Goal: Task Accomplishment & Management: Manage account settings

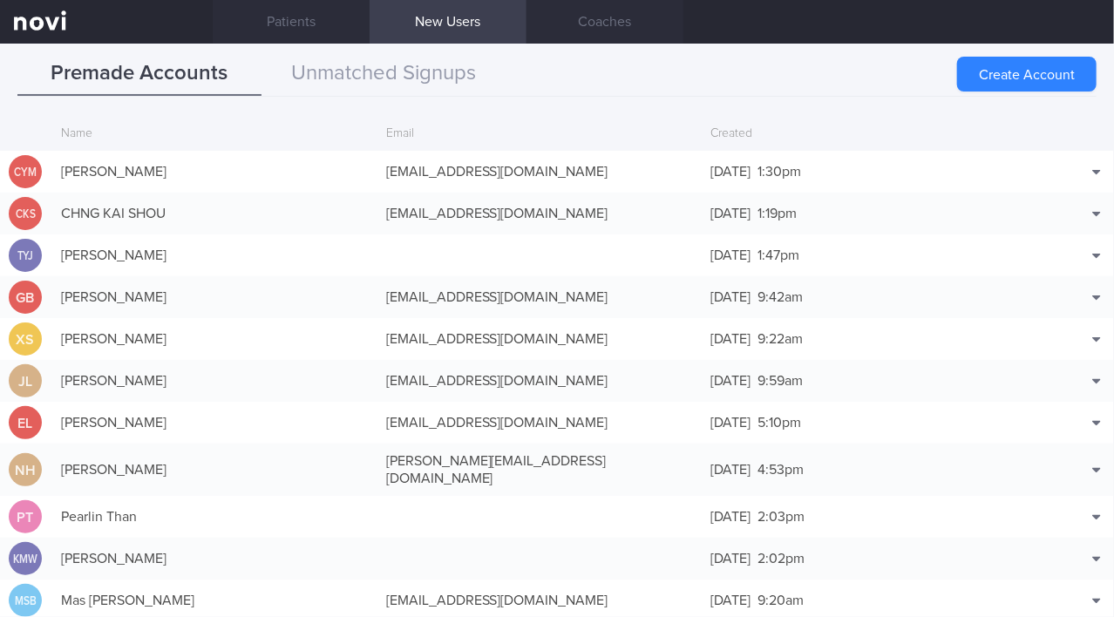
scroll to position [42, 0]
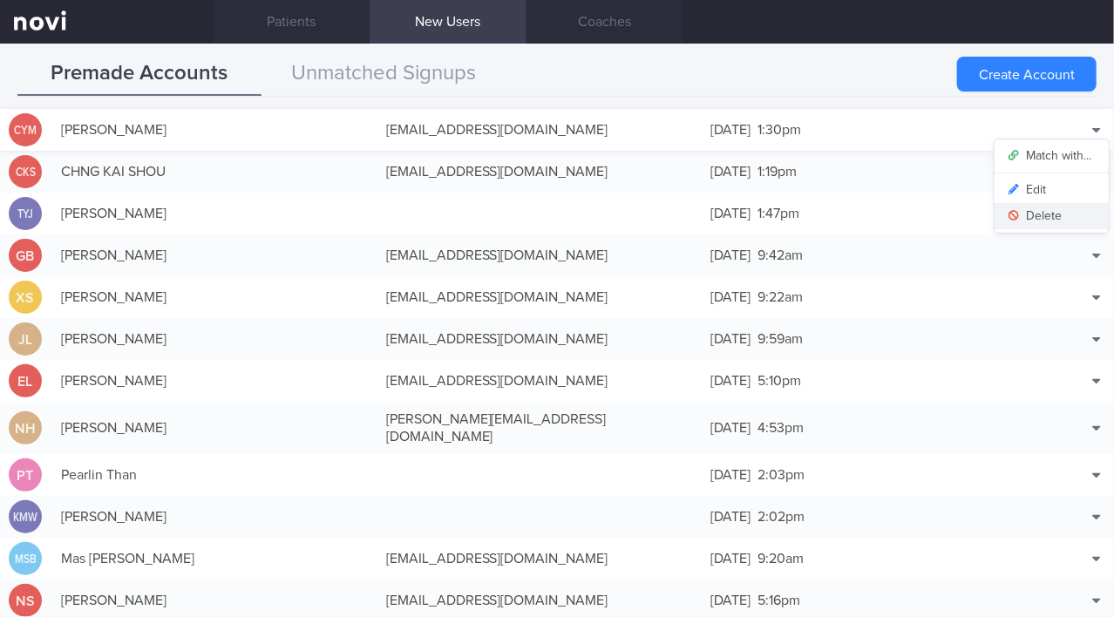
click at [1056, 214] on button "Delete" at bounding box center [1051, 216] width 114 height 26
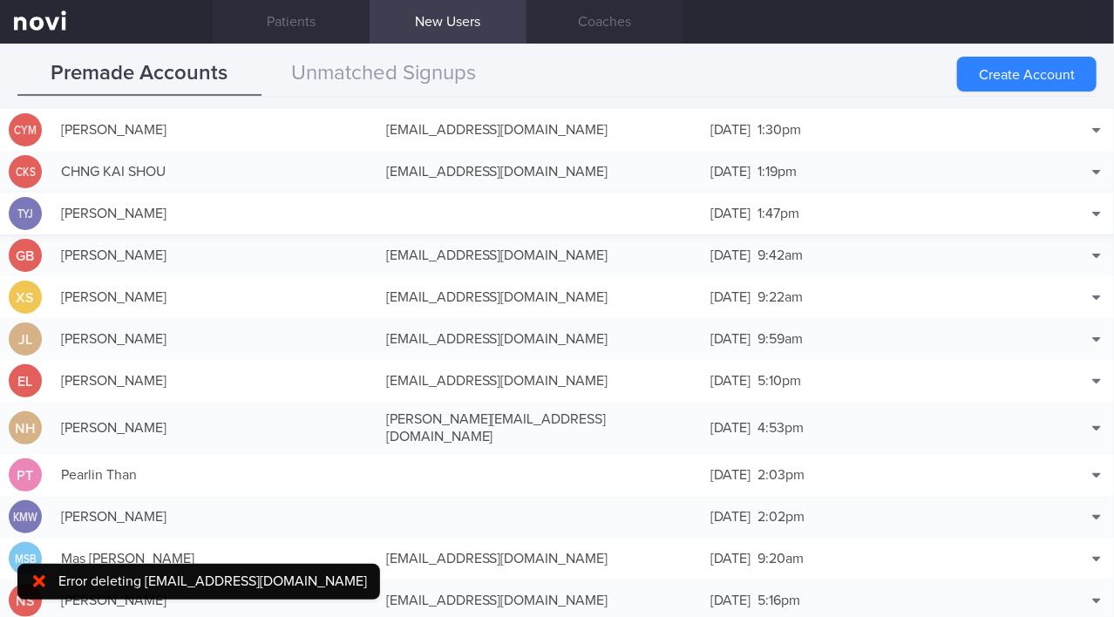
scroll to position [84, 0]
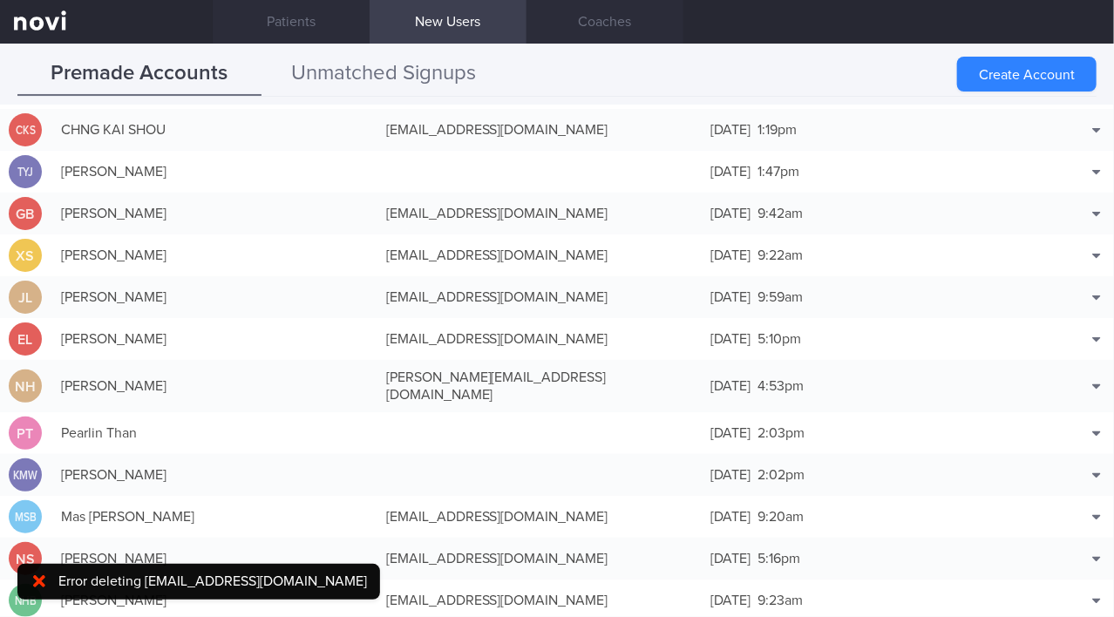
click at [405, 71] on button "Unmatched Signups" at bounding box center [383, 74] width 244 height 44
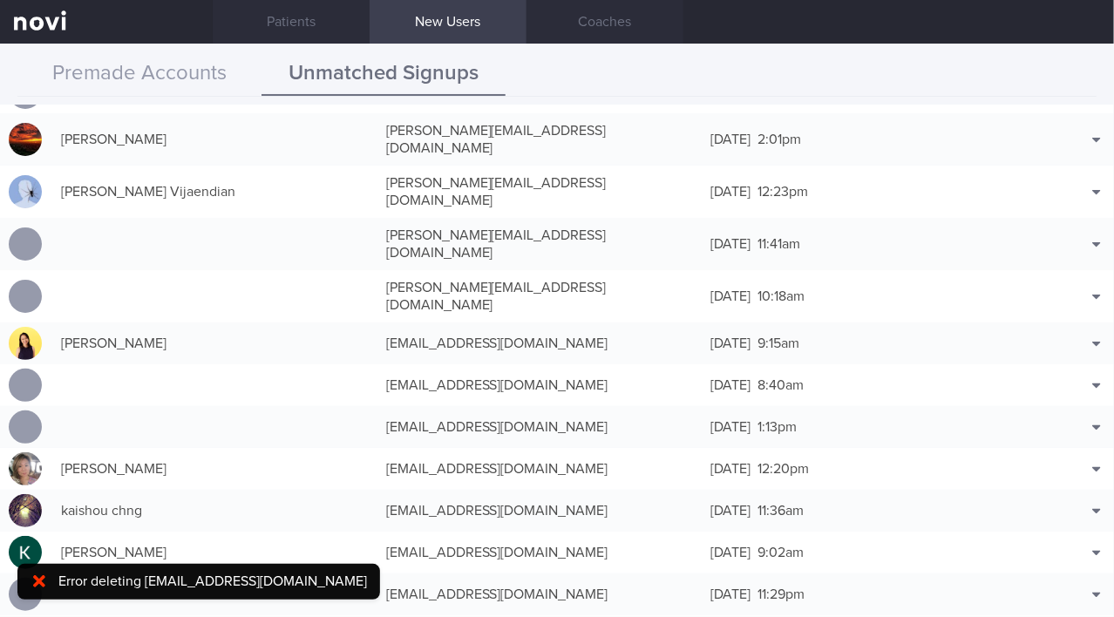
scroll to position [1000, 0]
click at [1076, 524] on button "Match with..." at bounding box center [1051, 537] width 114 height 26
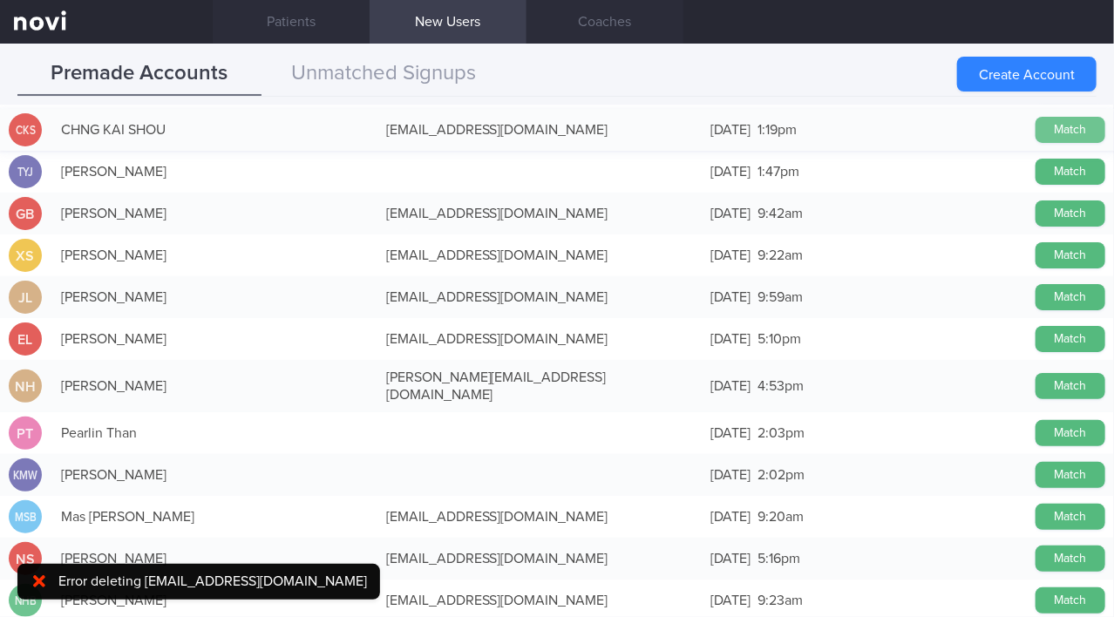
click at [1052, 125] on button "Match" at bounding box center [1070, 130] width 70 height 26
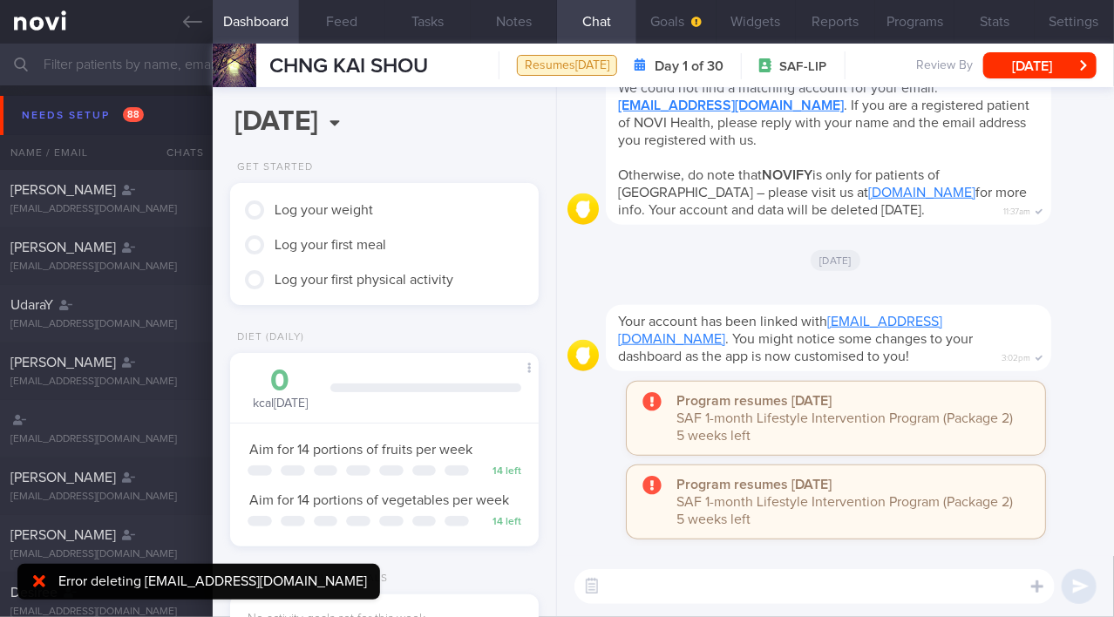
click at [845, 573] on textarea at bounding box center [814, 586] width 480 height 35
type textarea "Hi Mr Chng"
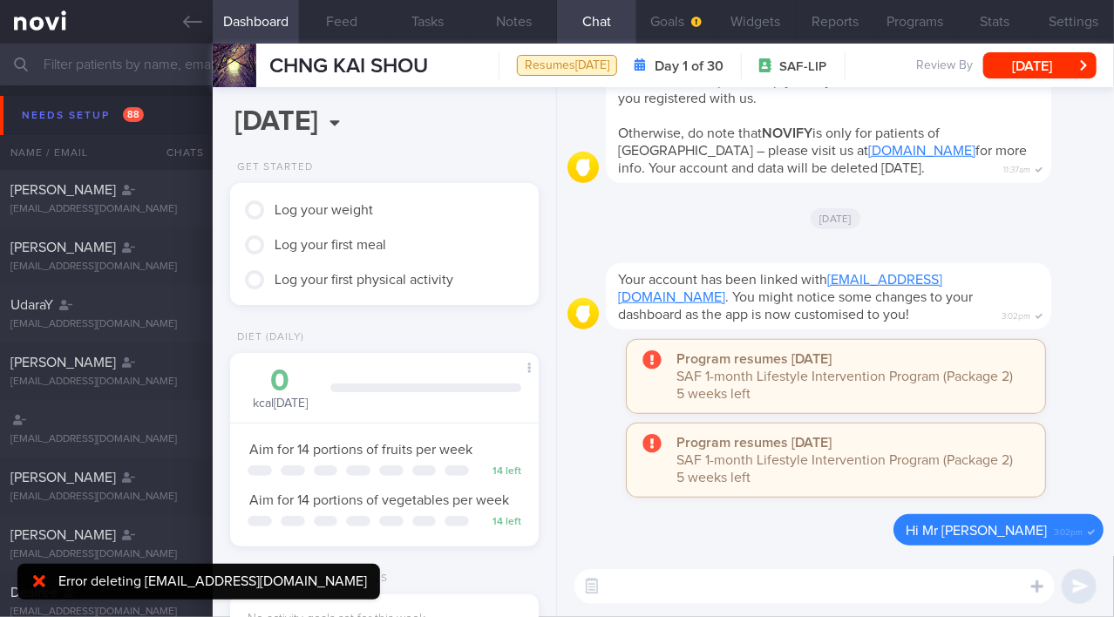
click at [167, 66] on input "text" at bounding box center [557, 65] width 1114 height 42
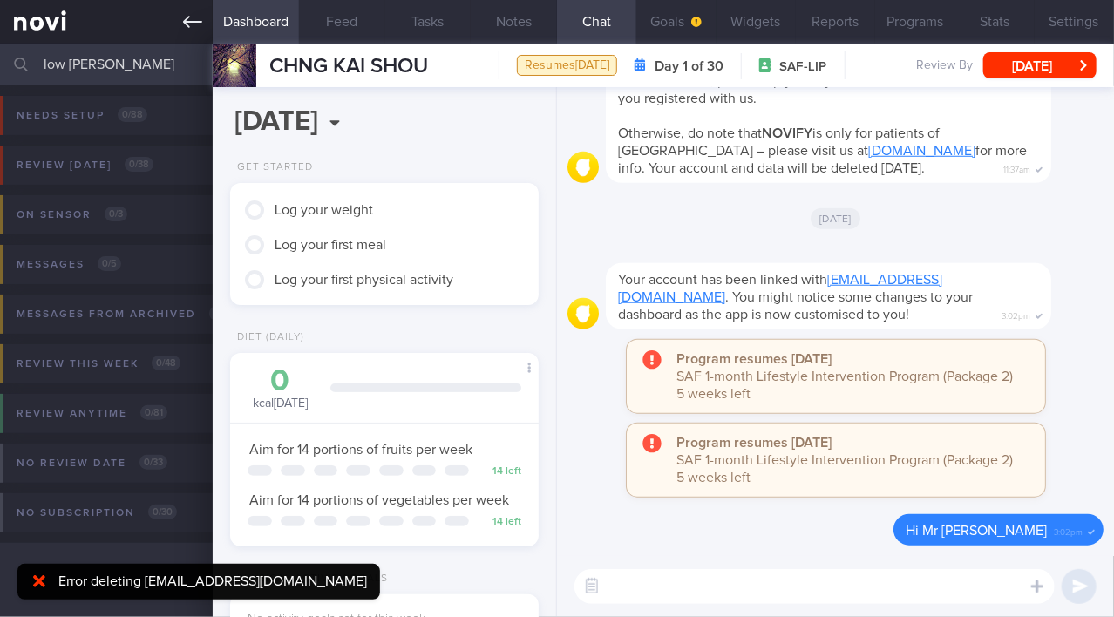
type input "low zhi wei"
click at [194, 16] on icon at bounding box center [192, 21] width 19 height 19
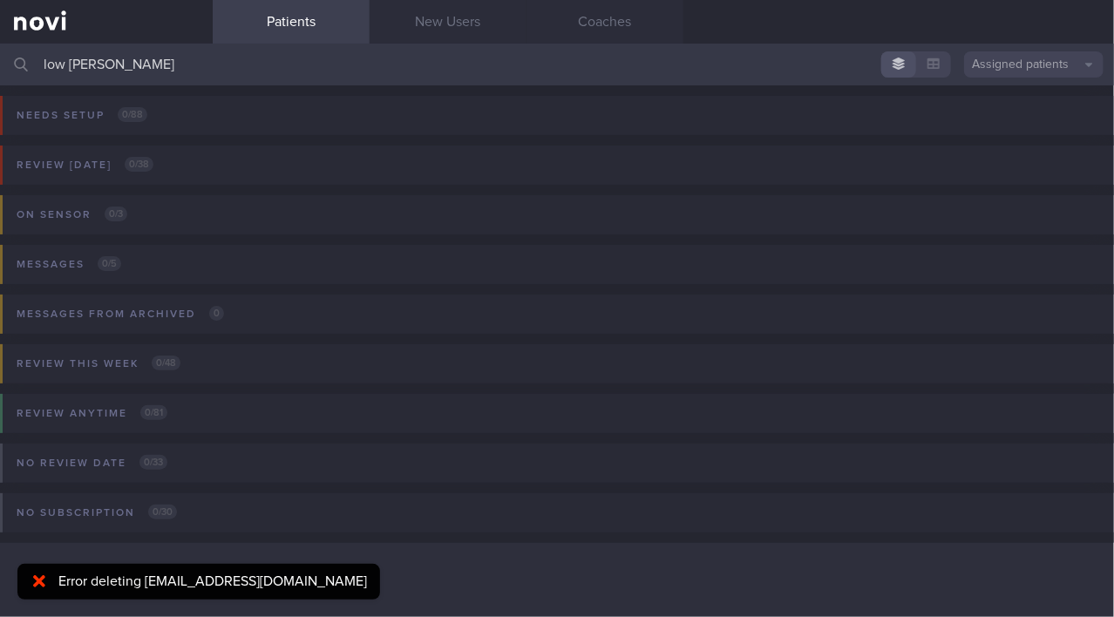
drag, startPoint x: 143, startPoint y: 66, endPoint x: 0, endPoint y: 58, distance: 143.2
click at [0, 58] on input "low zhi wei" at bounding box center [557, 65] width 1114 height 42
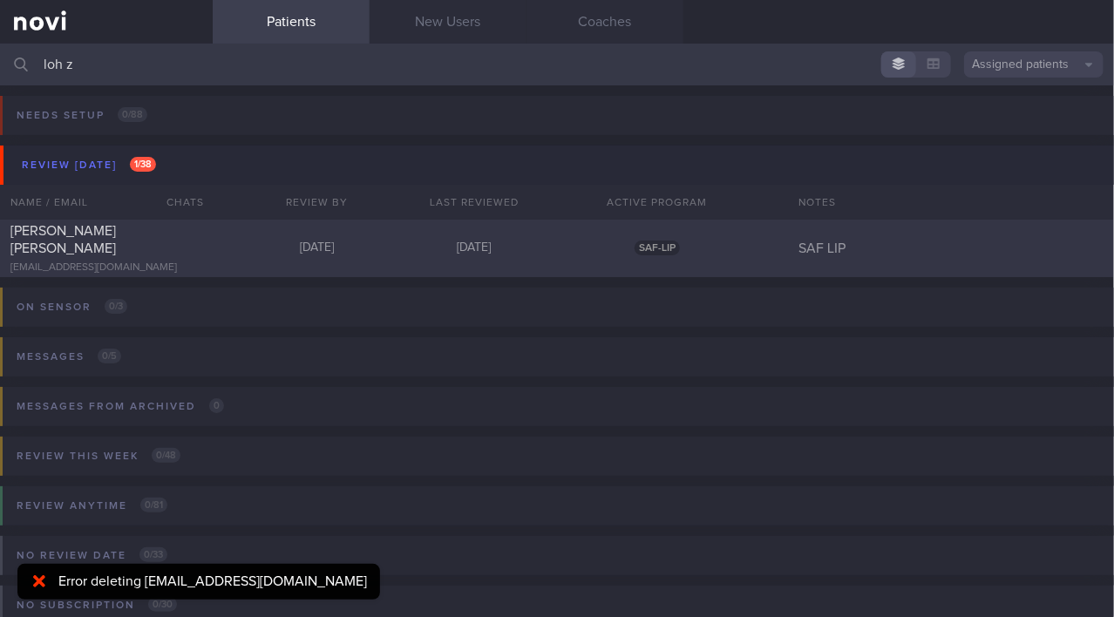
type input "loh z"
click at [64, 238] on span "[PERSON_NAME] [PERSON_NAME]" at bounding box center [62, 239] width 105 height 31
select select "7"
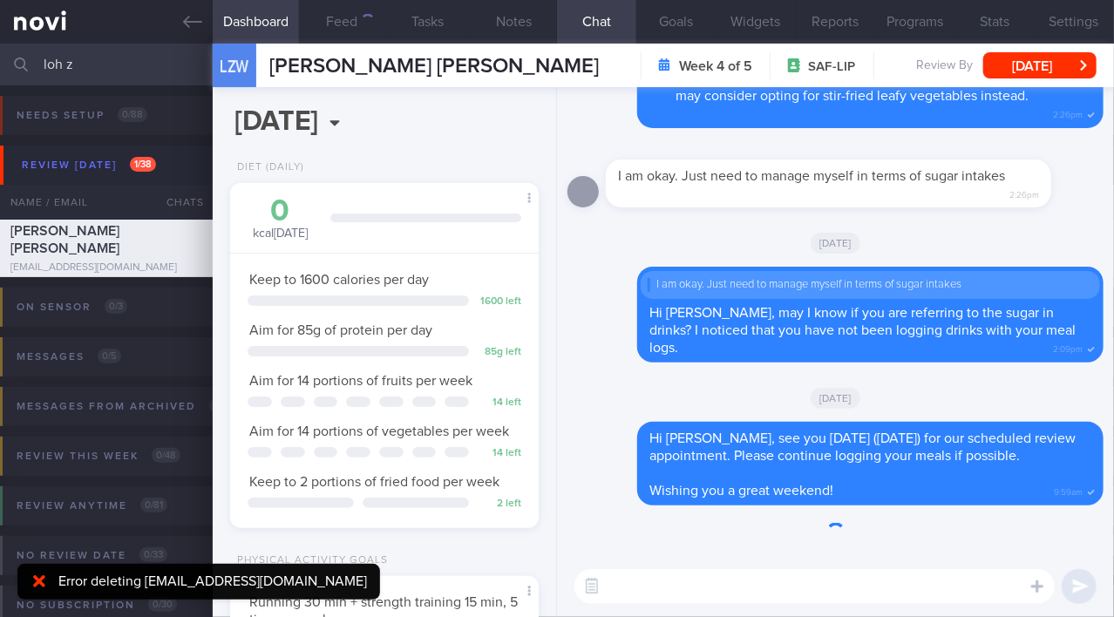
scroll to position [157, 266]
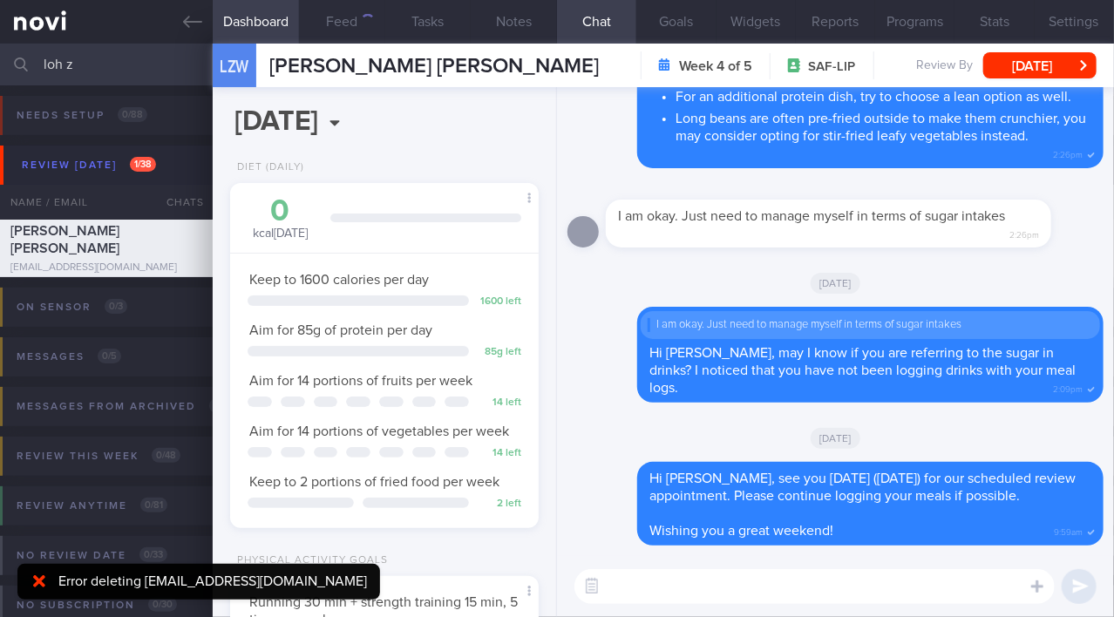
click at [39, 575] on icon at bounding box center [39, 581] width 12 height 17
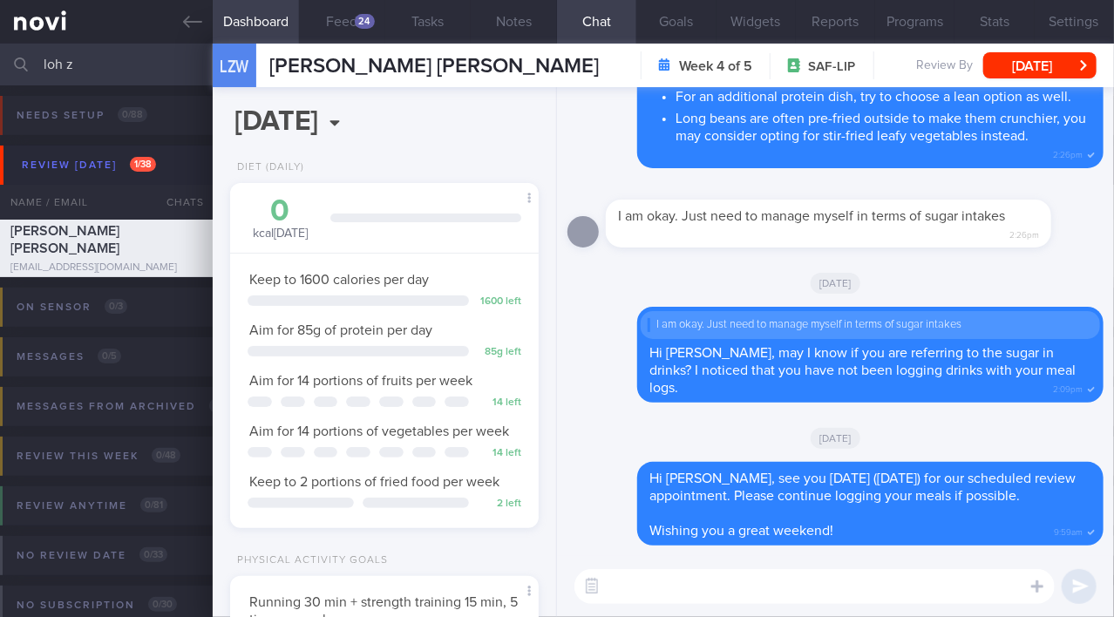
scroll to position [136, 273]
click at [355, 20] on div "24" at bounding box center [365, 21] width 20 height 15
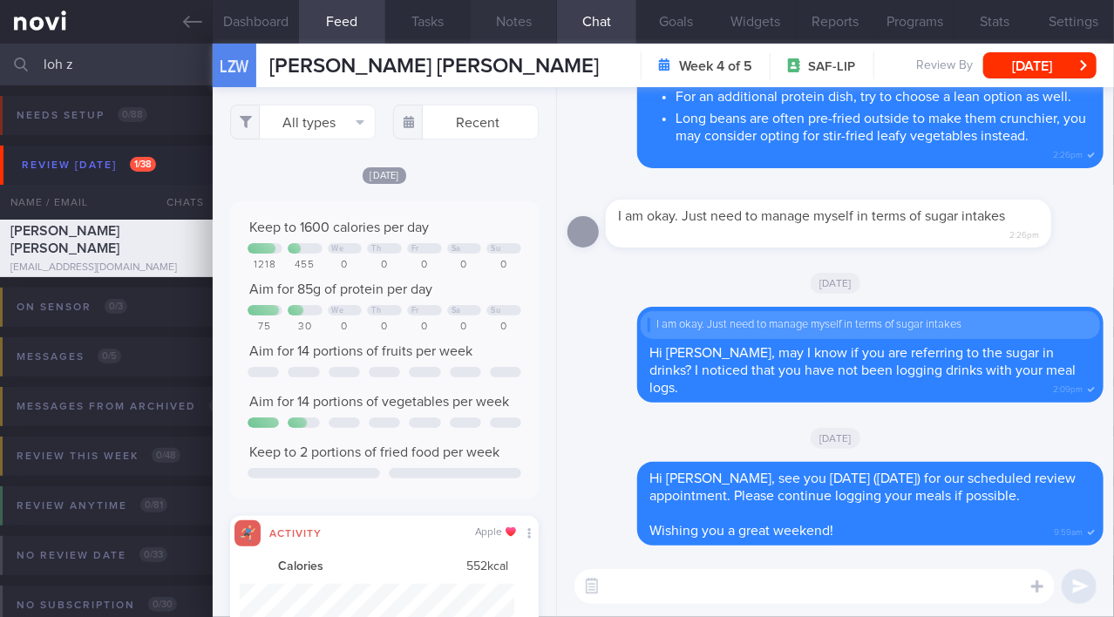
click at [508, 23] on button "Notes" at bounding box center [514, 22] width 86 height 44
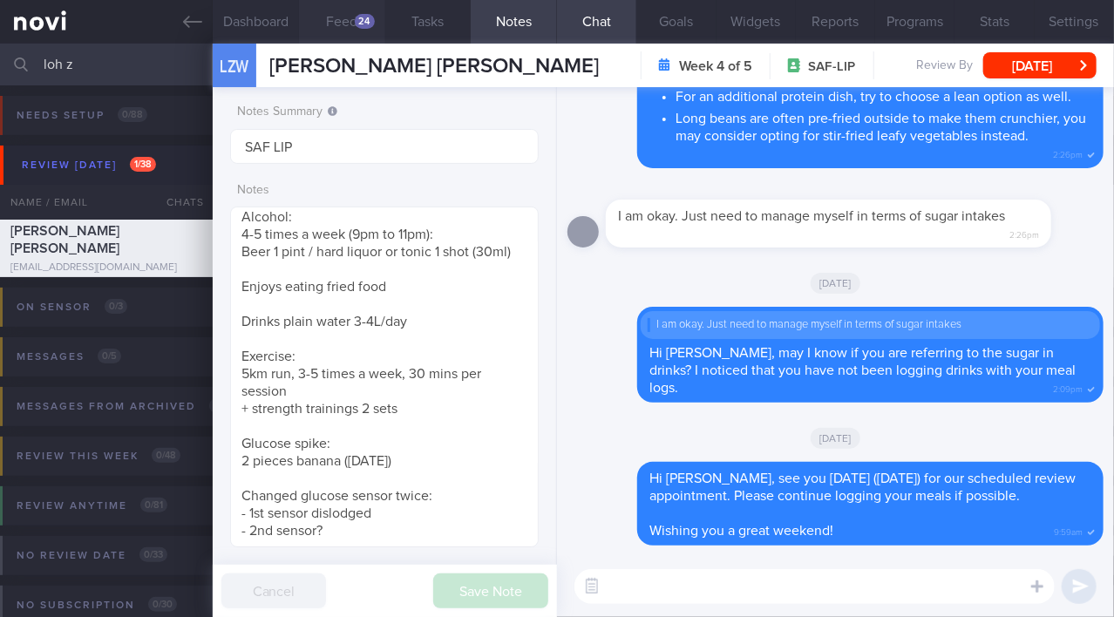
click at [355, 16] on div "24" at bounding box center [365, 21] width 20 height 15
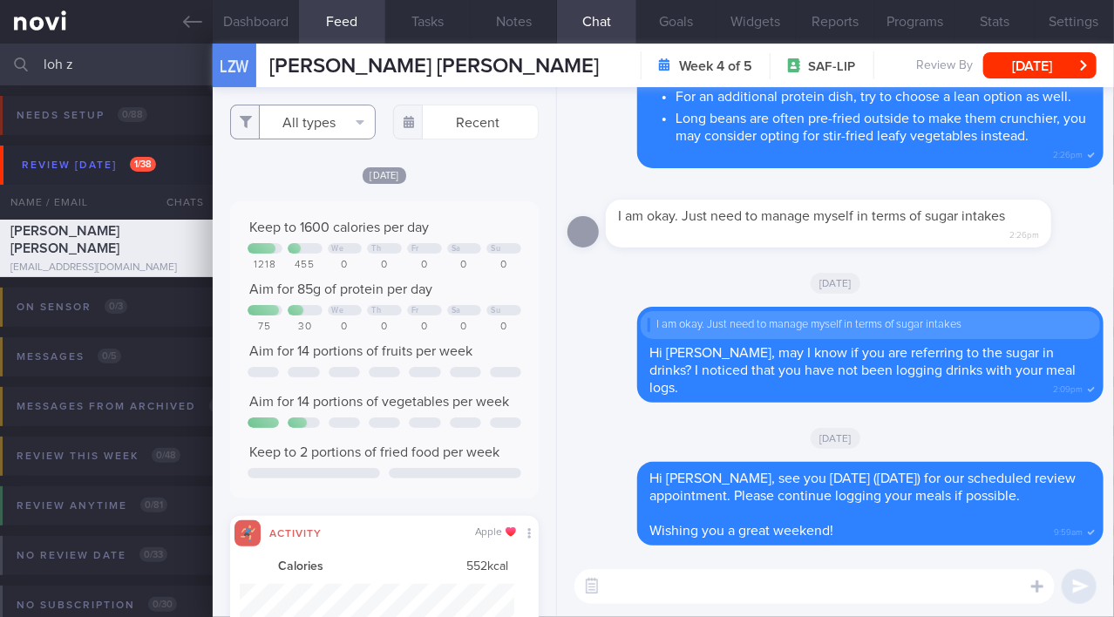
click at [315, 129] on button "All types" at bounding box center [303, 122] width 146 height 35
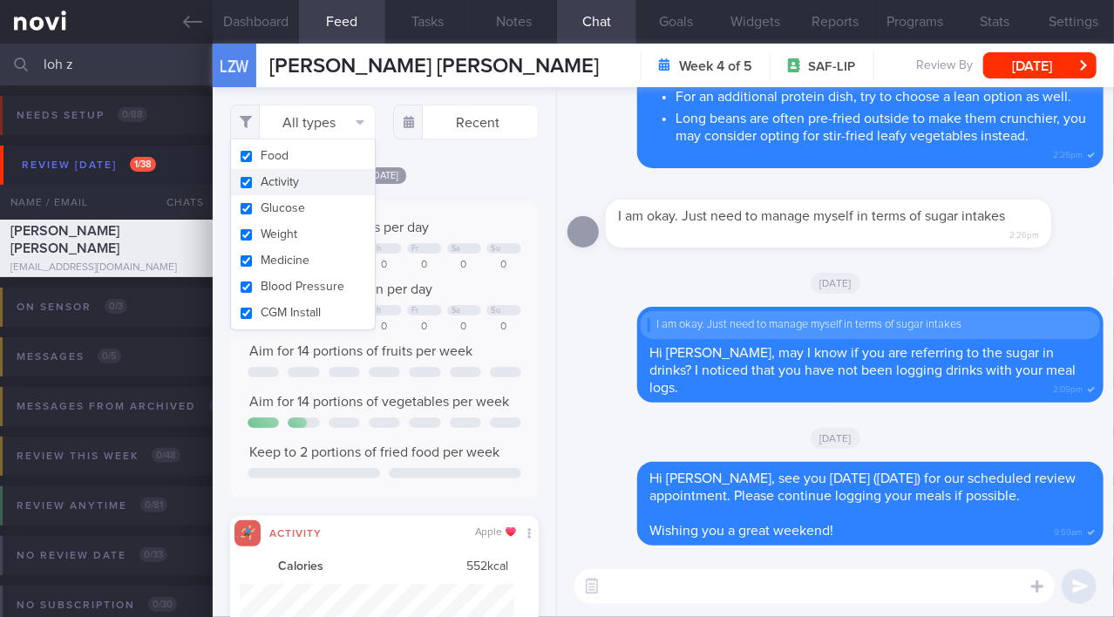
click at [250, 185] on button "Activity" at bounding box center [303, 182] width 144 height 26
checkbox input "false"
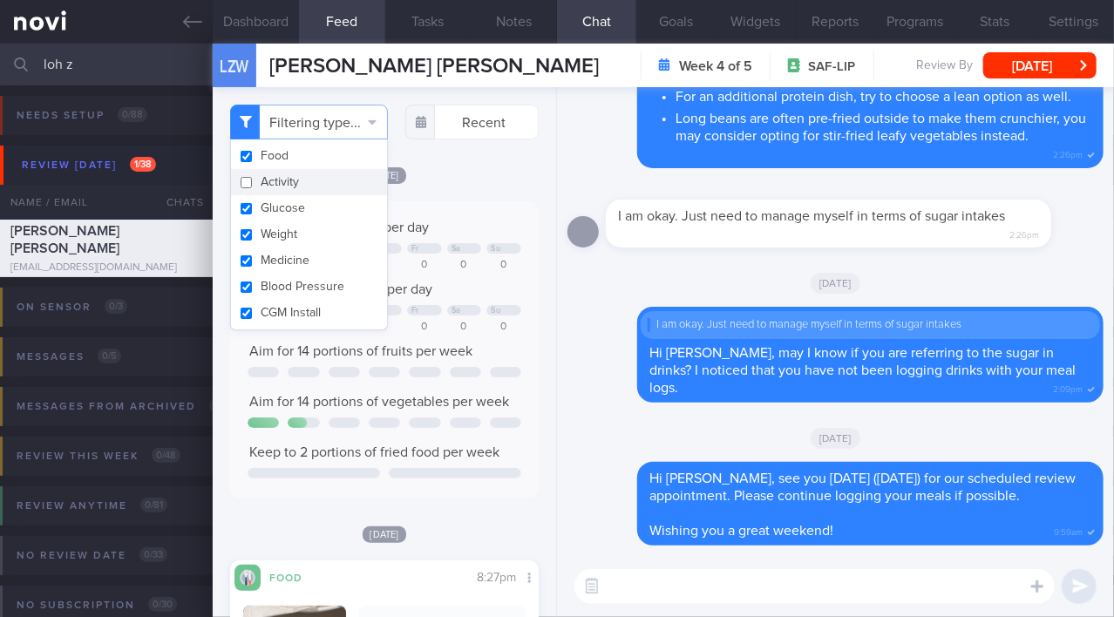
click at [492, 180] on div "Filtering type... Food Activity Glucose Weight Medicine Blood Pressure CGM Inst…" at bounding box center [384, 352] width 343 height 530
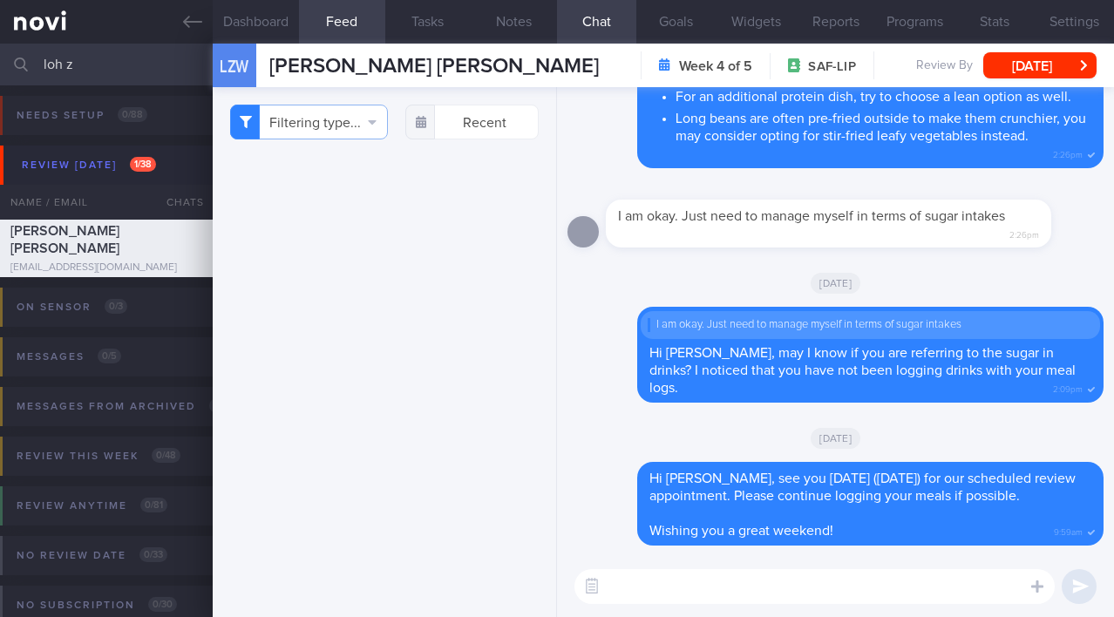
select select "7"
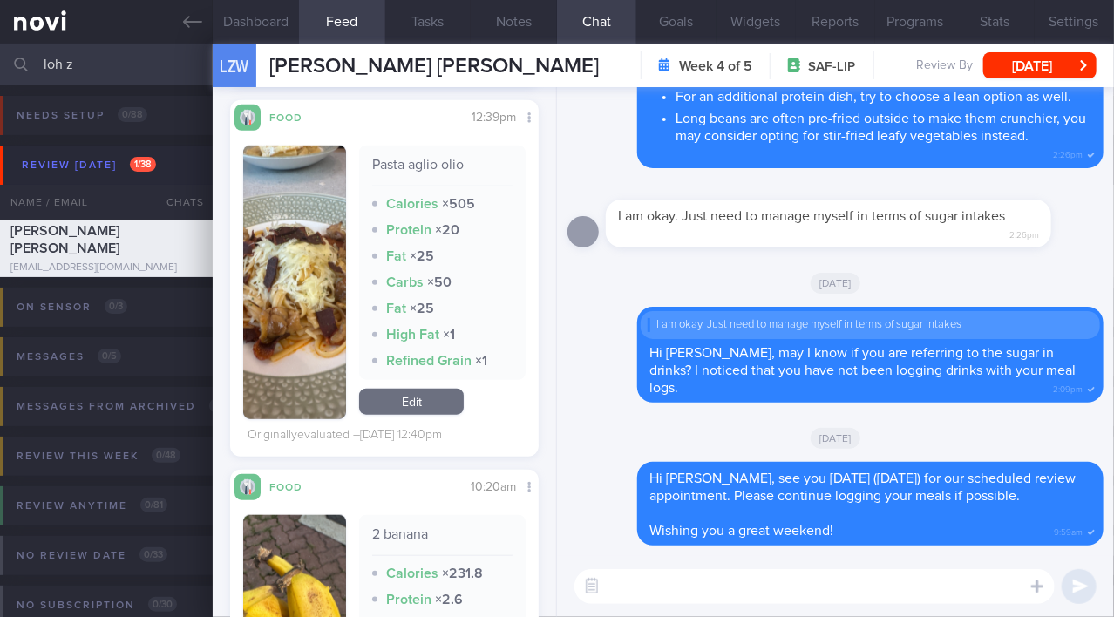
scroll to position [199, 281]
click at [520, 14] on button "Notes" at bounding box center [514, 22] width 86 height 44
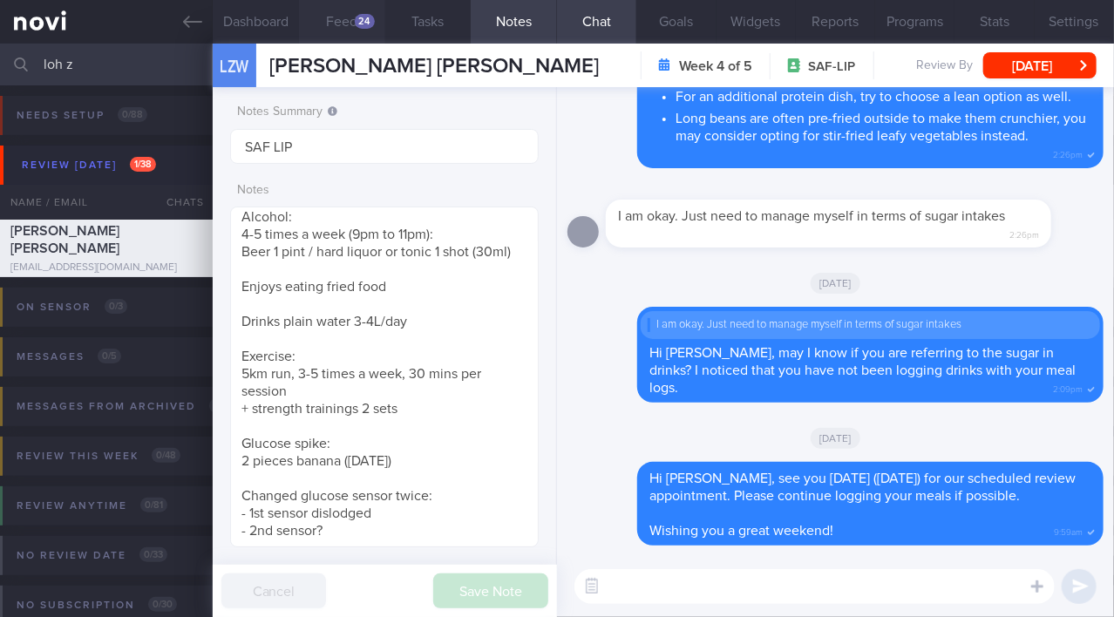
click at [330, 14] on button "Feed 24" at bounding box center [342, 22] width 86 height 44
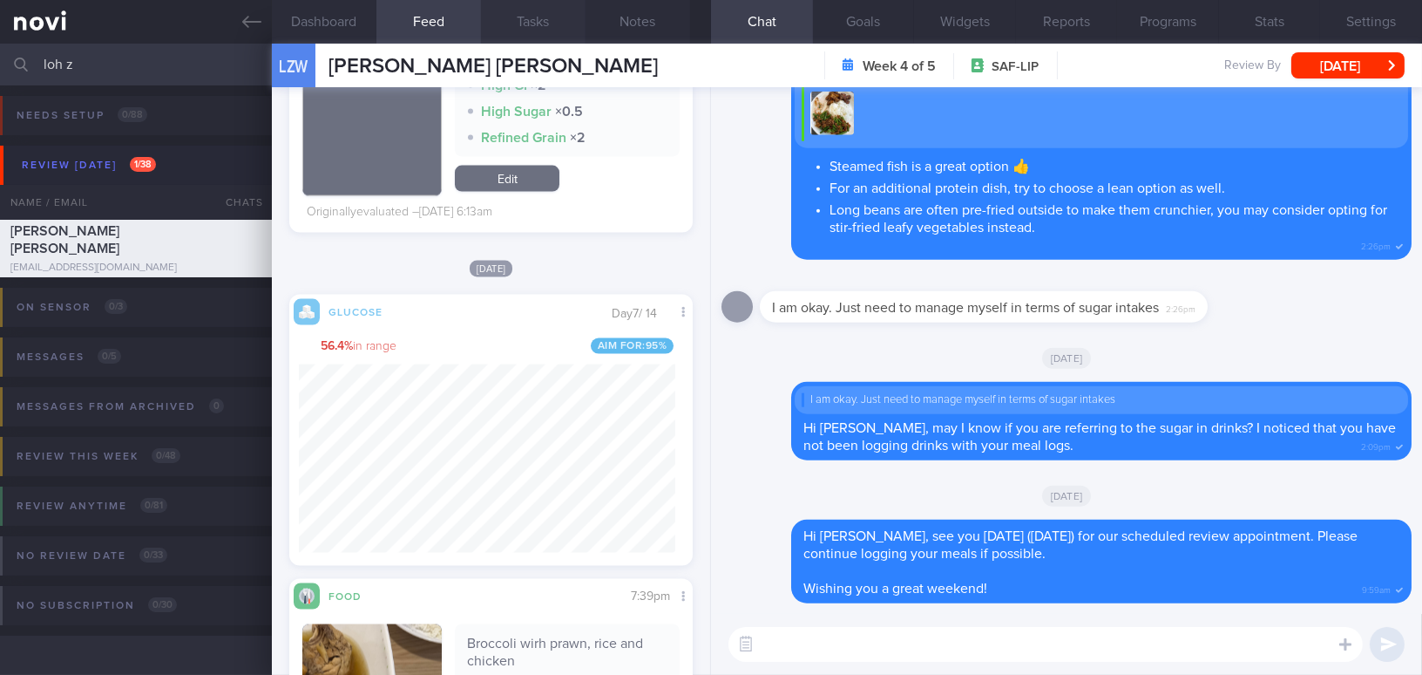
scroll to position [317, 0]
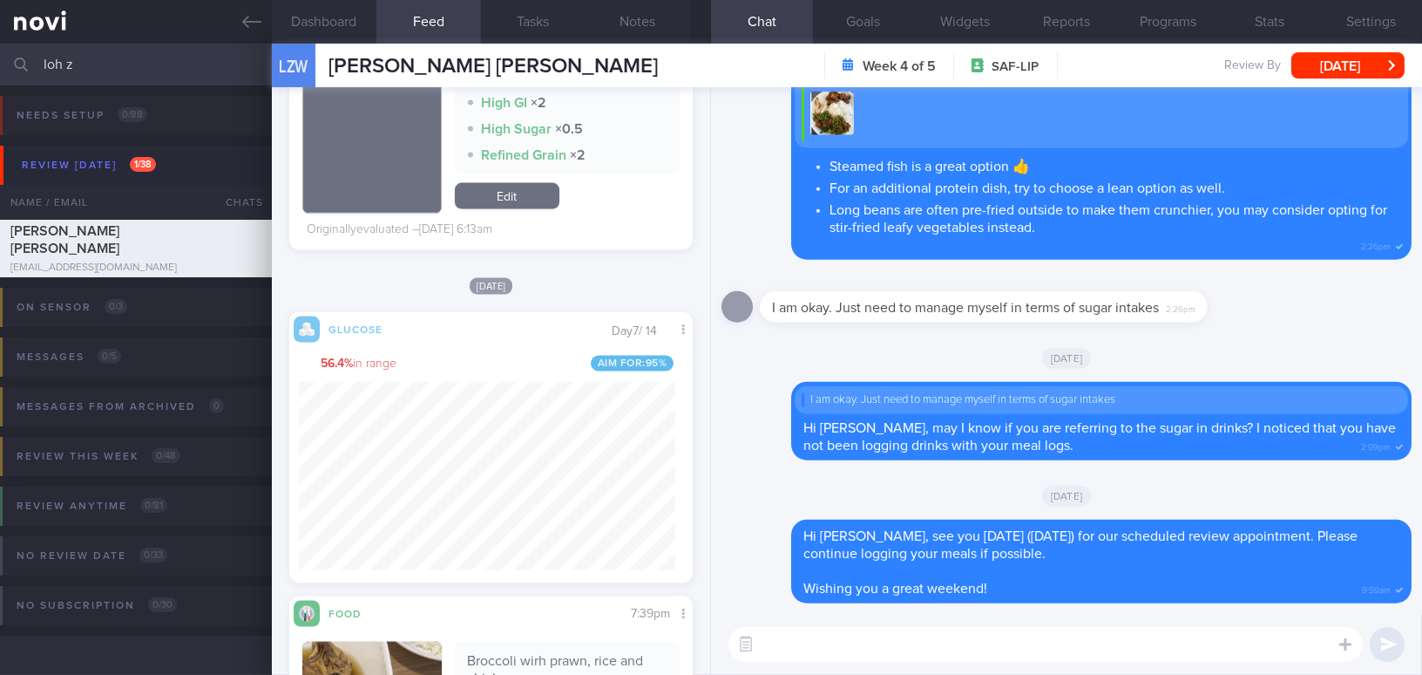
drag, startPoint x: 80, startPoint y: 70, endPoint x: -5, endPoint y: 51, distance: 87.3
click at [0, 51] on html "You are offline! Some functionality will be unavailable Patients New Users Coac…" at bounding box center [711, 337] width 1422 height 675
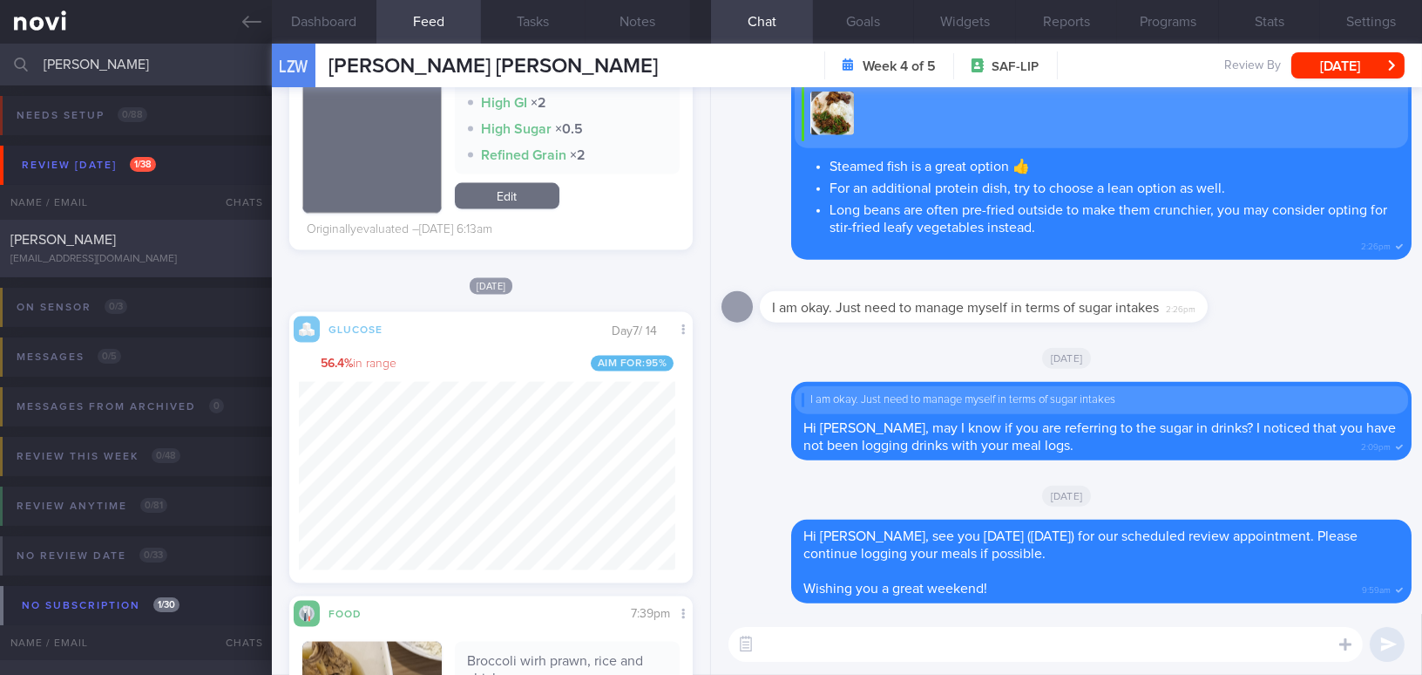
type input "[PERSON_NAME]"
click at [129, 234] on div "[PERSON_NAME]" at bounding box center [133, 239] width 247 height 17
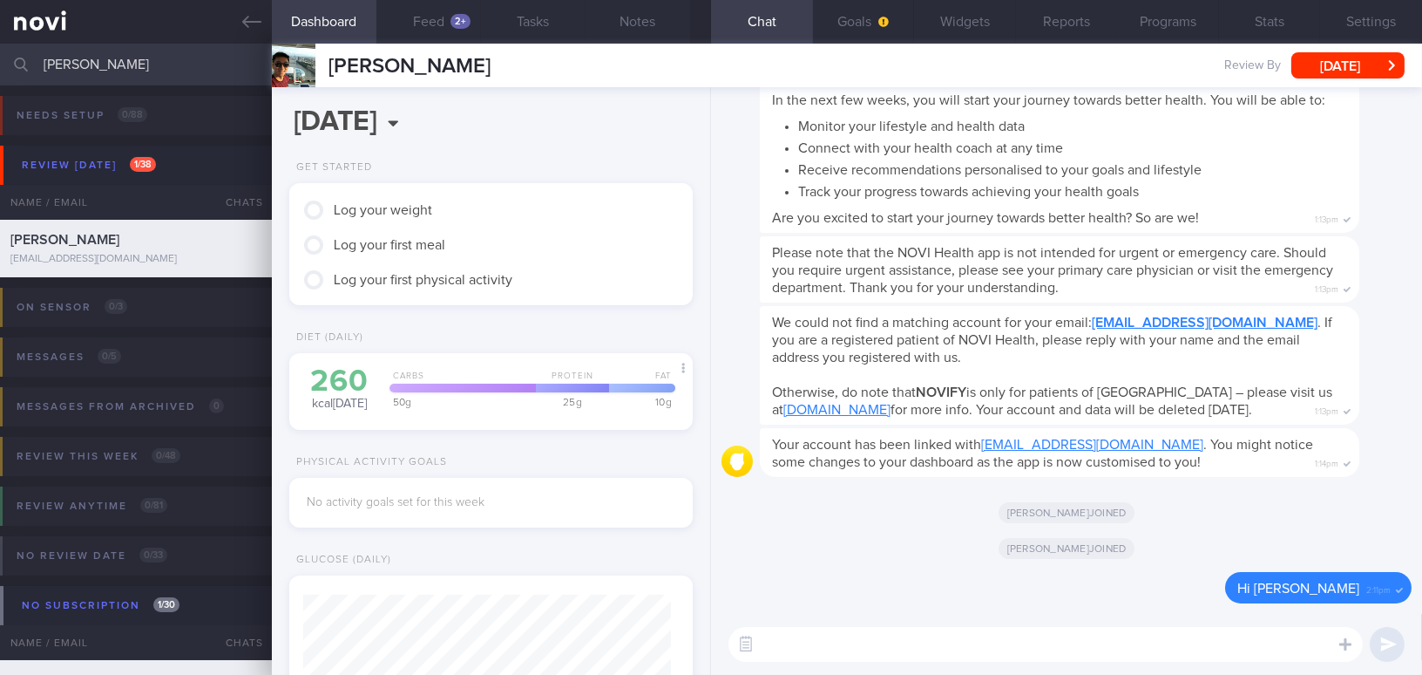
scroll to position [184, 367]
click at [861, 23] on button "Goals" at bounding box center [864, 22] width 102 height 44
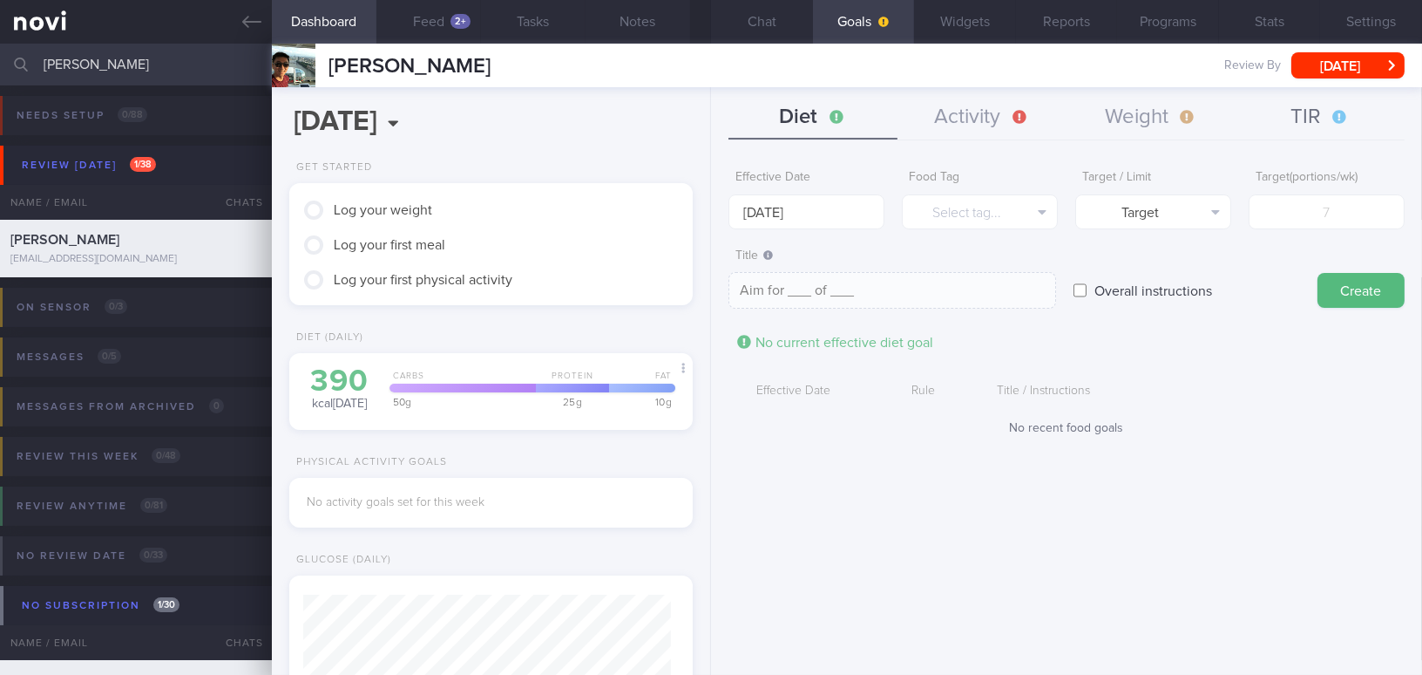
click at [1113, 119] on button "TIR" at bounding box center [1320, 118] width 169 height 44
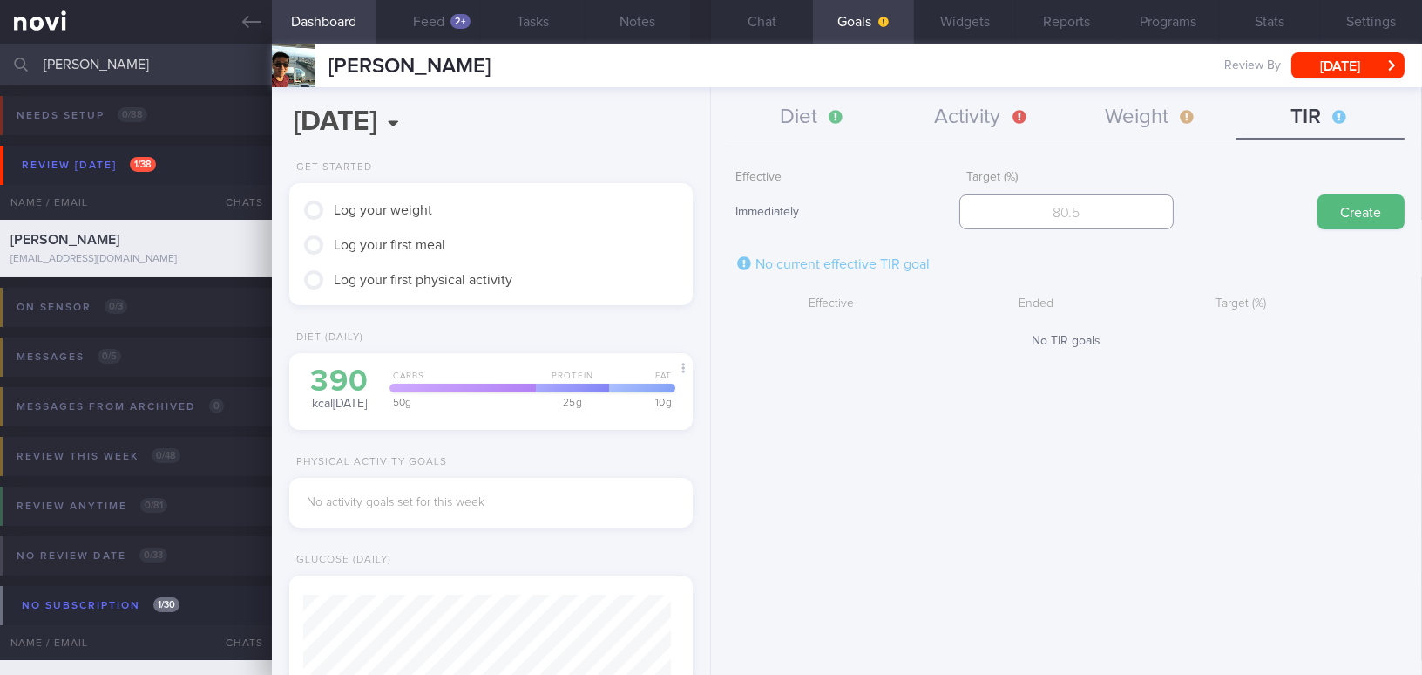
click at [1021, 212] on input "number" at bounding box center [1067, 211] width 214 height 35
type input "95"
click at [1113, 220] on button "Create" at bounding box center [1361, 211] width 87 height 35
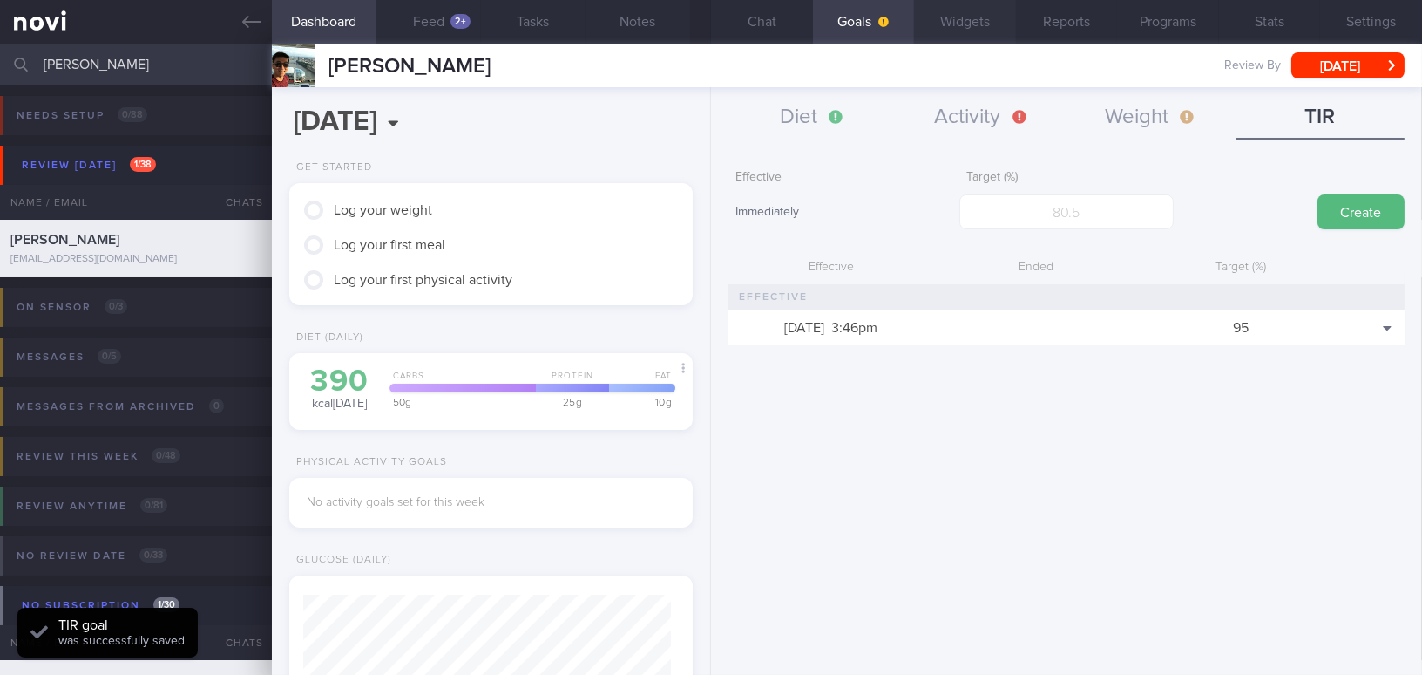
click at [976, 22] on button "Widgets" at bounding box center [965, 22] width 102 height 44
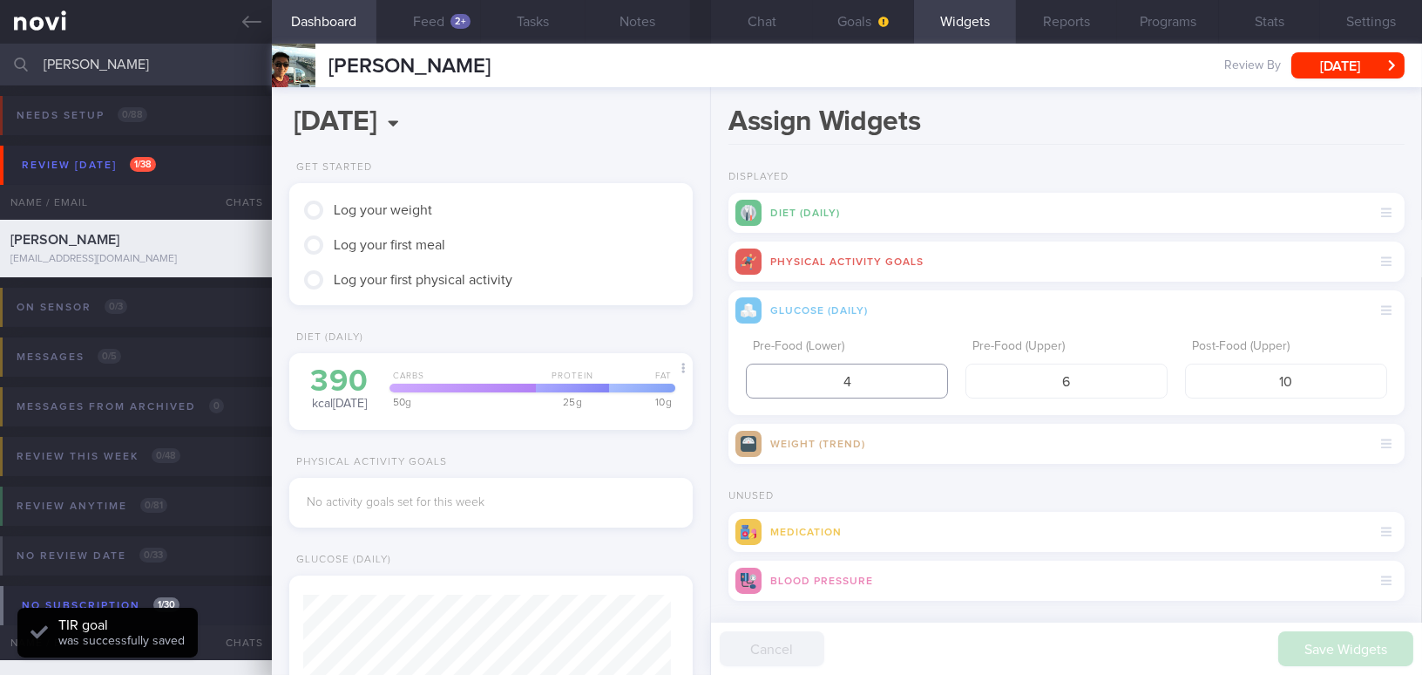
drag, startPoint x: 857, startPoint y: 383, endPoint x: 785, endPoint y: 378, distance: 71.7
click at [785, 378] on input "4" at bounding box center [847, 380] width 202 height 35
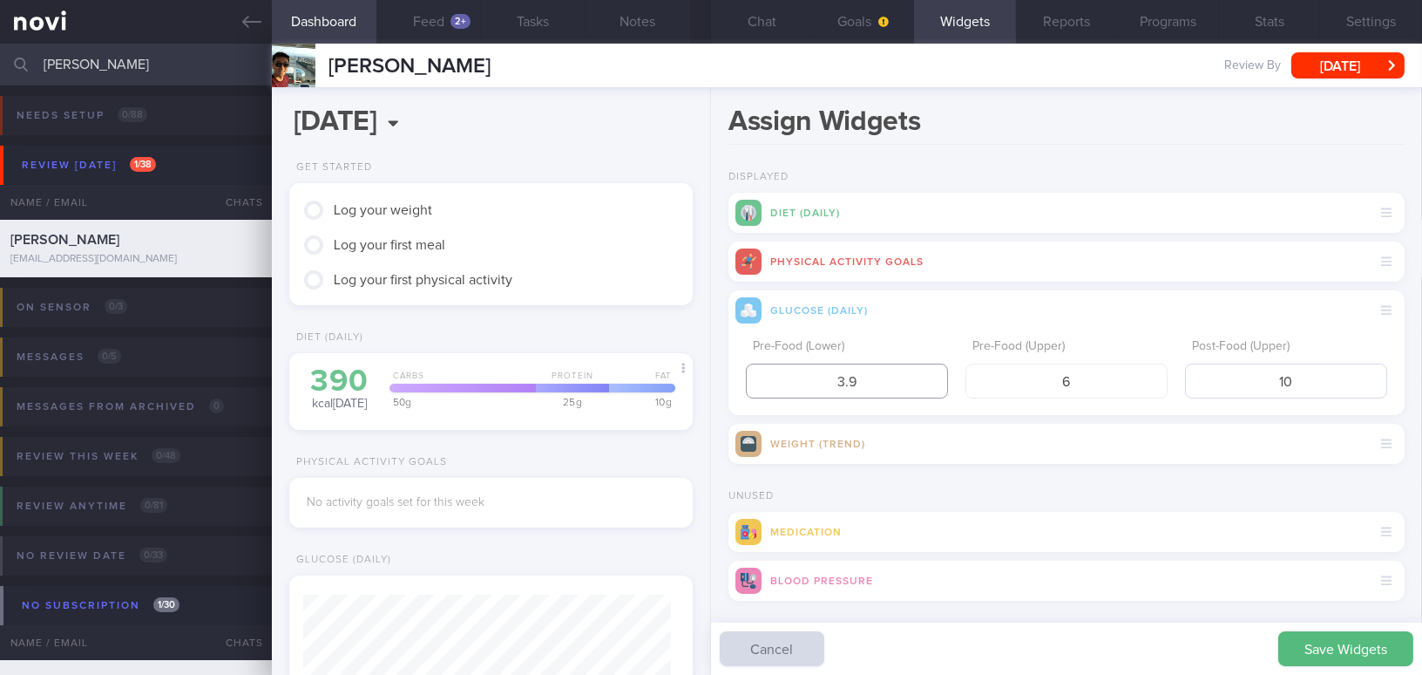
type input "3.9"
drag, startPoint x: 1299, startPoint y: 376, endPoint x: 1183, endPoint y: 370, distance: 115.2
click at [1113, 370] on input "10" at bounding box center [1286, 380] width 202 height 35
type input "7.8"
drag, startPoint x: 1079, startPoint y: 378, endPoint x: 983, endPoint y: 373, distance: 96.0
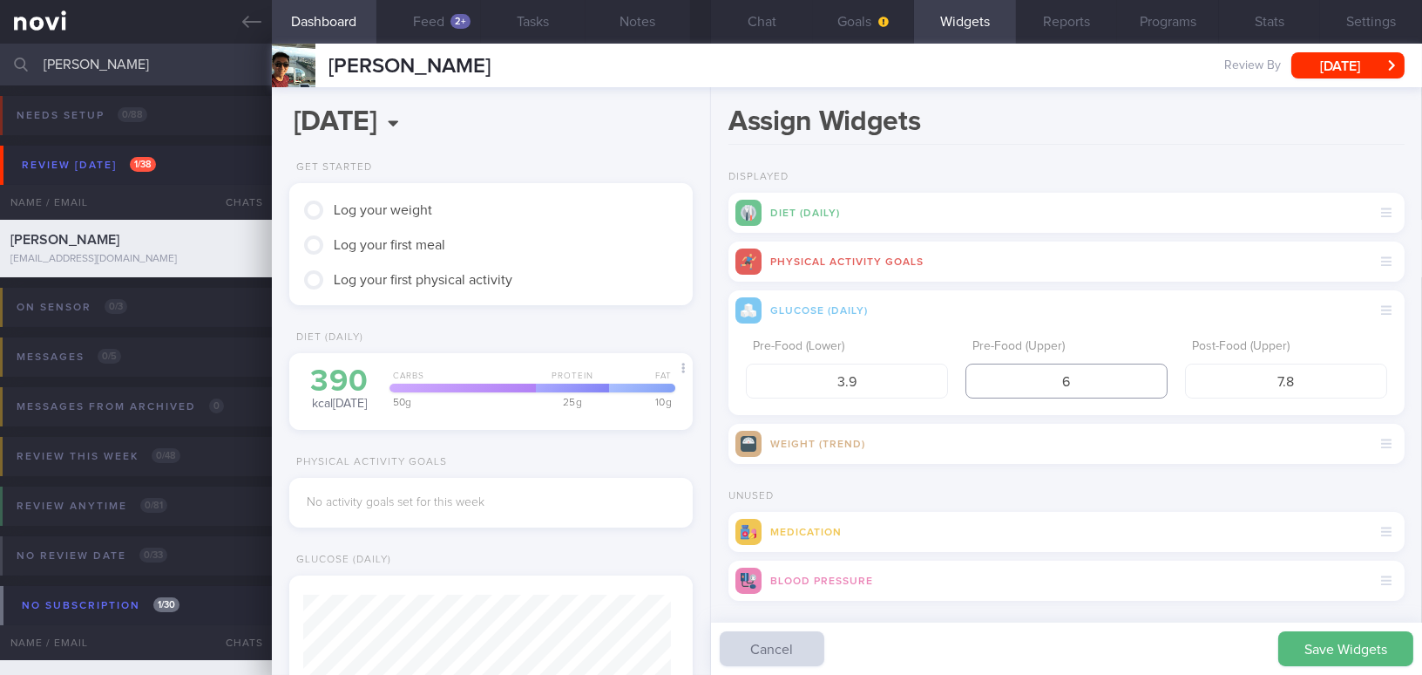
click at [983, 373] on input "6" at bounding box center [1067, 380] width 202 height 35
type input "5"
click at [1113, 616] on button "Save Widgets" at bounding box center [1345, 648] width 135 height 35
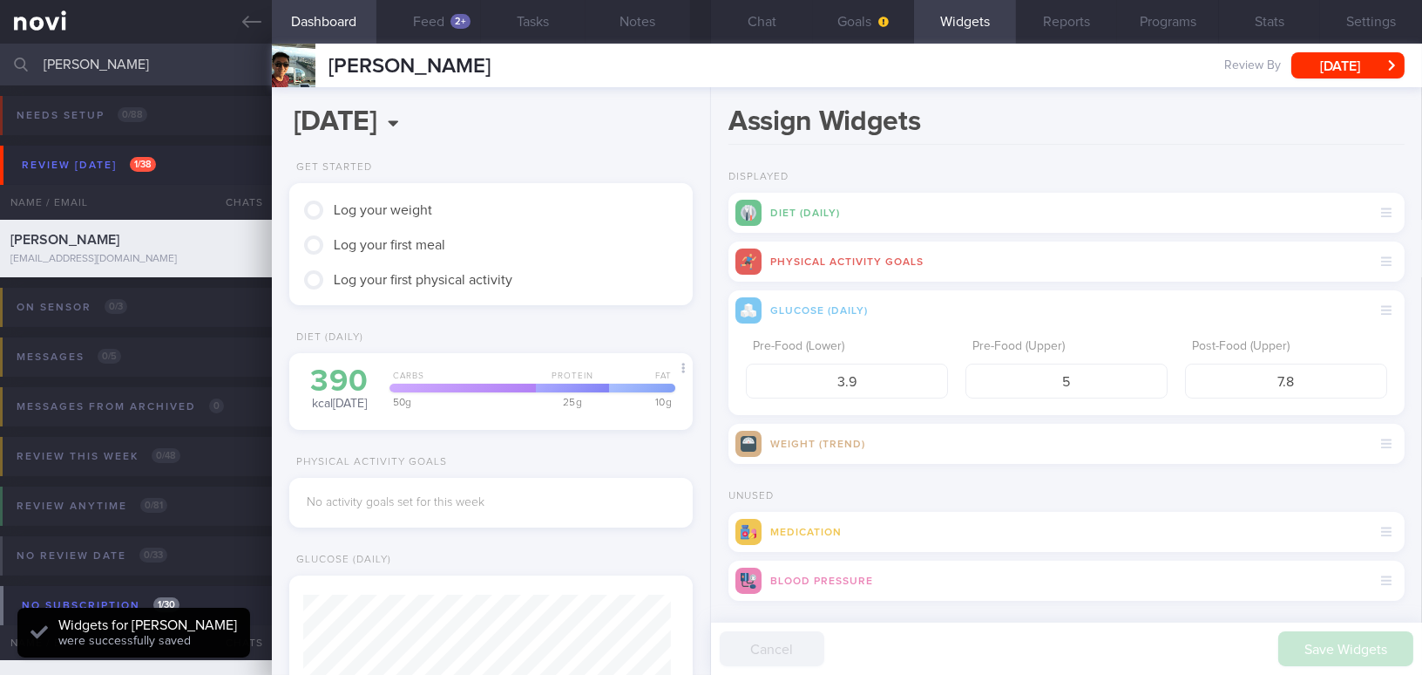
scroll to position [184, 367]
click at [862, 24] on button "Goals" at bounding box center [864, 22] width 102 height 44
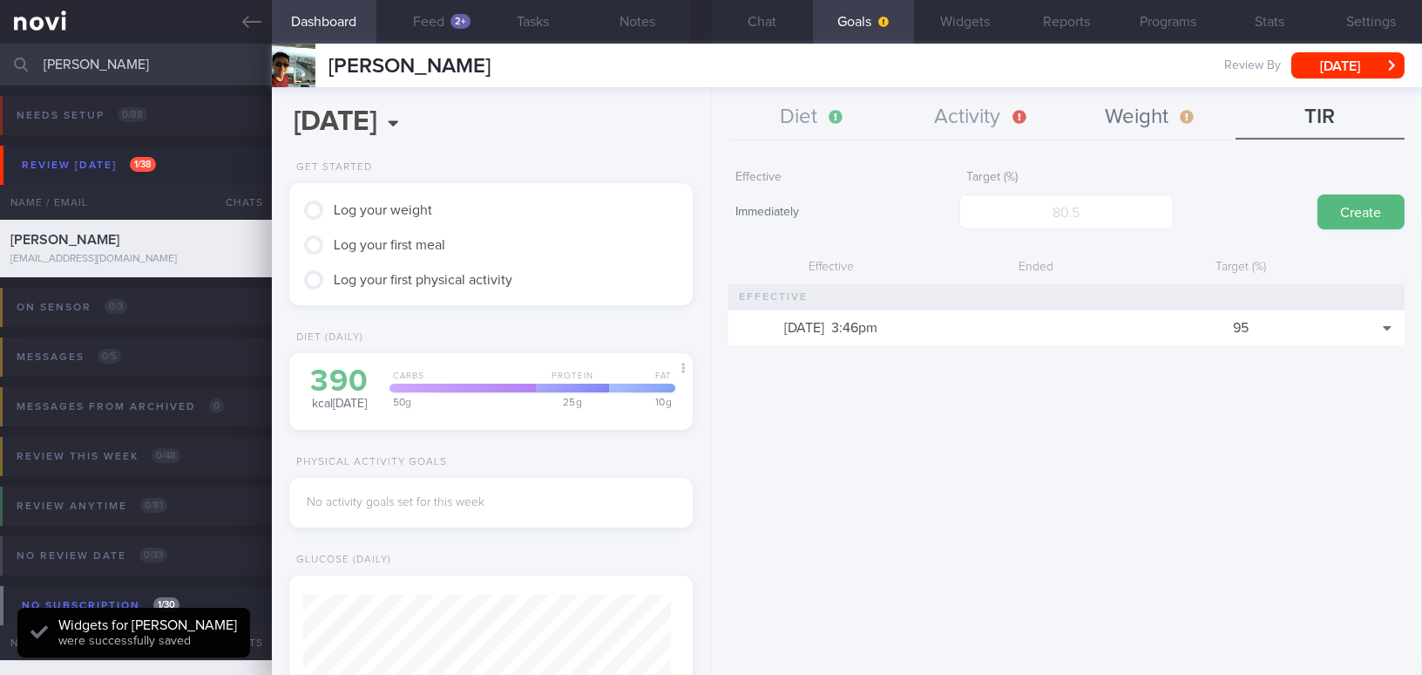
click at [1113, 115] on button "Weight" at bounding box center [1151, 118] width 169 height 44
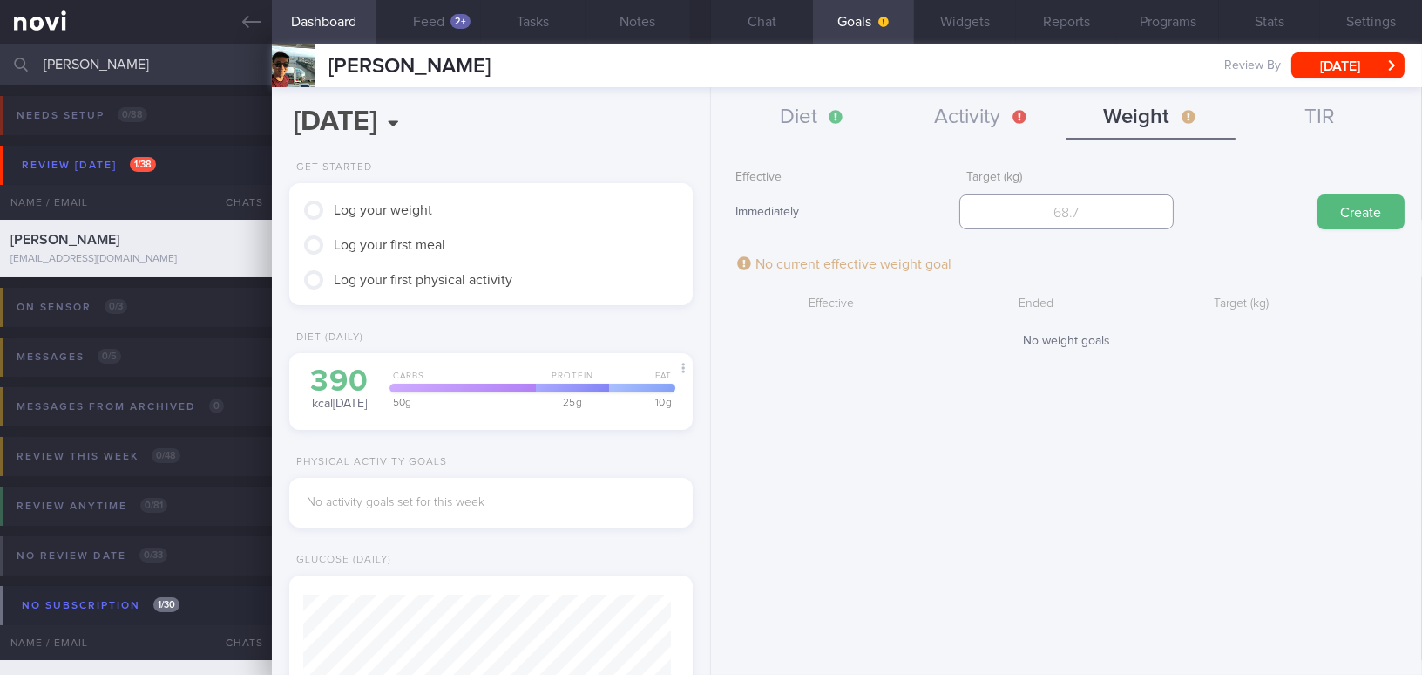
click at [1073, 214] on input "number" at bounding box center [1067, 211] width 214 height 35
type input "80"
click at [1113, 204] on button "Create" at bounding box center [1361, 211] width 87 height 35
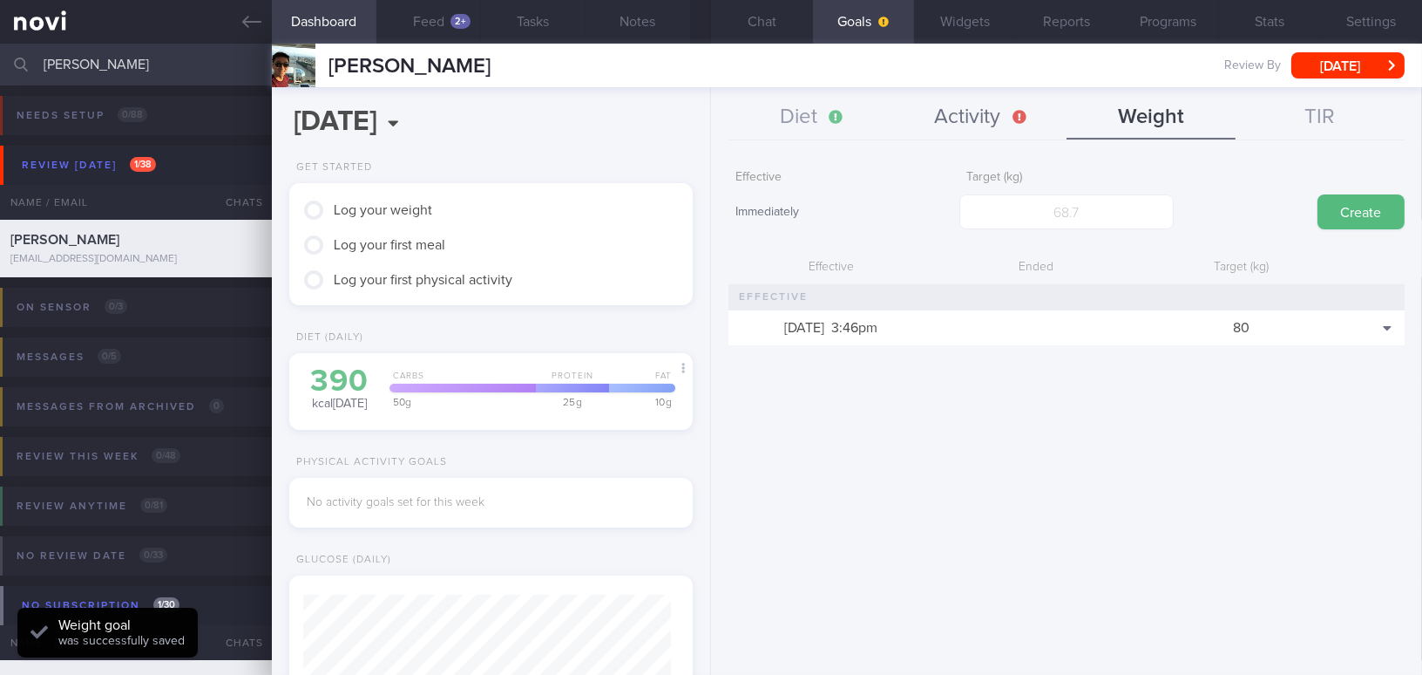
scroll to position [205, 360]
click at [824, 117] on button "Diet" at bounding box center [813, 118] width 169 height 44
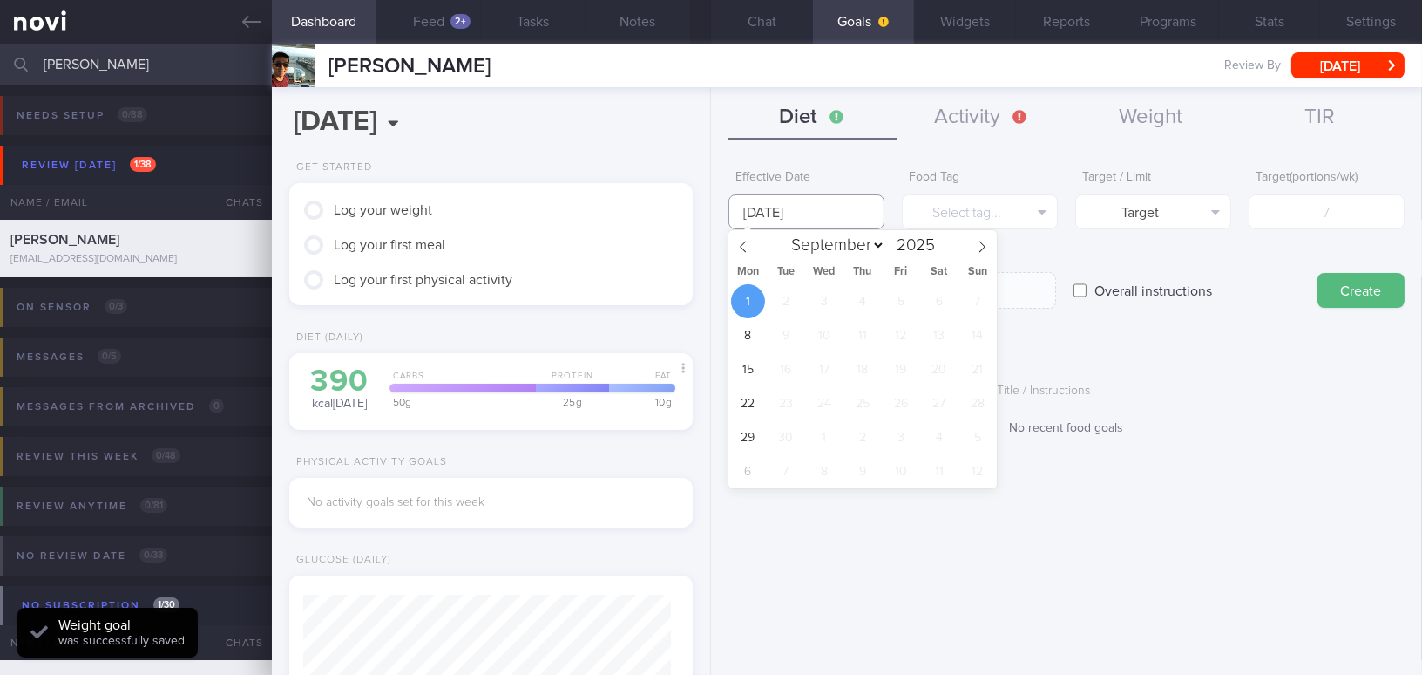
click at [798, 212] on input "[DATE]" at bounding box center [807, 211] width 156 height 35
click at [743, 247] on icon at bounding box center [743, 247] width 12 height 12
select select "7"
click at [746, 437] on span "25" at bounding box center [748, 437] width 34 height 34
type input "[DATE]"
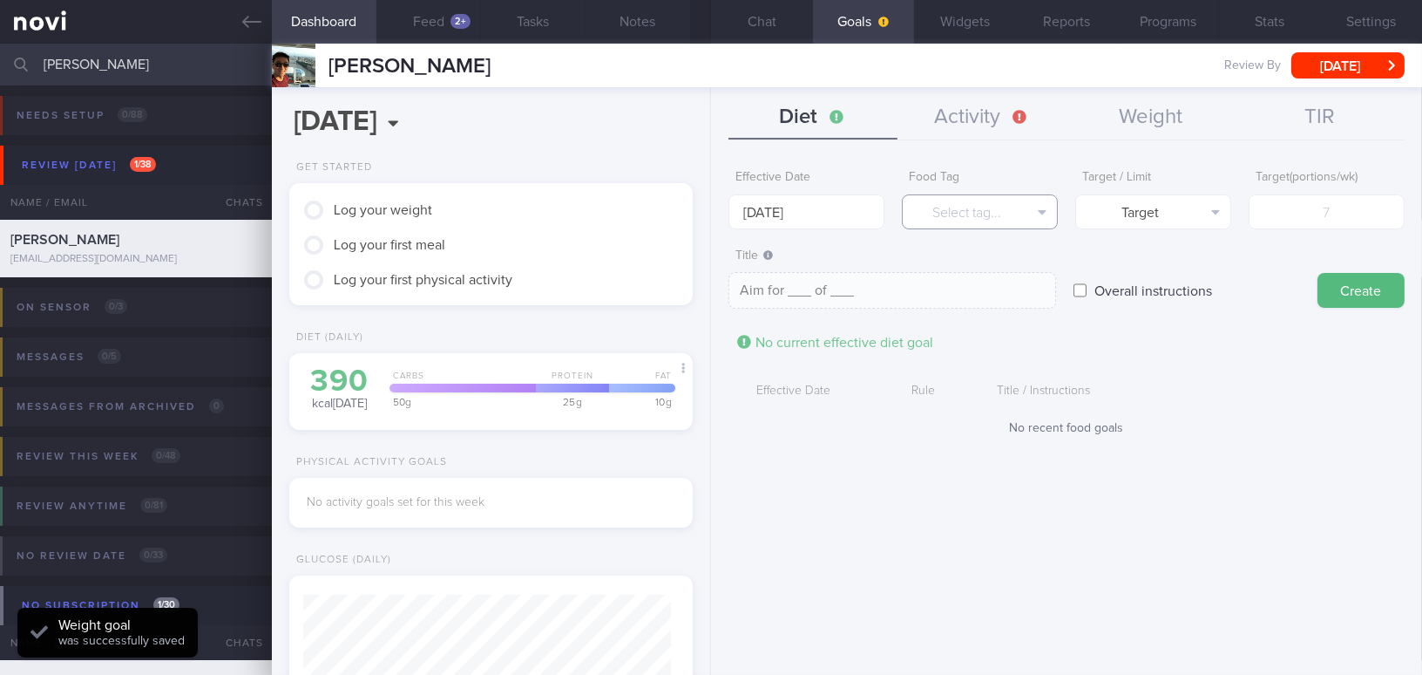
click at [963, 199] on button "Select tag..." at bounding box center [980, 211] width 156 height 35
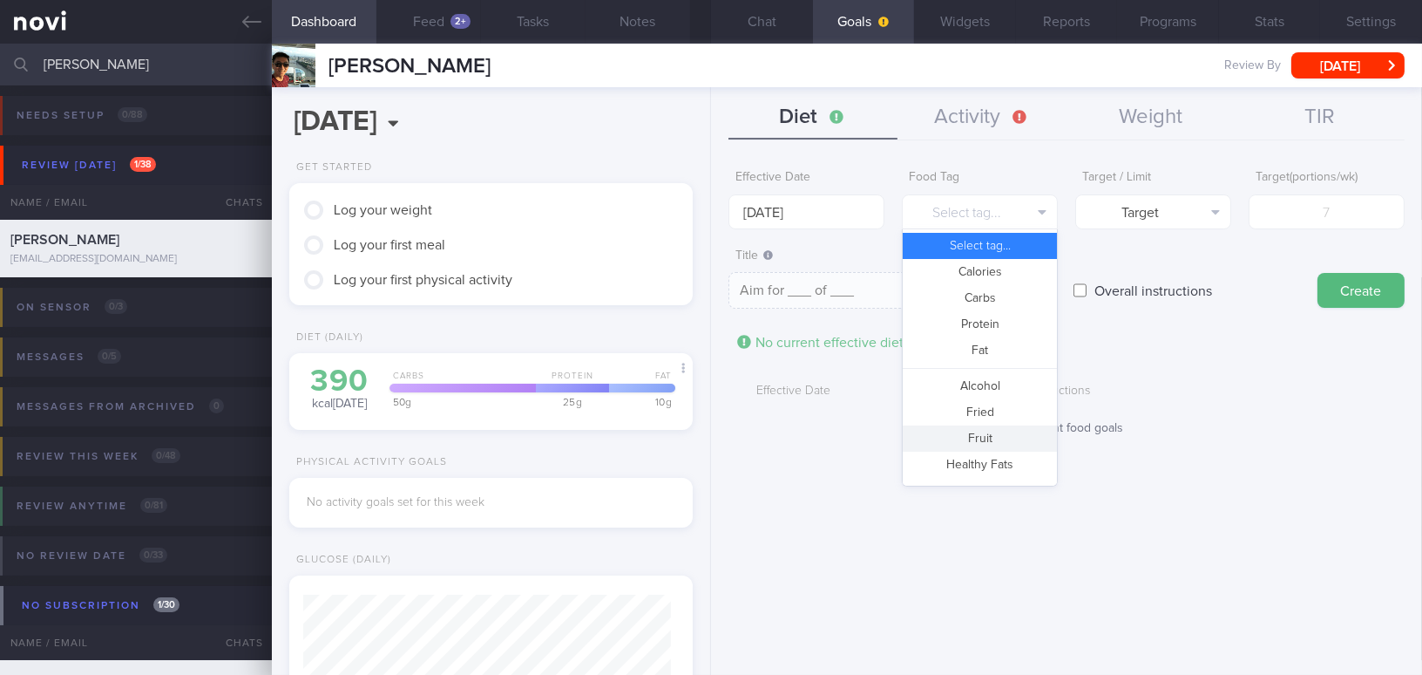
click at [942, 433] on button "Fruit" at bounding box center [980, 438] width 154 height 26
type textarea "Aim for __ portions of fruits per week"
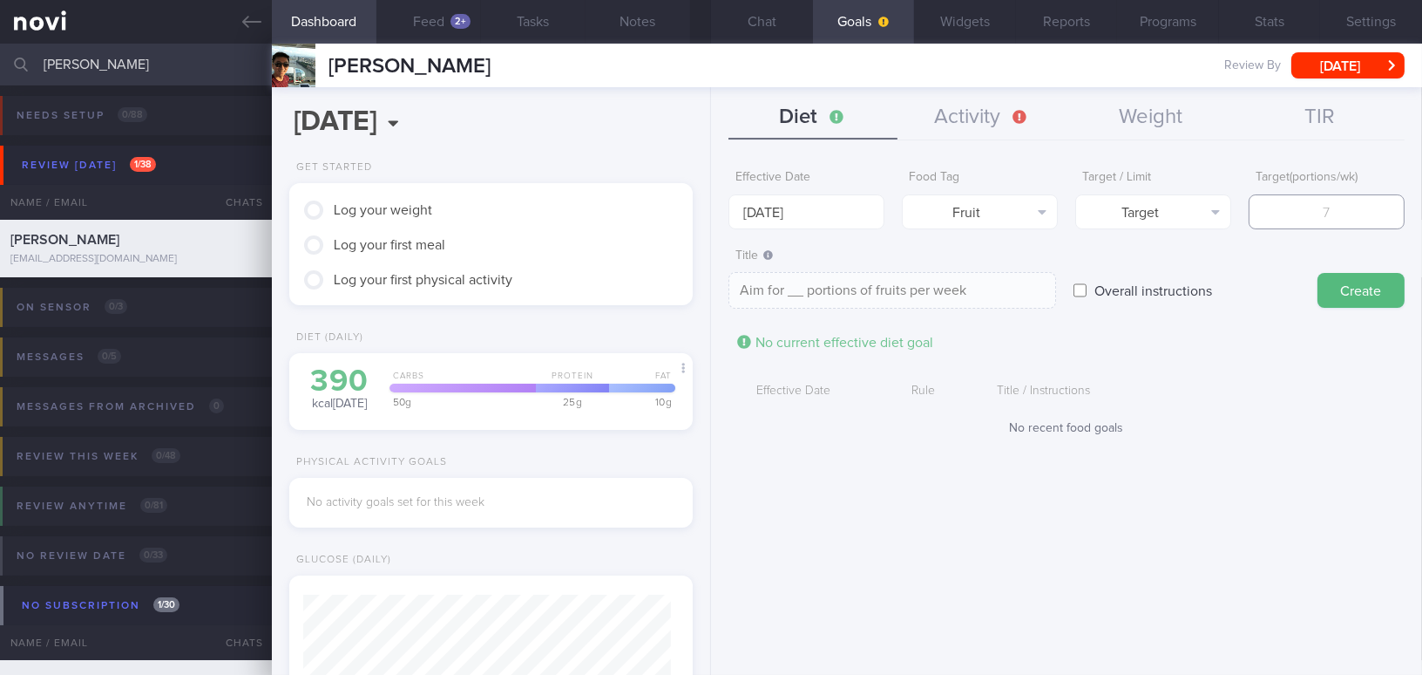
click at [1113, 218] on input "number" at bounding box center [1327, 211] width 156 height 35
type input "1"
type textarea "Aim for 1 portions of fruits per week"
type input "14"
type textarea "Aim for 14 portions of fruits per week"
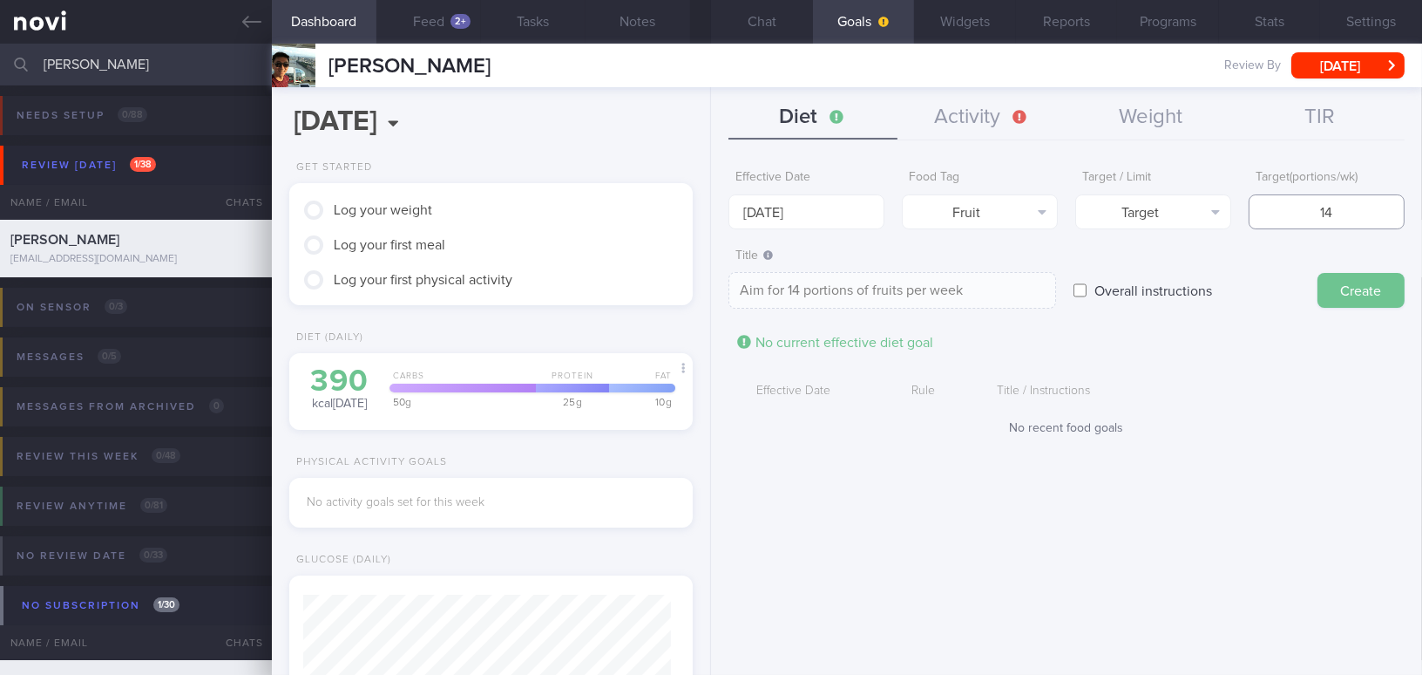
type input "14"
click at [1113, 288] on button "Create" at bounding box center [1361, 290] width 87 height 35
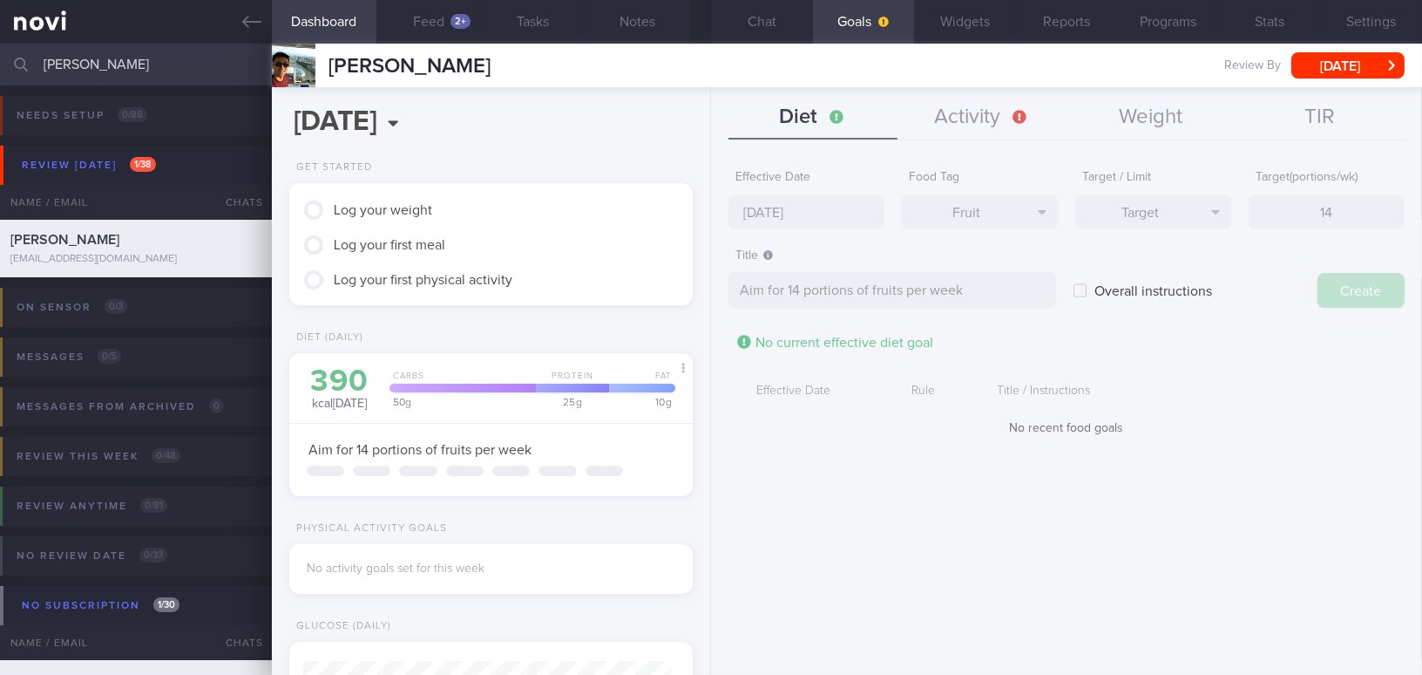
type input "[DATE]"
type textarea "Aim for ___ of ___"
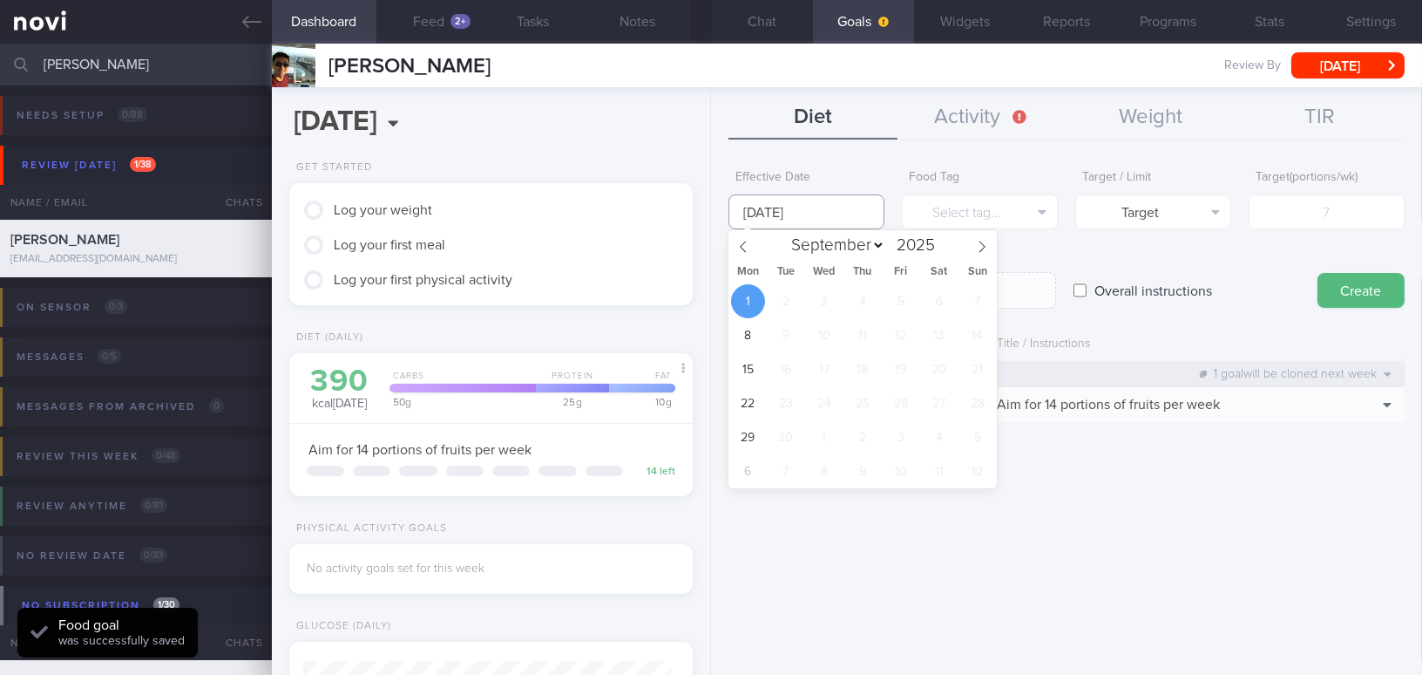
click at [817, 217] on input "[DATE]" at bounding box center [807, 211] width 156 height 35
click at [750, 244] on span at bounding box center [744, 245] width 30 height 30
select select "7"
click at [754, 429] on span "25" at bounding box center [748, 437] width 34 height 34
type input "[DATE]"
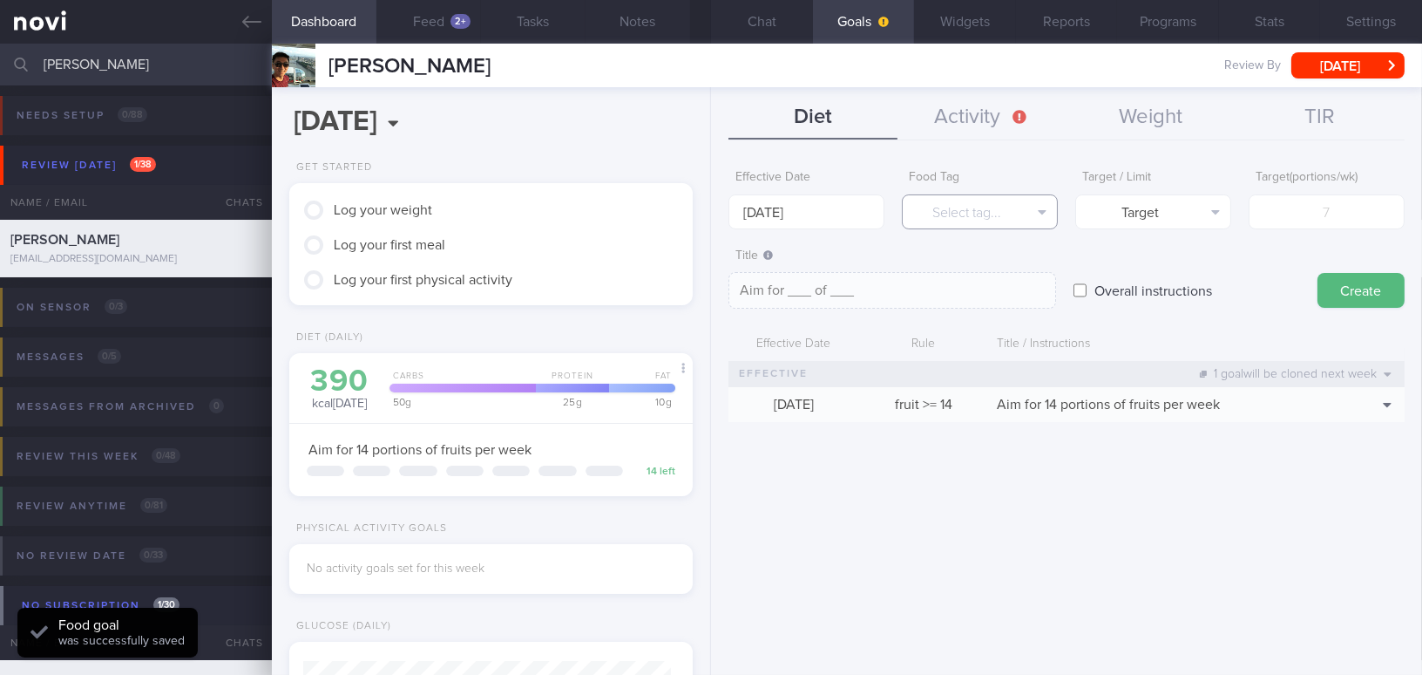
click at [985, 208] on button "Select tag..." at bounding box center [980, 211] width 156 height 35
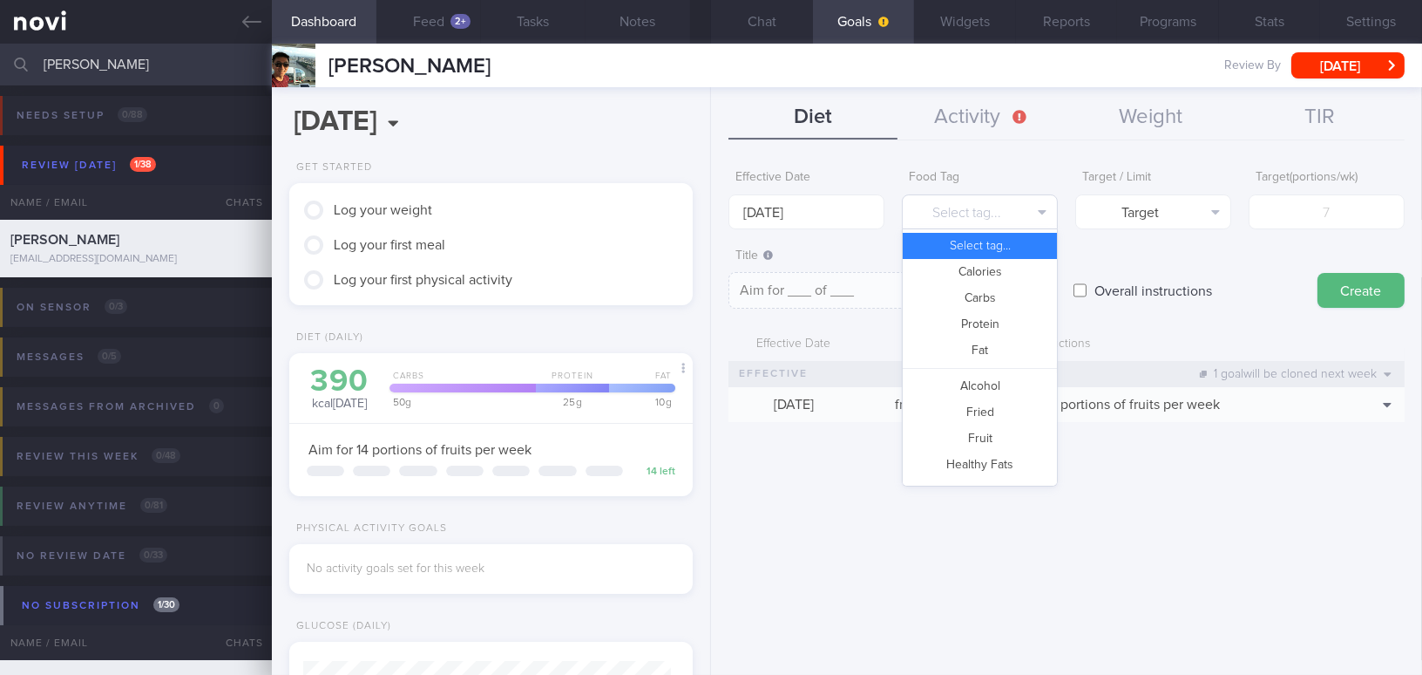
scroll to position [462, 0]
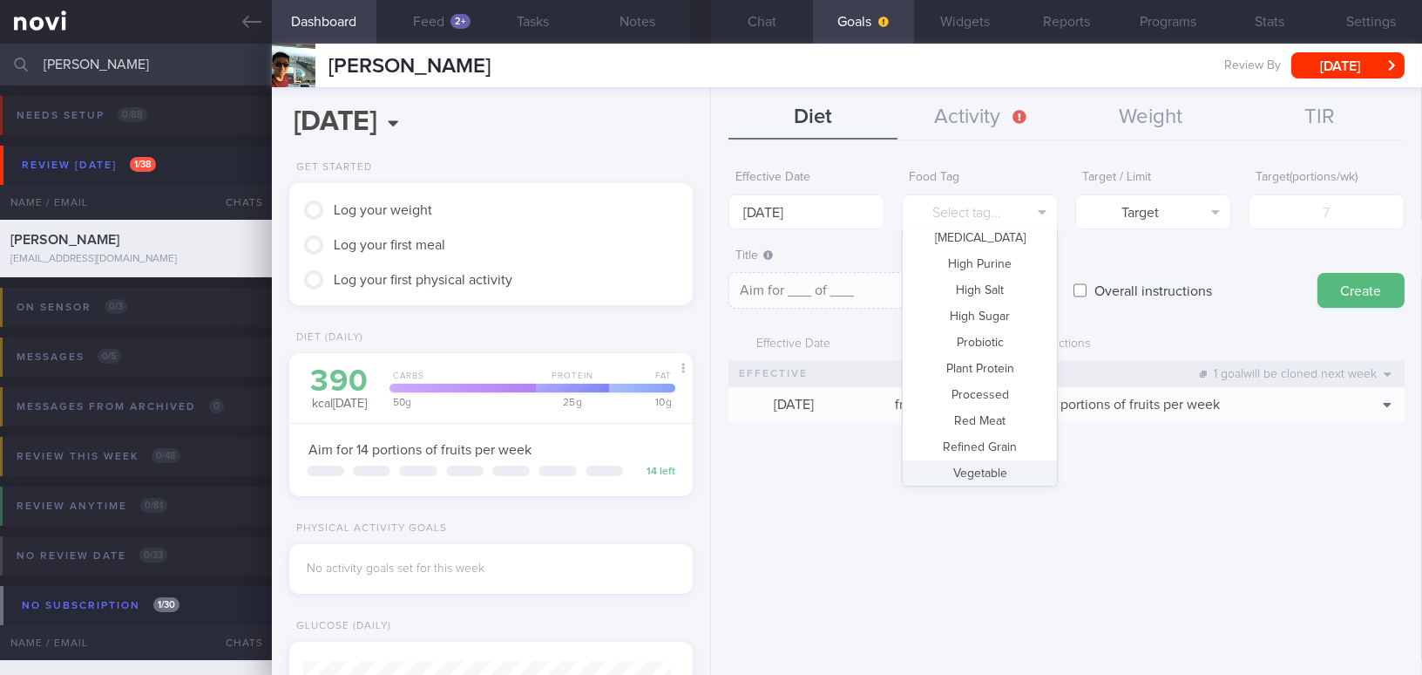
click at [982, 469] on button "Vegetable" at bounding box center [980, 473] width 154 height 26
type textarea "Aim for __ portions of vegetables per week"
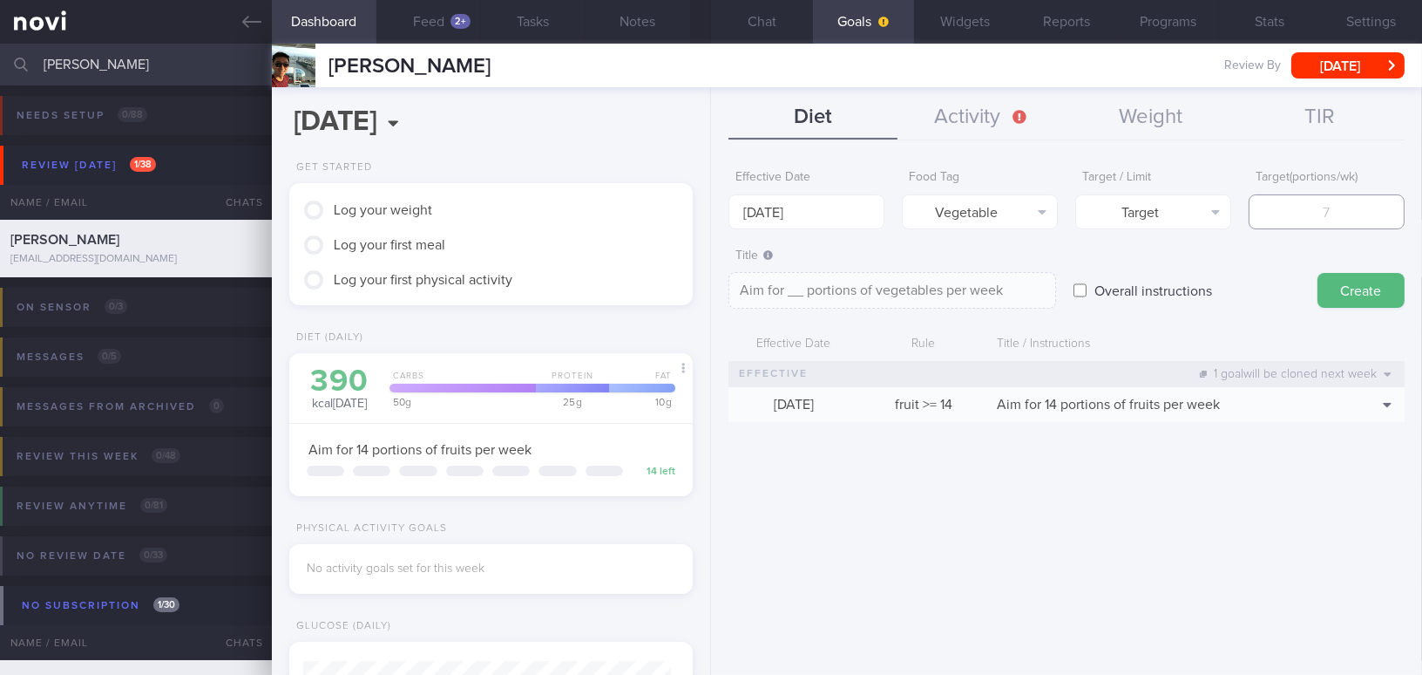
click at [1113, 213] on input "number" at bounding box center [1327, 211] width 156 height 35
type input "1"
type textarea "Aim for 1 portions of vegetables per week"
type input "14"
type textarea "Aim for 14 portions of vegetables per week"
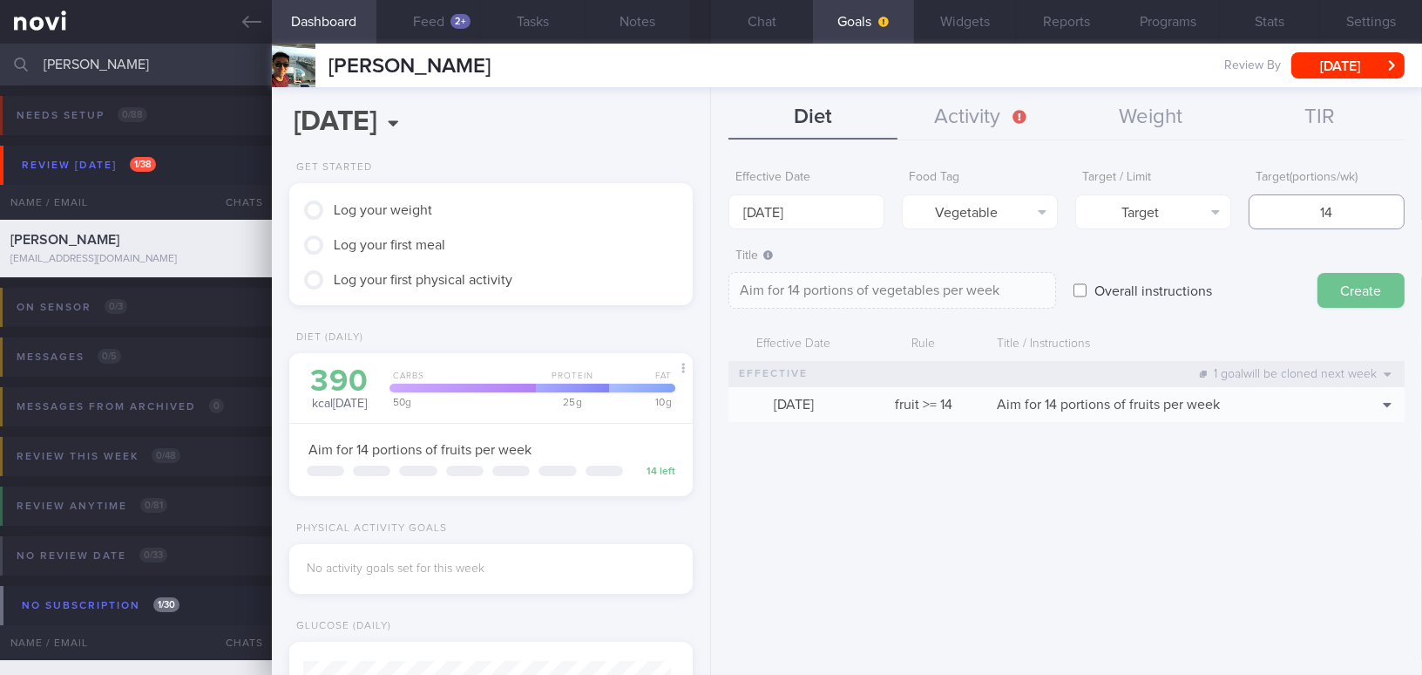
type input "14"
click at [1113, 289] on button "Create" at bounding box center [1361, 290] width 87 height 35
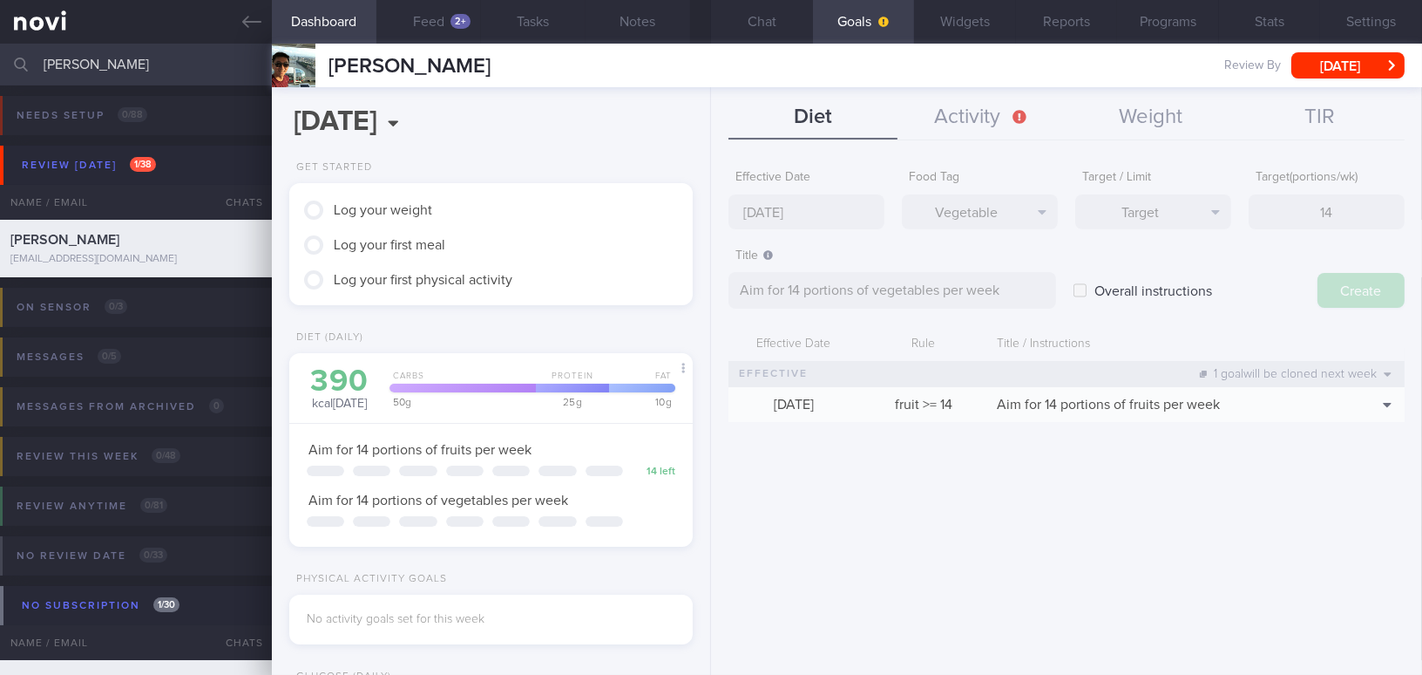
type input "[DATE]"
type textarea "Aim for ___ of ___"
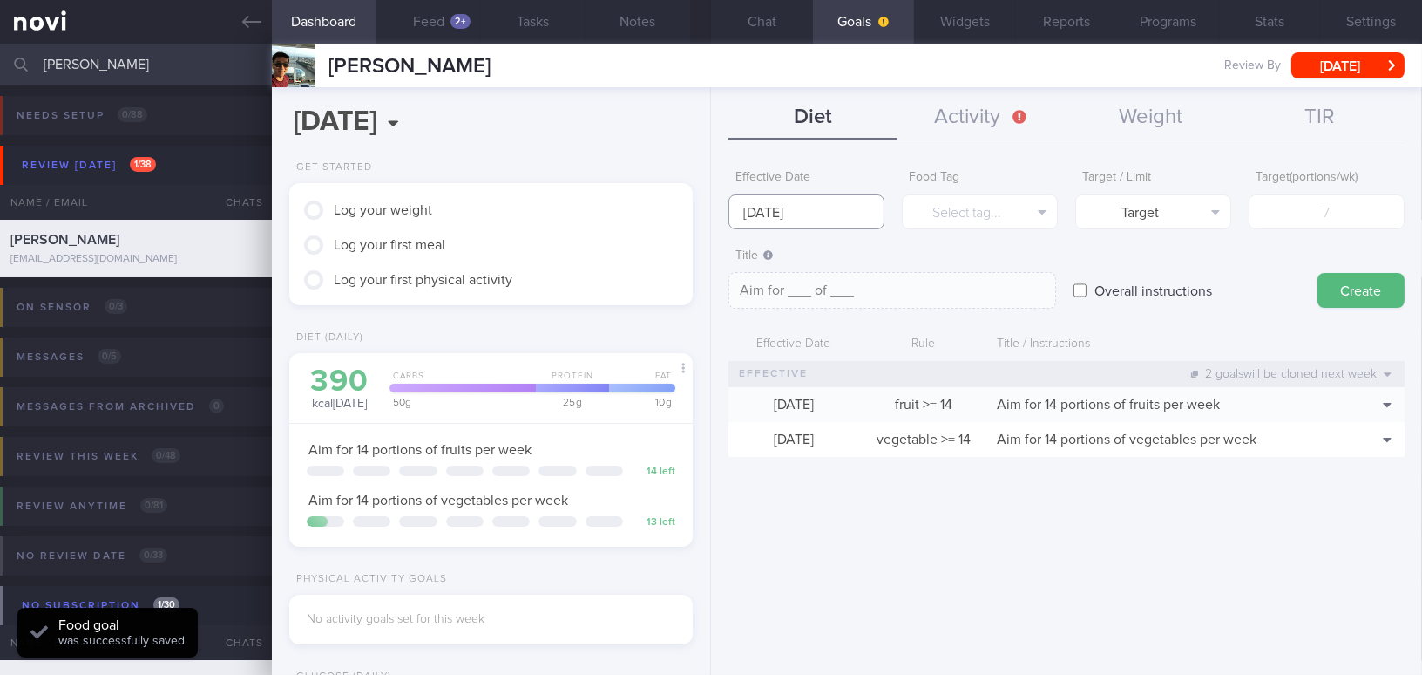
click at [764, 206] on input "[DATE]" at bounding box center [807, 211] width 156 height 35
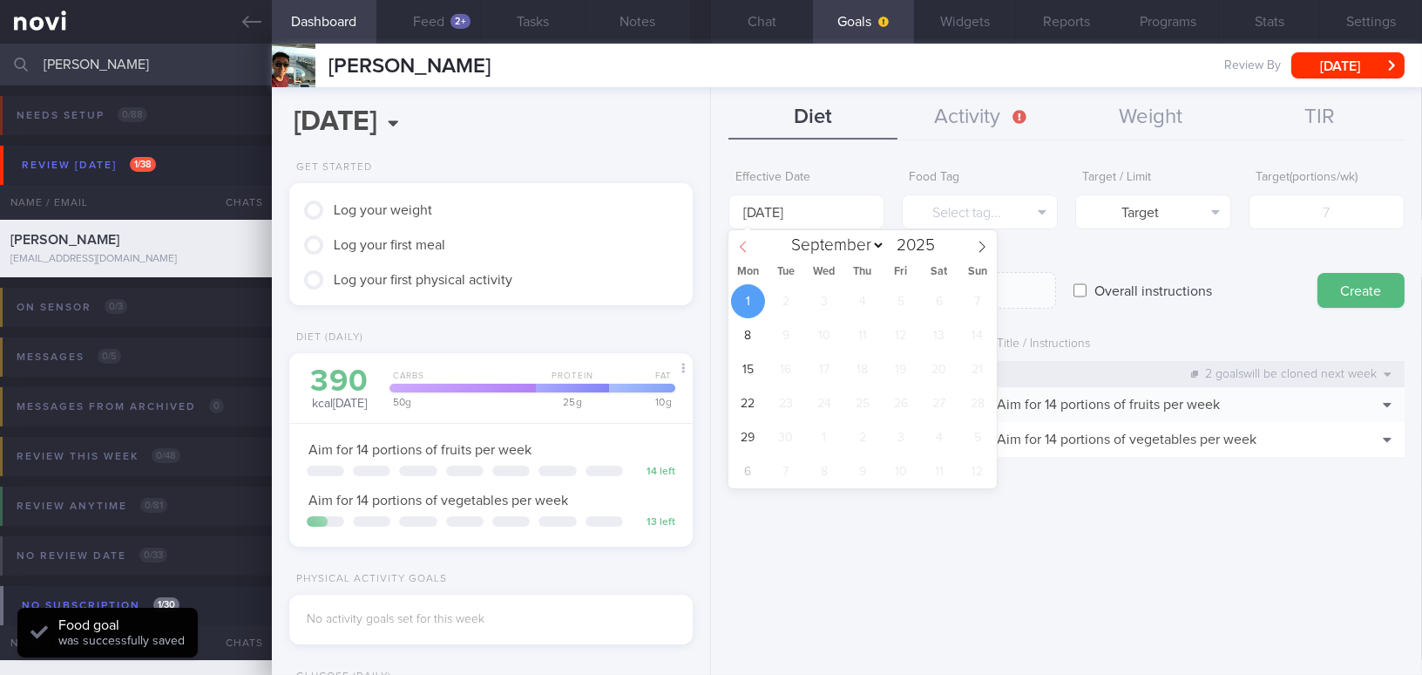
click at [737, 240] on span at bounding box center [744, 245] width 30 height 30
select select "7"
click at [752, 437] on span "25" at bounding box center [748, 437] width 34 height 34
type input "[DATE]"
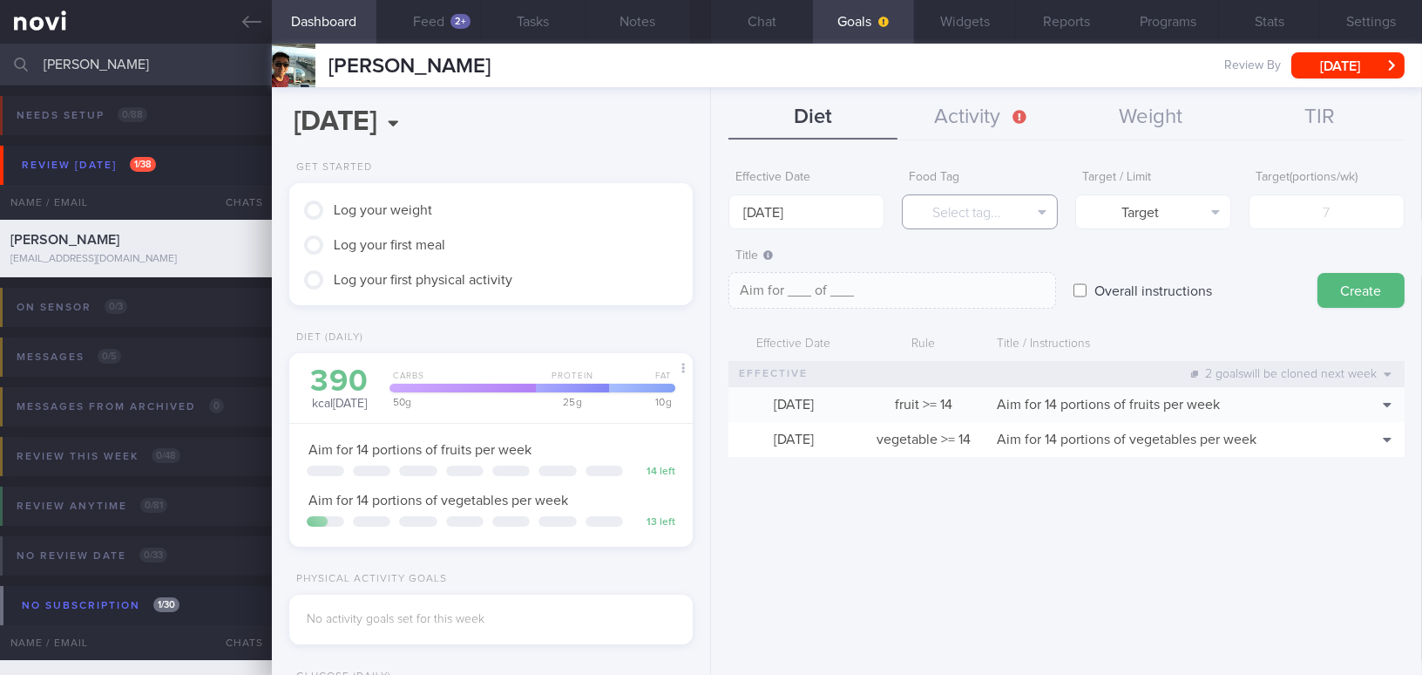
click at [974, 212] on button "Select tag..." at bounding box center [980, 211] width 156 height 35
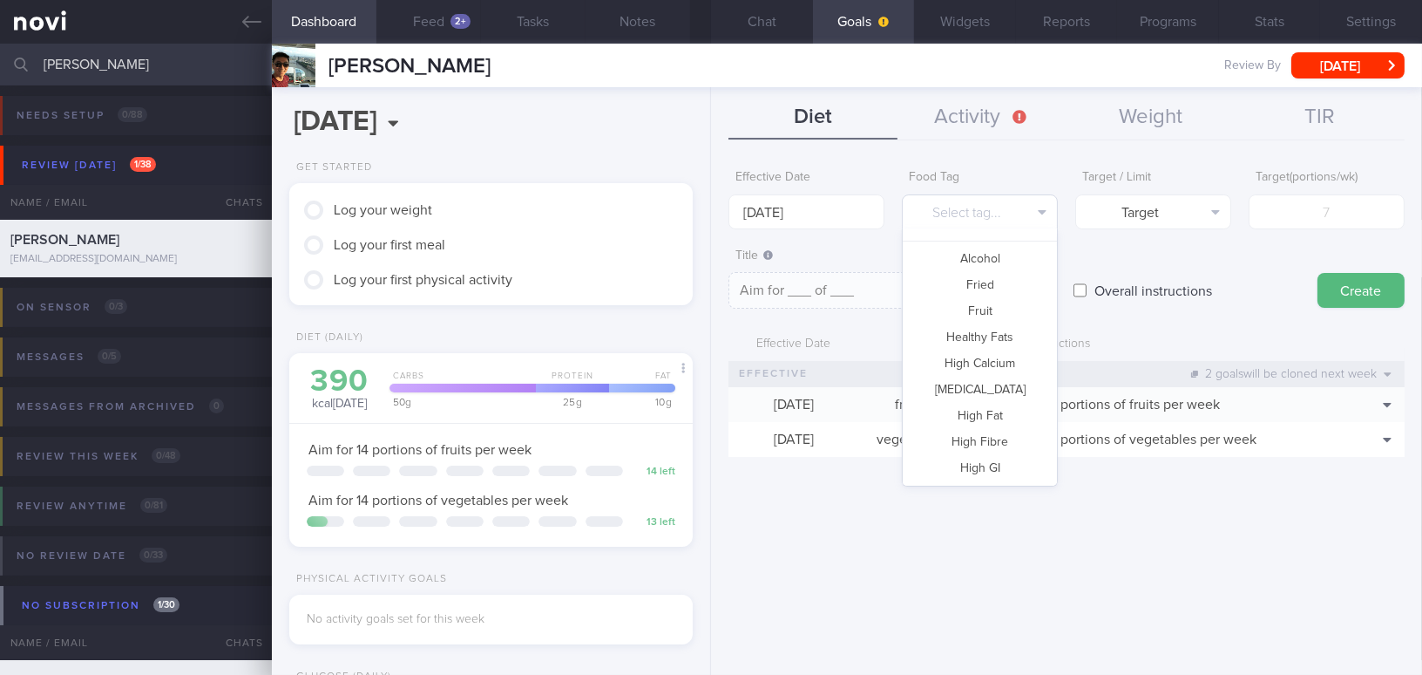
scroll to position [65, 0]
click at [1000, 258] on button "Protein" at bounding box center [980, 259] width 154 height 26
type textarea "Aim for __g of protein per day"
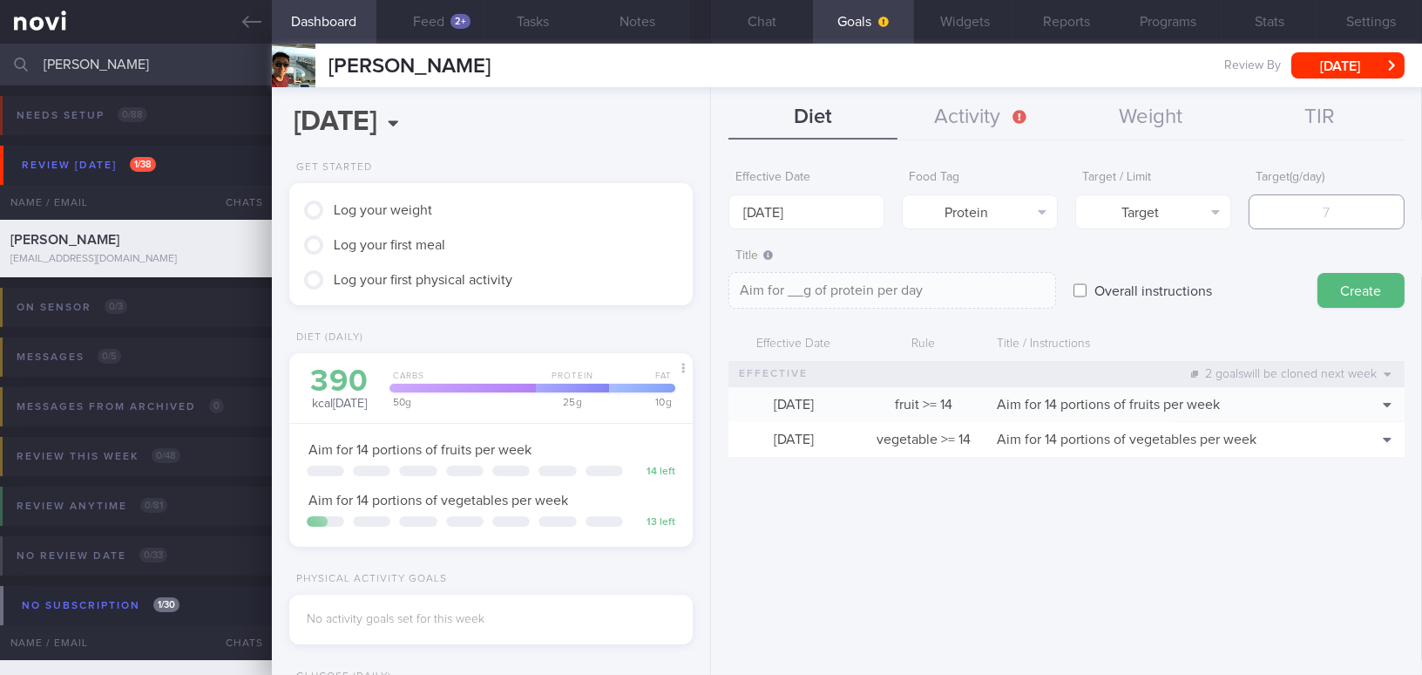
click at [1113, 210] on input "number" at bounding box center [1327, 211] width 156 height 35
type input "9"
type textarea "Aim for 9g of protein per day"
type input "95"
type textarea "Aim for 95g of protein per day"
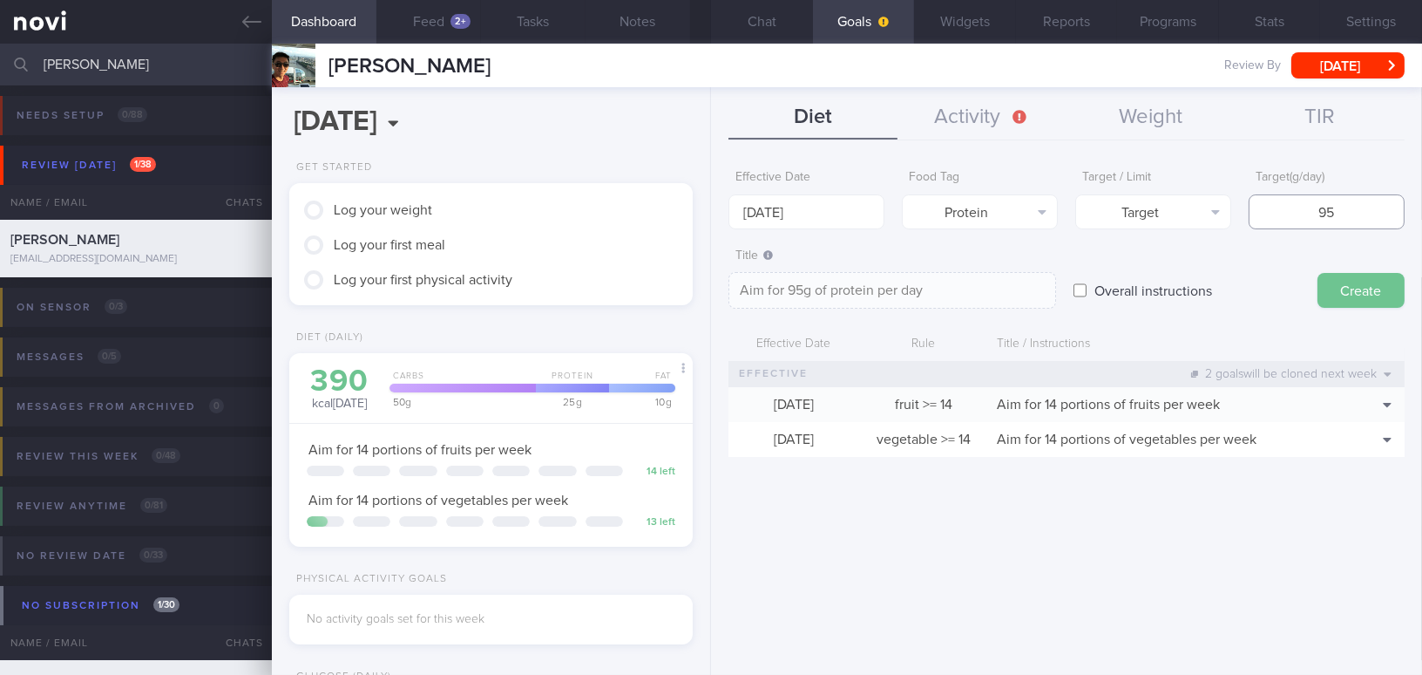
type input "95"
click at [1113, 293] on button "Create" at bounding box center [1361, 290] width 87 height 35
type input "[DATE]"
type textarea "Aim for ___ of ___"
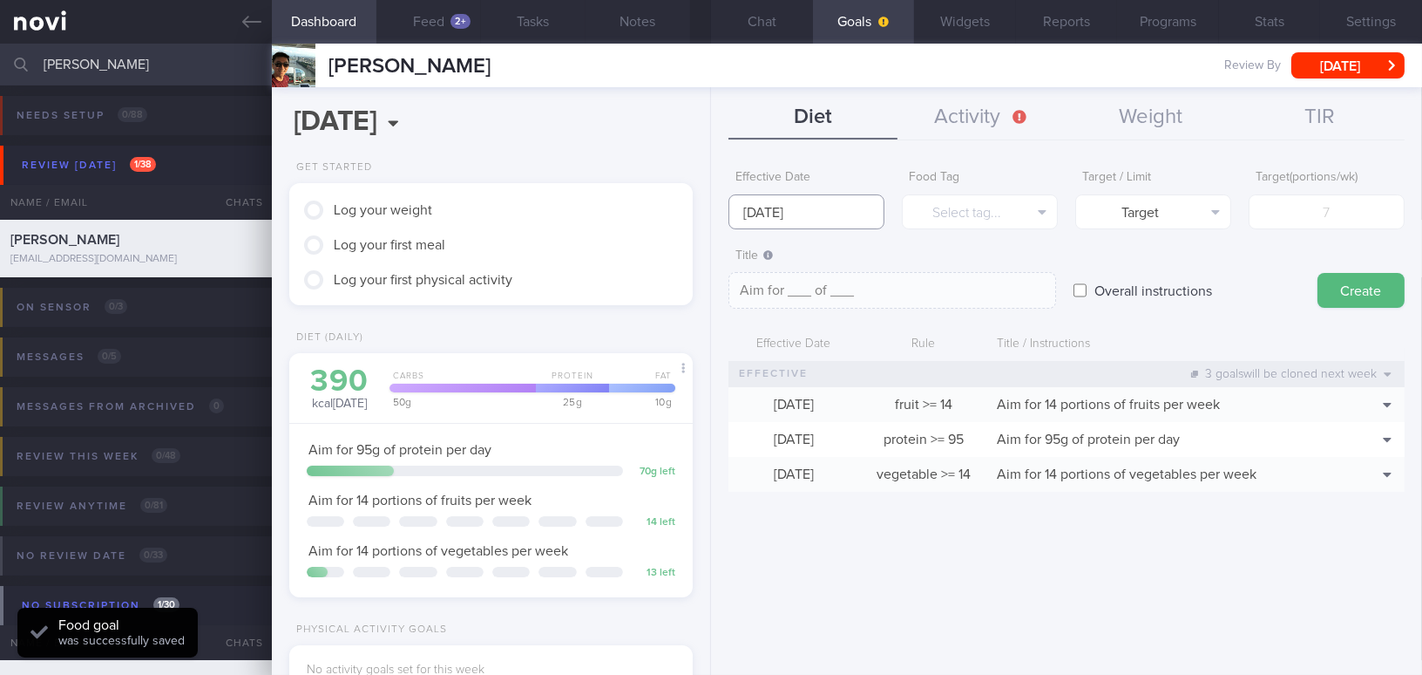
click at [804, 208] on input "[DATE]" at bounding box center [807, 211] width 156 height 35
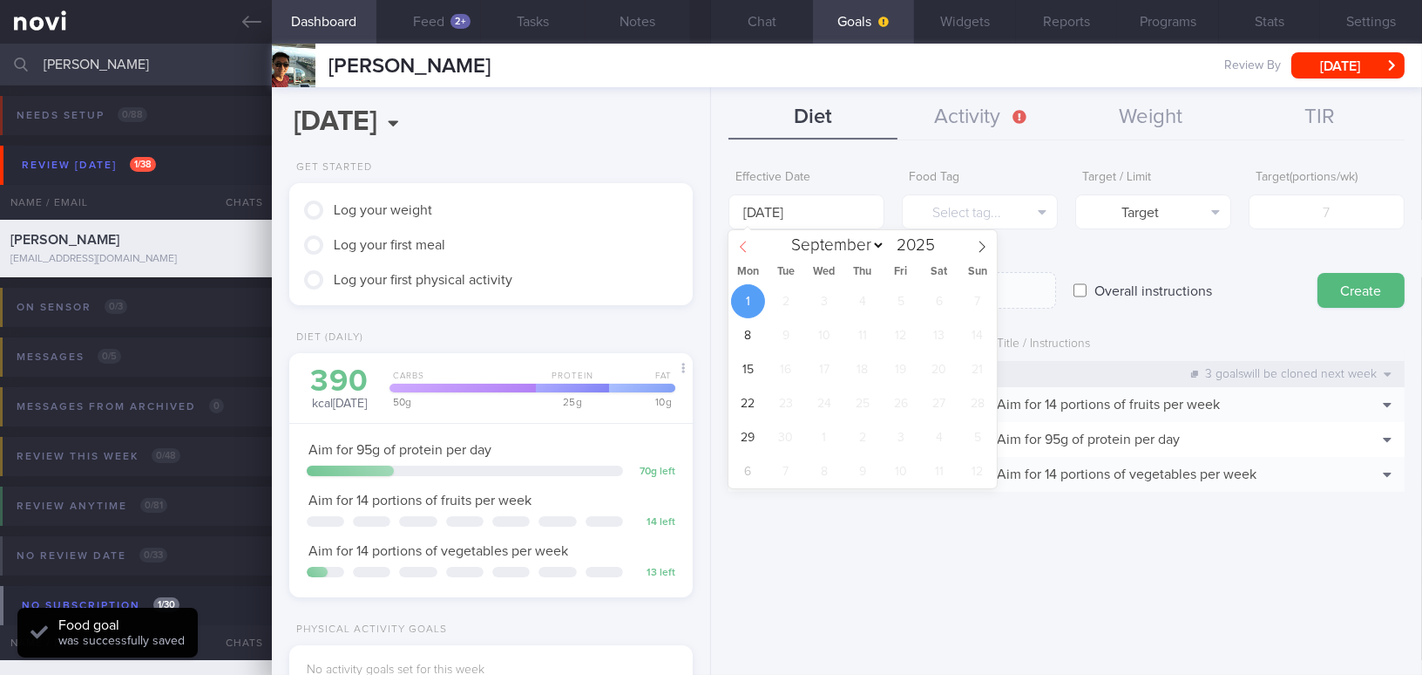
click at [743, 235] on span at bounding box center [744, 245] width 30 height 30
select select "7"
click at [751, 433] on span "25" at bounding box center [748, 437] width 34 height 34
type input "[DATE]"
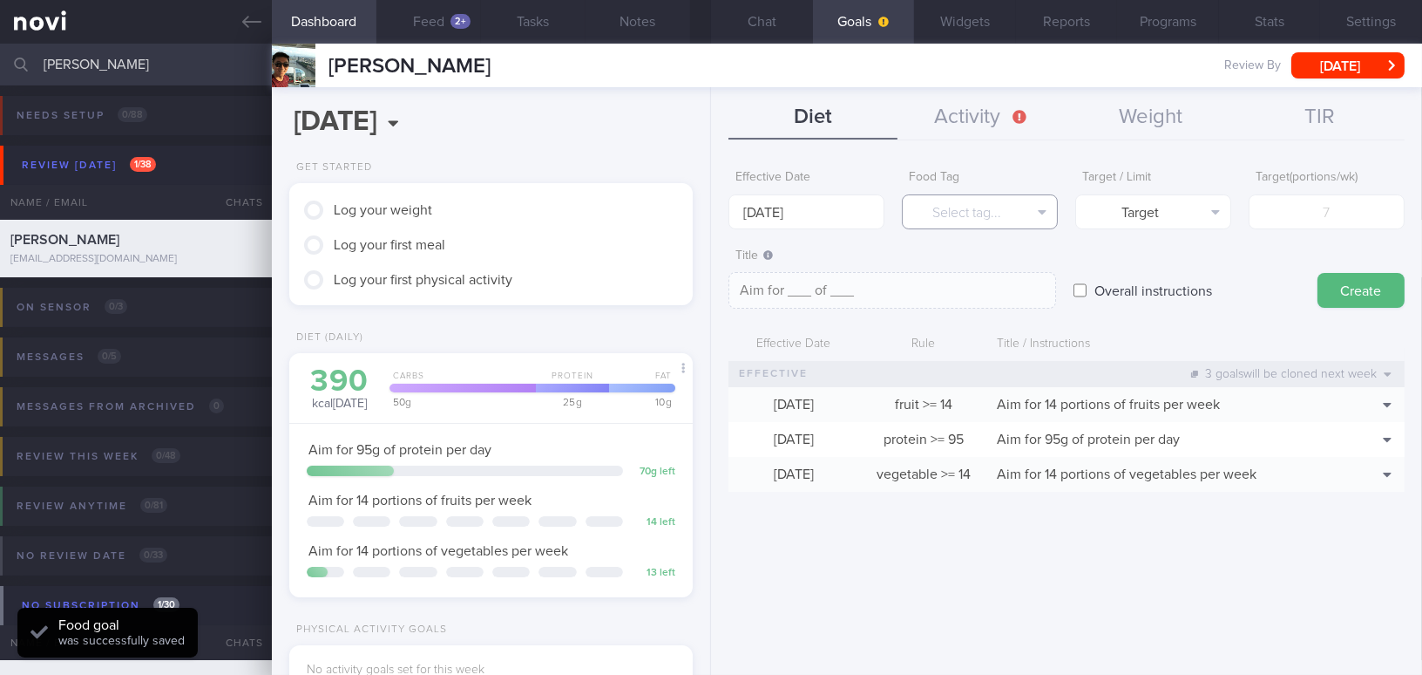
click at [945, 216] on button "Select tag..." at bounding box center [980, 211] width 156 height 35
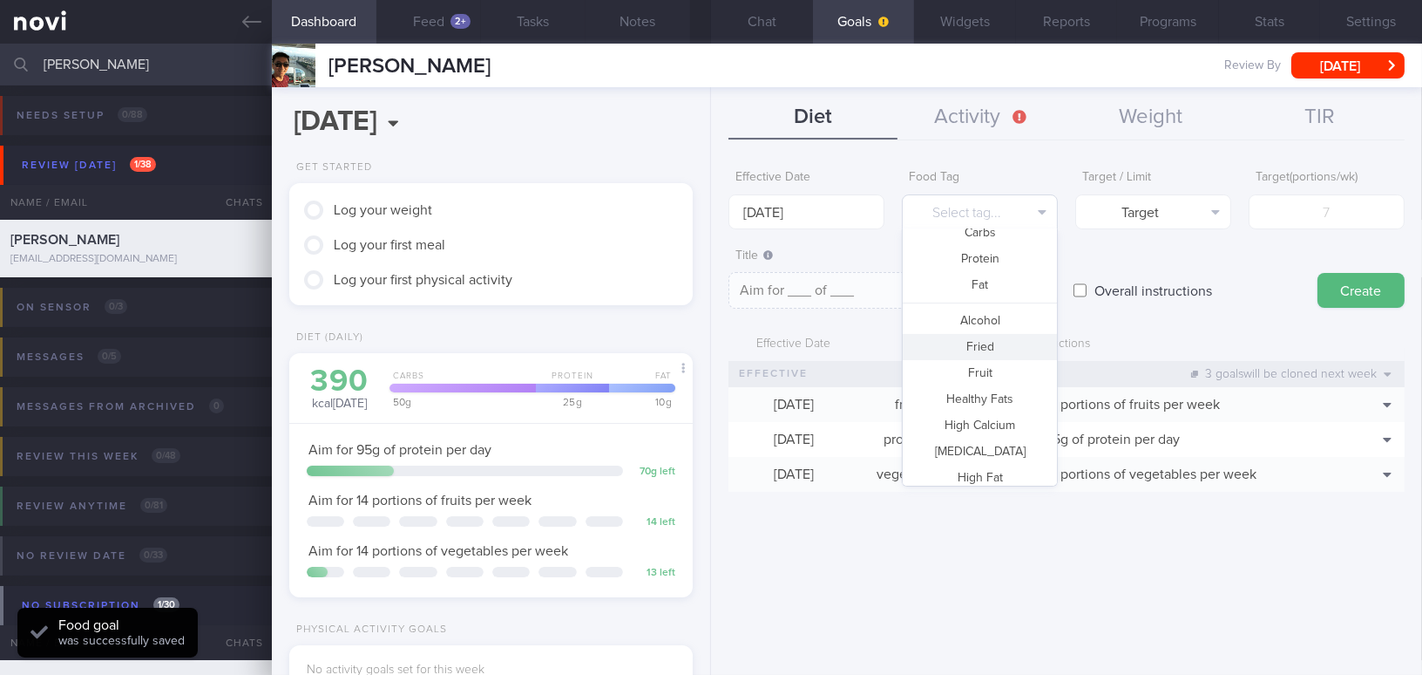
scroll to position [0, 0]
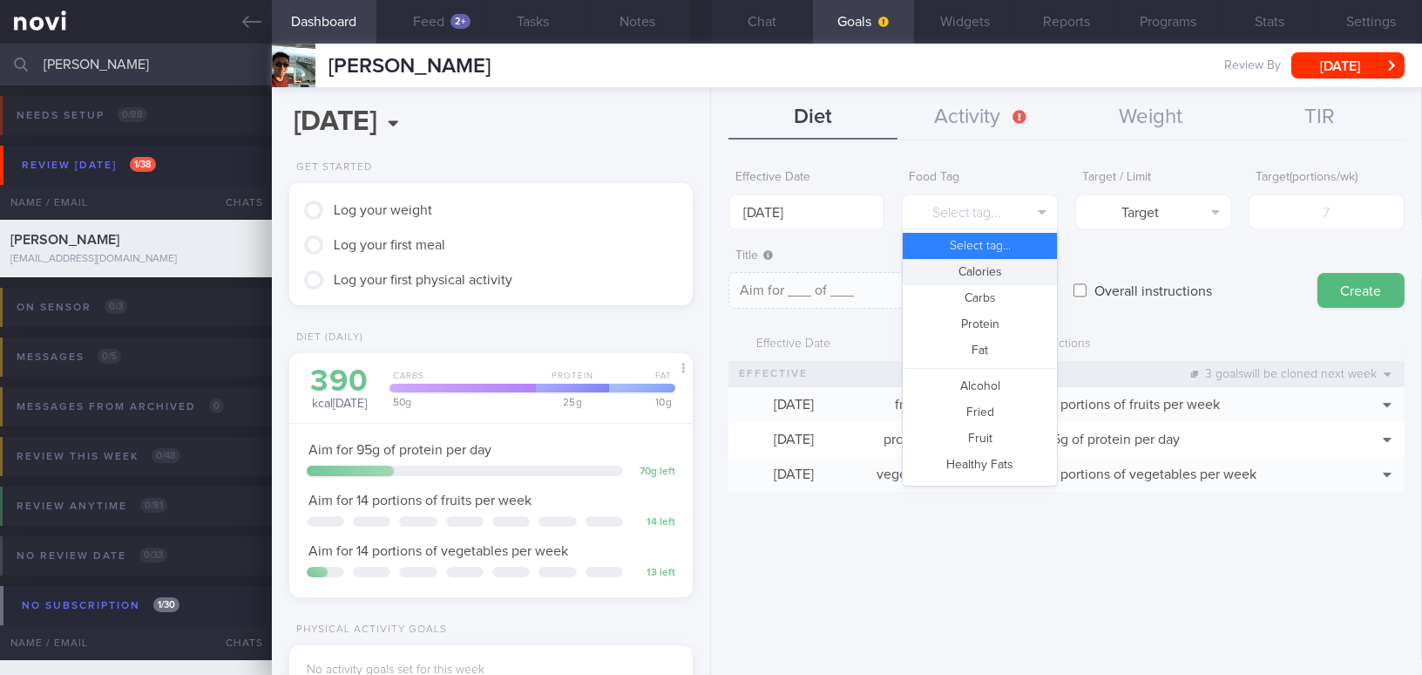
click at [984, 268] on button "Calories" at bounding box center [980, 272] width 154 height 26
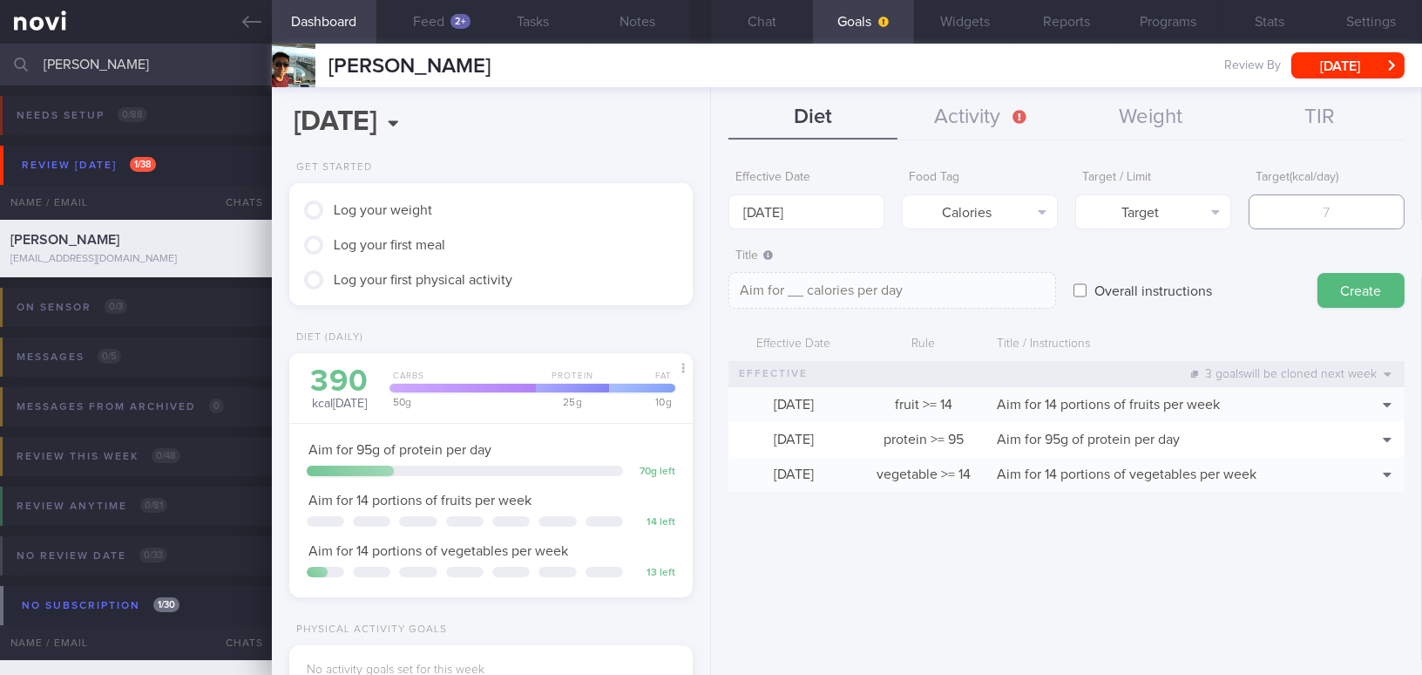
click at [1113, 210] on input "number" at bounding box center [1327, 211] width 156 height 35
click at [1113, 209] on button "Target" at bounding box center [1153, 211] width 156 height 35
click at [1113, 268] on button "Limit" at bounding box center [1153, 272] width 154 height 26
type textarea "Keep to __ calories per day"
click at [1113, 214] on input "number" at bounding box center [1327, 211] width 156 height 35
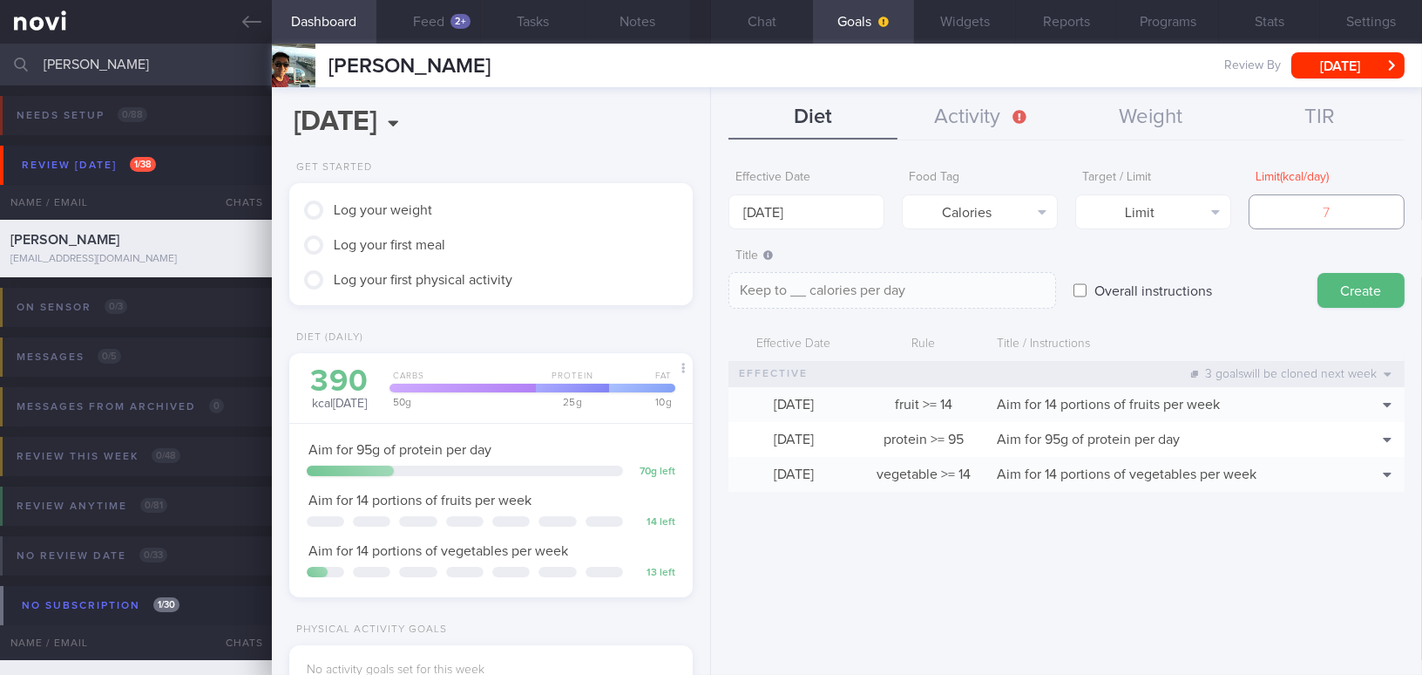
type input "1"
type textarea "Keep to 1 calories per day"
type input "17"
type textarea "Keep to 17 calories per day"
type input "170"
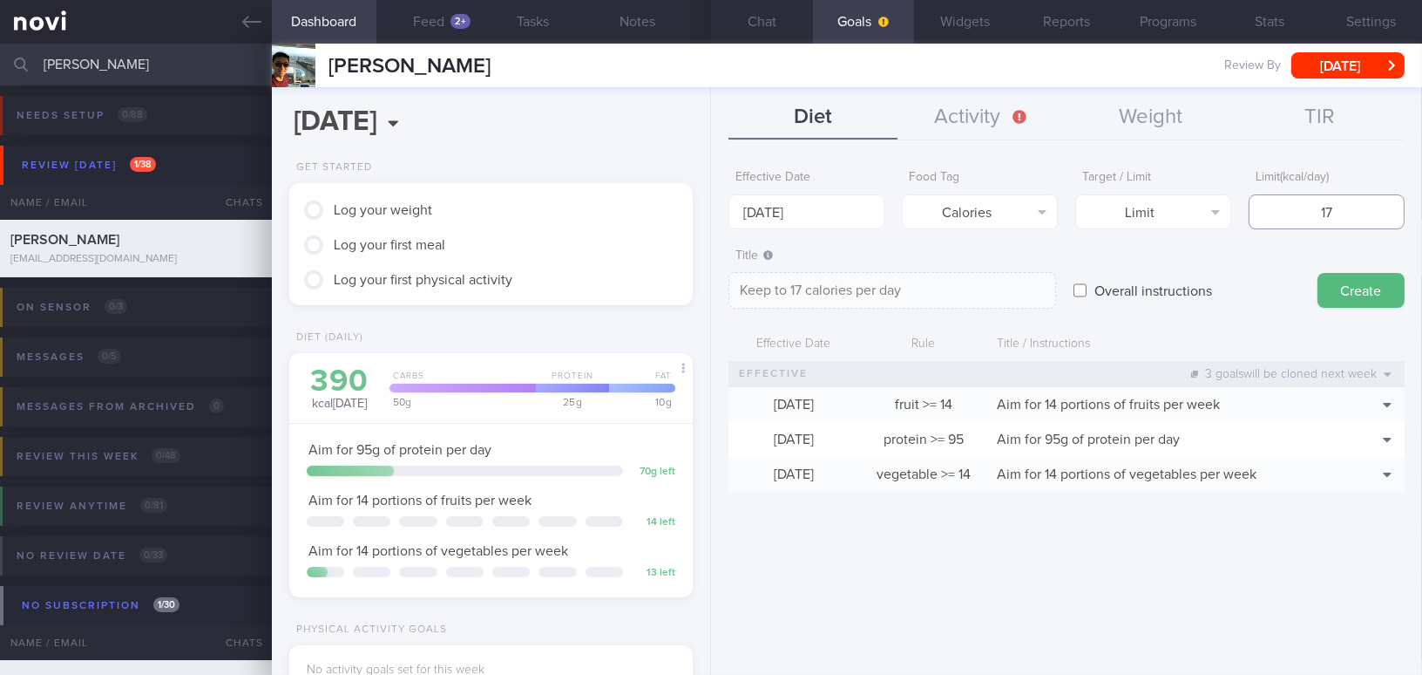
type textarea "Keep to 170 calories per day"
type input "1700"
type textarea "Keep to 1700 calories per day"
type input "1700"
click at [1113, 293] on button "Create" at bounding box center [1361, 290] width 87 height 35
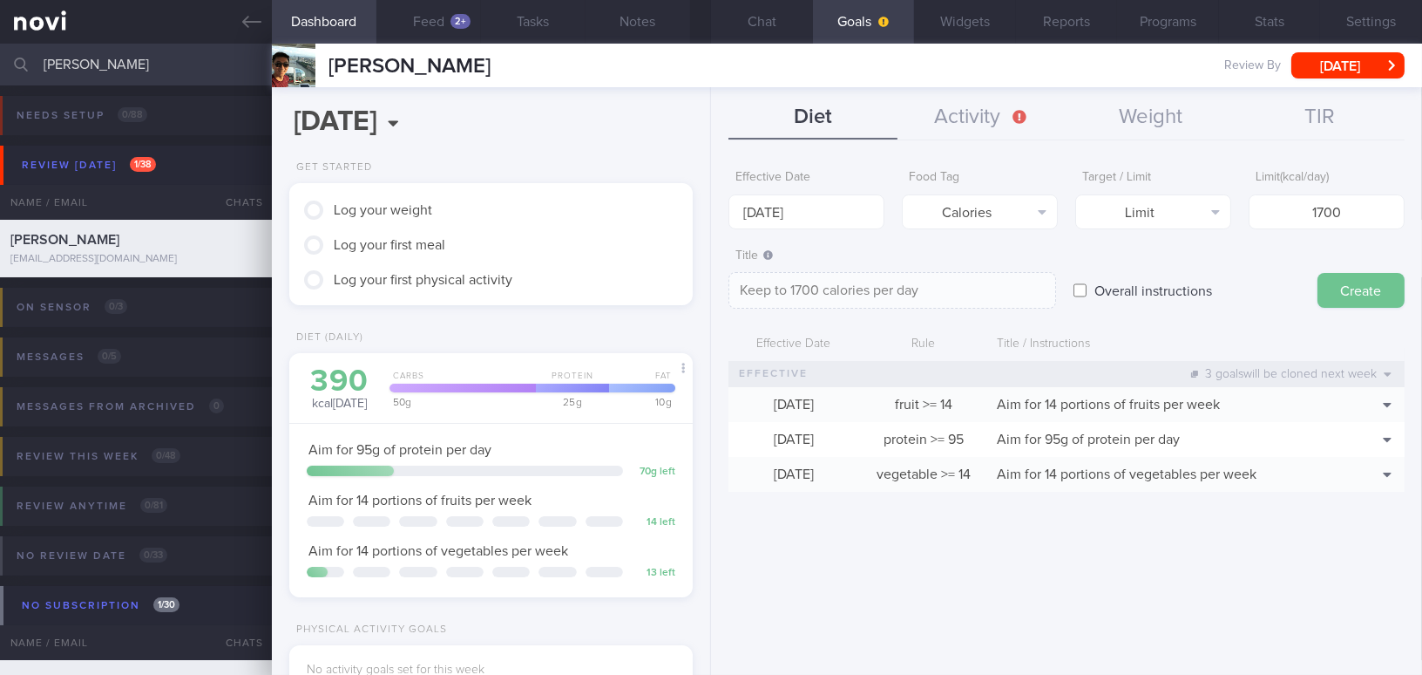
type input "[DATE]"
type textarea "Aim for ___ of ___"
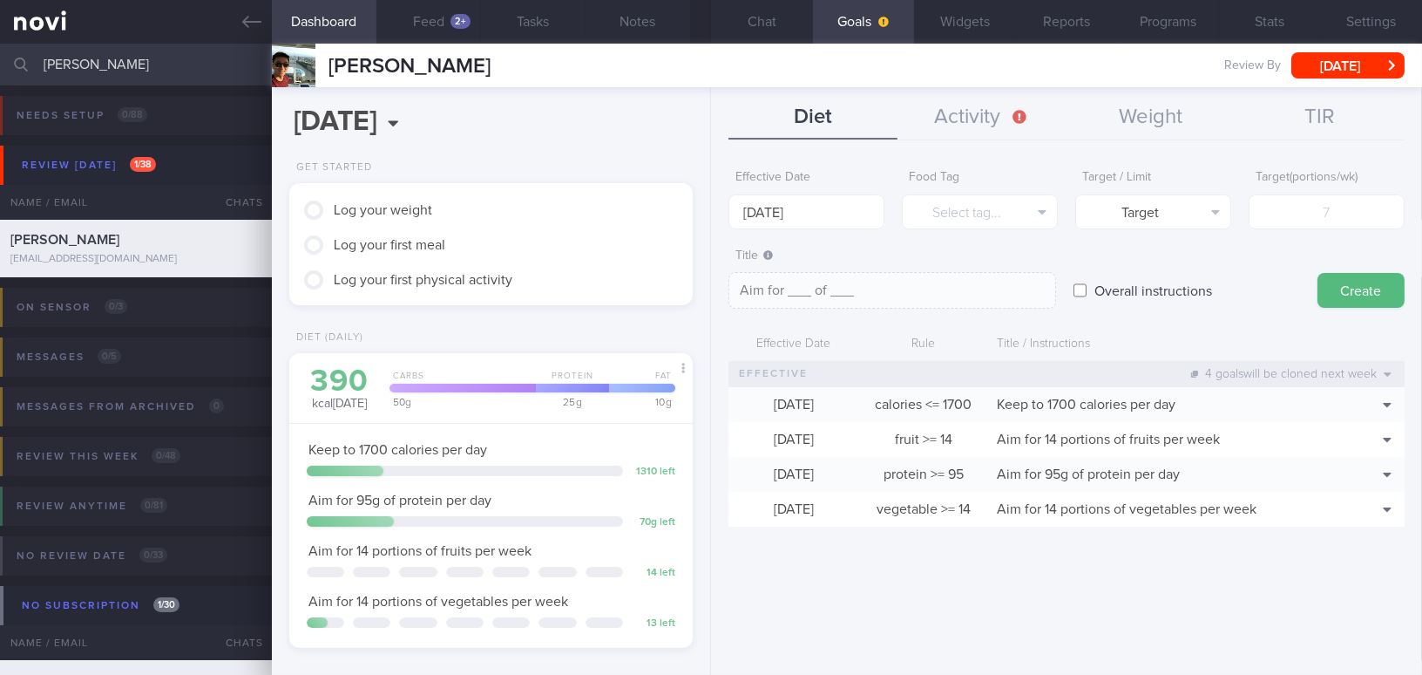
drag, startPoint x: 106, startPoint y: 61, endPoint x: -17, endPoint y: 57, distance: 123.0
click at [0, 57] on html "You are offline! Some functionality will be unavailable Patients New Users Coac…" at bounding box center [711, 337] width 1422 height 675
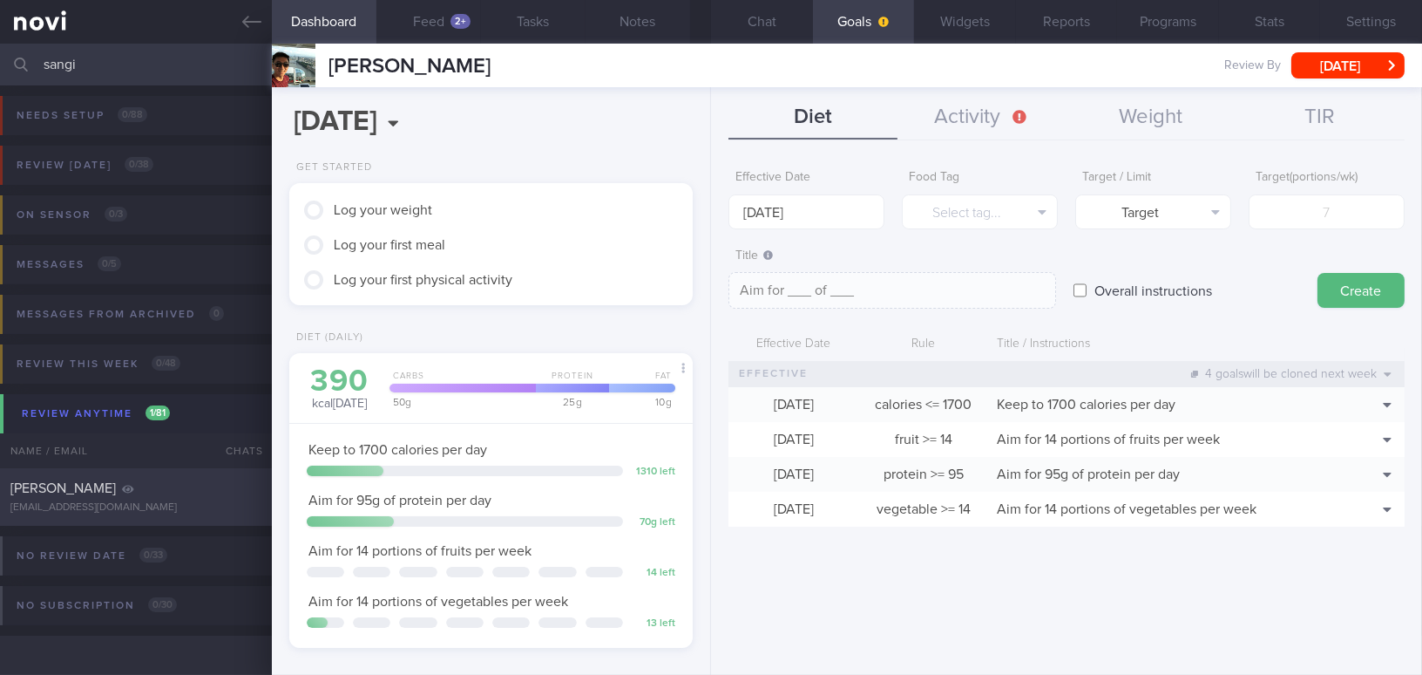
type input "sangi"
click at [159, 490] on div "[PERSON_NAME]" at bounding box center [133, 487] width 247 height 17
type input "VIP; on OP+;"
type textarea "- Dislikes skim, low fat, lactose-free [MEDICAL_DATA] to egg: fine with 1-2 egg…"
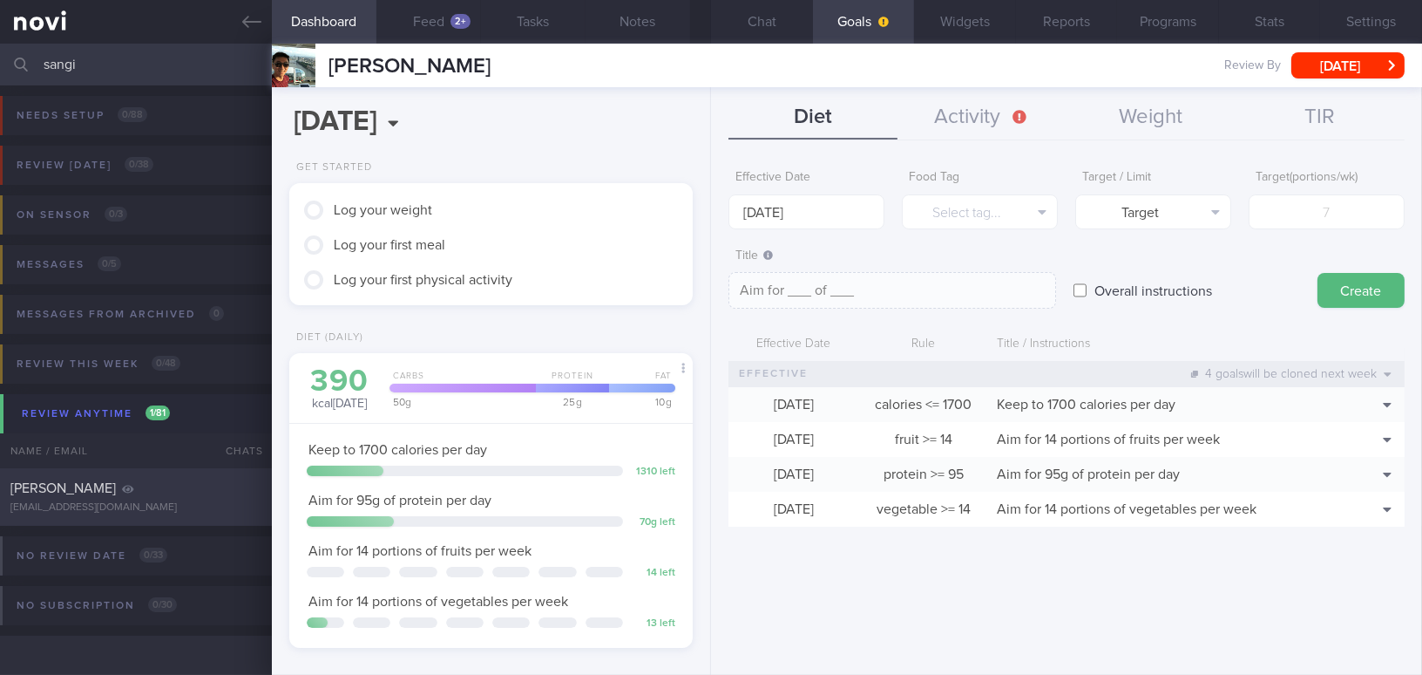
select select "8"
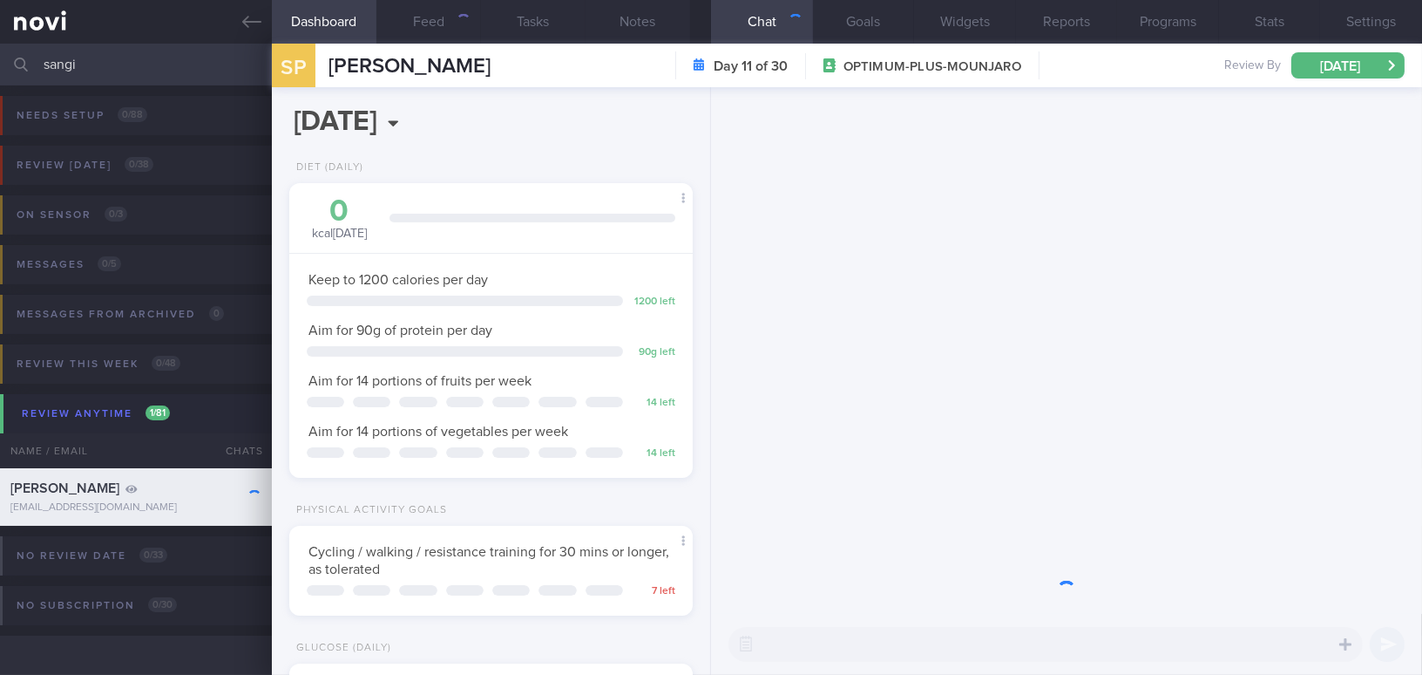
scroll to position [184, 367]
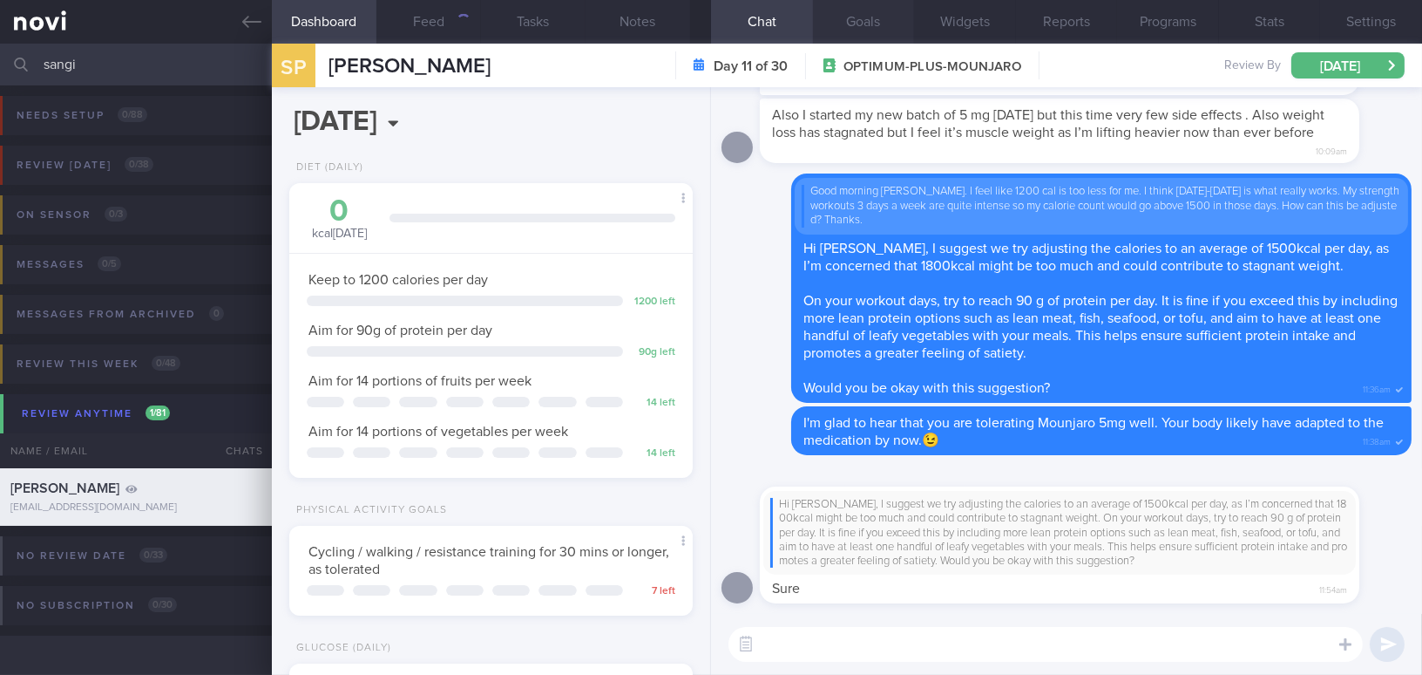
click at [861, 22] on button "Goals" at bounding box center [864, 22] width 102 height 44
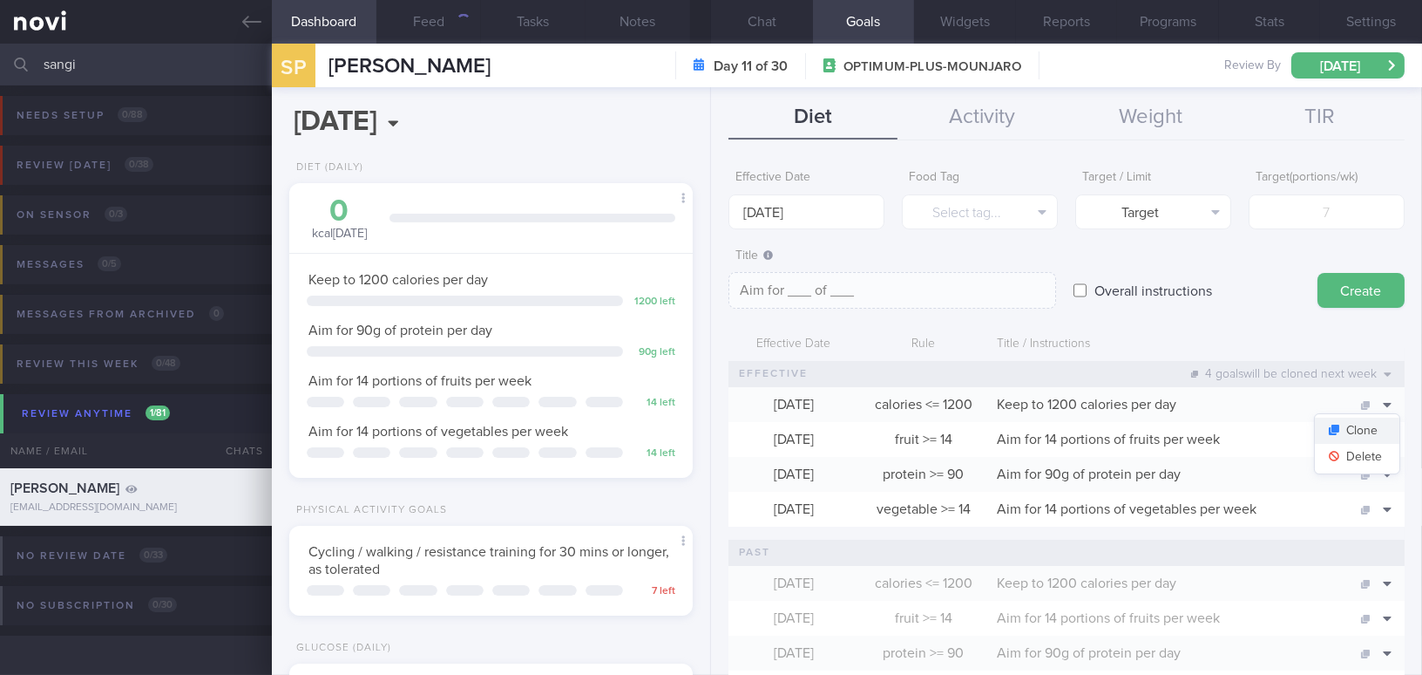
click at [1113, 425] on button "Clone" at bounding box center [1357, 430] width 85 height 26
type input "1200"
type textarea "Keep to 1200 calories per day"
click at [802, 212] on input "[DATE]" at bounding box center [807, 211] width 156 height 35
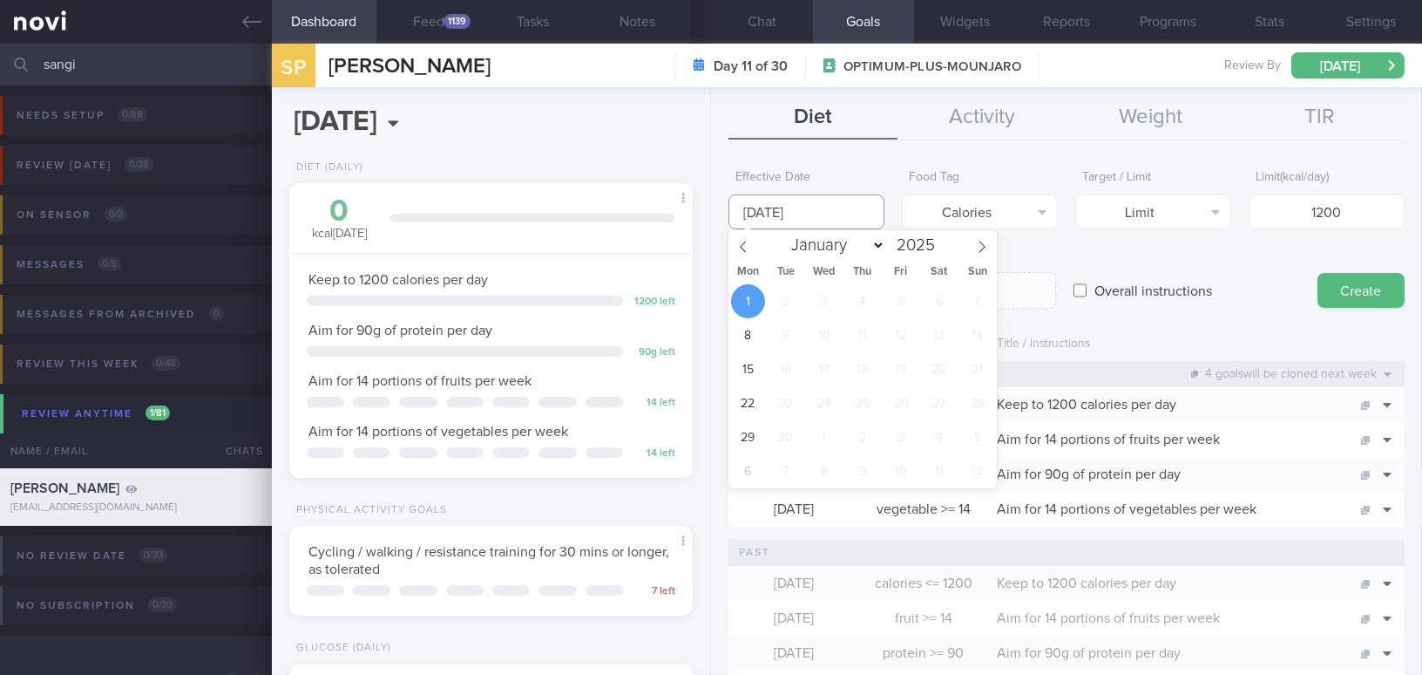
scroll to position [184, 367]
click at [748, 240] on span at bounding box center [744, 245] width 30 height 30
select select "7"
click at [745, 436] on span "25" at bounding box center [748, 437] width 34 height 34
type input "[DATE]"
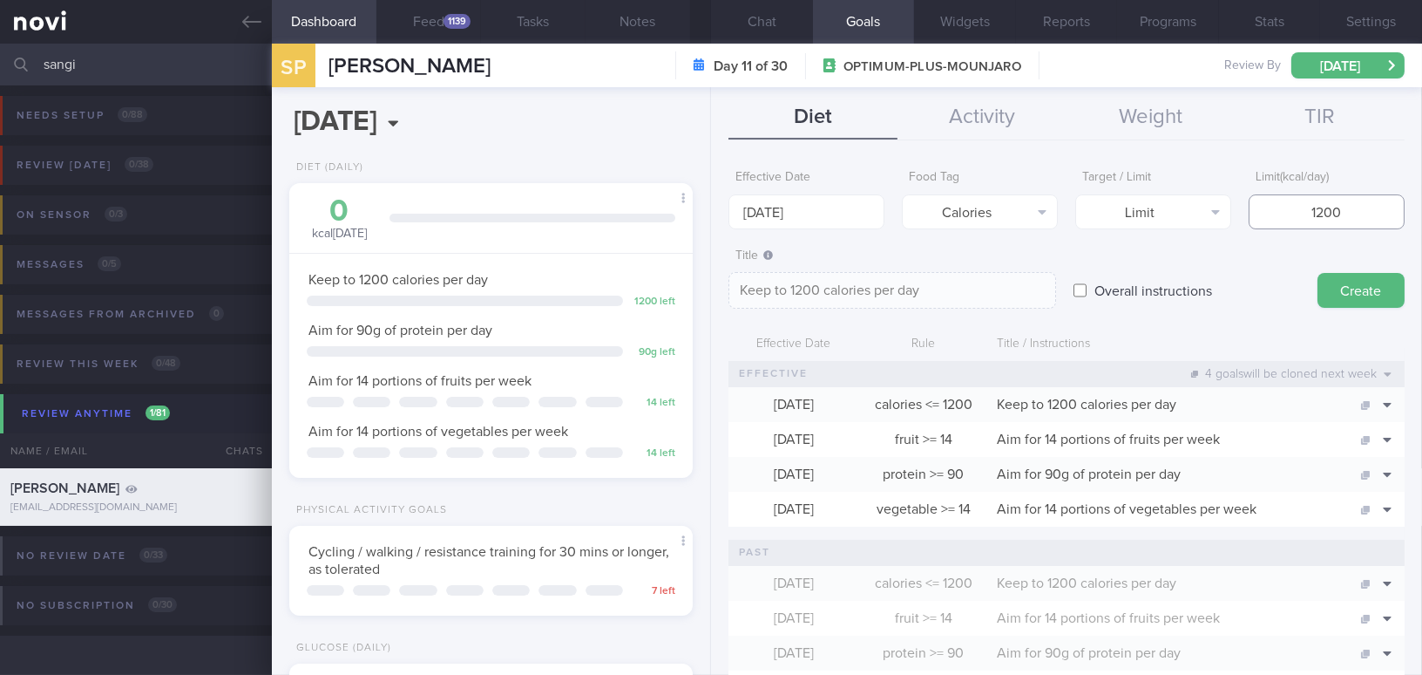
click at [1113, 210] on input "1200" at bounding box center [1327, 211] width 156 height 35
type input "1500"
type textarea "Keep to 1500 calories per day"
type input "1500"
click at [1113, 283] on button "Create" at bounding box center [1361, 290] width 87 height 35
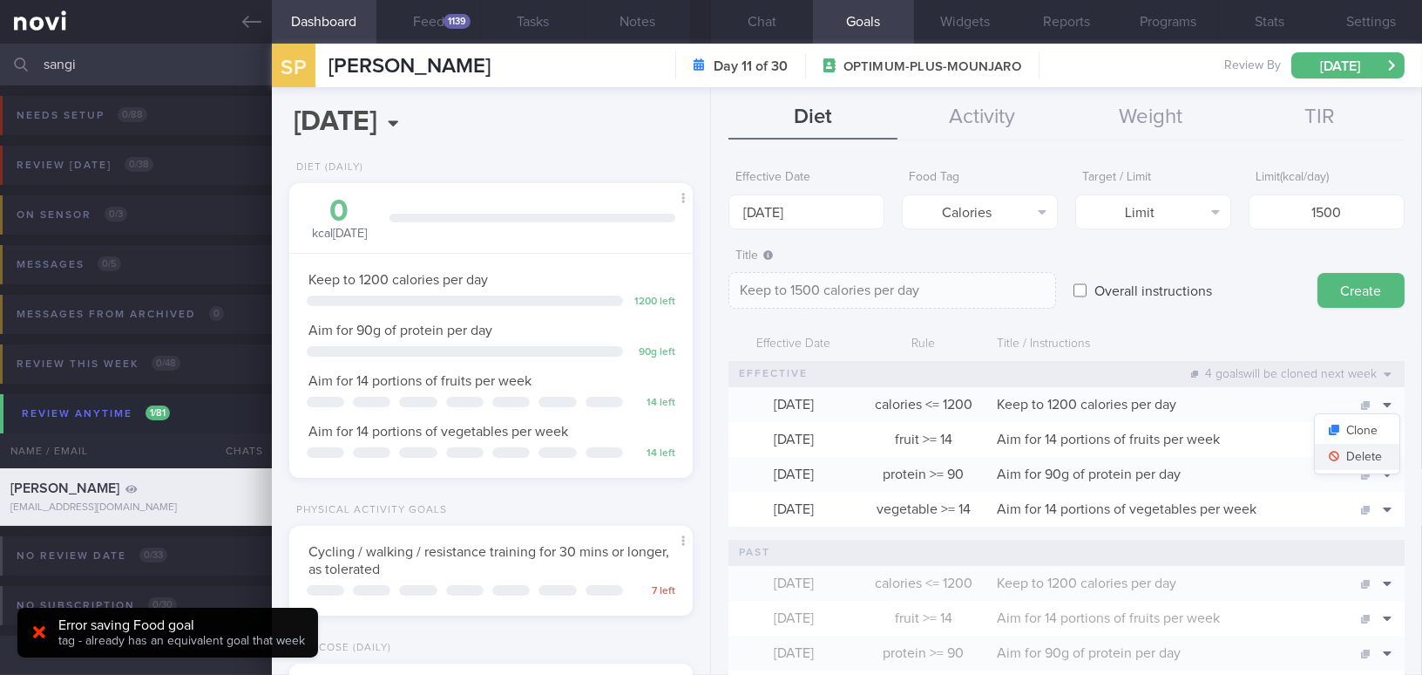
click at [1113, 460] on button "Delete" at bounding box center [1357, 457] width 85 height 26
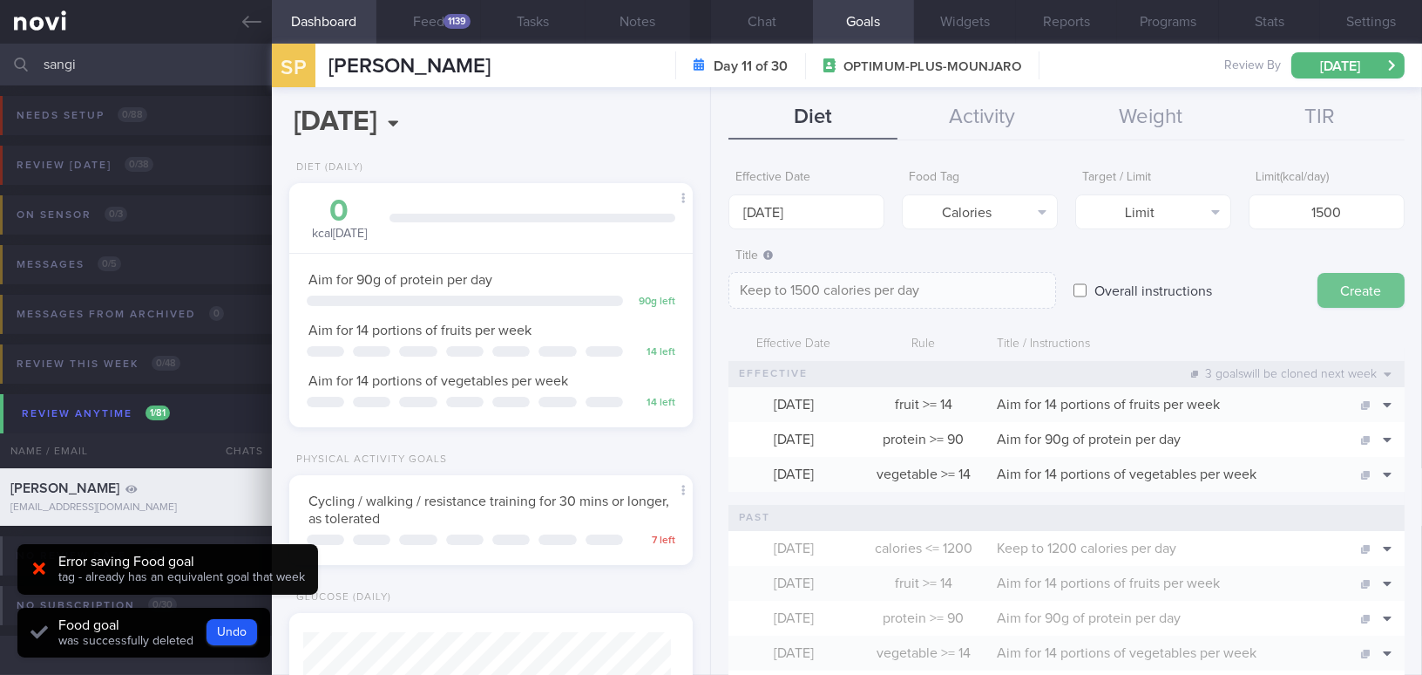
click at [1113, 285] on button "Create" at bounding box center [1361, 290] width 87 height 35
type input "[DATE]"
type textarea "Aim for ___ of ___"
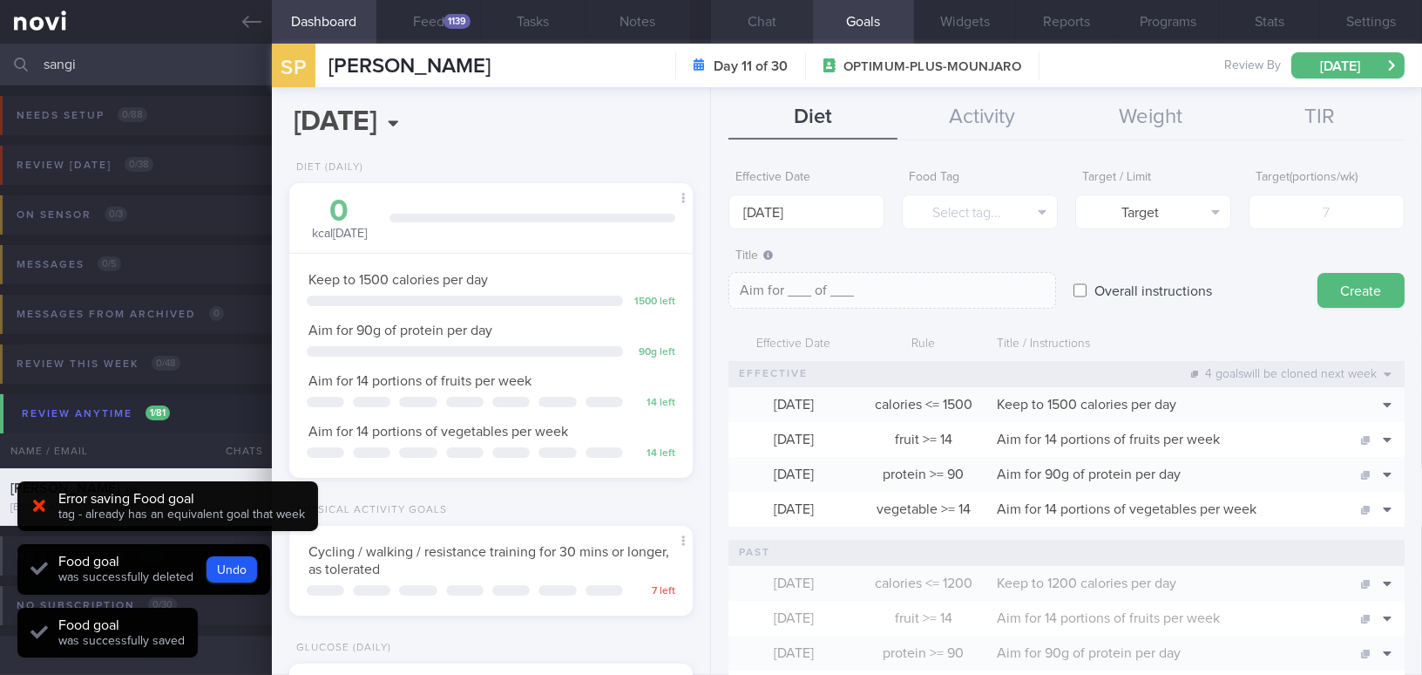
click at [770, 24] on button "Chat" at bounding box center [762, 22] width 102 height 44
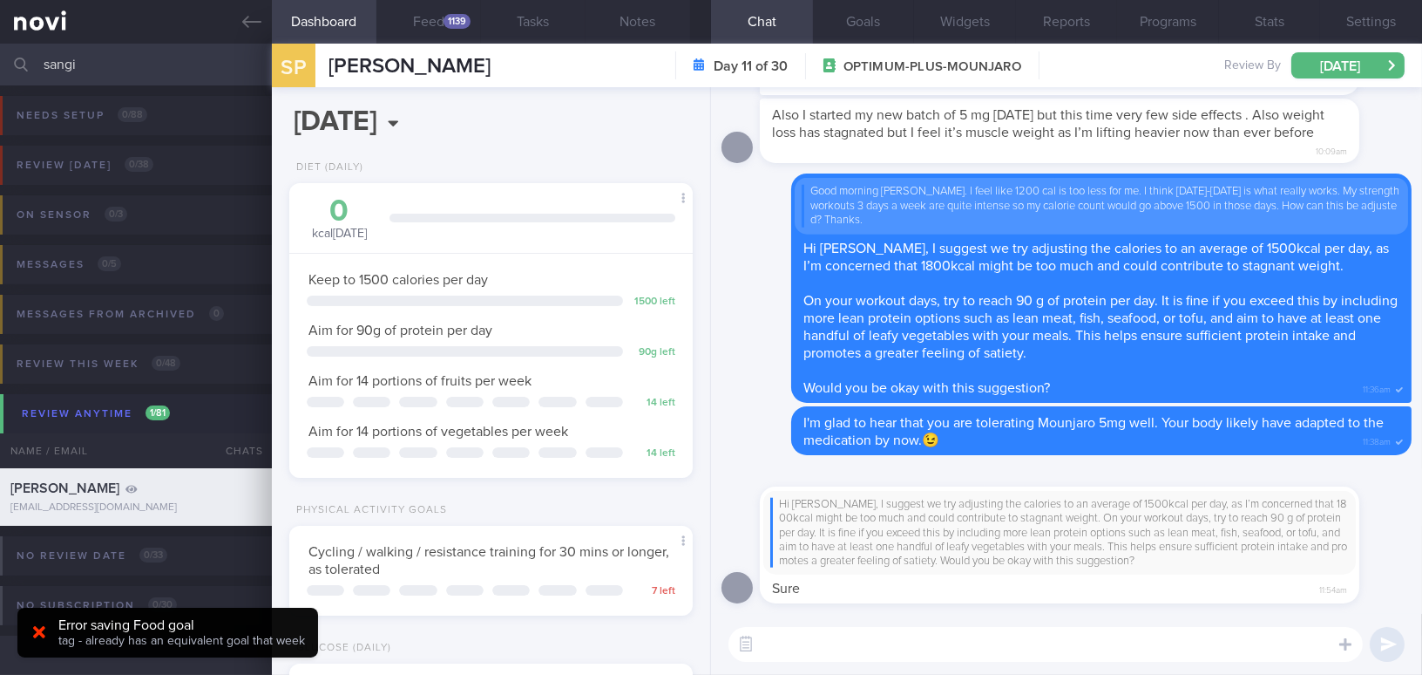
drag, startPoint x: 95, startPoint y: 61, endPoint x: -29, endPoint y: 51, distance: 124.1
click at [0, 51] on html "You are offline! Some functionality will be unavailable Patients New Users Coac…" at bounding box center [711, 337] width 1422 height 675
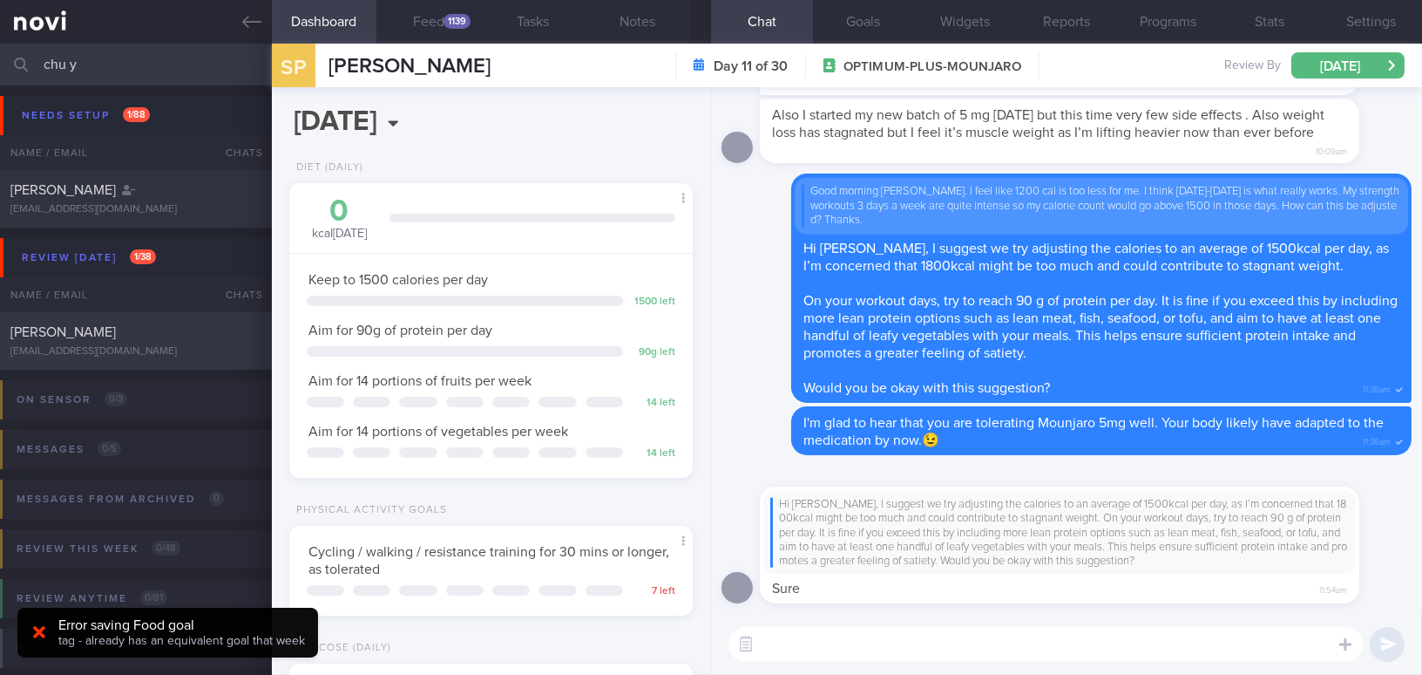
type input "chu y"
click at [140, 342] on div "[PERSON_NAME] [EMAIL_ADDRESS][DOMAIN_NAME]" at bounding box center [136, 340] width 272 height 35
select select "7"
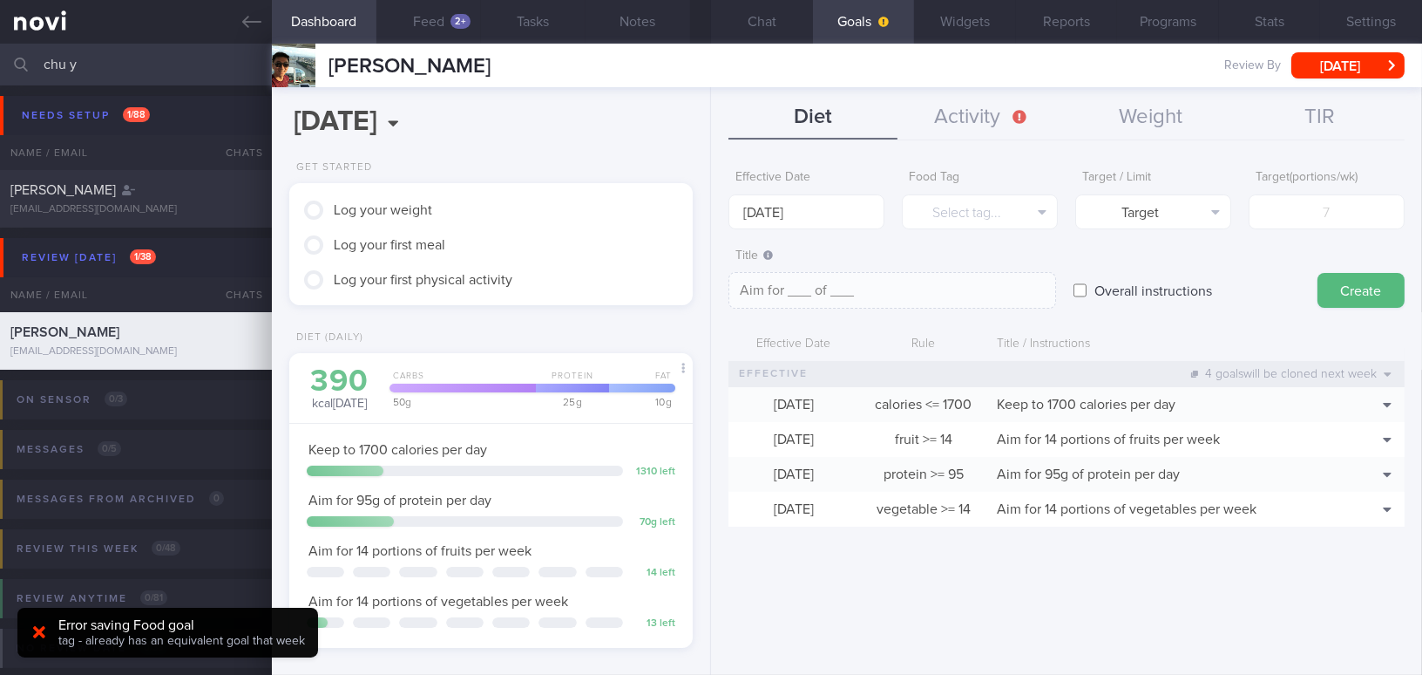
scroll to position [184, 367]
click at [807, 217] on input "[DATE]" at bounding box center [807, 211] width 156 height 35
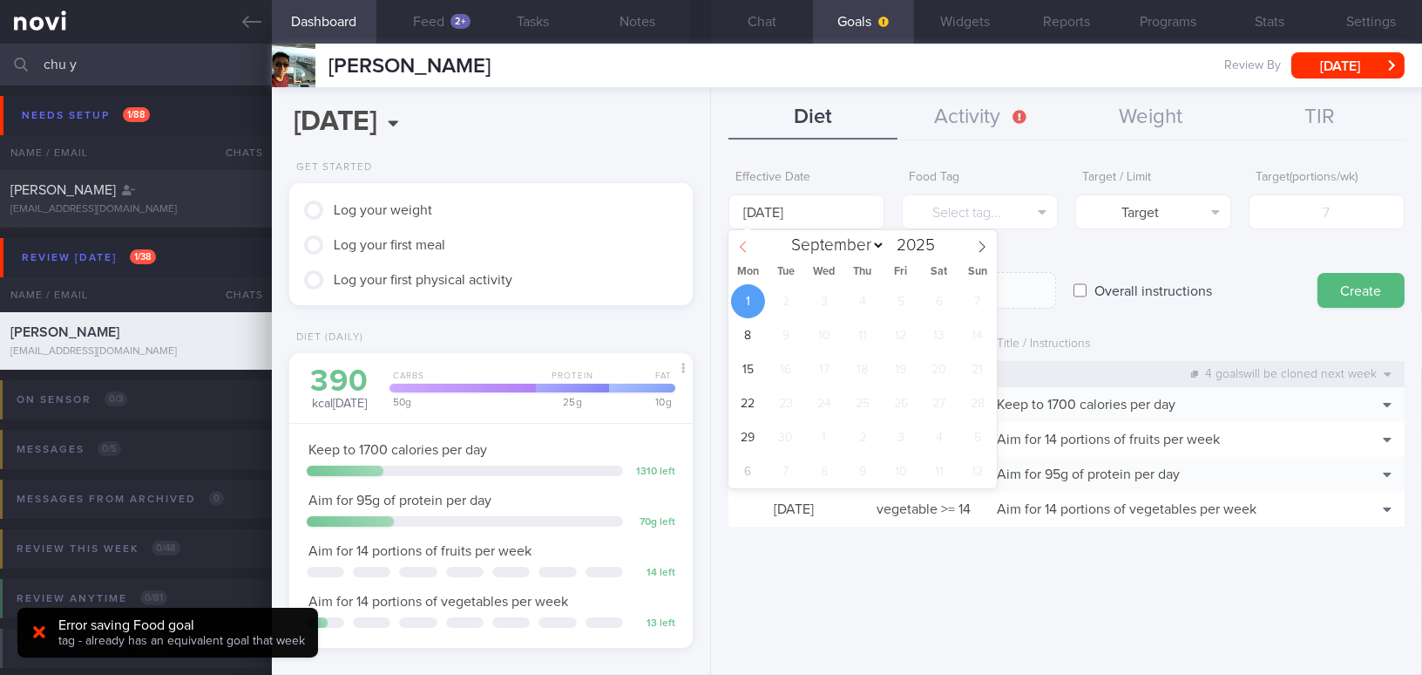
click at [743, 248] on icon at bounding box center [743, 247] width 12 height 12
select select "7"
click at [751, 429] on span "25" at bounding box center [748, 437] width 34 height 34
type input "[DATE]"
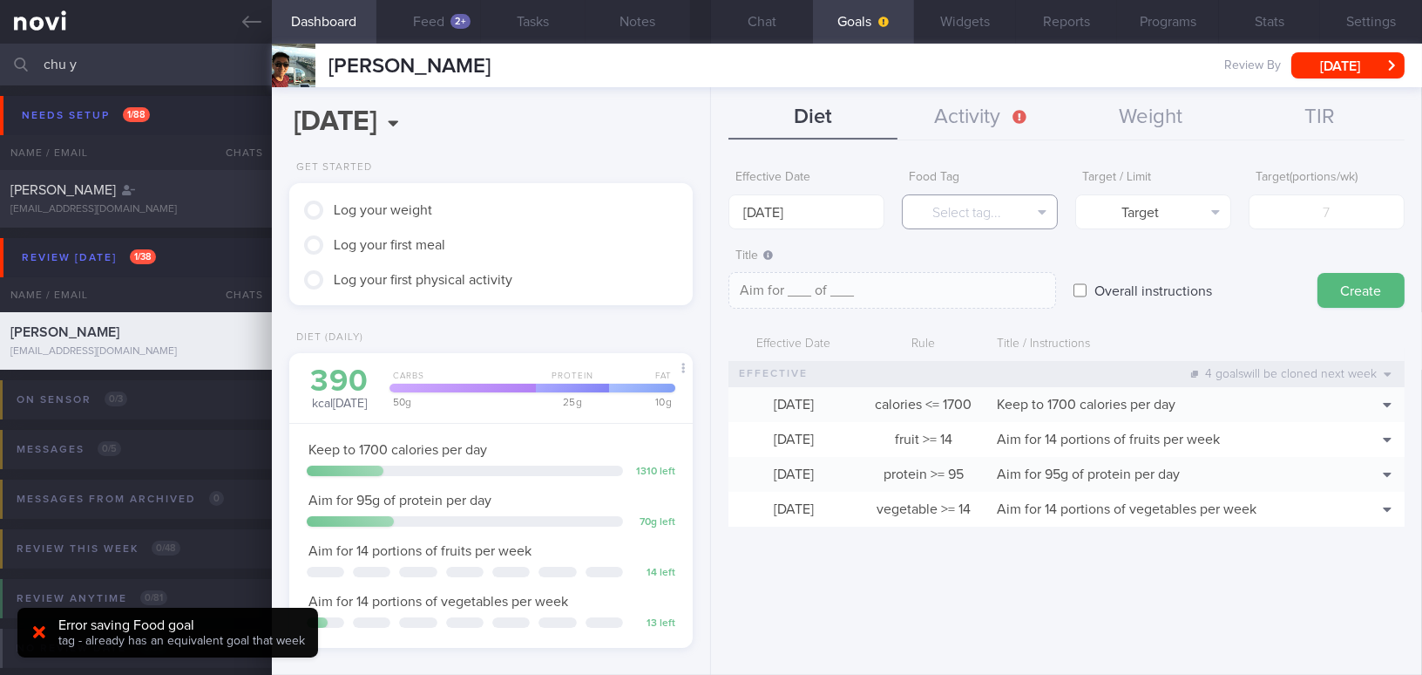
click at [980, 214] on button "Select tag..." at bounding box center [980, 211] width 156 height 35
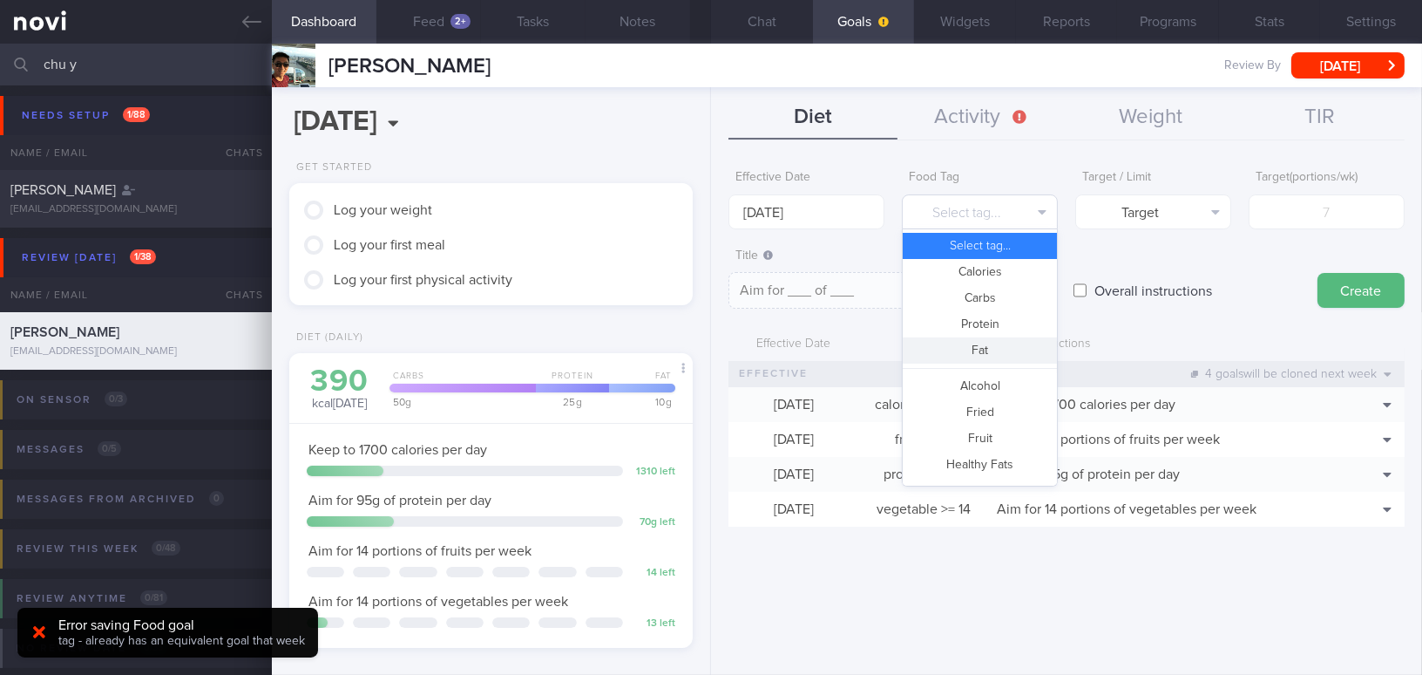
scroll to position [78, 0]
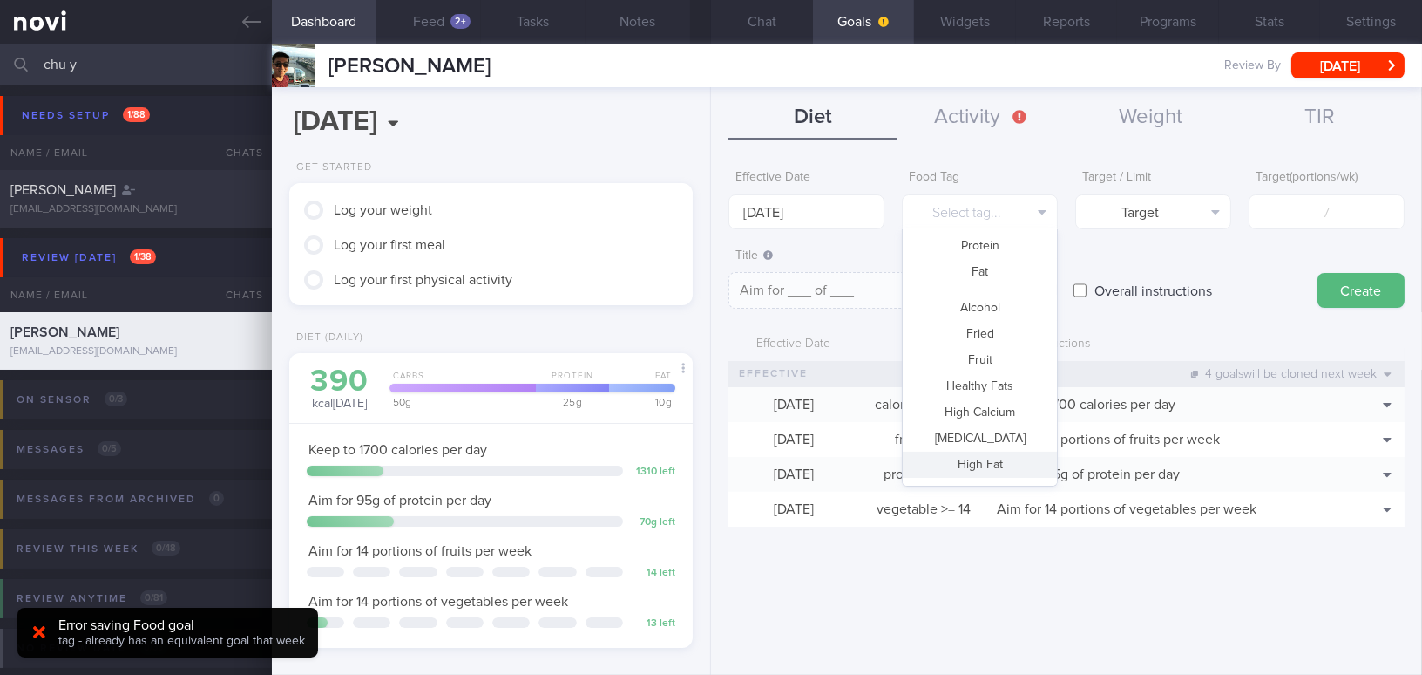
click at [998, 460] on button "High Fat" at bounding box center [980, 464] width 154 height 26
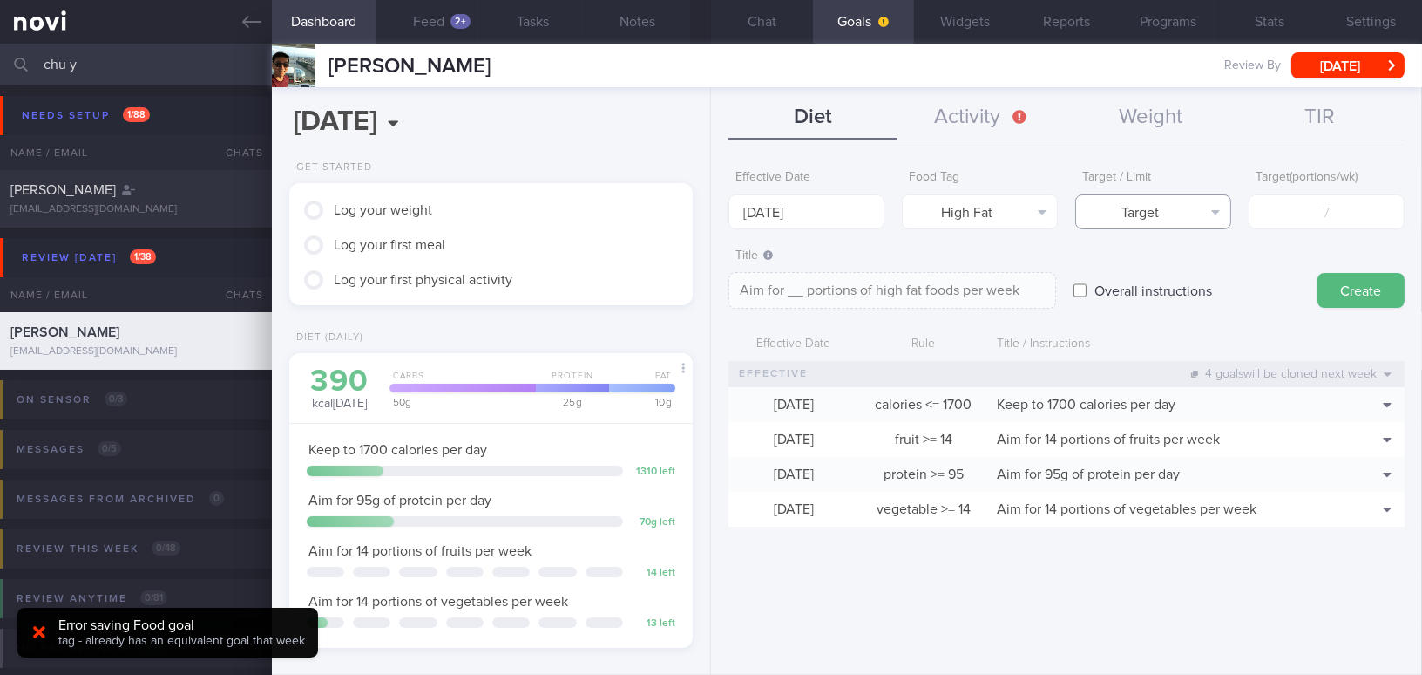
click at [1113, 215] on button "Target" at bounding box center [1153, 211] width 156 height 35
click at [1113, 278] on button "Limit" at bounding box center [1153, 272] width 154 height 26
type textarea "Keep to __ portions of high fat foods per week"
click at [1113, 221] on input "number" at bounding box center [1327, 211] width 156 height 35
type input "2"
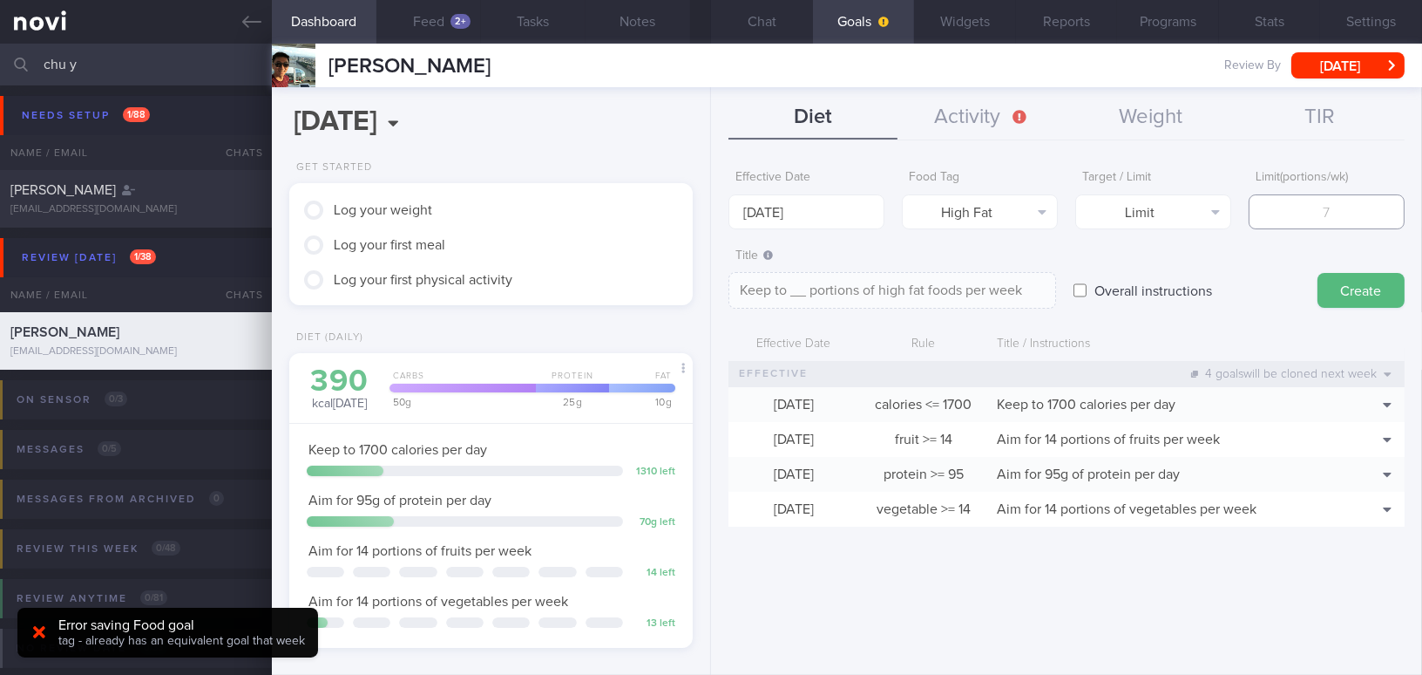
type textarea "Keep to 2 portions of high fat foods per week"
type input "2"
click at [1113, 288] on button "Create" at bounding box center [1361, 290] width 87 height 35
type input "[DATE]"
type textarea "Aim for ___ of ___"
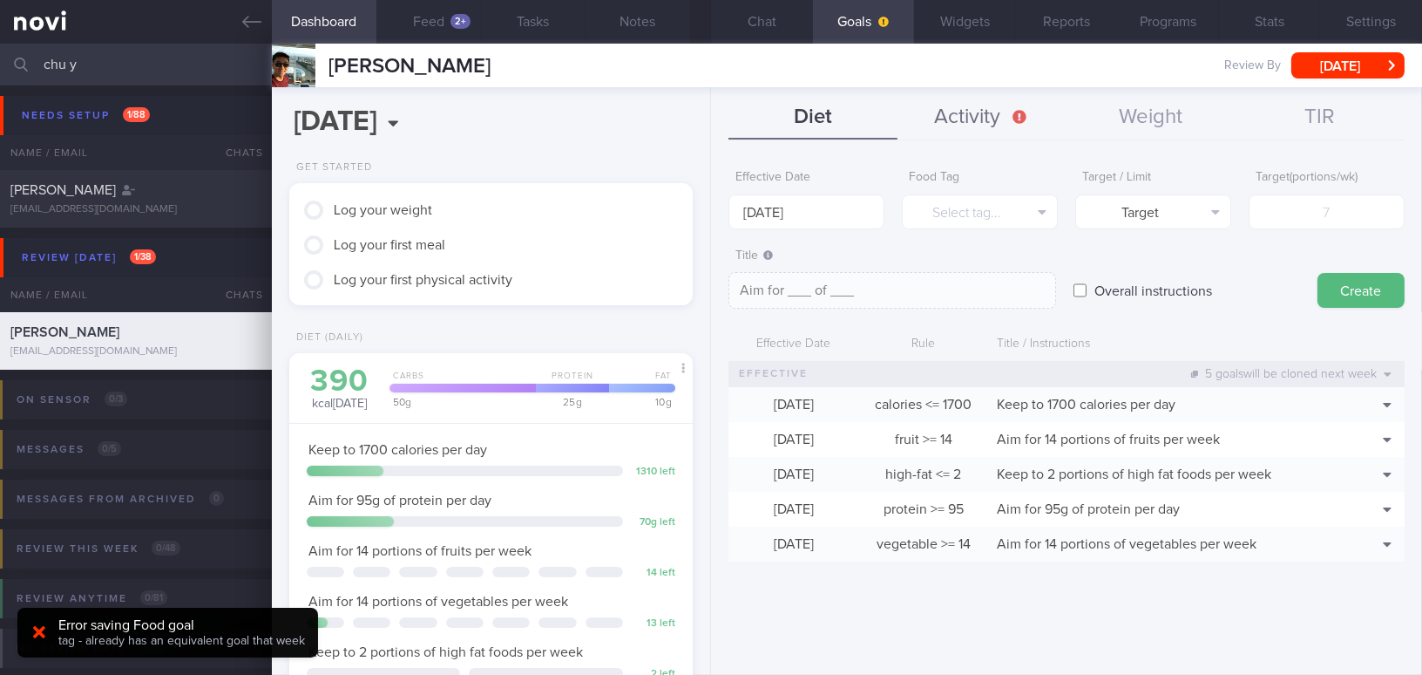
click at [960, 114] on button "Activity" at bounding box center [982, 118] width 169 height 44
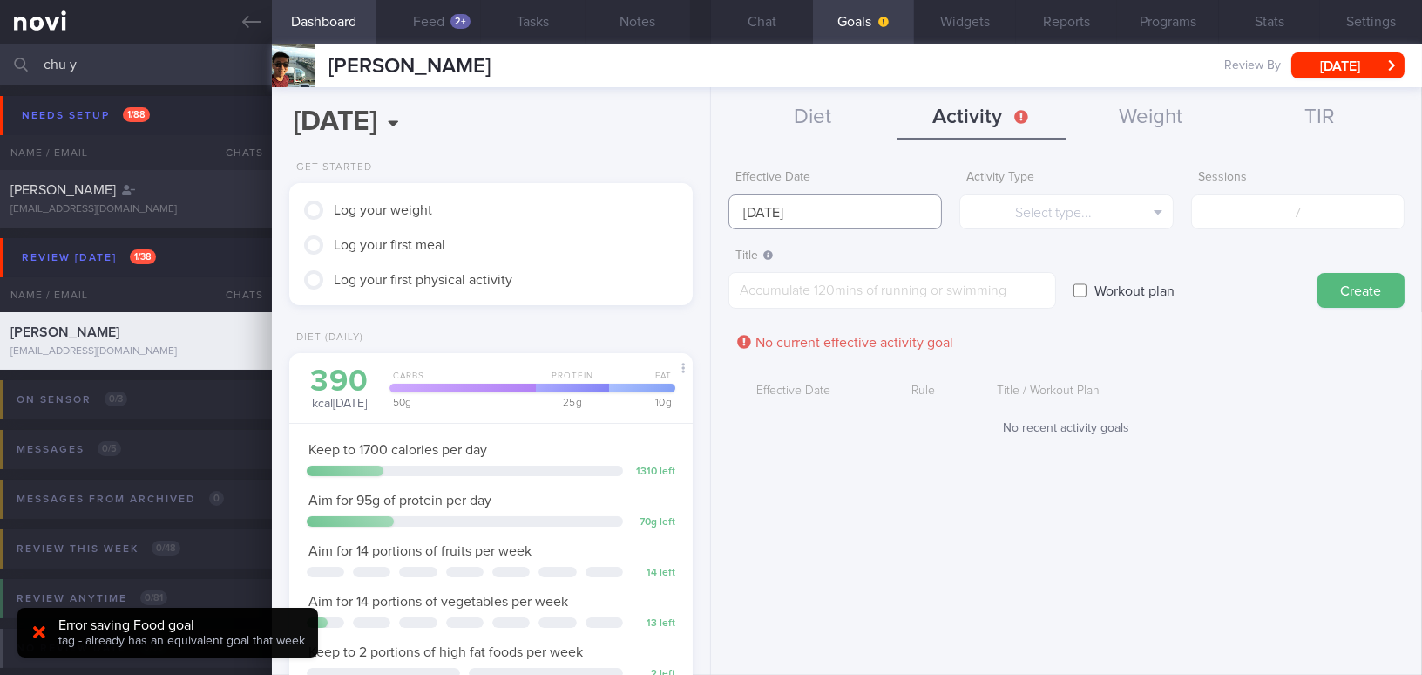
click at [818, 200] on input "[DATE]" at bounding box center [836, 211] width 214 height 35
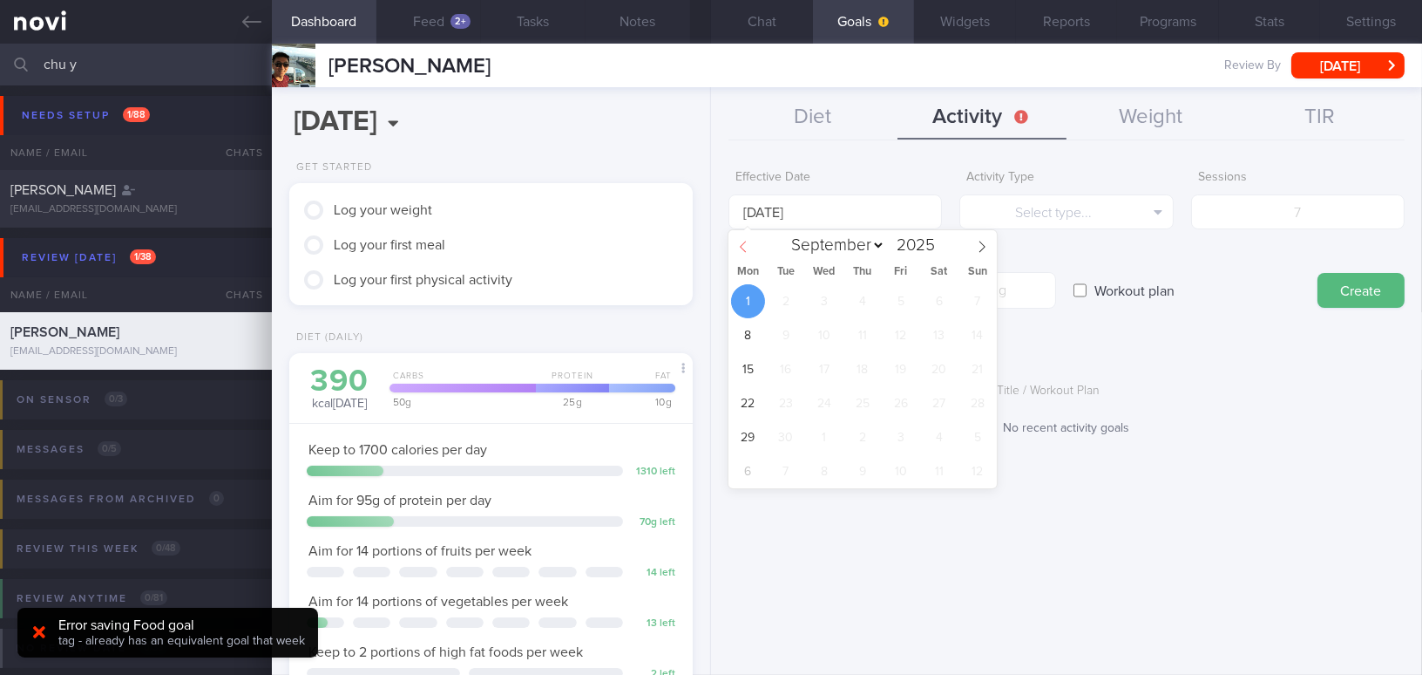
click at [738, 241] on icon at bounding box center [743, 247] width 12 height 12
select select "7"
click at [749, 431] on span "25" at bounding box center [748, 437] width 34 height 34
type input "[DATE]"
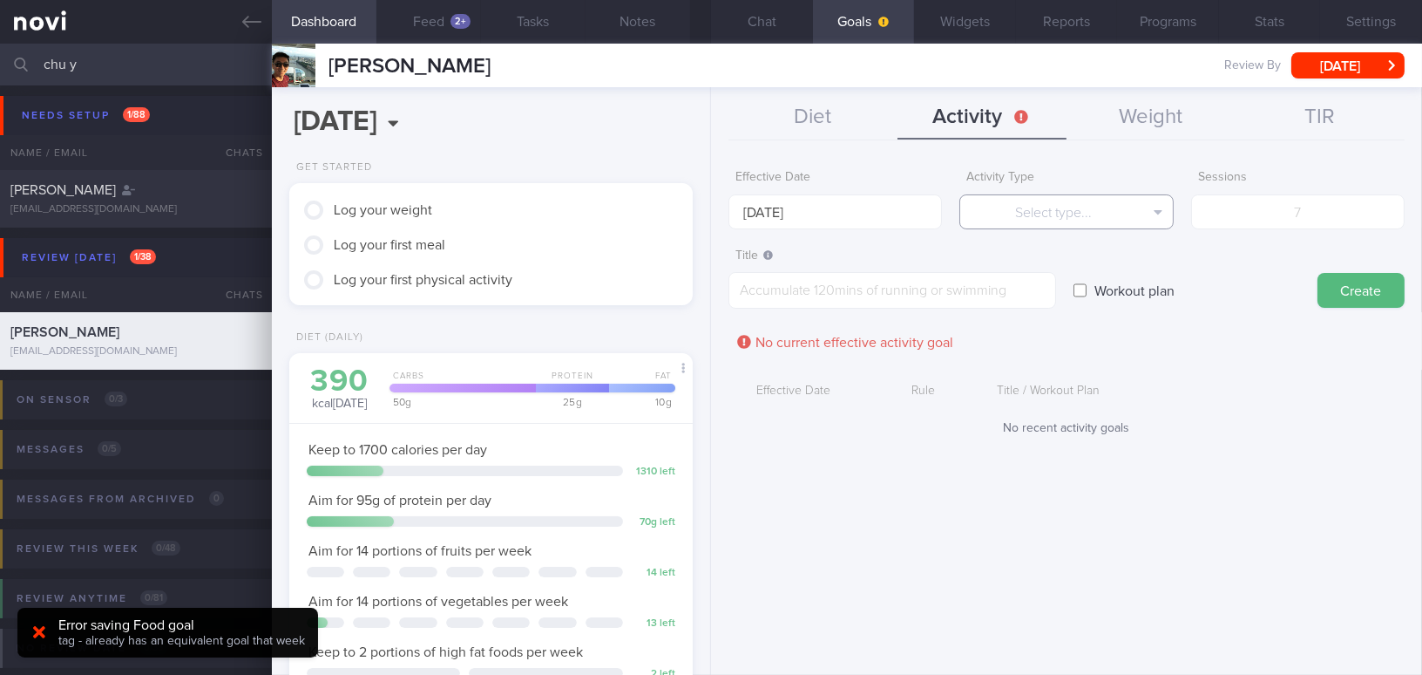
click at [1034, 209] on button "Select type..." at bounding box center [1067, 211] width 214 height 35
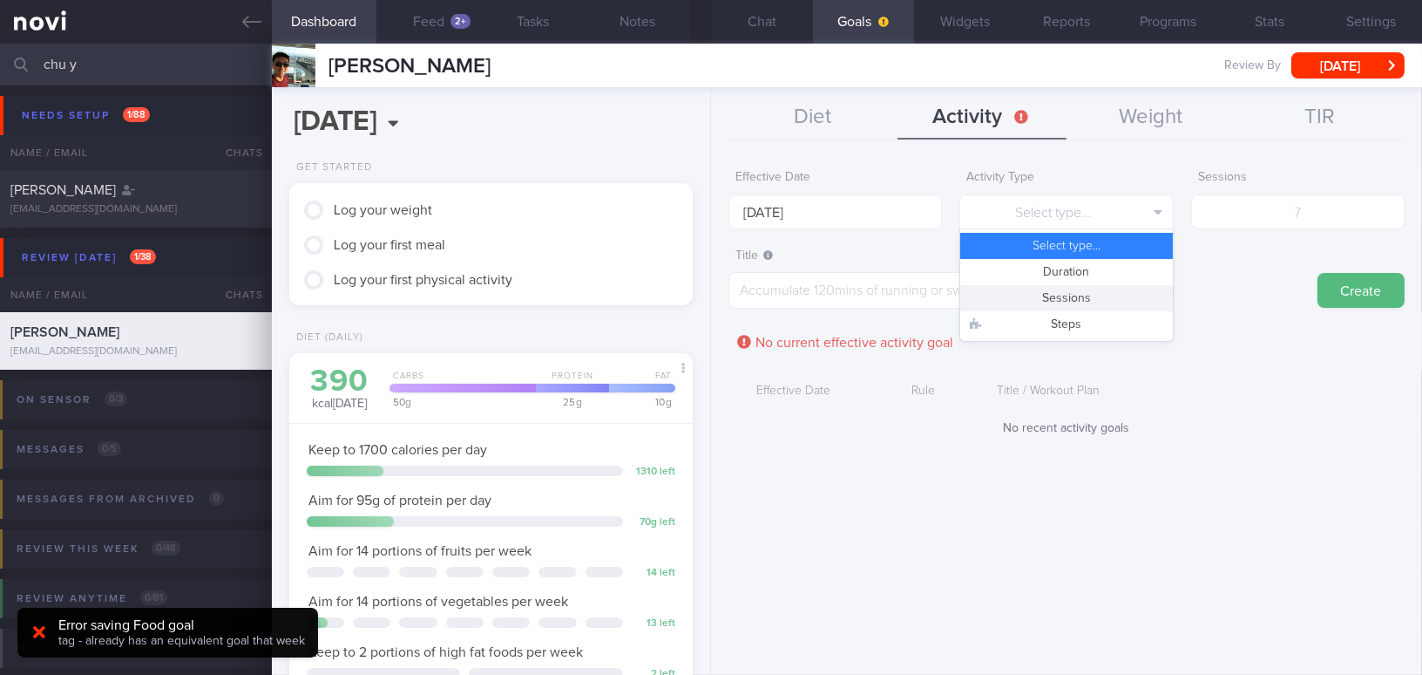
click at [1027, 291] on button "Sessions" at bounding box center [1066, 298] width 212 height 26
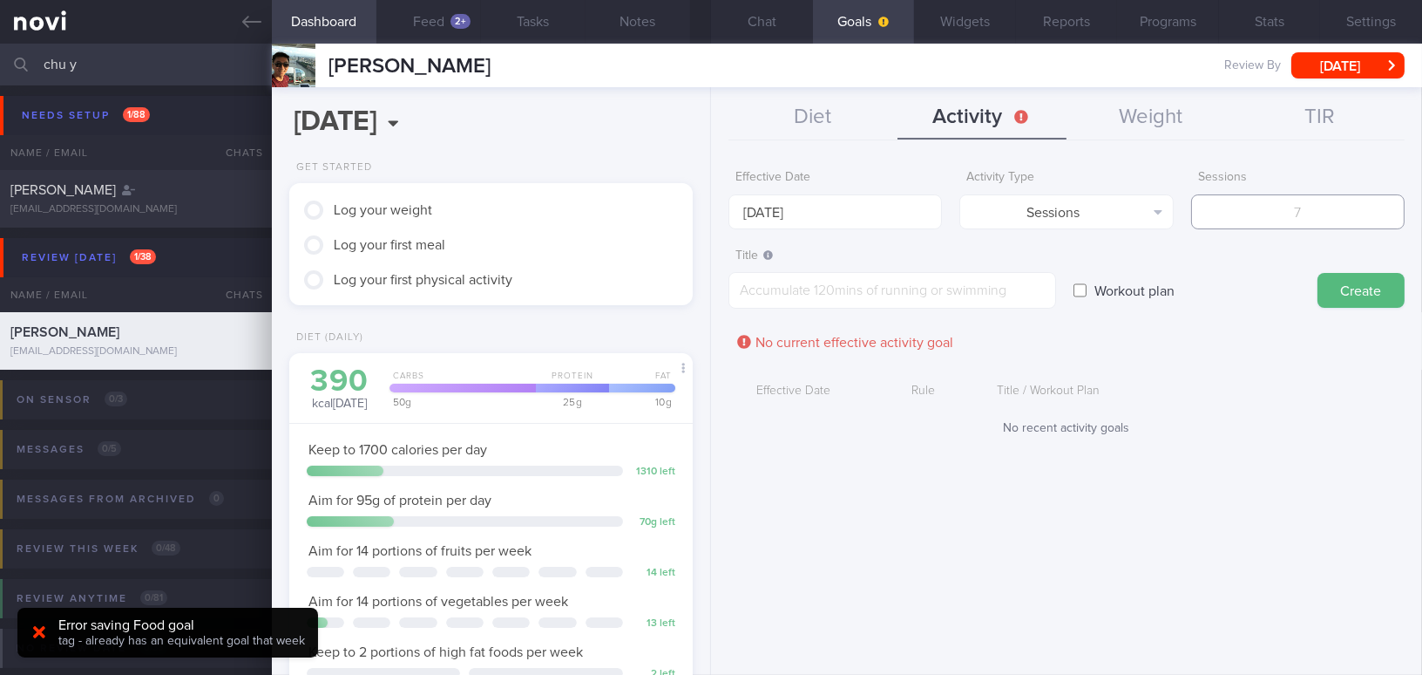
click at [1113, 205] on input "number" at bounding box center [1298, 211] width 214 height 35
click at [950, 294] on textarea at bounding box center [893, 290] width 328 height 37
drag, startPoint x: 1329, startPoint y: 214, endPoint x: 1238, endPoint y: 220, distance: 91.7
click at [1113, 220] on input "3" at bounding box center [1298, 211] width 214 height 35
type input "4"
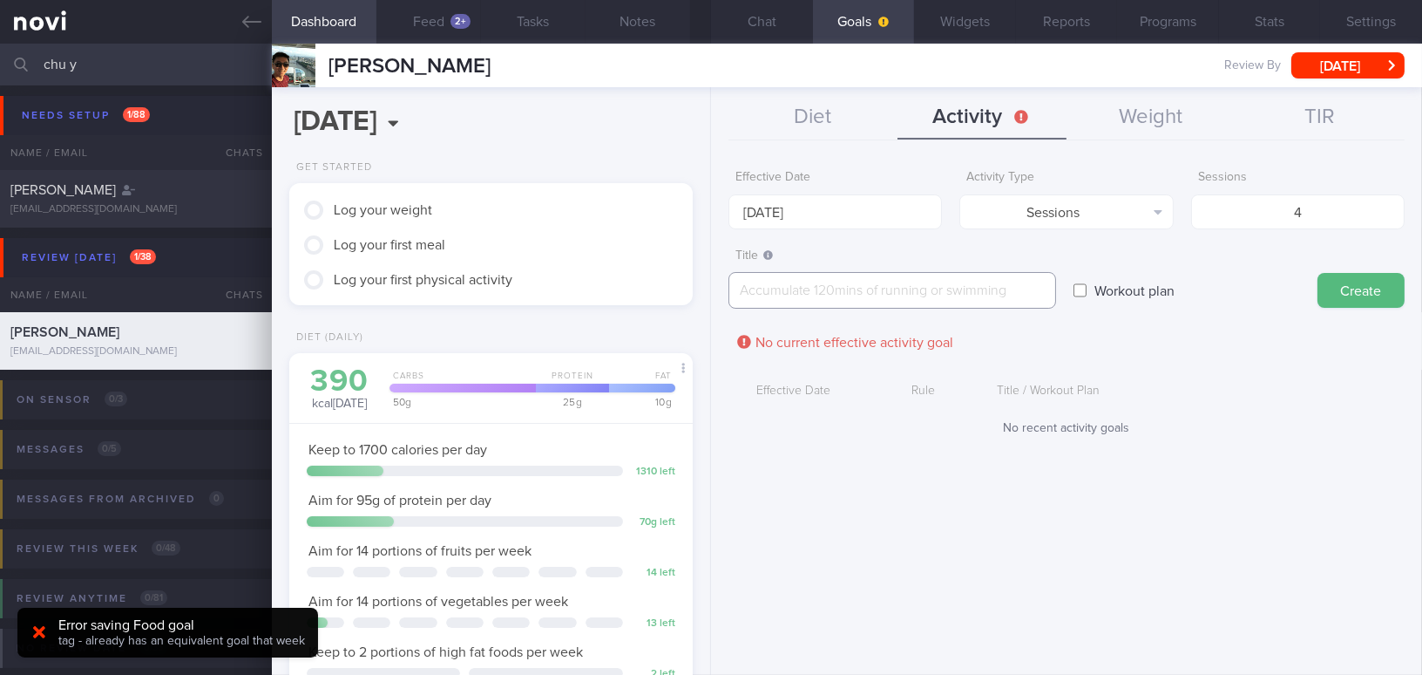
click at [979, 288] on textarea at bounding box center [893, 290] width 328 height 37
type textarea "W"
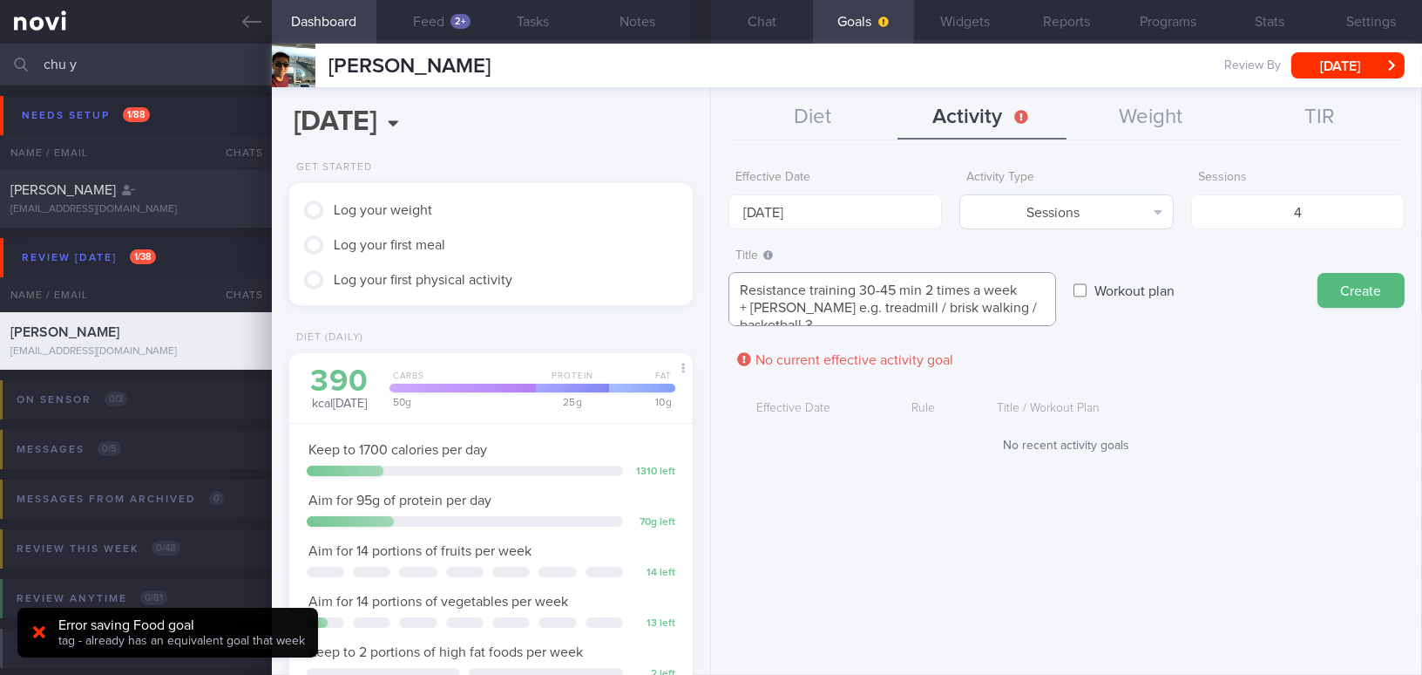
scroll to position [0, 0]
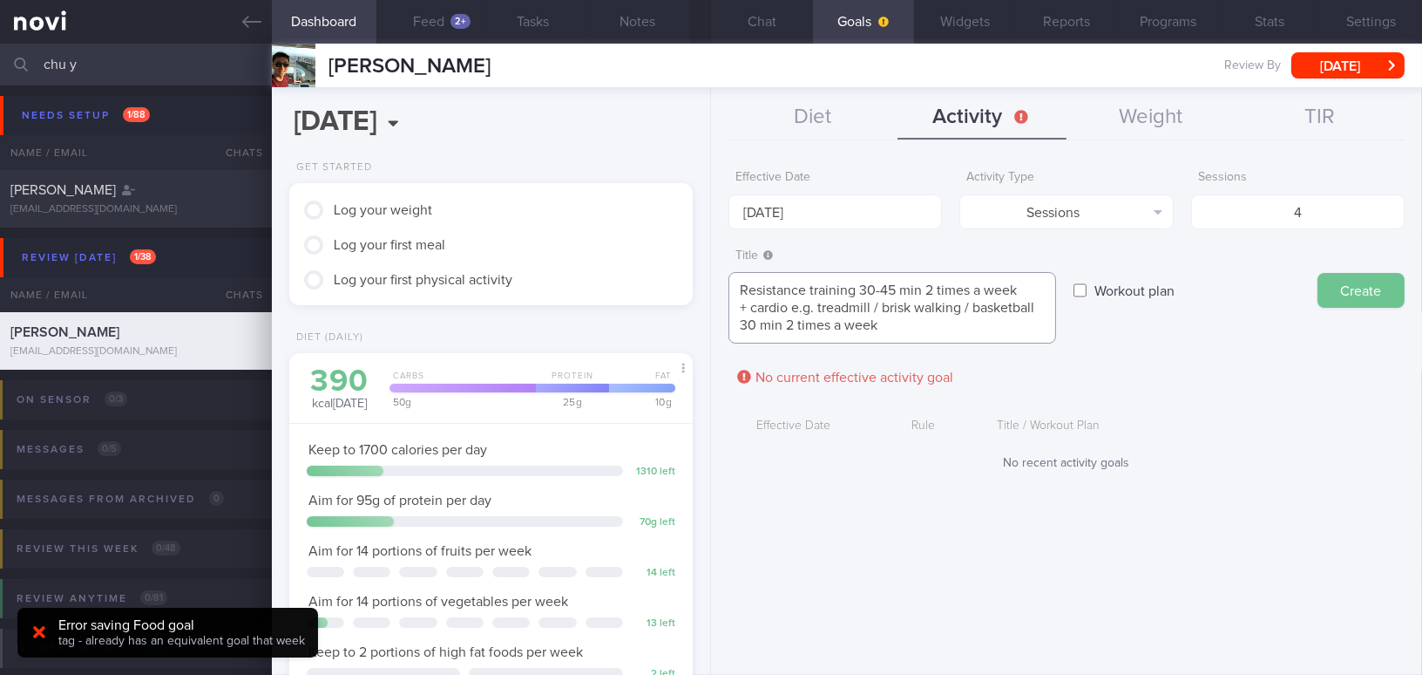
type textarea "Resistance training 30-45 min 2 times a week + cardio e.g. treadmill / brisk wa…"
click at [1113, 285] on button "Create" at bounding box center [1361, 290] width 87 height 35
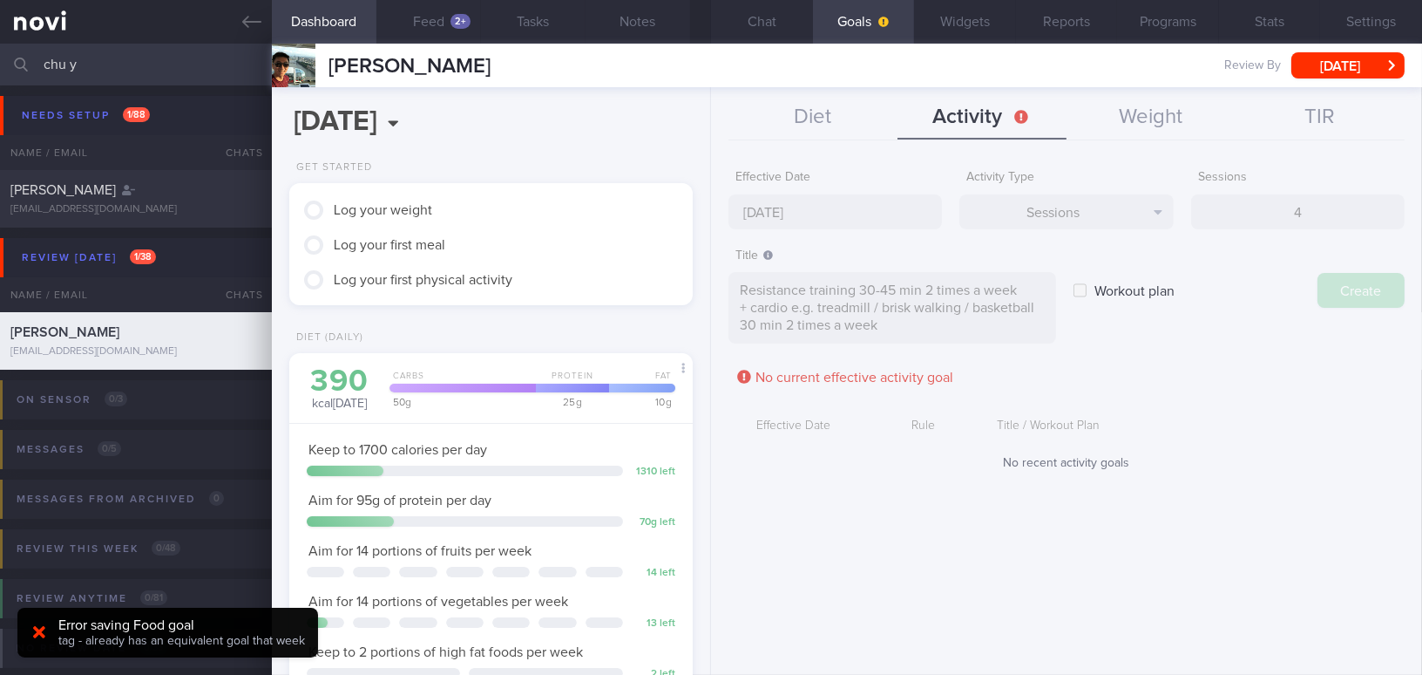
type input "[DATE]"
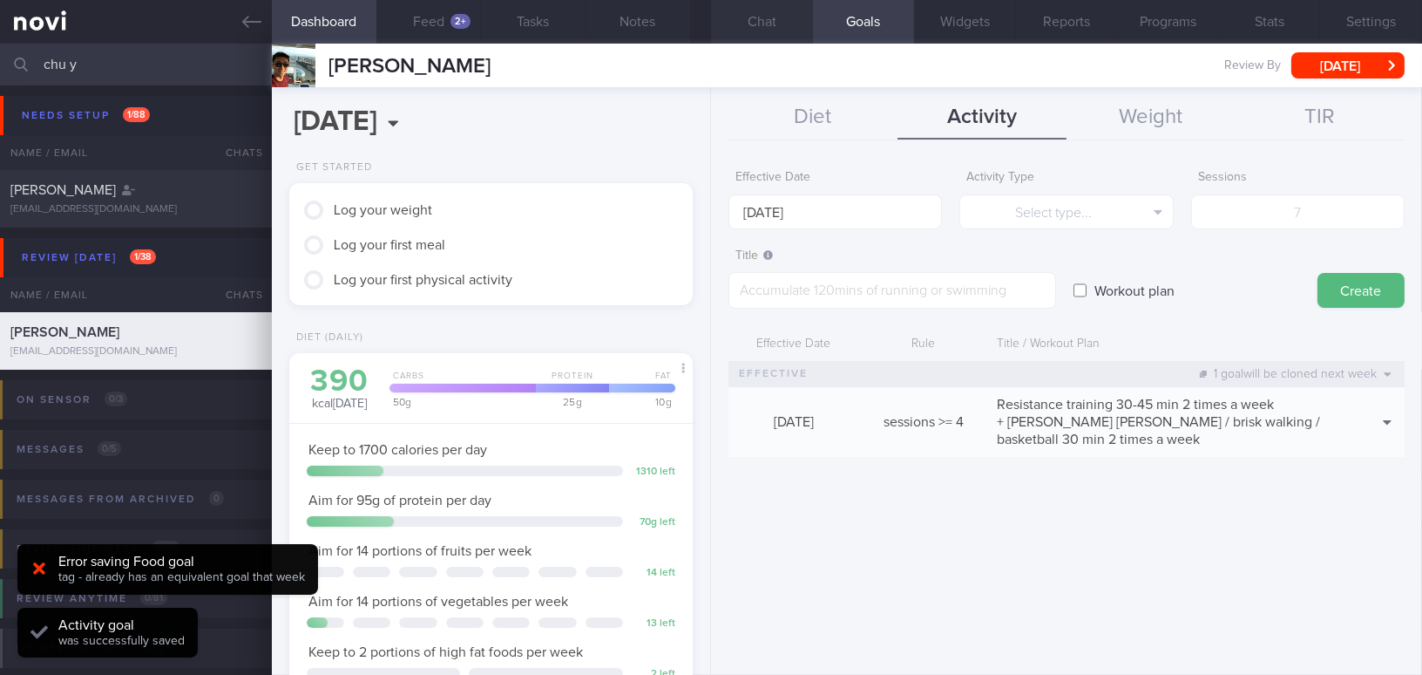
click at [765, 17] on button "Chat" at bounding box center [762, 22] width 102 height 44
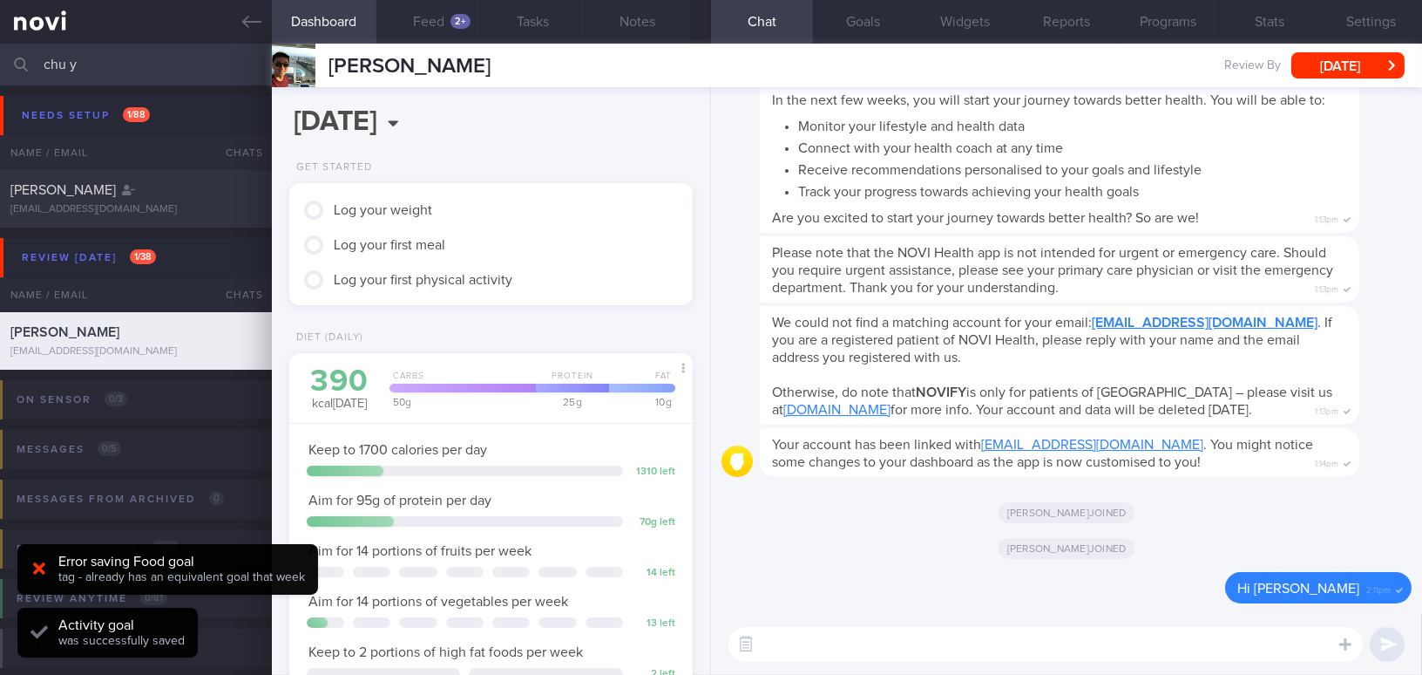
click at [871, 616] on textarea at bounding box center [1046, 644] width 634 height 35
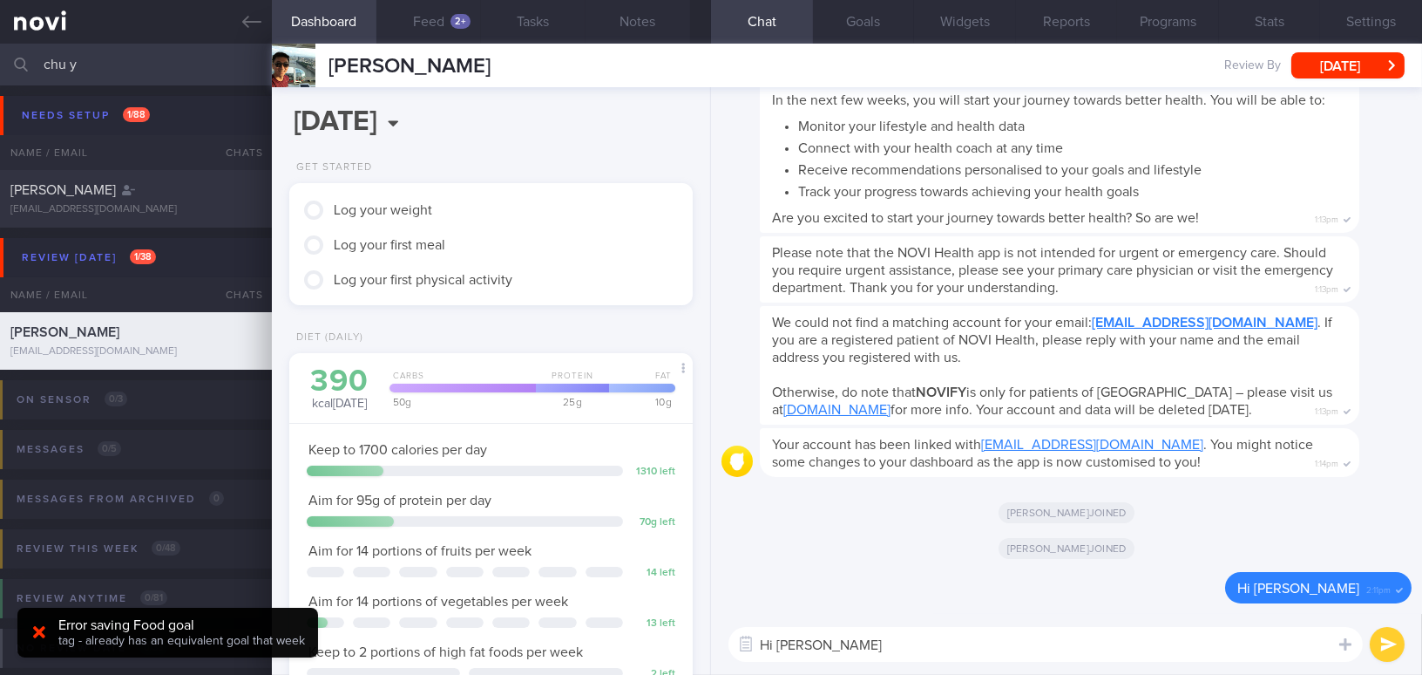
type textarea "Hi [PERSON_NAME],"
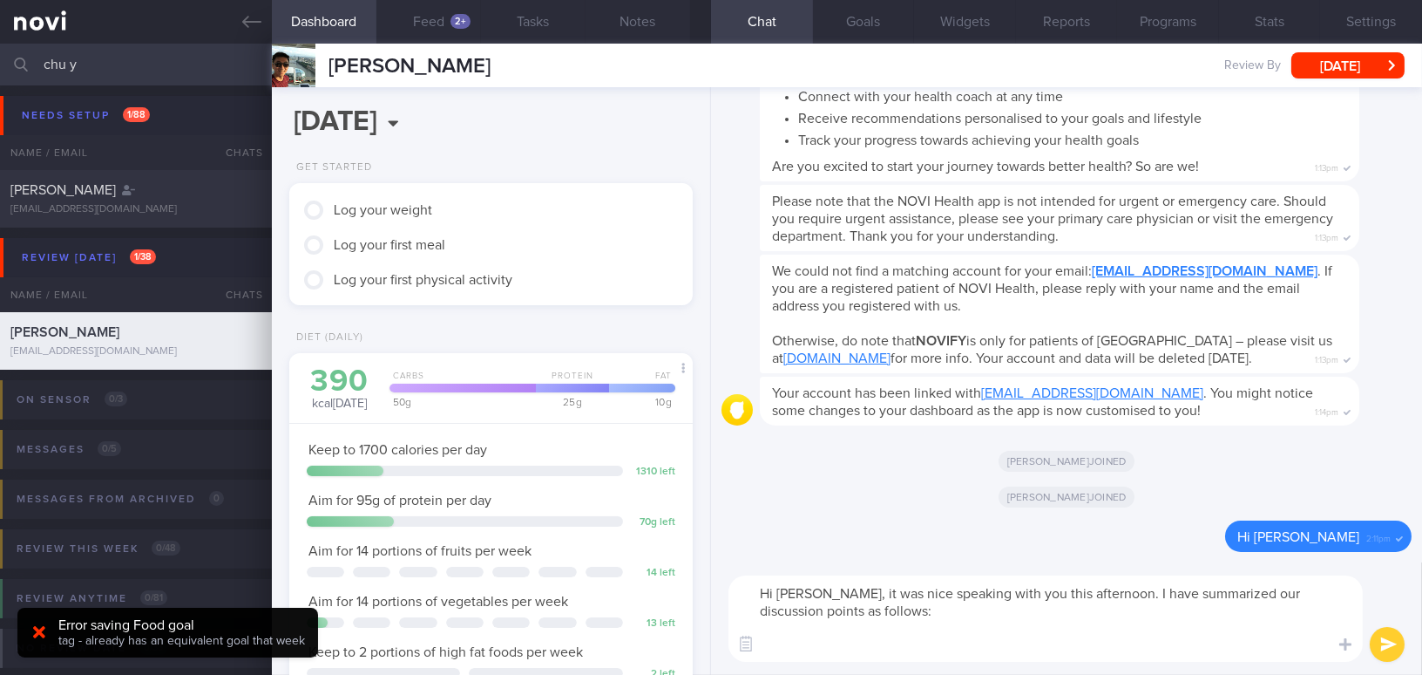
paste textarea "1. Adopt the My Healthy Plate concept for lunch and dinner by including 1.5–2 p…"
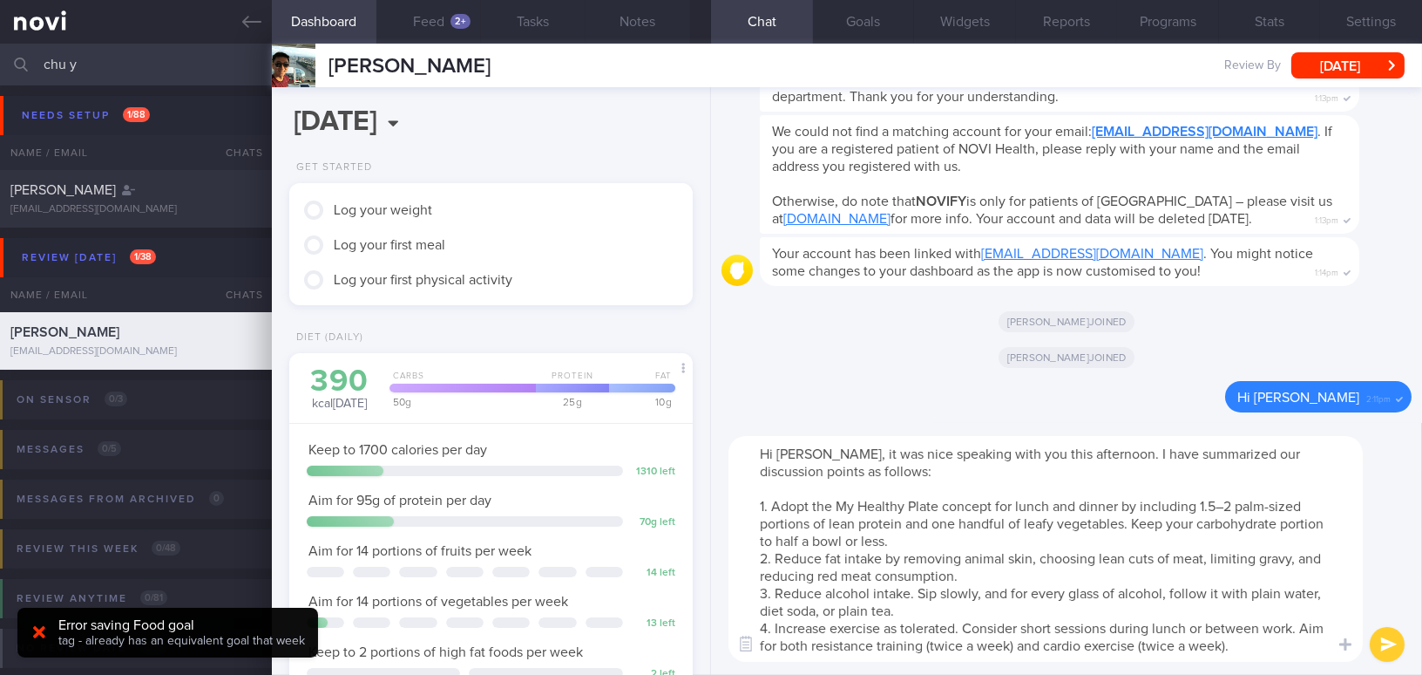
click at [1222, 509] on textarea "Hi Mr Chu, it was nice speaking with you this afternoon. I have summarized our …" at bounding box center [1046, 549] width 634 height 226
drag, startPoint x: 932, startPoint y: 523, endPoint x: 956, endPoint y: 524, distance: 24.4
click at [956, 524] on textarea "Hi Mr Chu, it was nice speaking with you this afternoon. I have summarized our …" at bounding box center [1046, 549] width 634 height 226
drag, startPoint x: 759, startPoint y: 539, endPoint x: 827, endPoint y: 539, distance: 68.0
click at [827, 539] on textarea "Hi Mr Chu, it was nice speaking with you this afternoon. I have summarized our …" at bounding box center [1046, 549] width 634 height 226
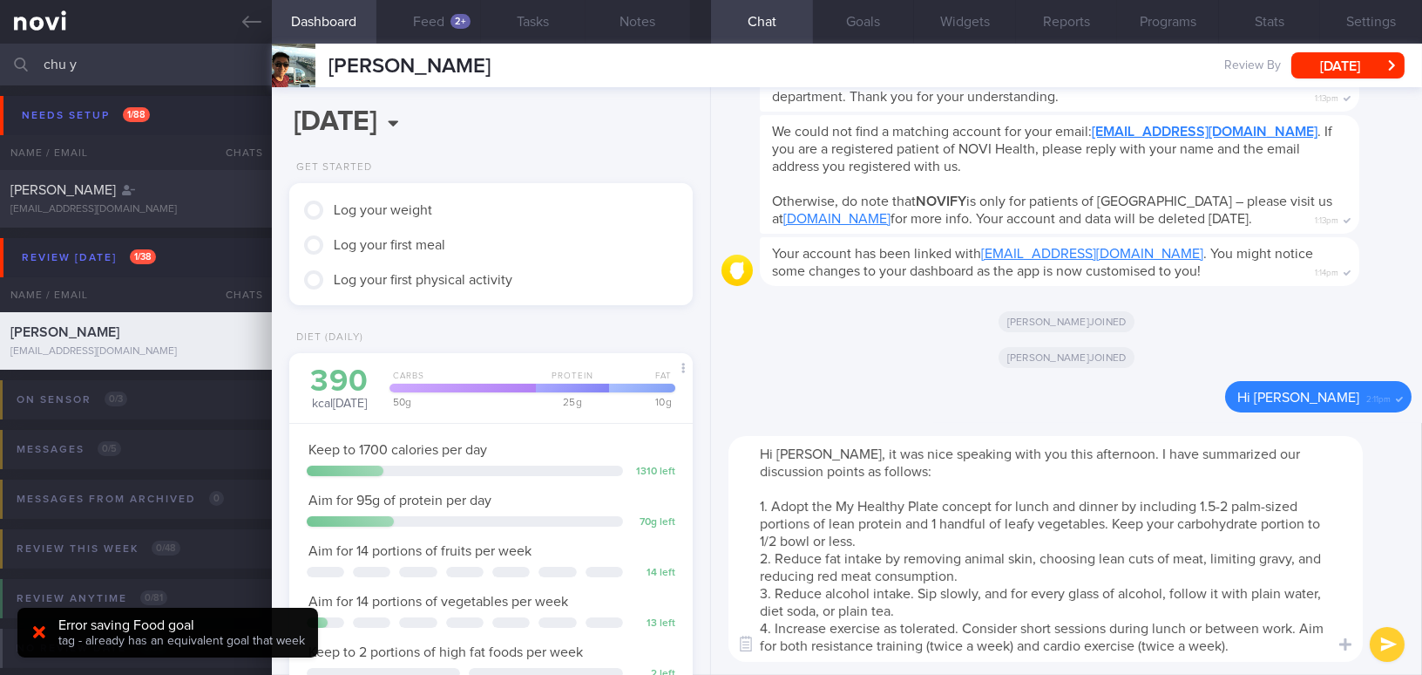
click at [1293, 557] on textarea "Hi Mr Chu, it was nice speaking with you this afternoon. I have summarized our …" at bounding box center [1046, 549] width 634 height 226
drag, startPoint x: 930, startPoint y: 643, endPoint x: 956, endPoint y: 645, distance: 26.2
click at [956, 645] on textarea "Hi Mr Chu, it was nice speaking with you this afternoon. I have summarized our …" at bounding box center [1046, 549] width 634 height 226
click at [1241, 645] on textarea "Hi Mr Chu, it was nice speaking with you this afternoon. I have summarized our …" at bounding box center [1046, 549] width 634 height 226
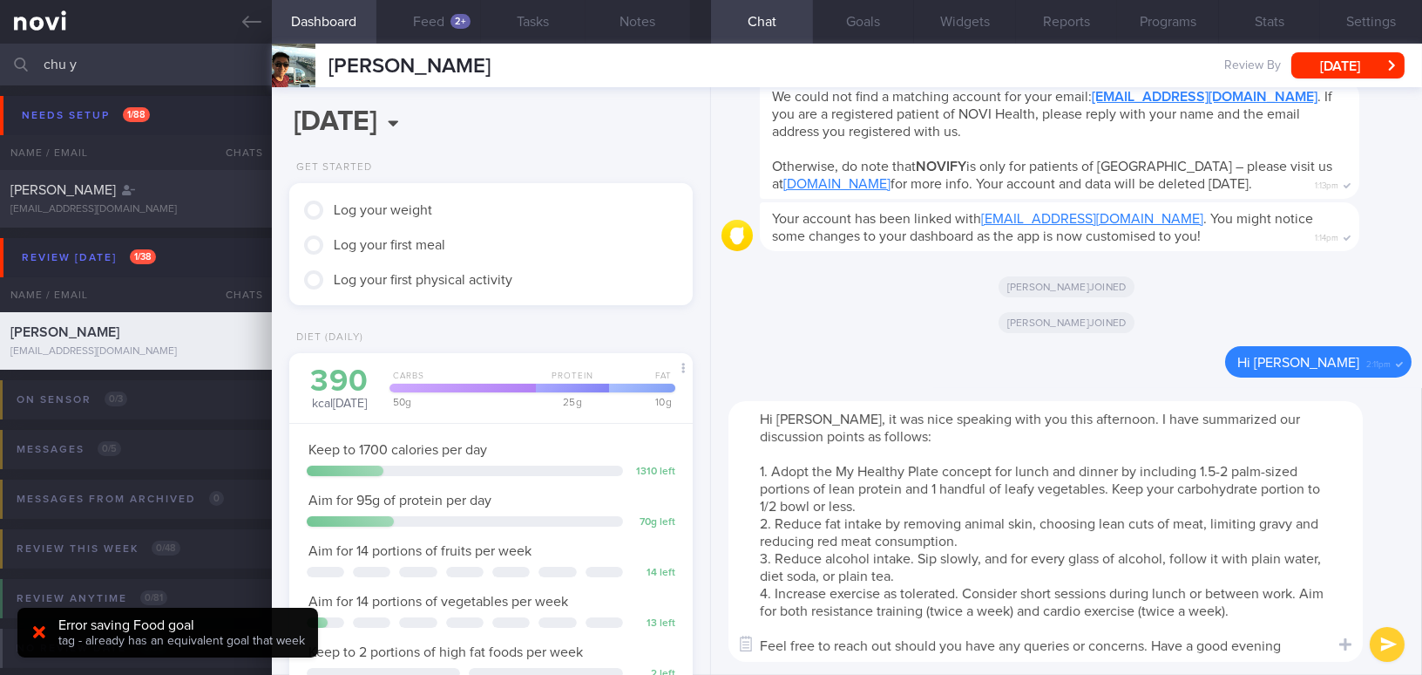
type textarea "Hi Mr Chu, it was nice speaking with you this afternoon. I have summarized our …"
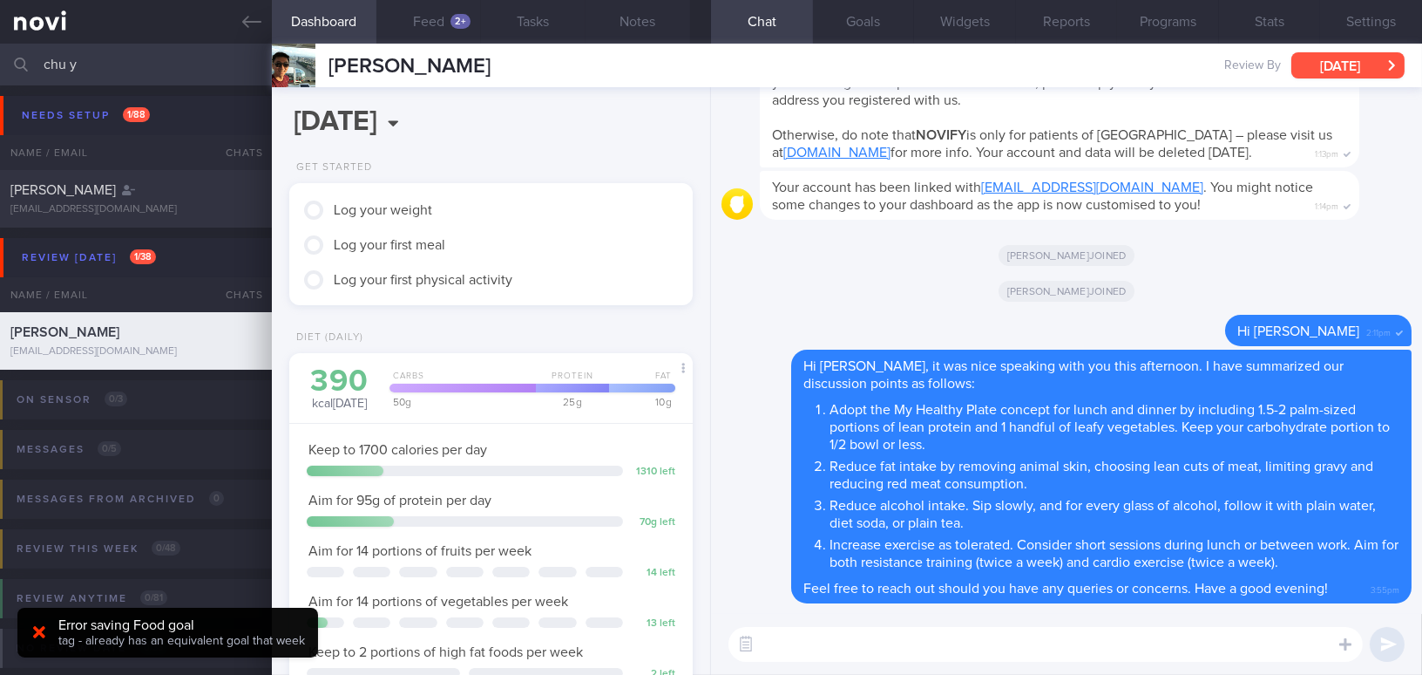
click at [1326, 60] on button "[DATE]" at bounding box center [1348, 65] width 113 height 26
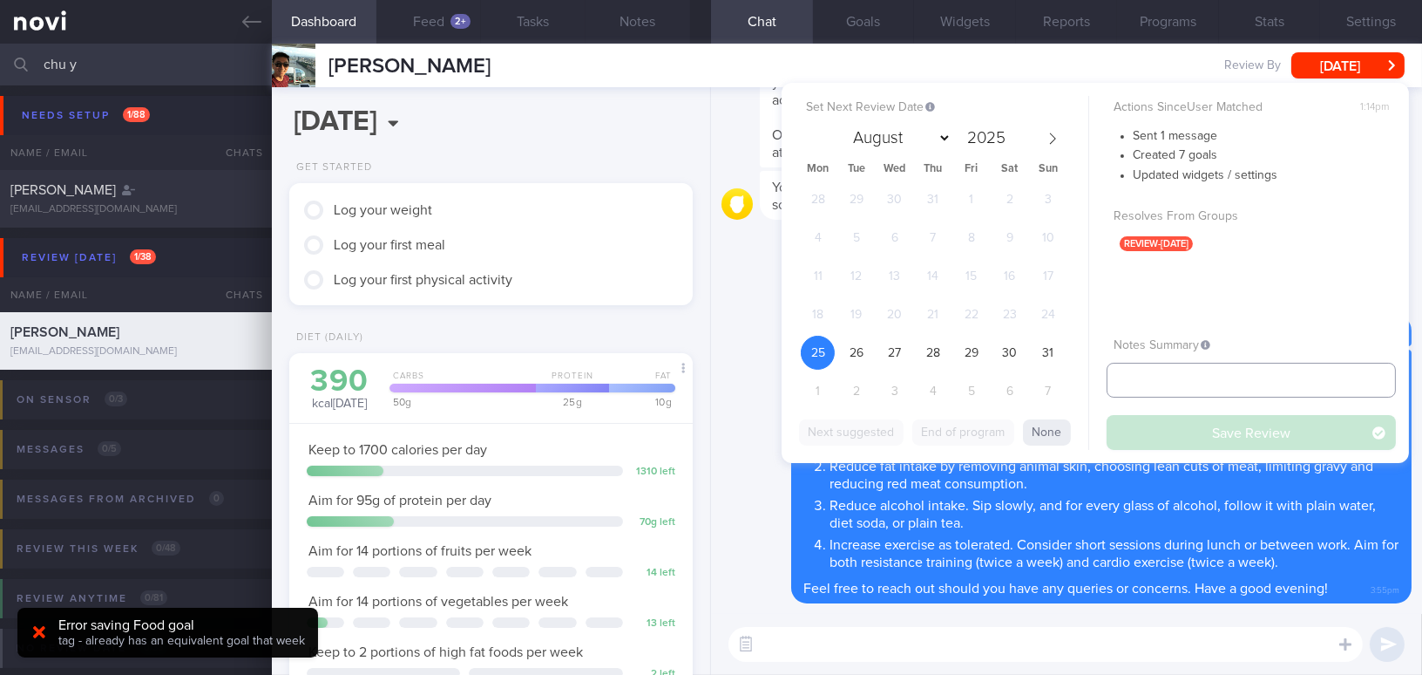
click at [1137, 376] on input "text" at bounding box center [1251, 380] width 289 height 35
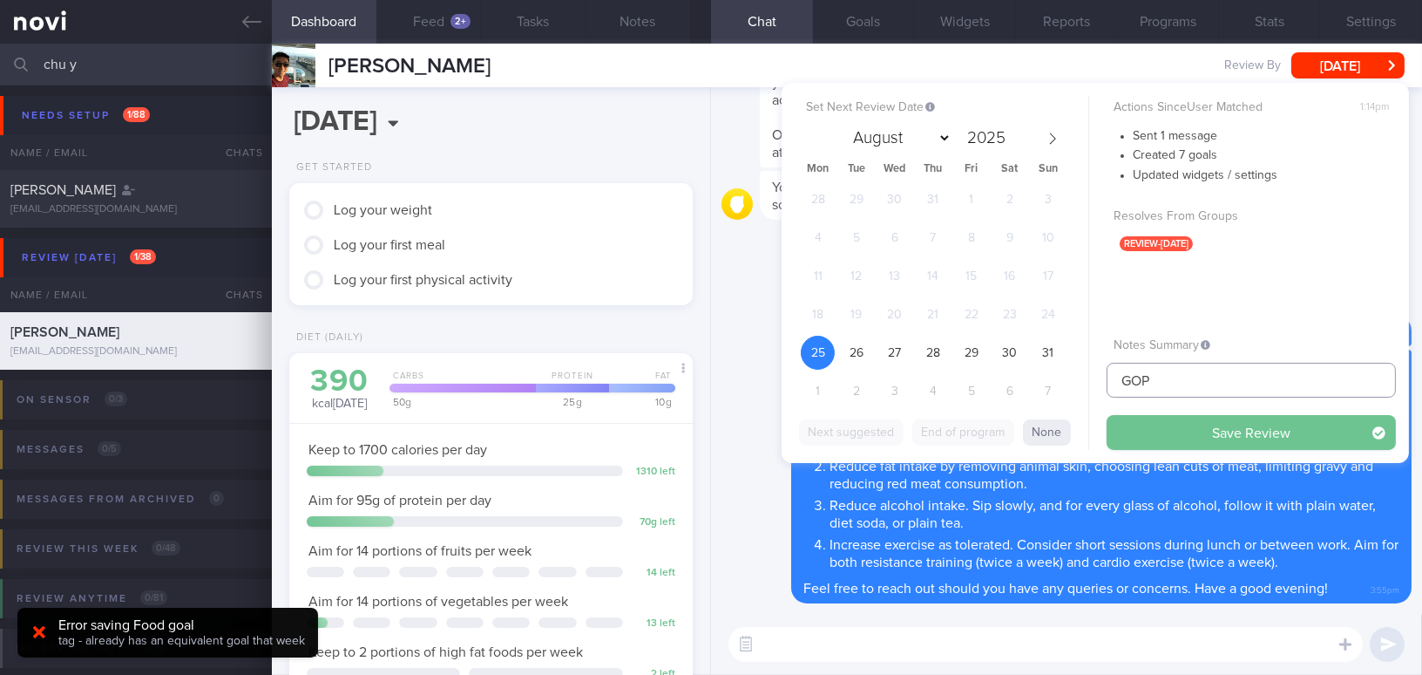
type input "GOP"
click at [1180, 427] on button "Save Review" at bounding box center [1251, 432] width 289 height 35
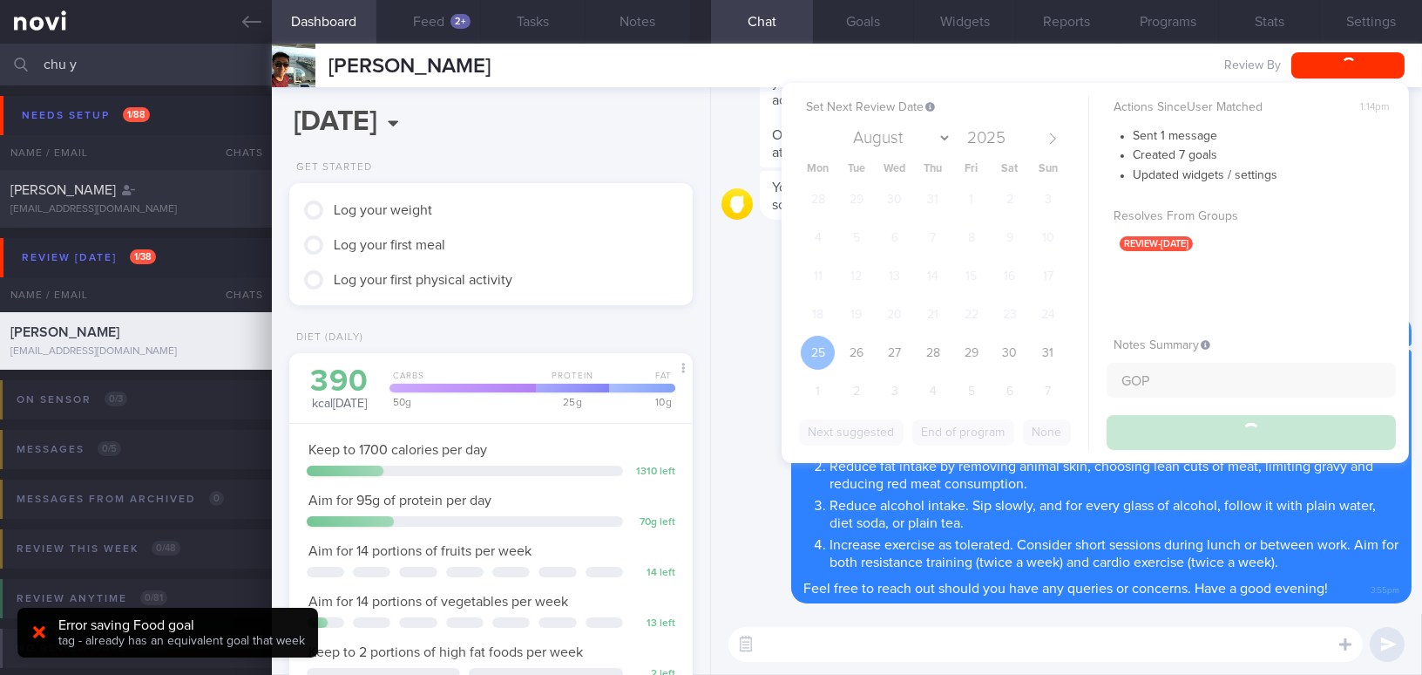
type input "GOP"
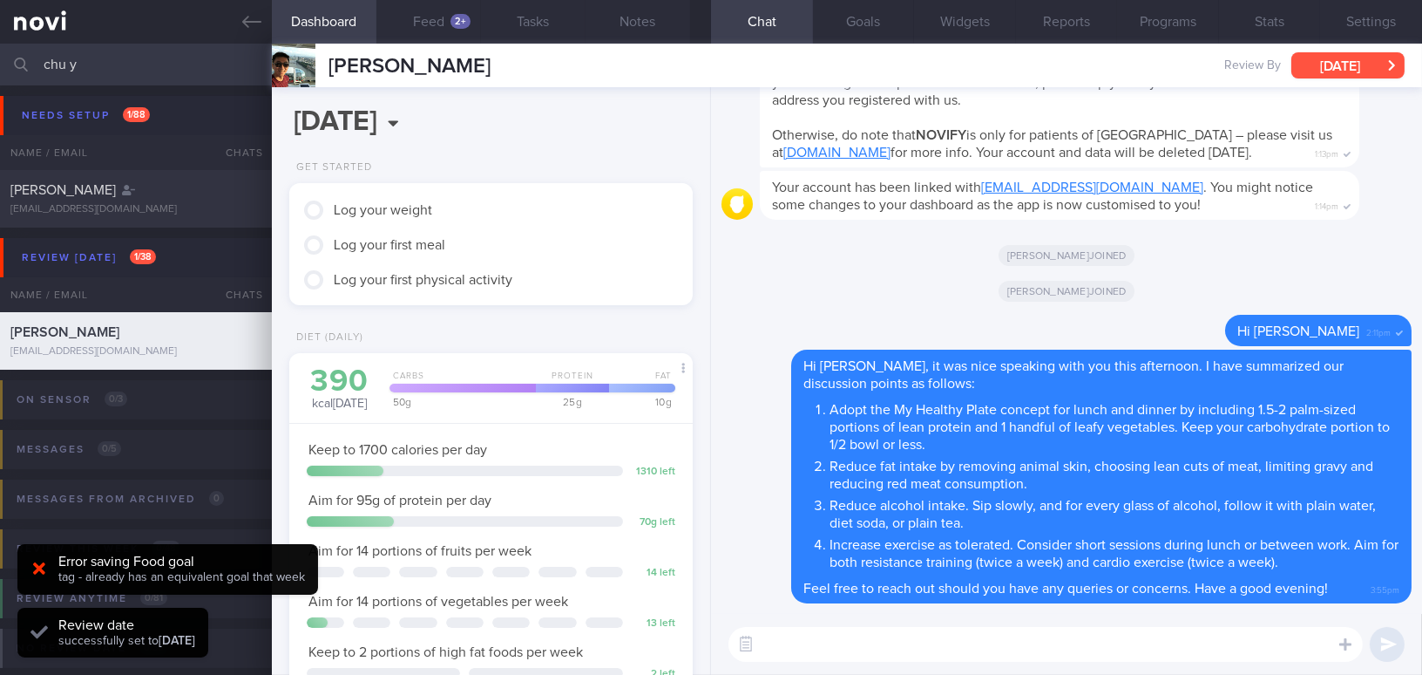
scroll to position [184, 367]
click at [1335, 64] on button "[DATE]" at bounding box center [1348, 65] width 113 height 26
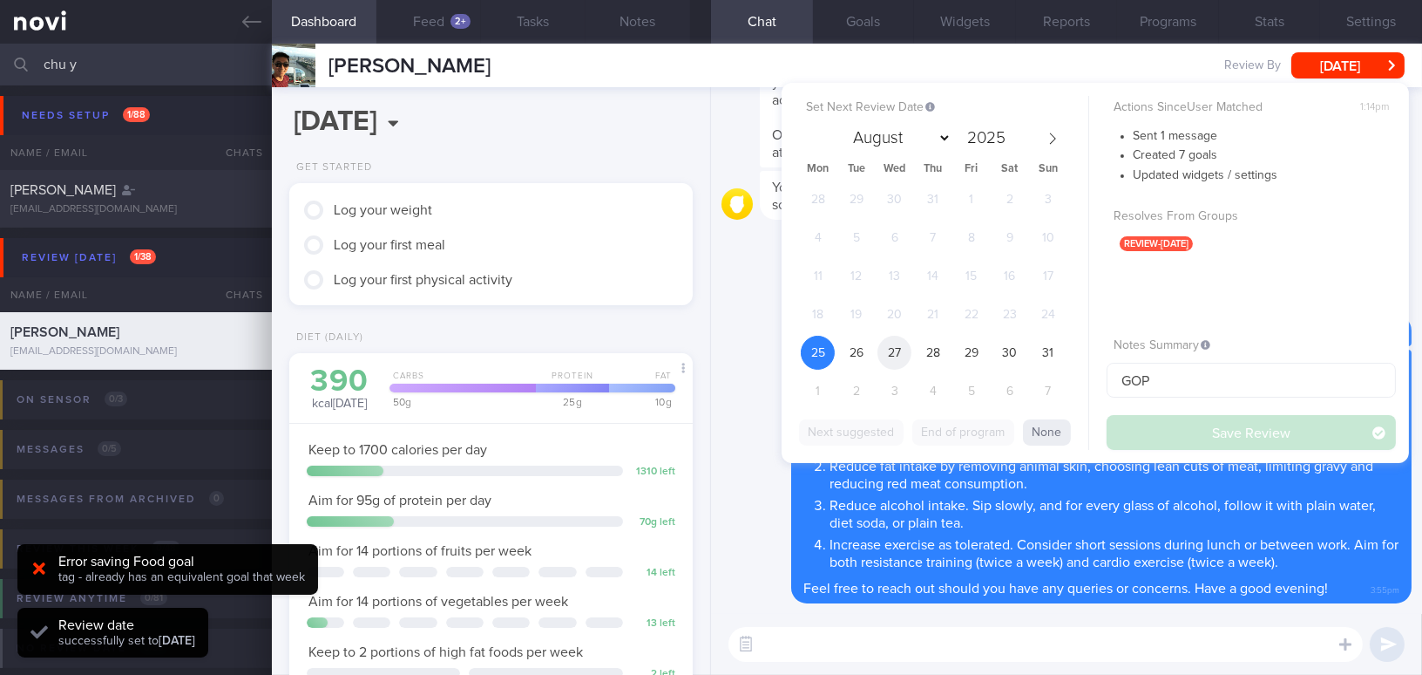
click at [895, 343] on span "27" at bounding box center [895, 353] width 34 height 34
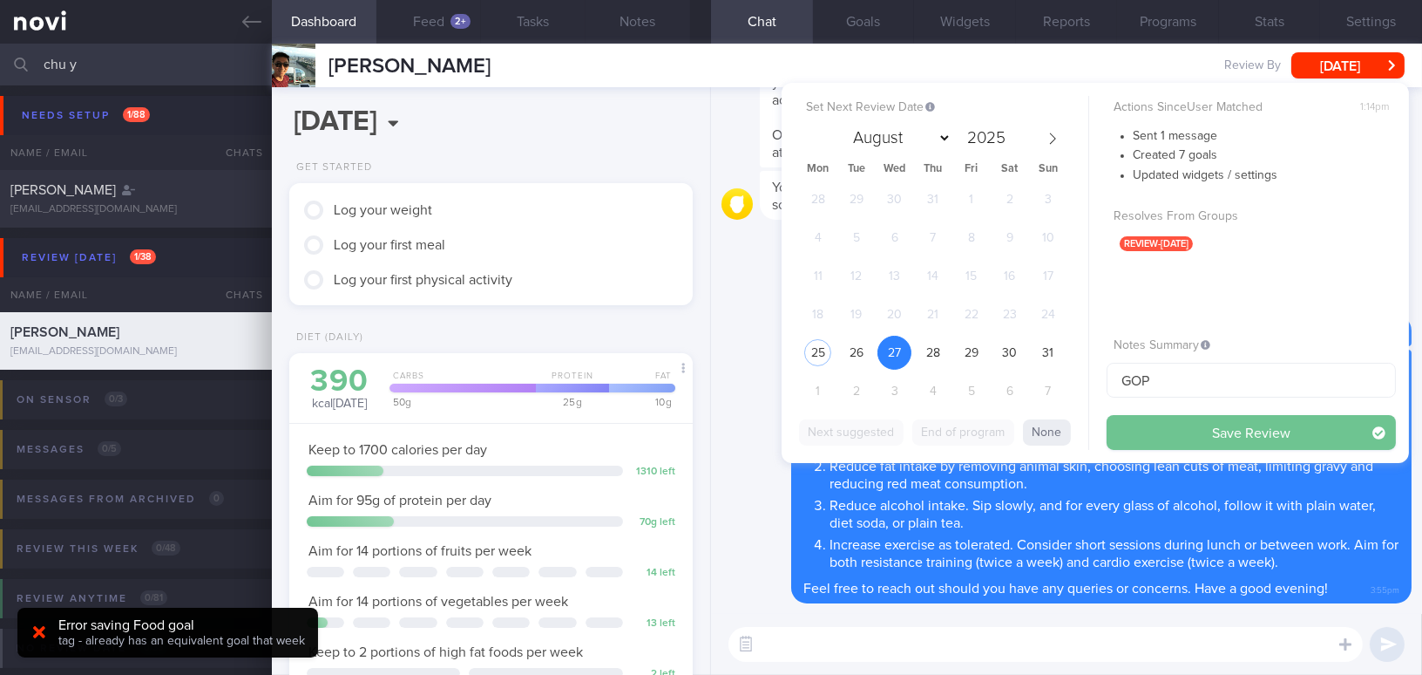
click at [1163, 426] on button "Save Review" at bounding box center [1251, 432] width 289 height 35
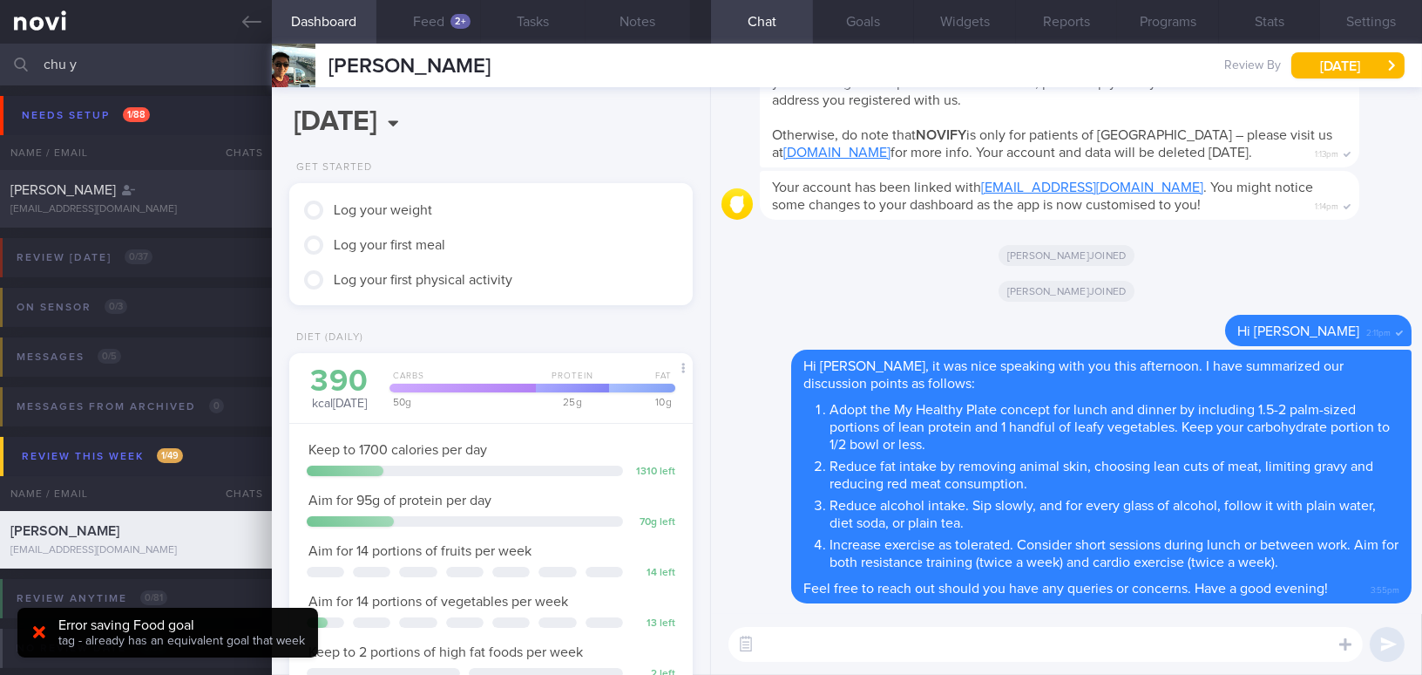
click at [1368, 21] on button "Settings" at bounding box center [1371, 22] width 102 height 44
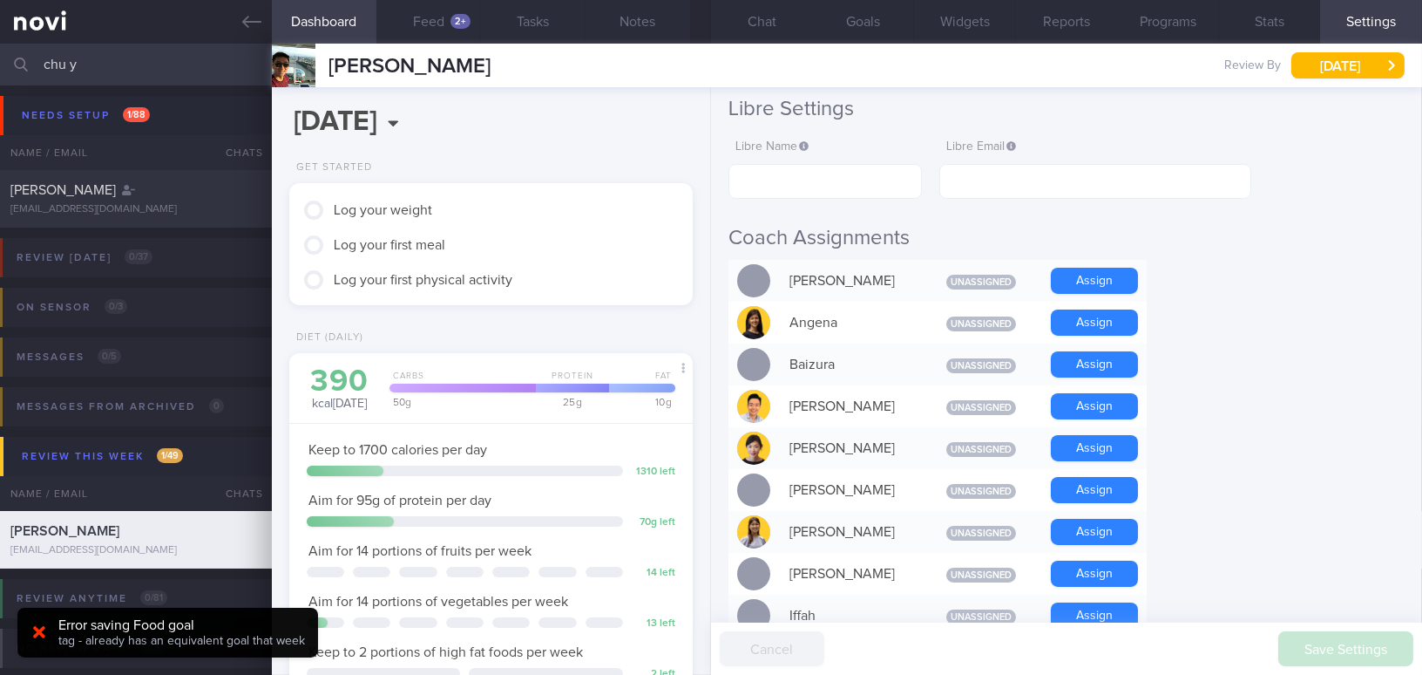
scroll to position [158, 0]
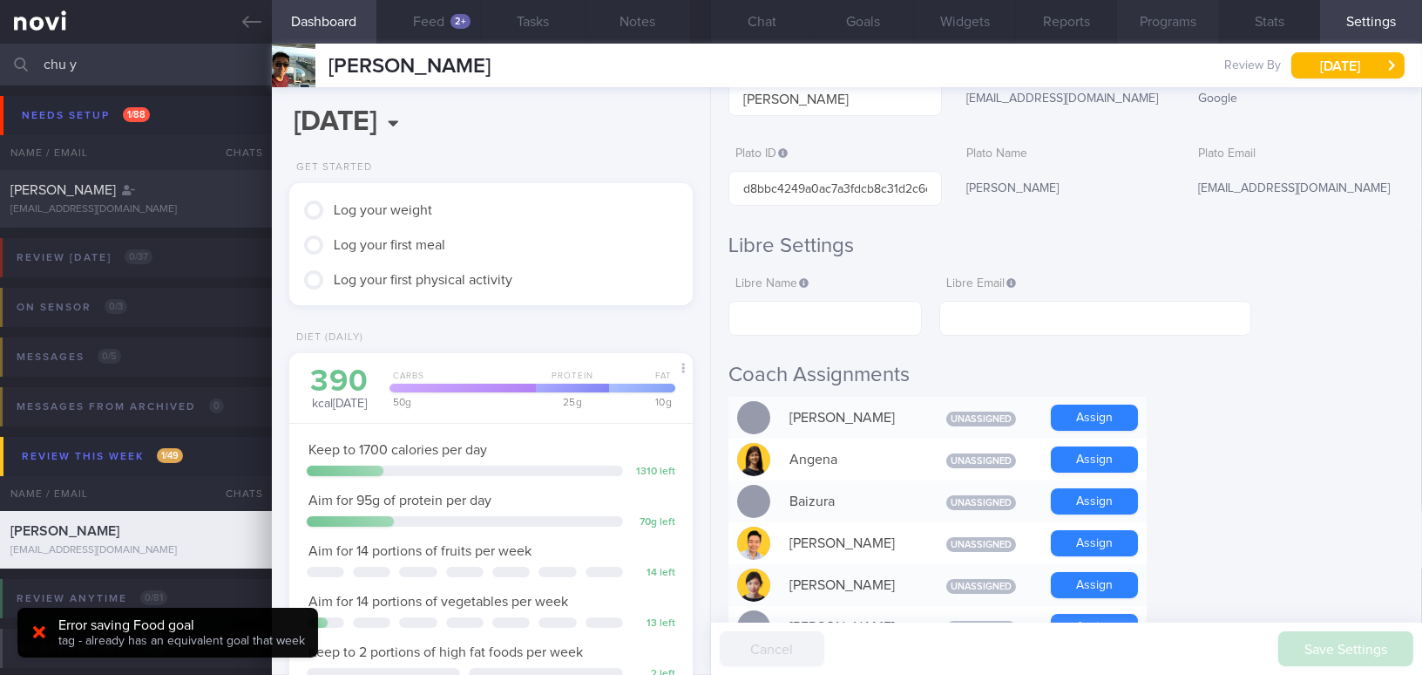
click at [1196, 27] on button "Programs" at bounding box center [1168, 22] width 102 height 44
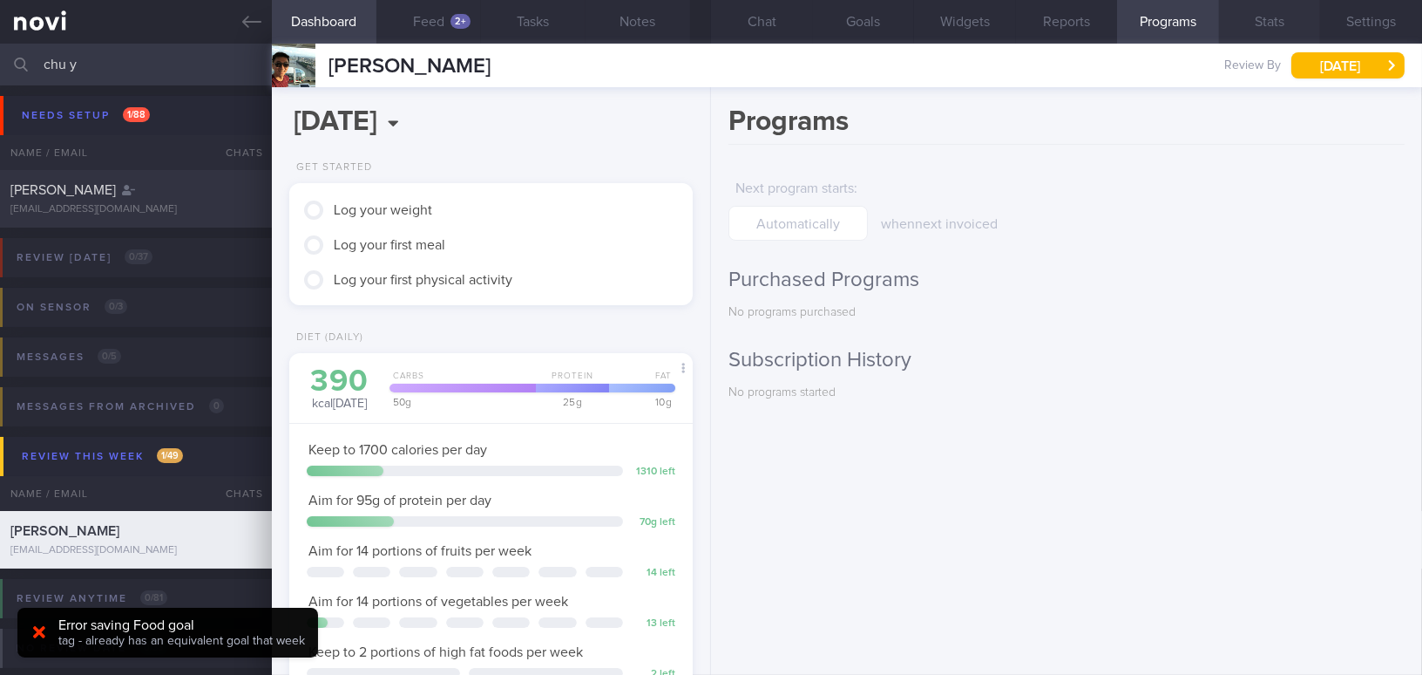
click at [1274, 22] on button "Stats" at bounding box center [1270, 22] width 102 height 44
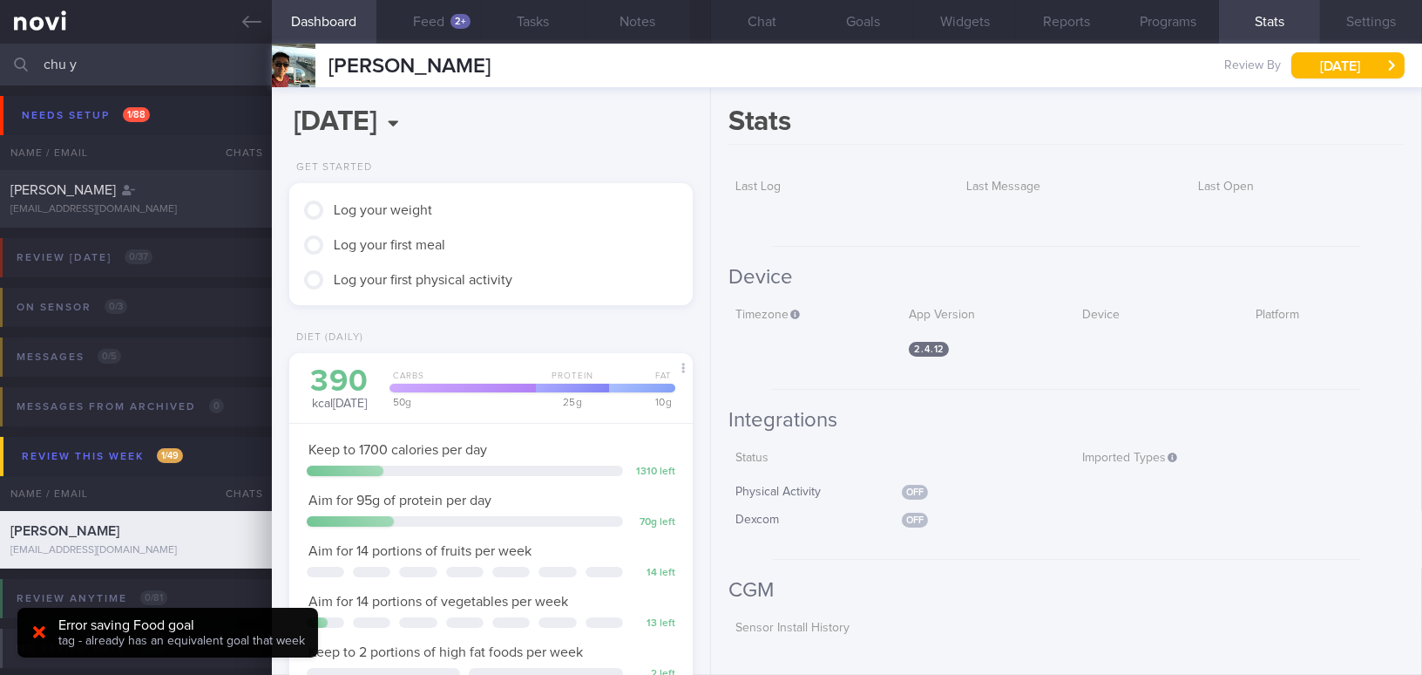
click at [1350, 19] on button "Settings" at bounding box center [1371, 22] width 102 height 44
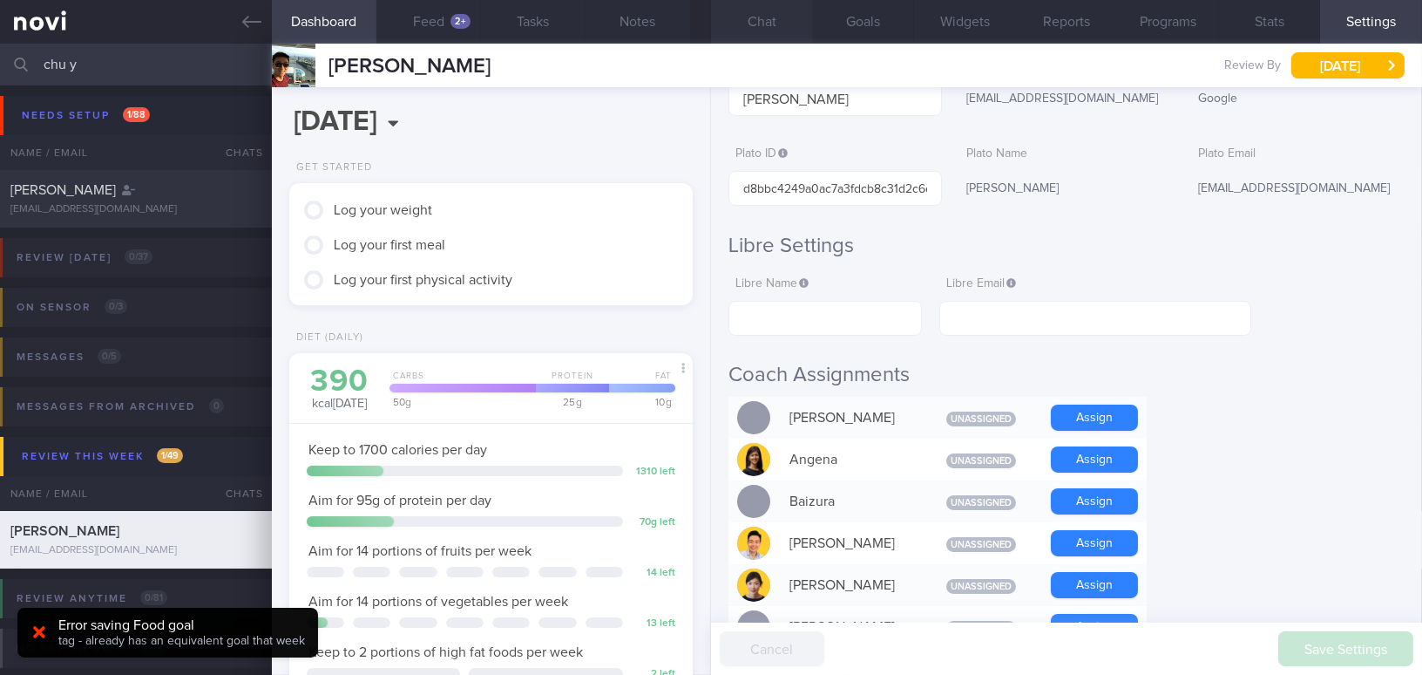
click at [782, 27] on button "Chat" at bounding box center [762, 22] width 102 height 44
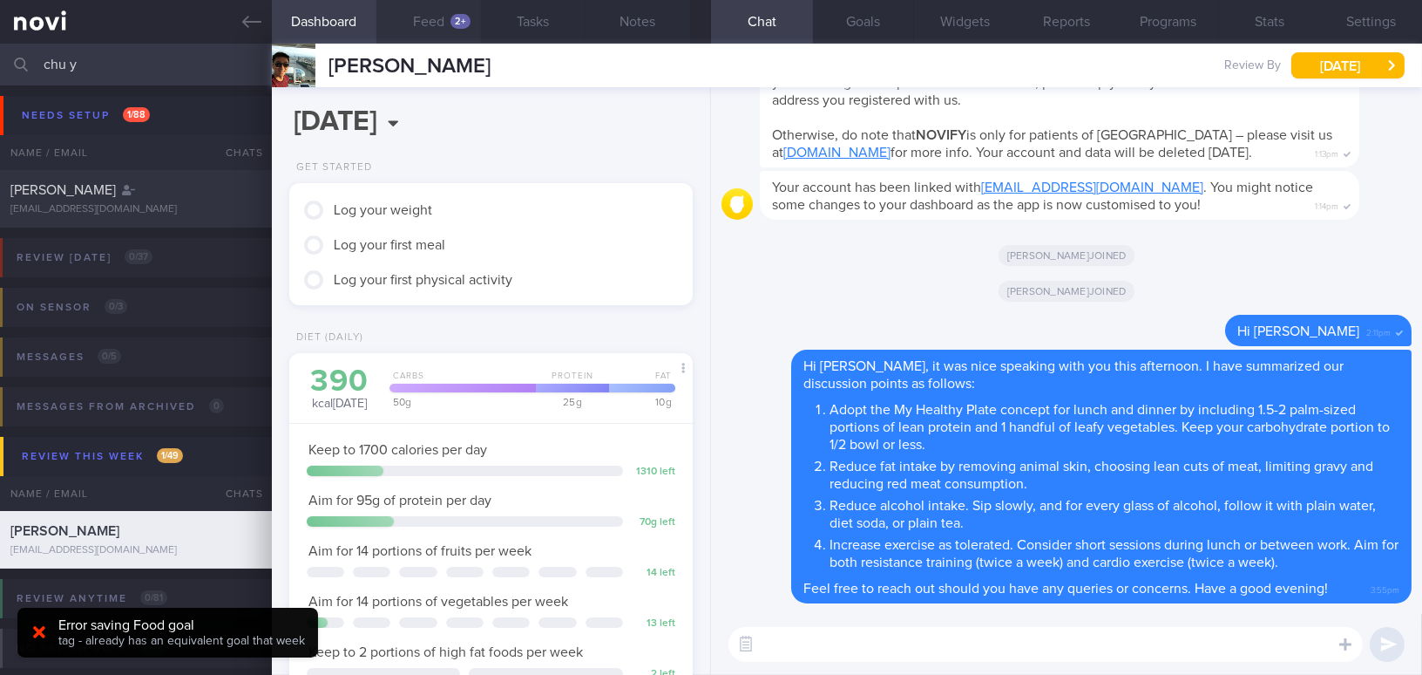
click at [444, 24] on button "Feed 2+" at bounding box center [428, 22] width 105 height 44
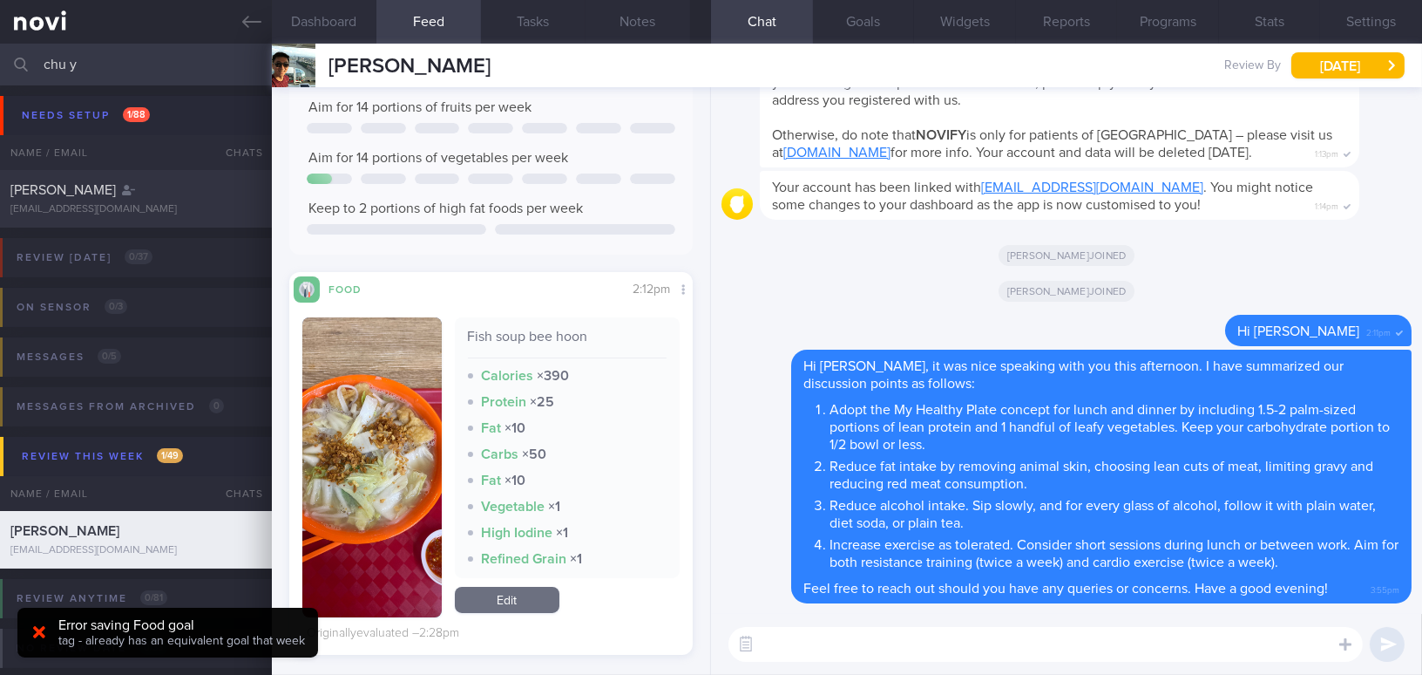
scroll to position [254, 0]
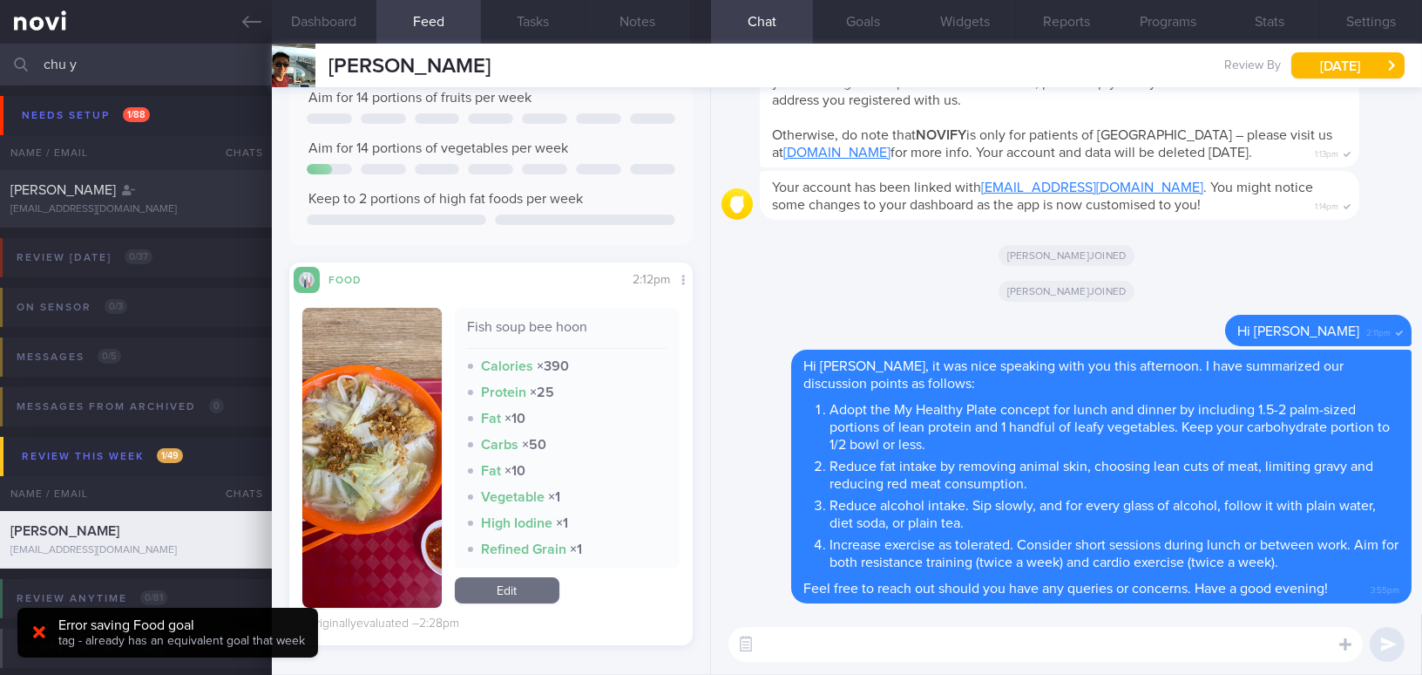
click at [355, 357] on img "button" at bounding box center [371, 458] width 139 height 300
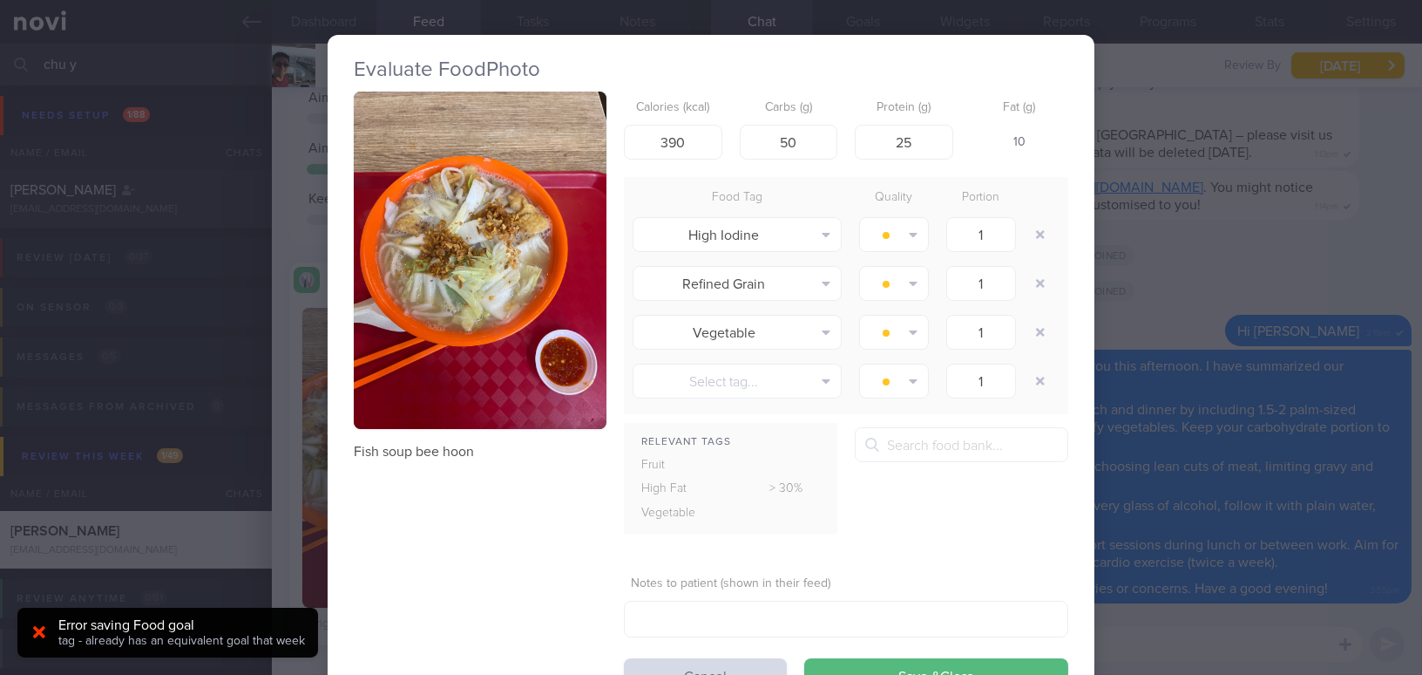
click at [388, 267] on button "button" at bounding box center [480, 260] width 253 height 337
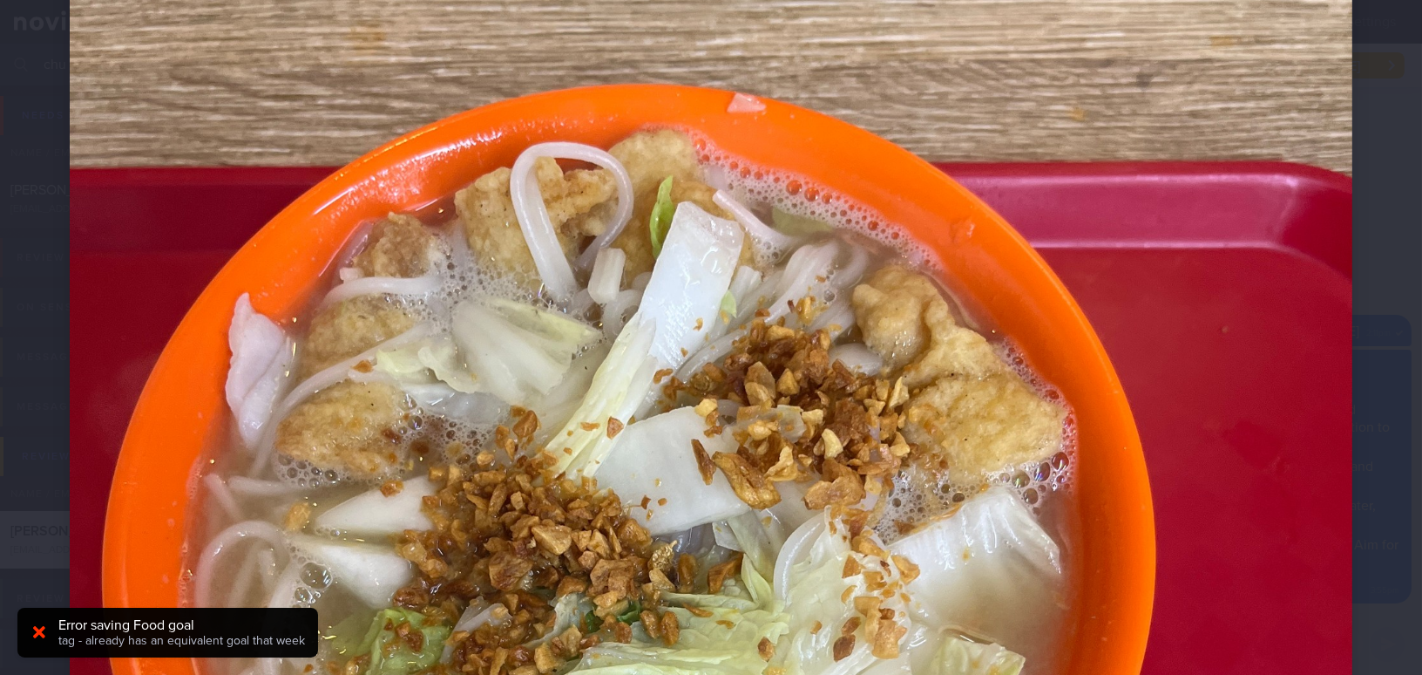
scroll to position [316, 0]
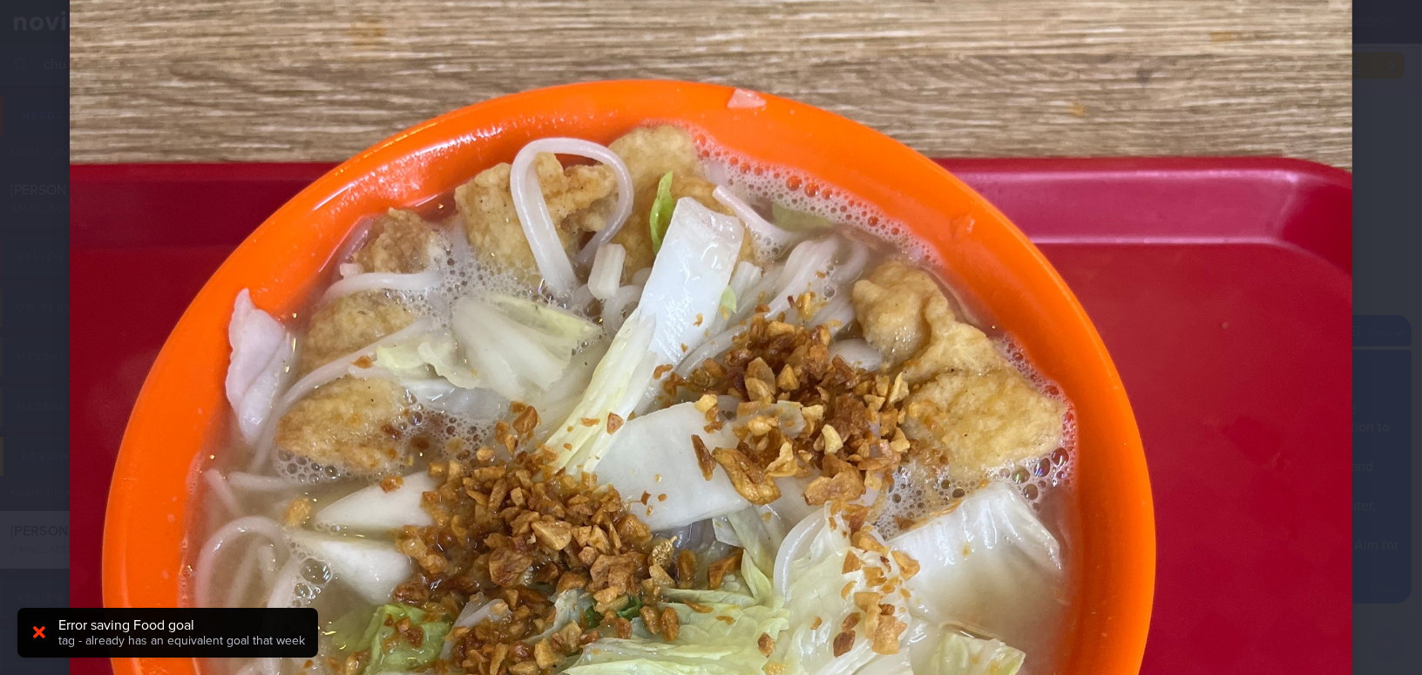
click at [822, 267] on img at bounding box center [711, 608] width 1283 height 1711
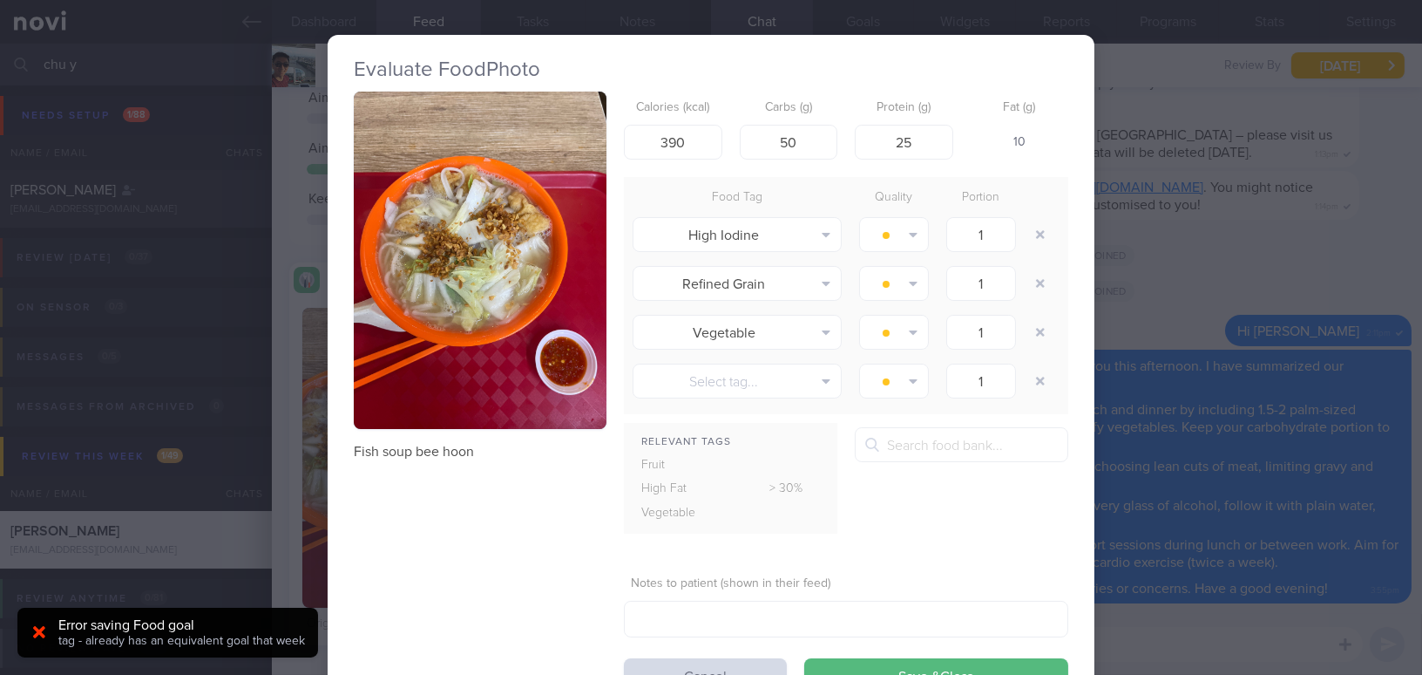
click at [1202, 254] on div "Evaluate Food Photo Fish soup bee hoon Calories (kcal) 390 Carbs (g) 50 Protein…" at bounding box center [711, 337] width 1422 height 675
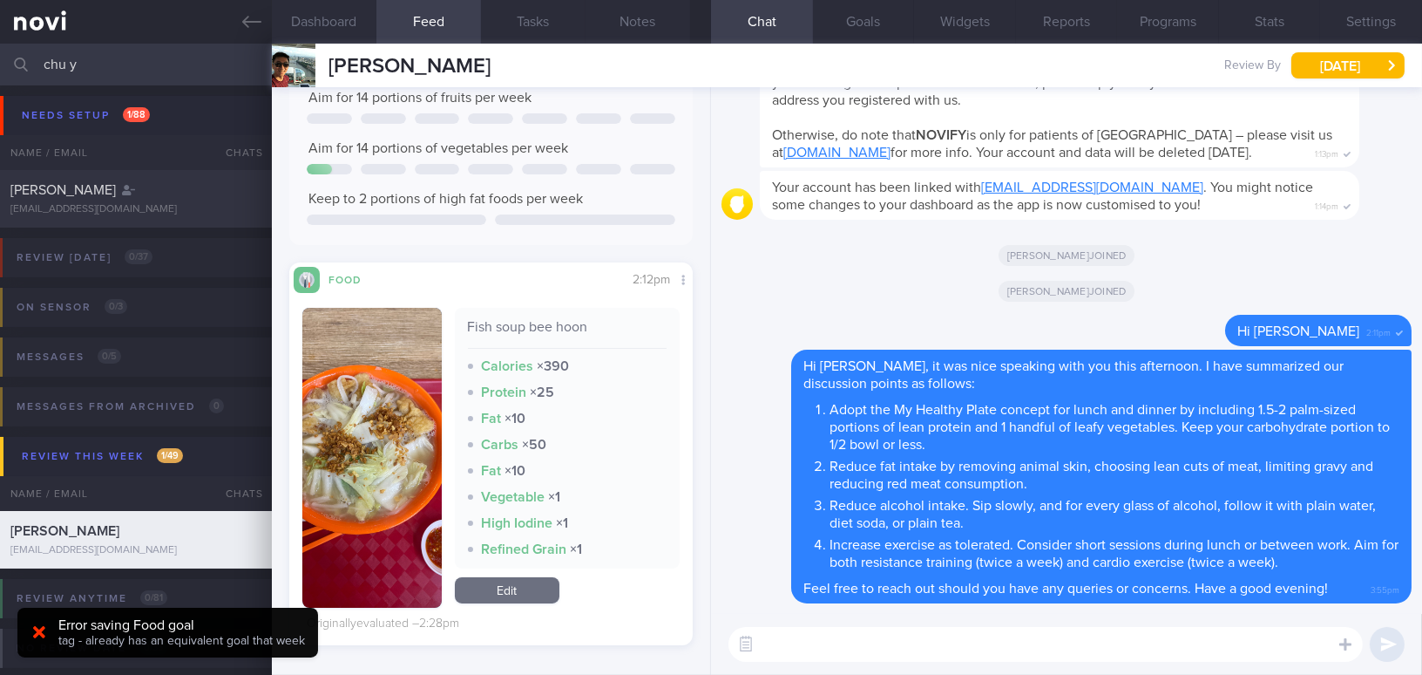
click at [379, 365] on img "button" at bounding box center [371, 458] width 139 height 300
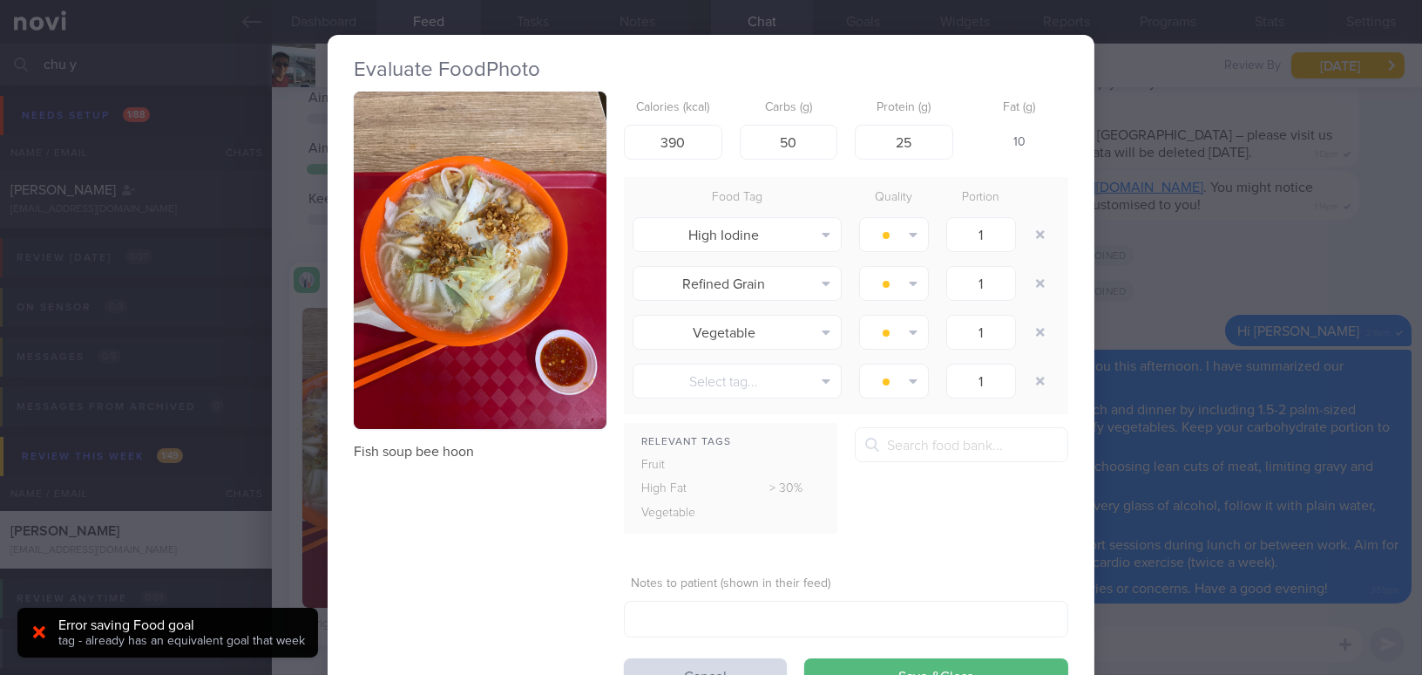
click at [1240, 300] on div "Evaluate Food Photo Fish soup bee hoon Calories (kcal) 390 Carbs (g) 50 Protein…" at bounding box center [711, 337] width 1422 height 675
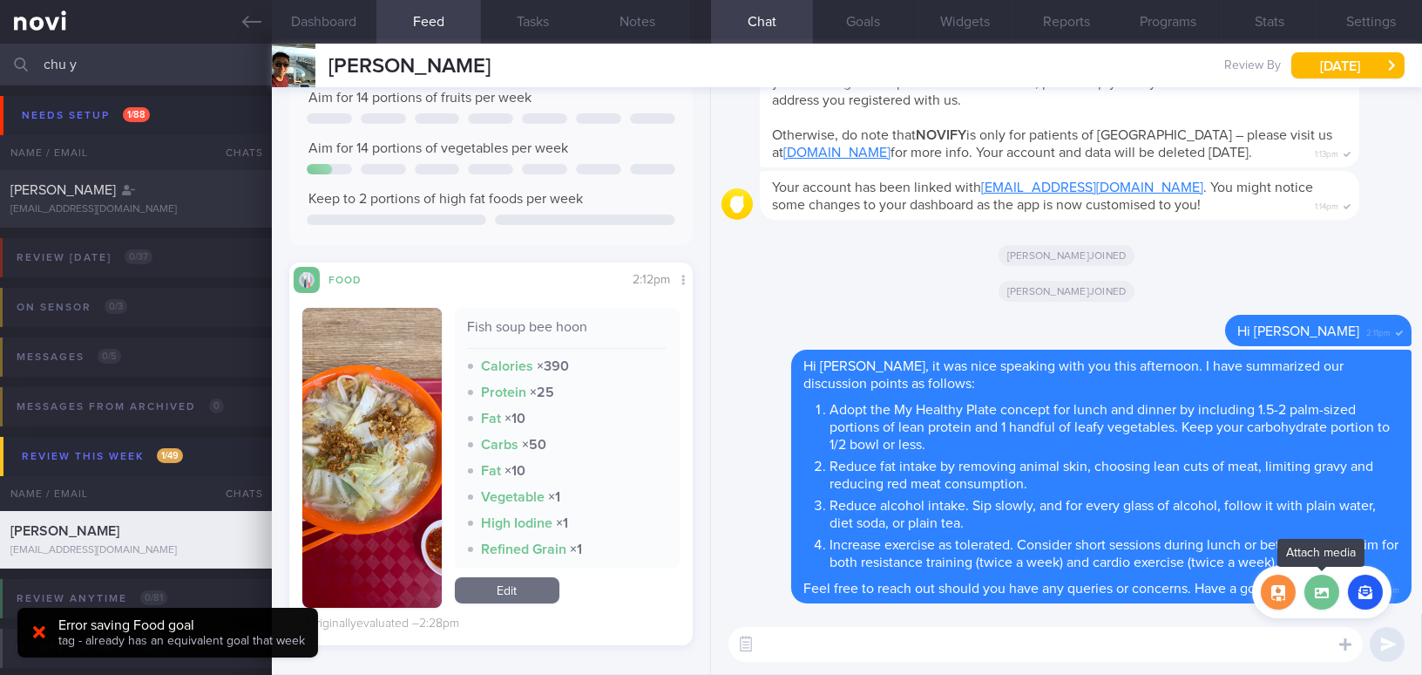
click at [1324, 593] on label at bounding box center [1322, 591] width 35 height 35
click at [0, 0] on input "file" at bounding box center [0, 0] width 0 height 0
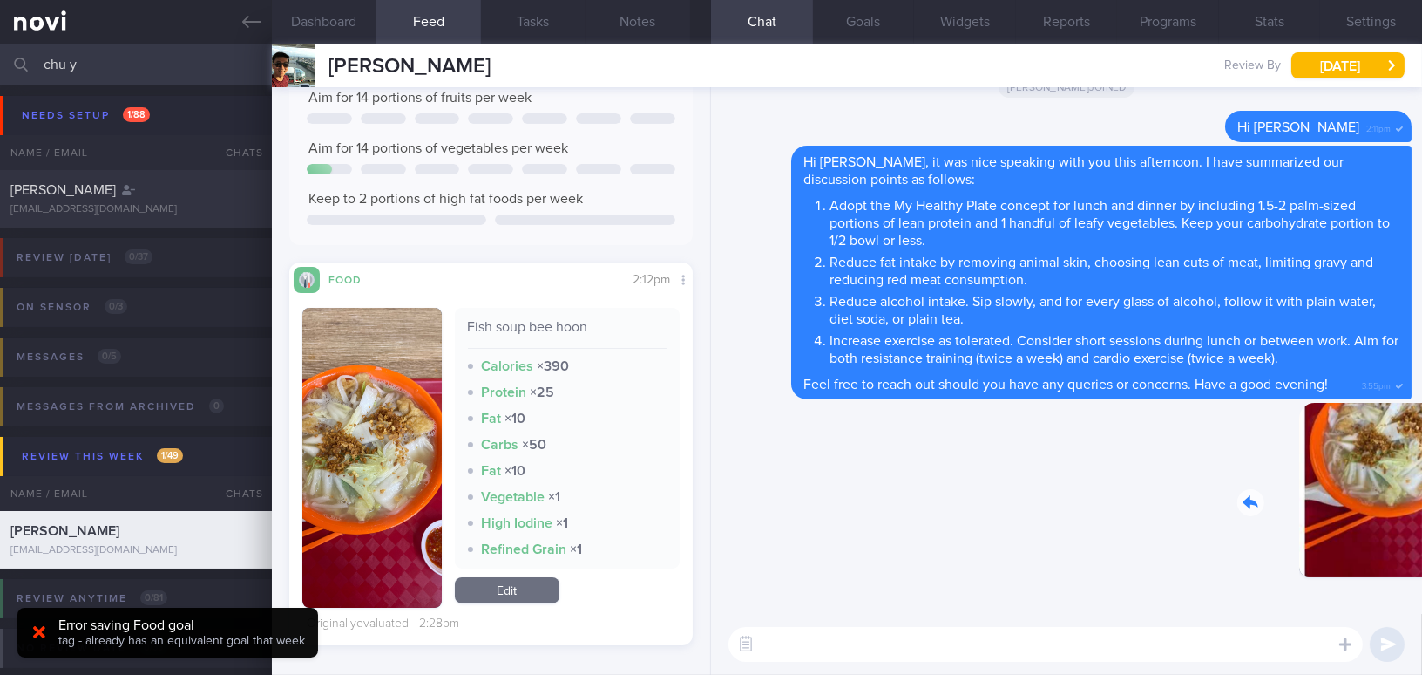
drag, startPoint x: 1275, startPoint y: 507, endPoint x: 1383, endPoint y: 512, distance: 108.2
click at [1383, 512] on div "Delete 3:57pm" at bounding box center [1290, 503] width 244 height 201
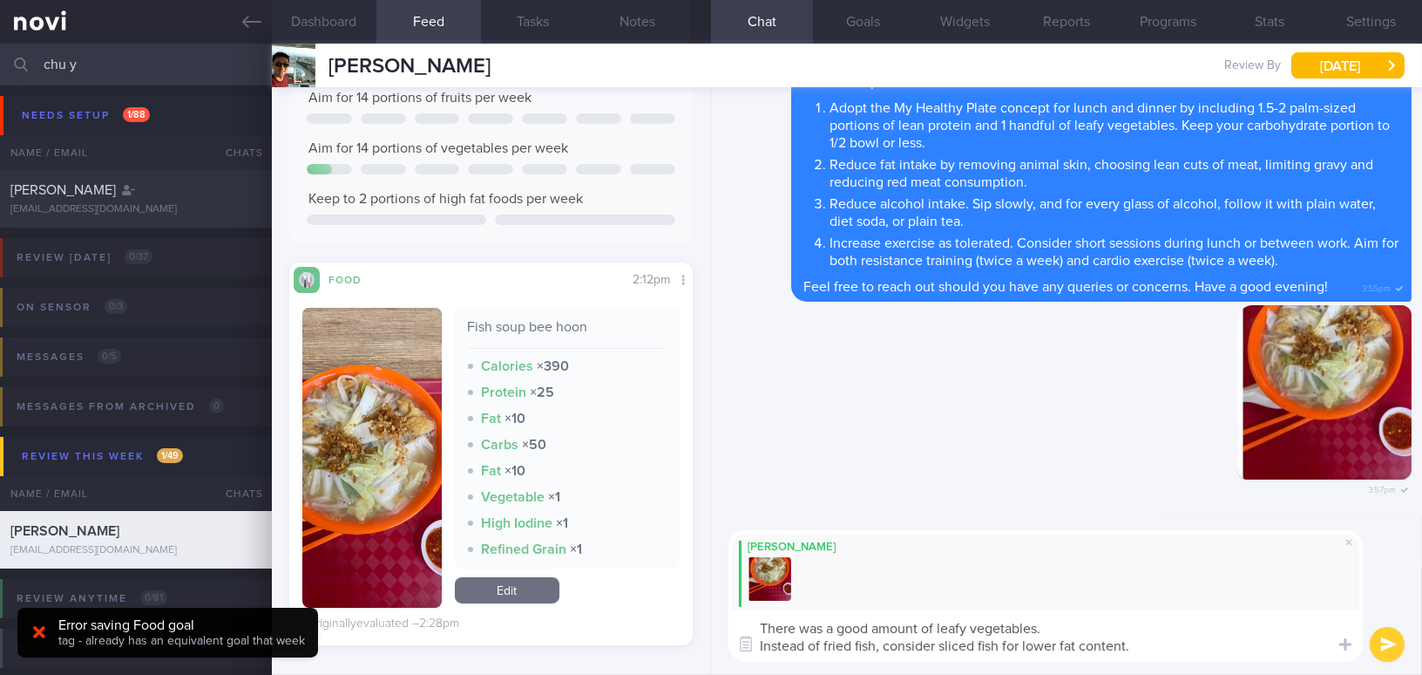
drag, startPoint x: 1136, startPoint y: 653, endPoint x: 724, endPoint y: 621, distance: 413.4
click at [724, 621] on div "Mee Li There was a good amount of leafy vegetables. Instead of fried fish, cons…" at bounding box center [1066, 596] width 711 height 158
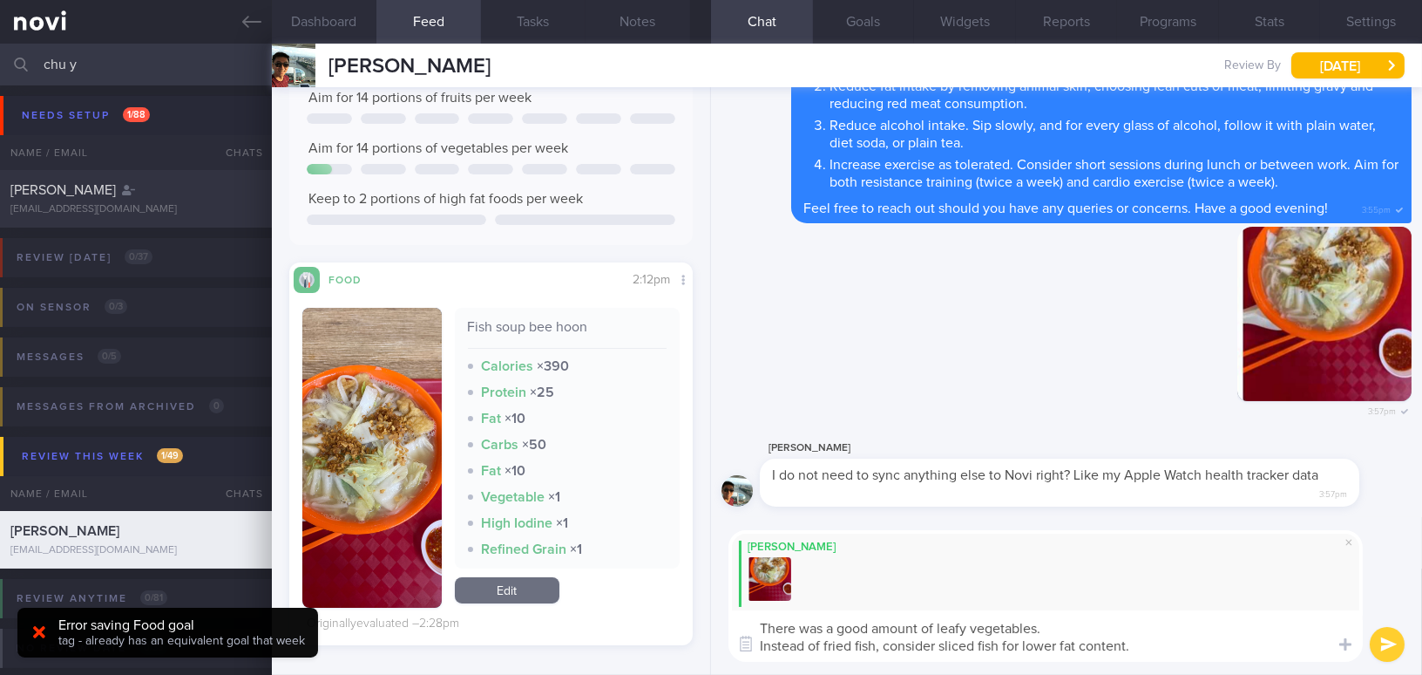
click at [851, 636] on textarea "There was a good amount of leafy vegetables. Instead of fried fish, consider sl…" at bounding box center [1046, 635] width 634 height 51
click at [788, 629] on textarea "There was a good amount of leafy vegetables. Instead of fried fish, consider sl…" at bounding box center [1046, 635] width 634 height 51
drag, startPoint x: 853, startPoint y: 634, endPoint x: 1213, endPoint y: 648, distance: 360.2
click at [1213, 648] on textarea "There was a good amount of leafy vegetables. Instead of fried fish, consider sl…" at bounding box center [1046, 635] width 634 height 51
paste textarea "Instead of fried fish, consider opting for sliced fish for lower fat content, a…"
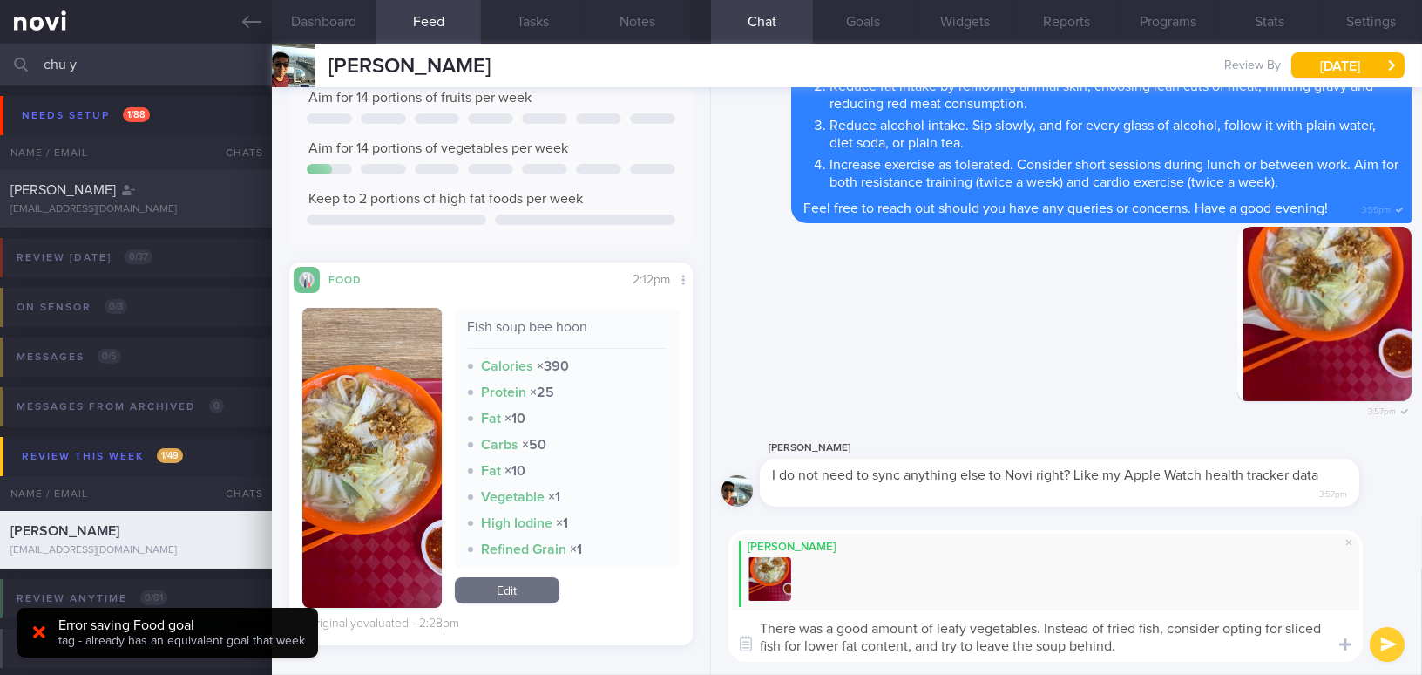
click at [758, 626] on textarea "There was a good amount of leafy vegetables. Instead of fried fish, consider op…" at bounding box center [1046, 635] width 634 height 51
drag, startPoint x: 1050, startPoint y: 628, endPoint x: 1140, endPoint y: 501, distance: 155.7
click at [1051, 627] on textarea "- There was a good amount of leafy vegetables. Instead of fried fish, consider …" at bounding box center [1046, 635] width 634 height 51
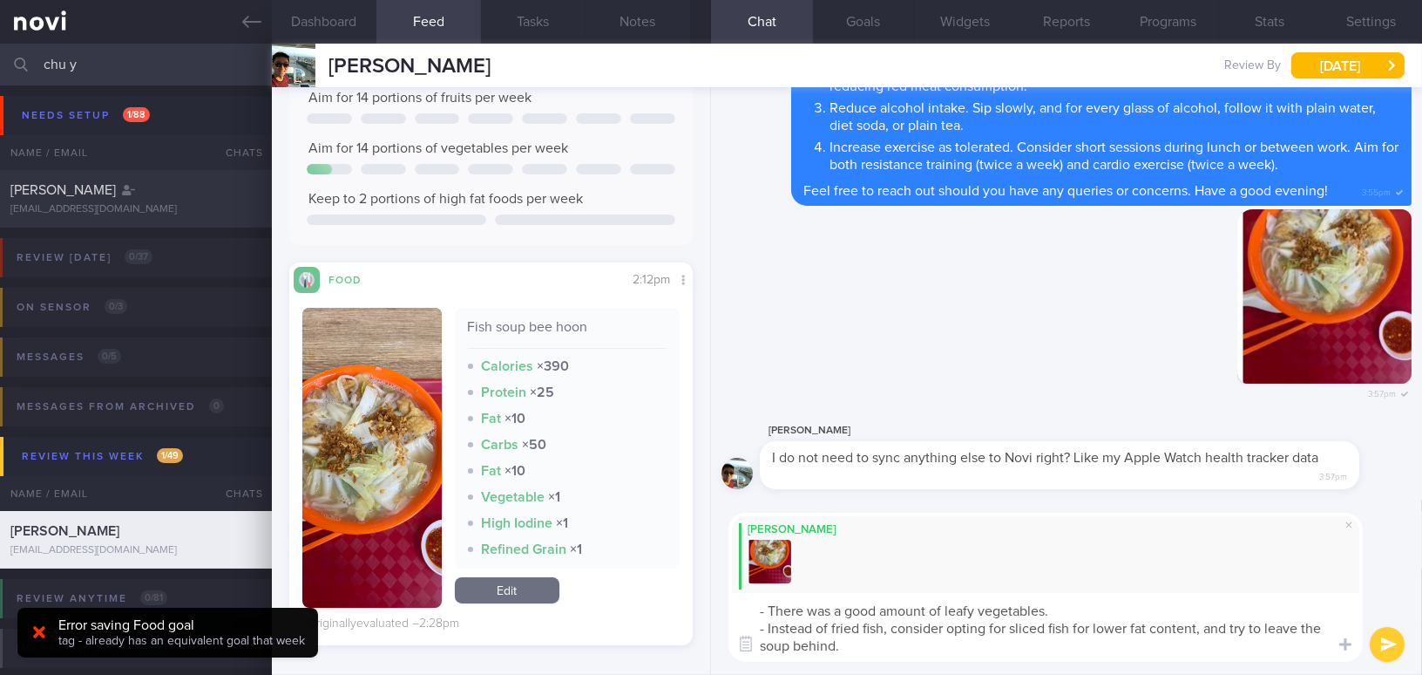
drag, startPoint x: 1197, startPoint y: 627, endPoint x: 1236, endPoint y: 624, distance: 39.3
click at [1236, 624] on textarea "- There was a good amount of leafy vegetables. - Instead of fried fish, conside…" at bounding box center [1046, 627] width 634 height 69
click at [1221, 627] on textarea "- There was a good amount of leafy vegetables. - Instead of fried fish, conside…" at bounding box center [1046, 627] width 634 height 69
type textarea "- There was a good amount of leafy vegetables. - Instead of fried fish, conside…"
click at [1379, 639] on button "submit" at bounding box center [1387, 644] width 35 height 35
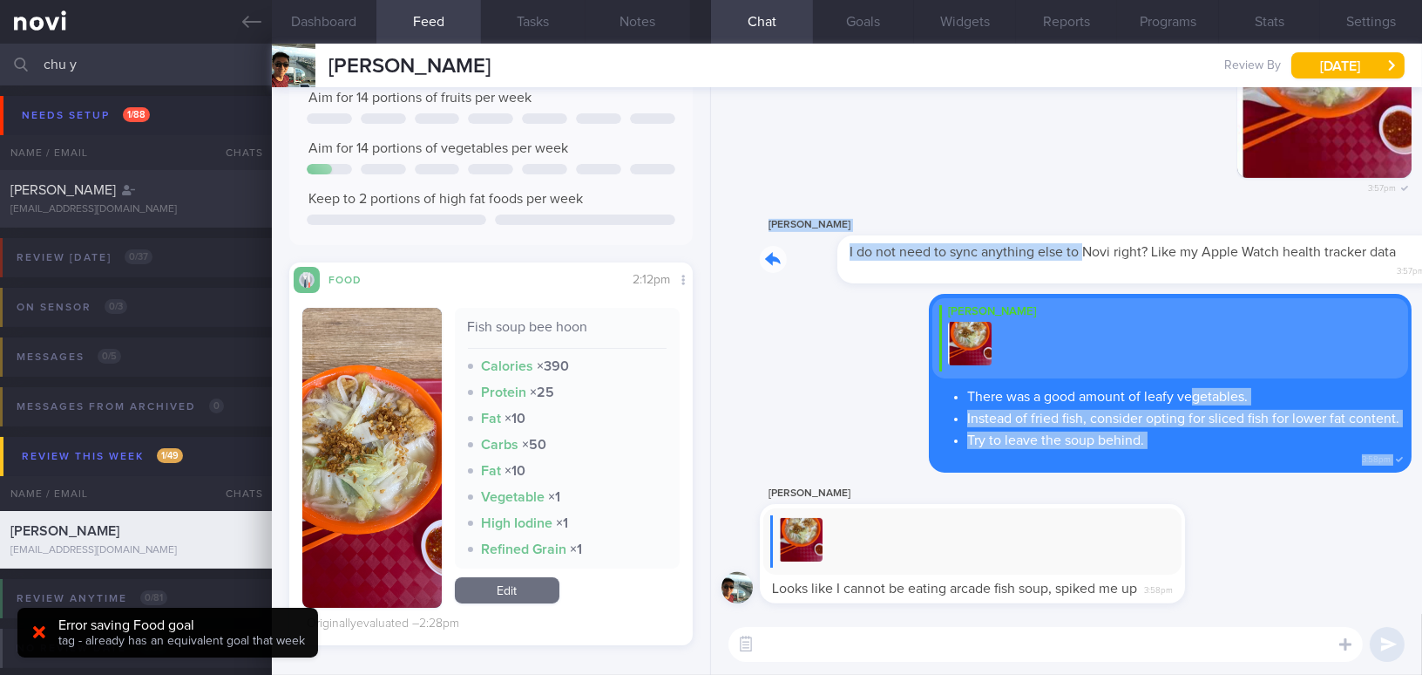
drag, startPoint x: 1004, startPoint y: 370, endPoint x: 1183, endPoint y: 380, distance: 179.8
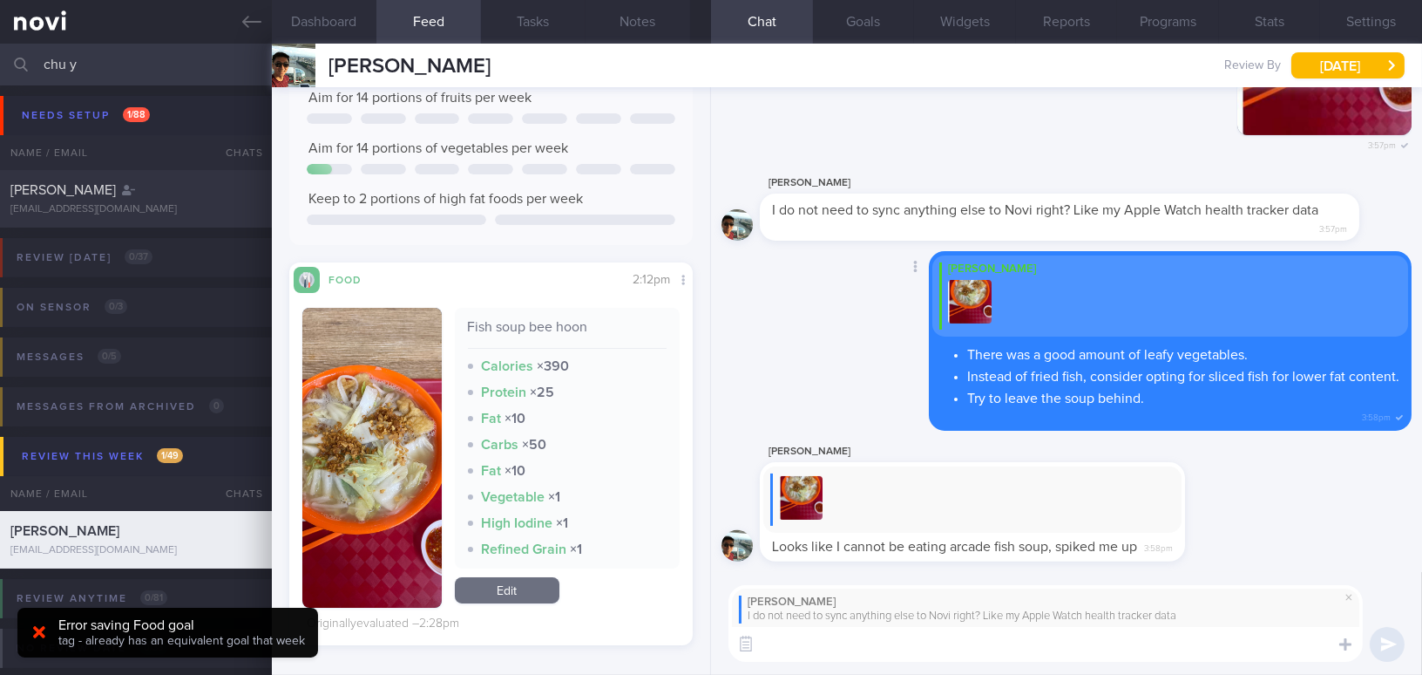
type textarea "C"
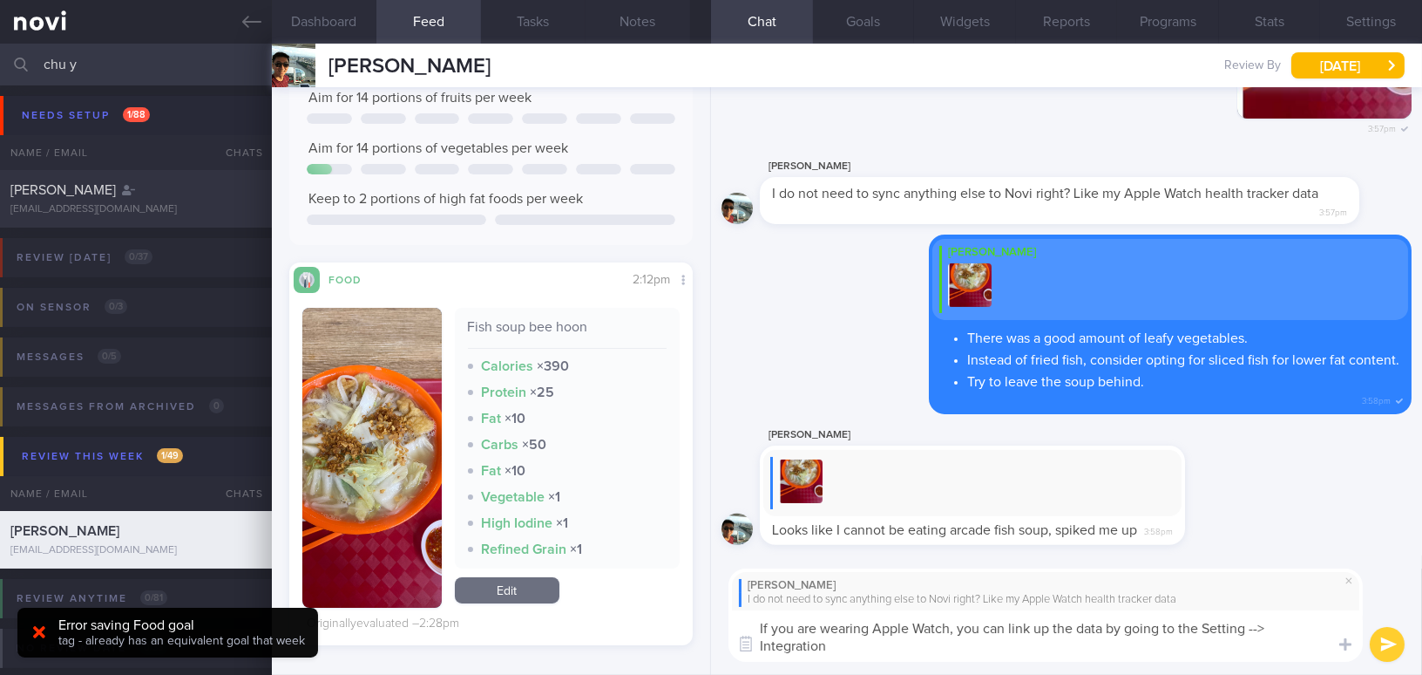
click at [1244, 627] on textarea "If you are wearing Apple Watch, you can link up the data by going to the Settin…" at bounding box center [1046, 635] width 634 height 51
type textarea "If you are wearing Apple Watch, you can link up the data by going to the Settin…"
drag, startPoint x: 842, startPoint y: 644, endPoint x: 717, endPoint y: 627, distance: 125.7
click at [717, 627] on div "Yen-Min Chu I do not need to sync anything else to Novi right? Like my Apple Wa…" at bounding box center [1066, 615] width 711 height 120
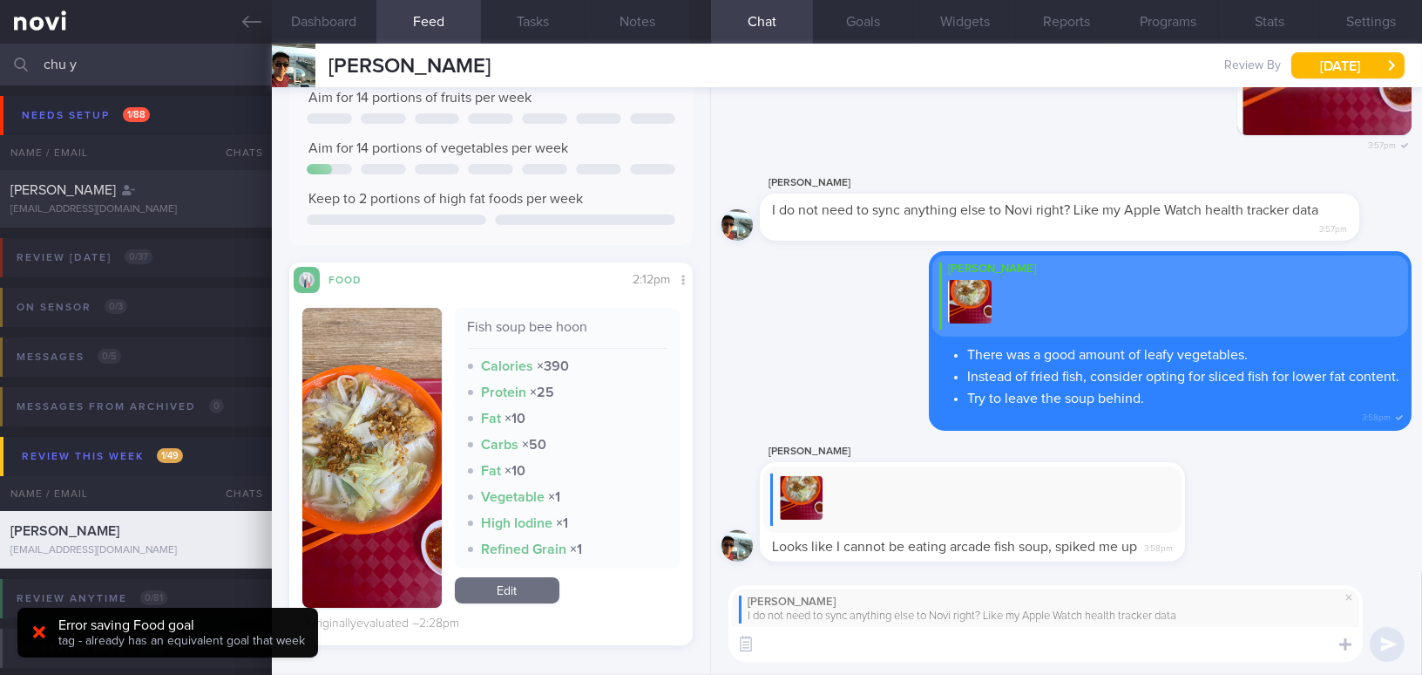
paste textarea "If you are using an Apple Watch, you can sync the data by going to Settings → I…"
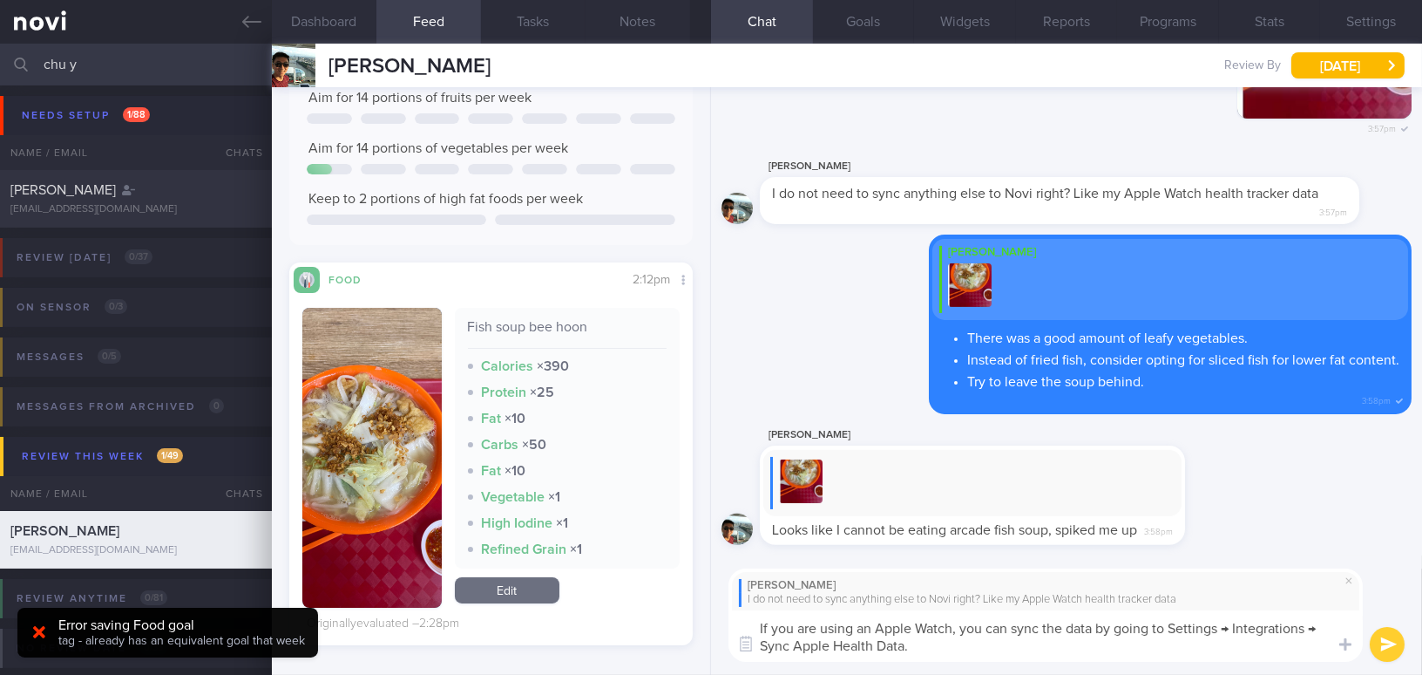
type textarea "If you are using an Apple Watch, you can sync the data by going to Settings → I…"
click at [1387, 647] on button "submit" at bounding box center [1387, 644] width 35 height 35
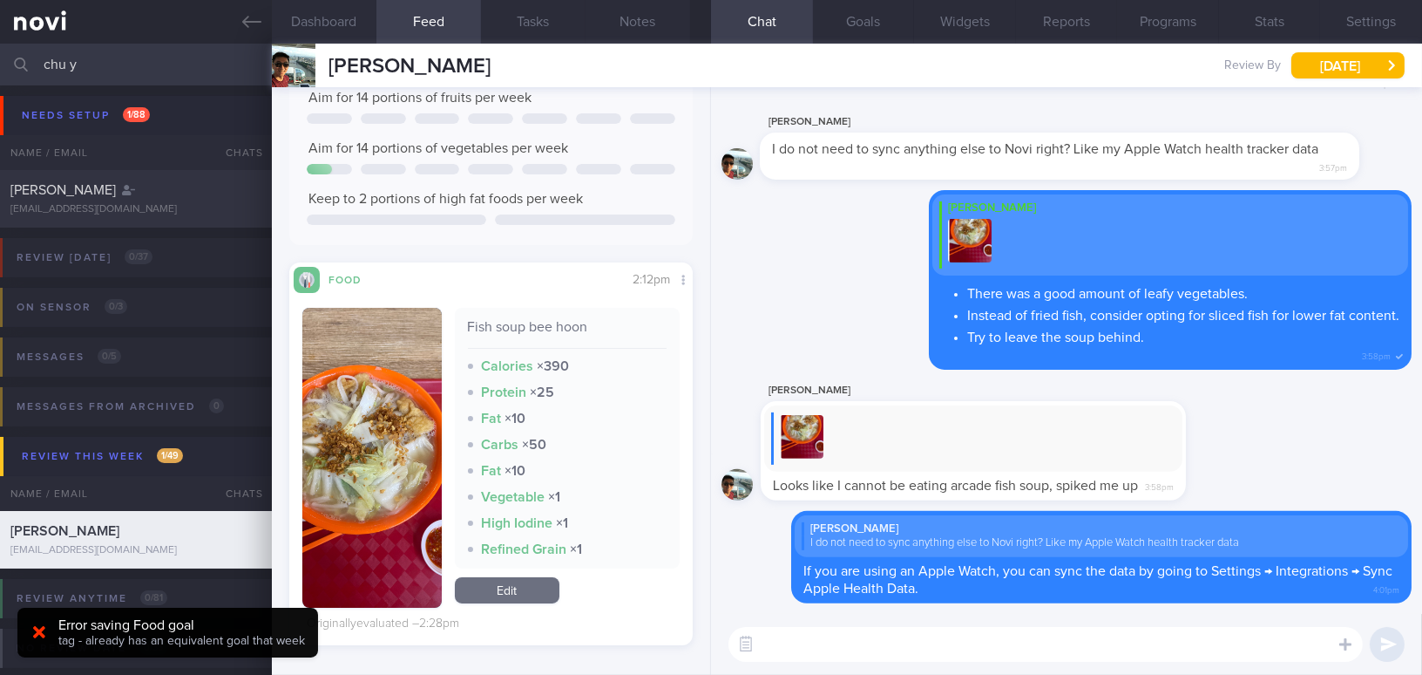
drag, startPoint x: 994, startPoint y: 422, endPoint x: 1216, endPoint y: 450, distance: 223.1
click at [1216, 450] on div "Yen-Min Chu Looks like I cannot be eating arcade fish soup, spiked me up 3:58pm" at bounding box center [999, 440] width 478 height 120
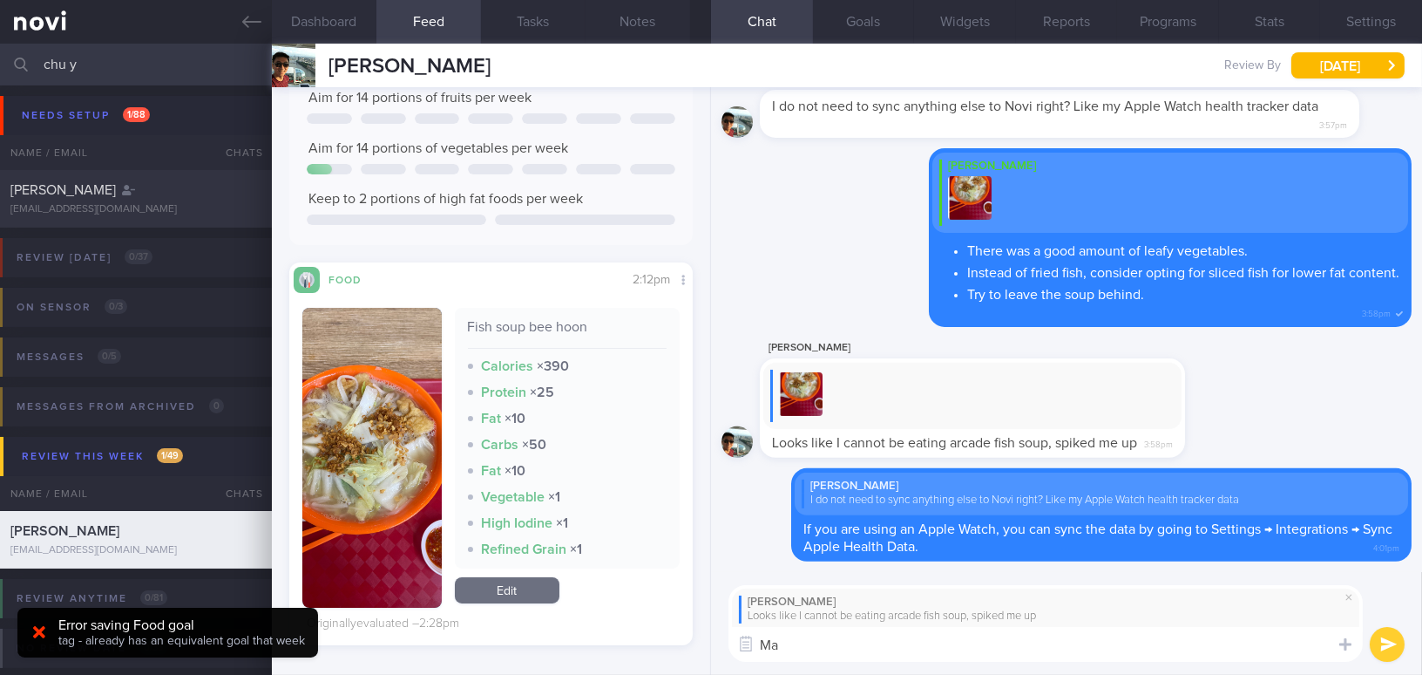
type textarea "M"
type textarea "I"
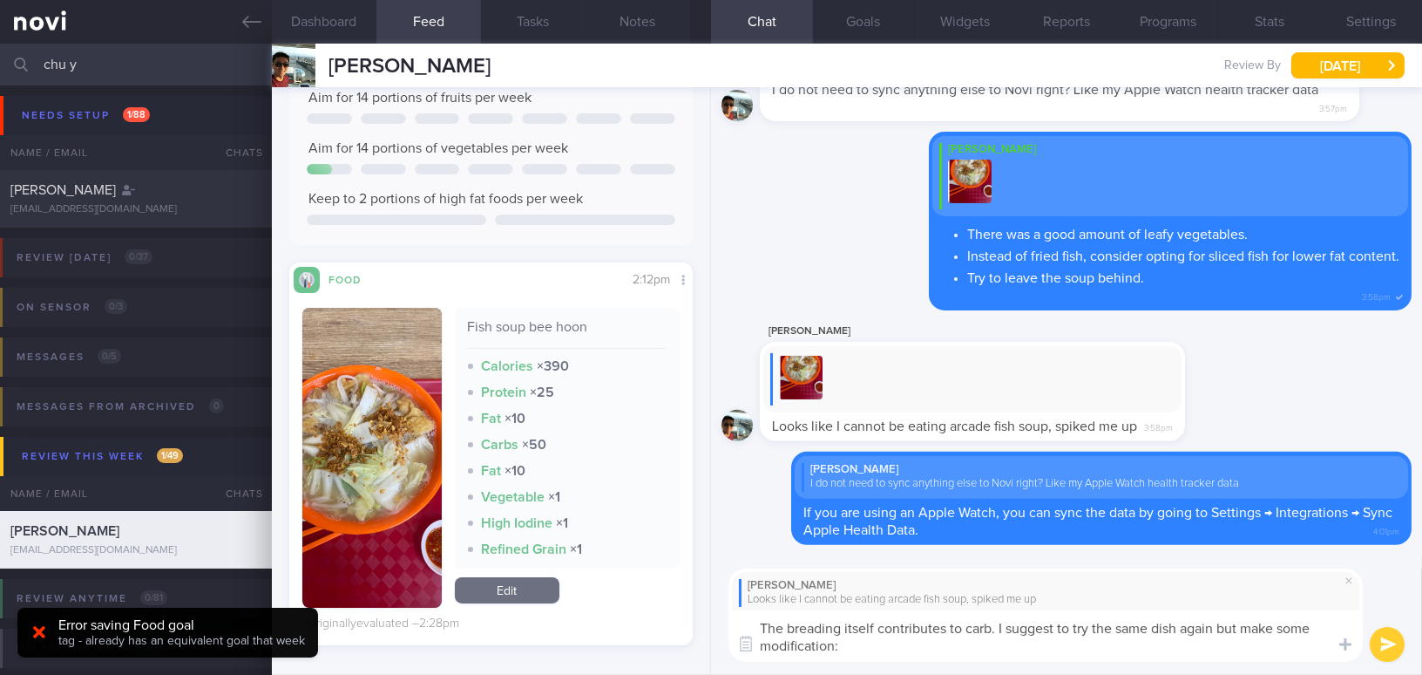
type textarea "The breading itself contributes to carb. I suggest to try the same dish again b…"
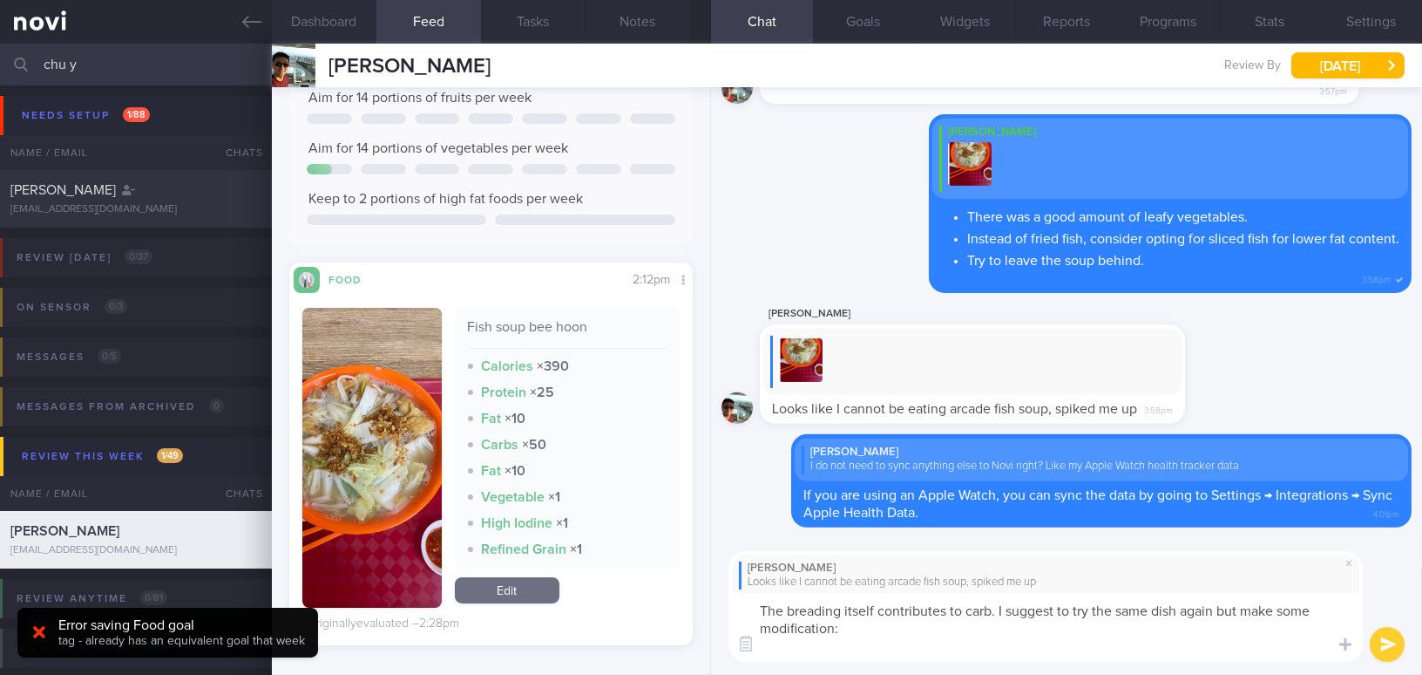
drag, startPoint x: 848, startPoint y: 631, endPoint x: 748, endPoint y: 599, distance: 105.3
click at [748, 599] on textarea "The breading itself contributes to carb. I suggest to try the same dish again b…" at bounding box center [1046, 627] width 634 height 69
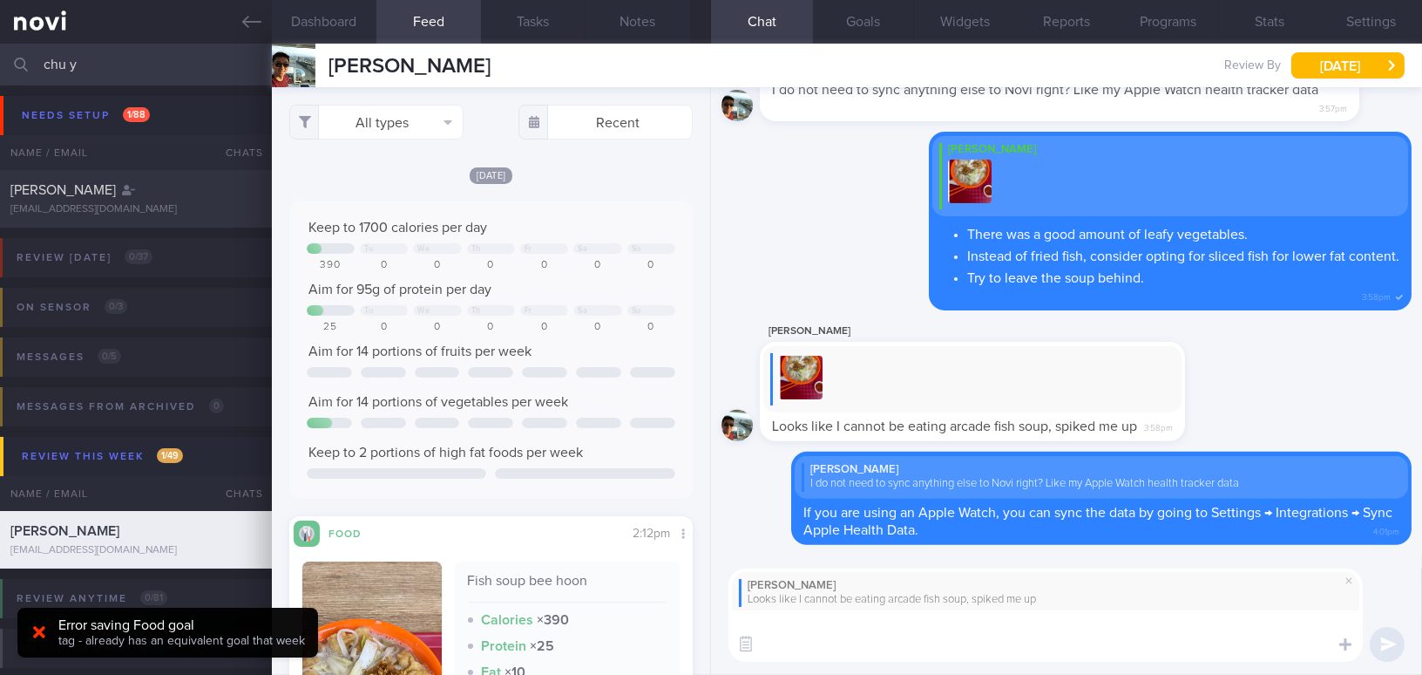
scroll to position [158, 0]
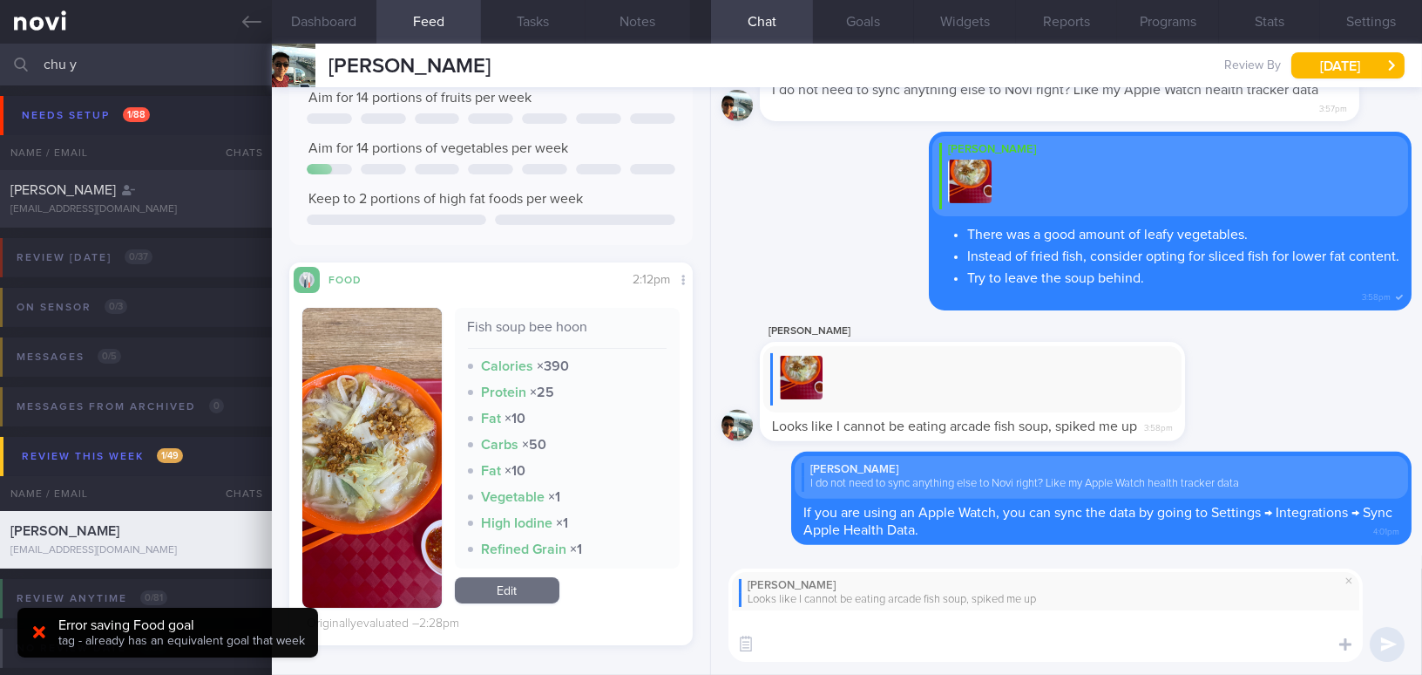
click at [818, 654] on textarea at bounding box center [1046, 635] width 634 height 51
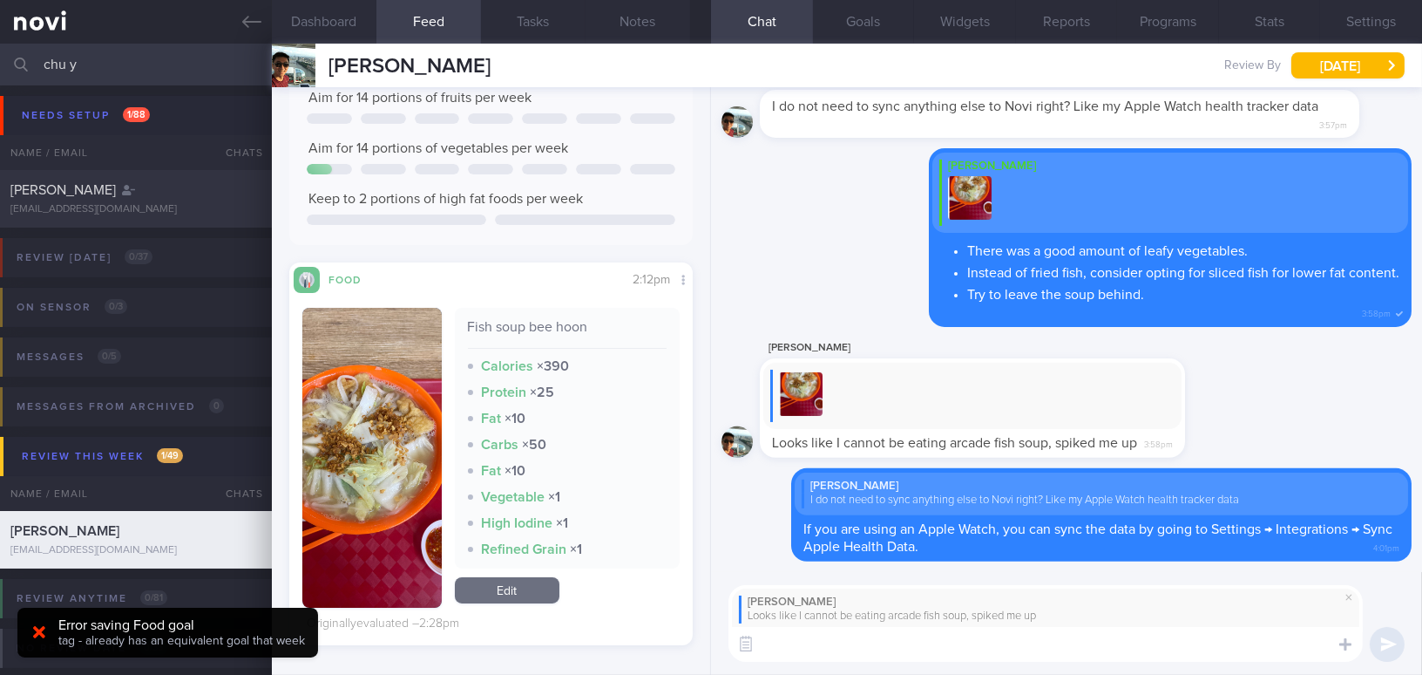
paste textarea "The breading itself contributes to the carbs. I suggest trying the same dish ag…"
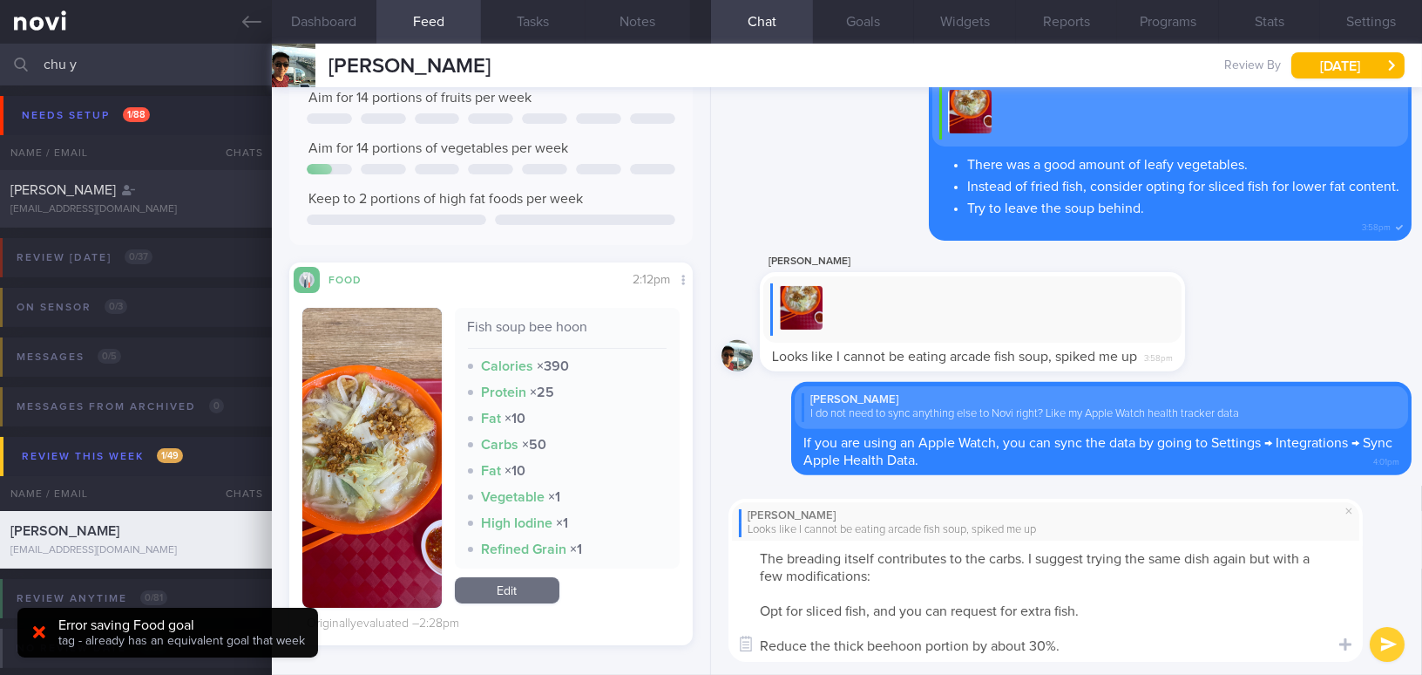
scroll to position [0, 0]
drag, startPoint x: 1305, startPoint y: 559, endPoint x: 787, endPoint y: 574, distance: 518.8
click at [787, 574] on textarea "The breading itself contributes to the carbs. I suggest trying the same dish ag…" at bounding box center [1046, 600] width 634 height 121
click at [757, 611] on textarea "The breading itself contributes to the carbs. I suggest trying the same dish ag…" at bounding box center [1046, 600] width 634 height 121
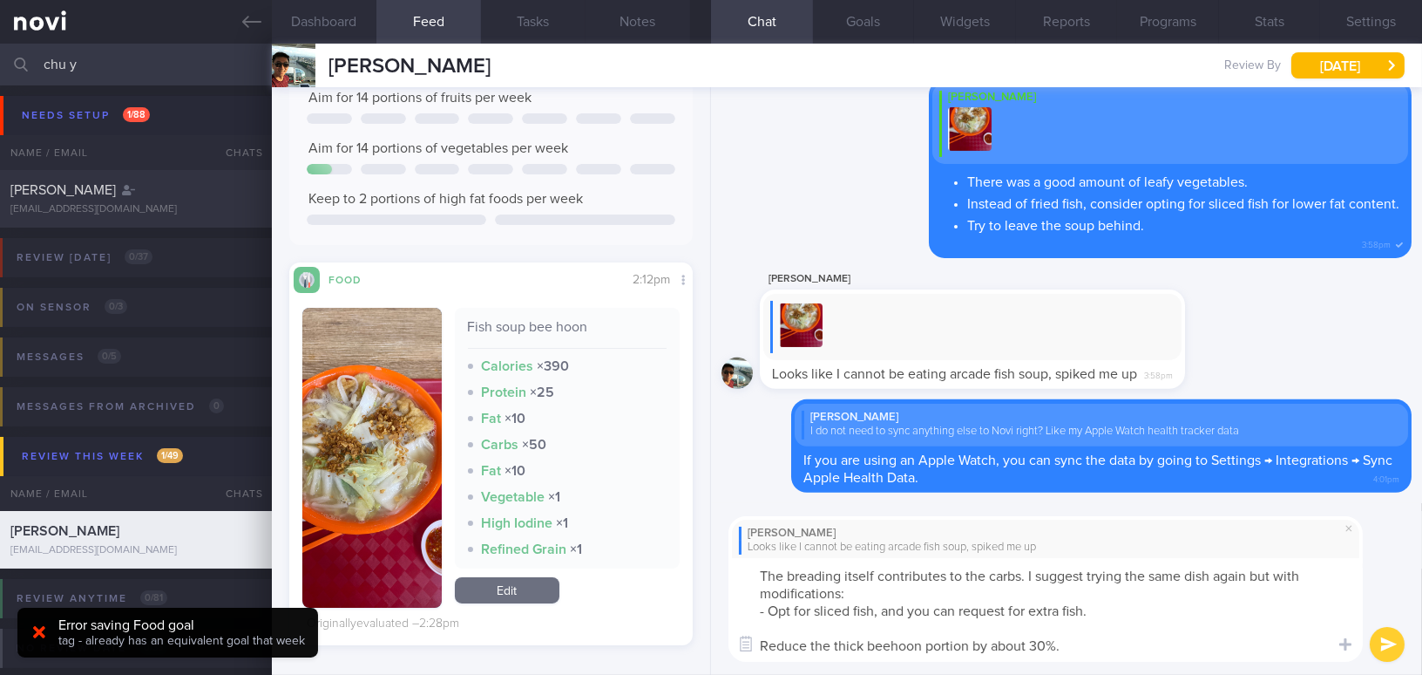
click at [877, 607] on textarea "The breading itself contributes to the carbs. I suggest trying the same dish ag…" at bounding box center [1046, 610] width 634 height 104
click at [765, 648] on textarea "The breading itself contributes to the carbs. I suggest trying the same dish ag…" at bounding box center [1046, 610] width 634 height 104
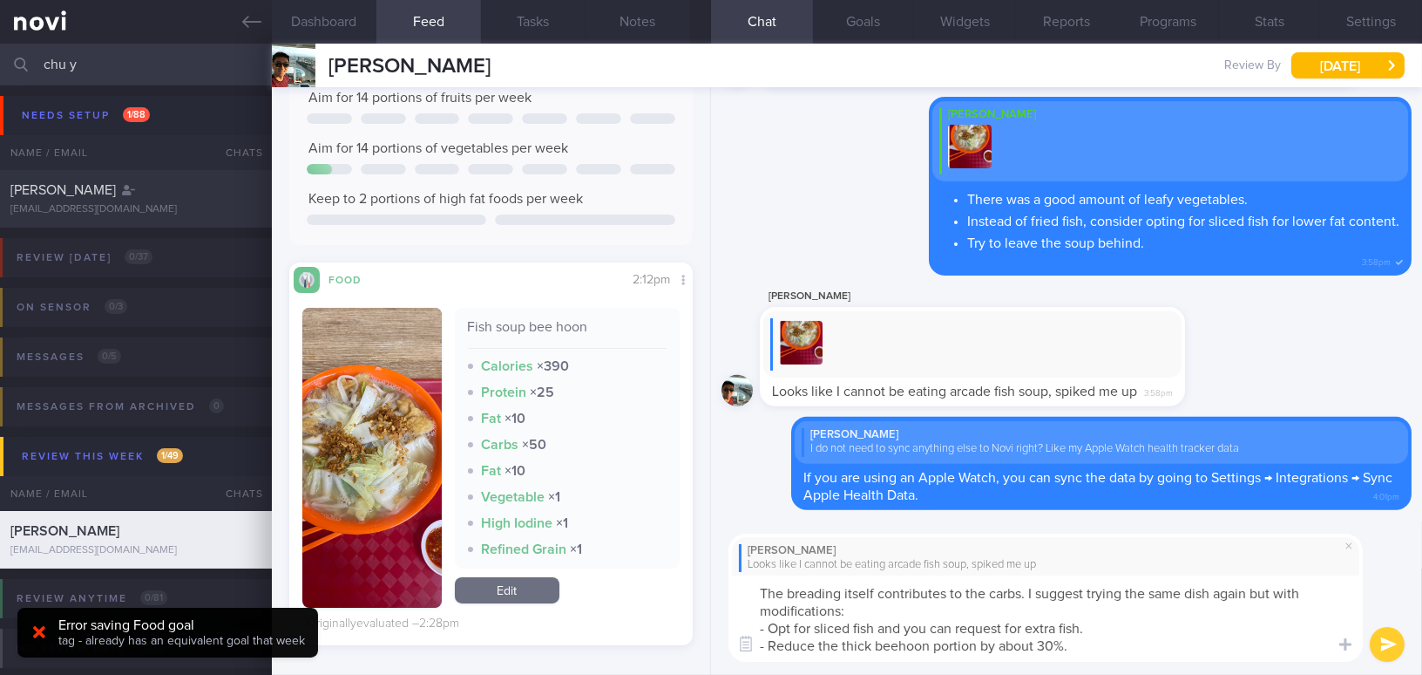
type textarea "The breading itself contributes to the carbs. I suggest trying the same dish ag…"
click at [1388, 644] on button "submit" at bounding box center [1387, 644] width 35 height 35
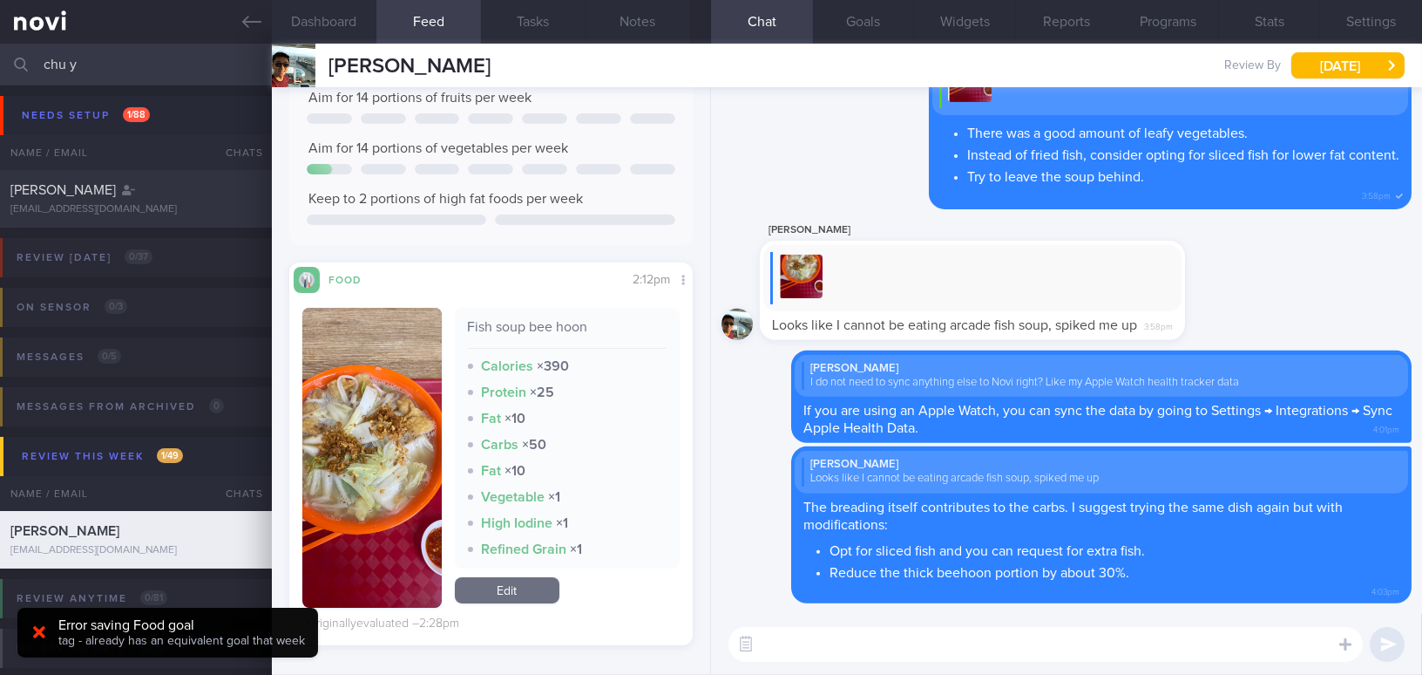
drag, startPoint x: 125, startPoint y: 58, endPoint x: -15, endPoint y: 45, distance: 140.9
click at [0, 45] on html "You are offline! Some functionality will be unavailable Patients New Users Coac…" at bounding box center [711, 337] width 1422 height 675
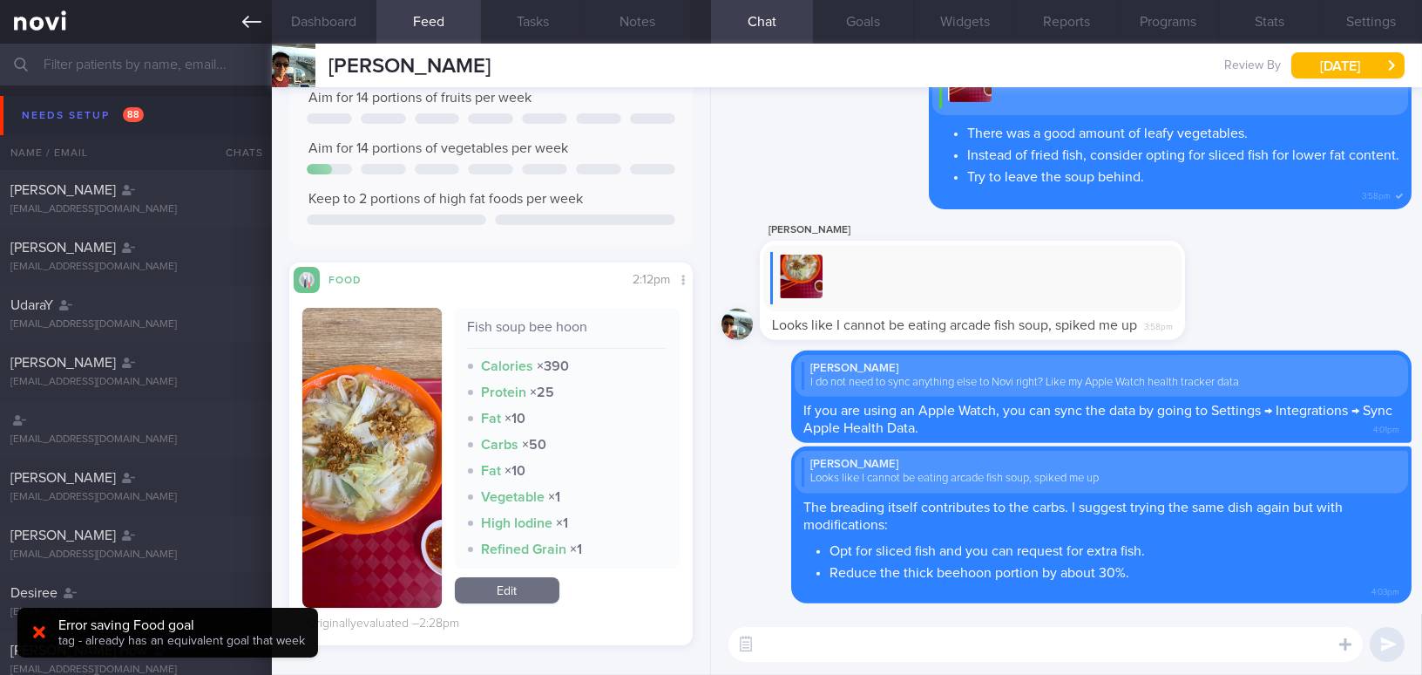
click at [245, 19] on icon at bounding box center [251, 22] width 19 height 12
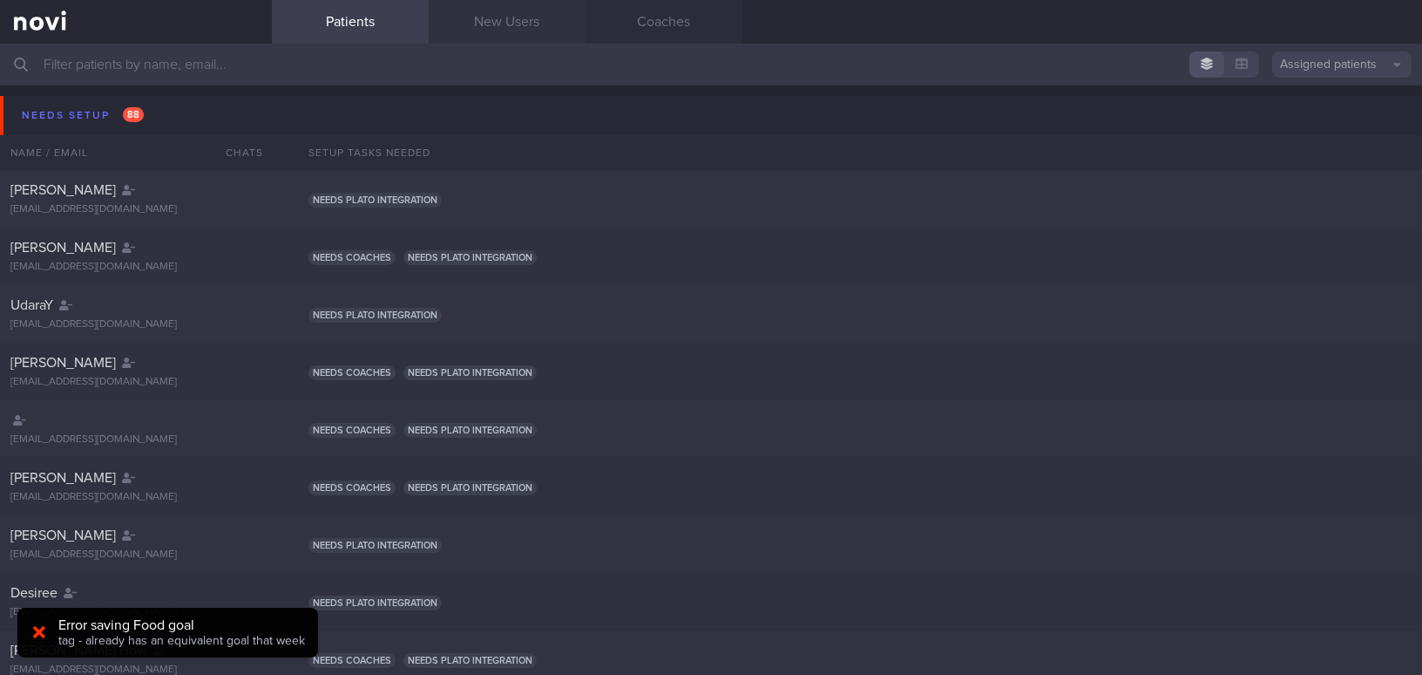
click at [509, 22] on link "New Users" at bounding box center [507, 22] width 157 height 44
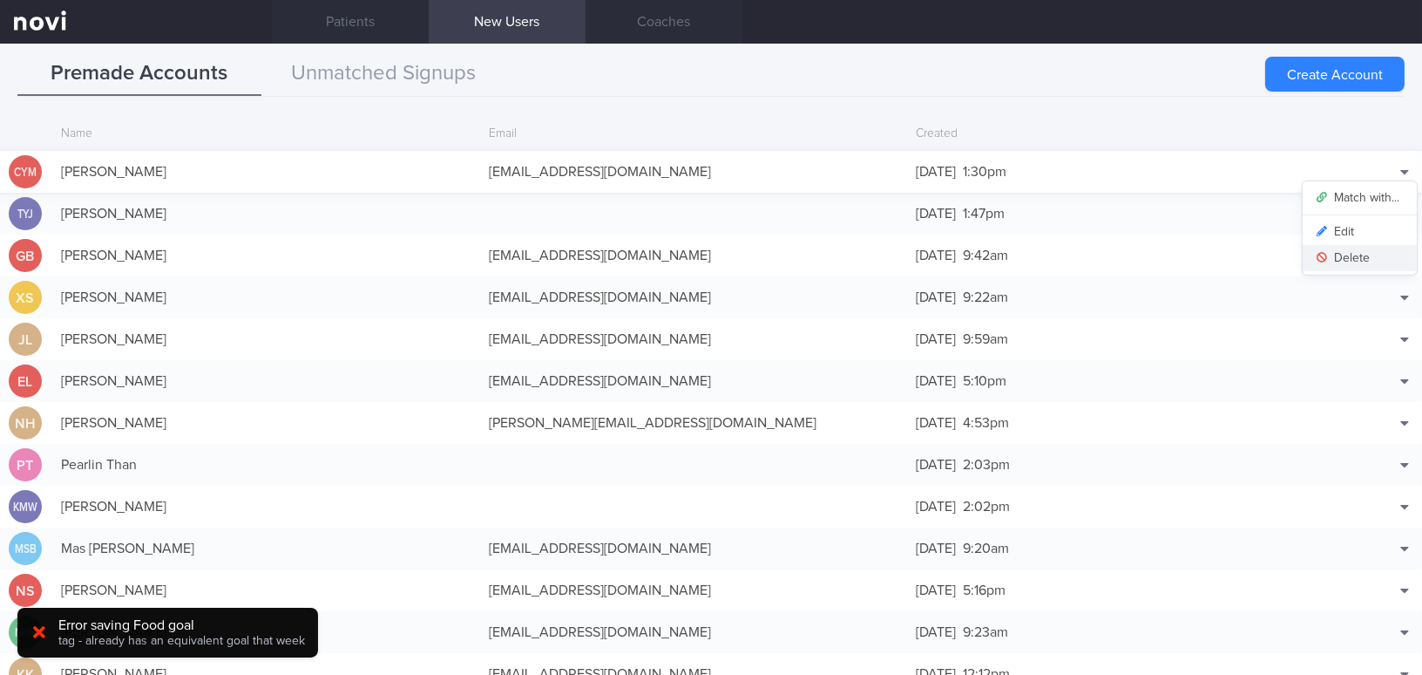
click at [1363, 256] on button "Delete" at bounding box center [1360, 258] width 114 height 26
click at [1335, 254] on div "Match with... Edit Delete" at bounding box center [1378, 255] width 87 height 35
click at [38, 635] on icon at bounding box center [39, 631] width 12 height 17
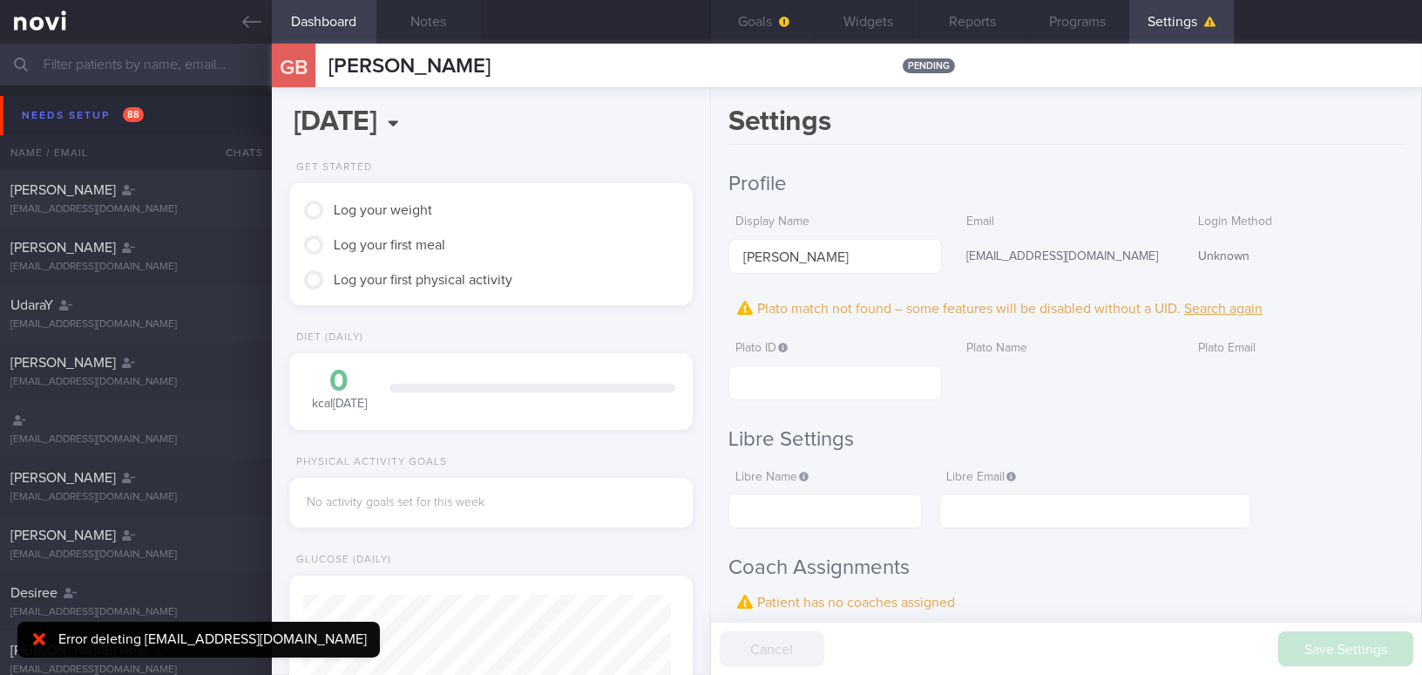
scroll to position [180, 360]
click at [253, 31] on icon at bounding box center [251, 21] width 19 height 19
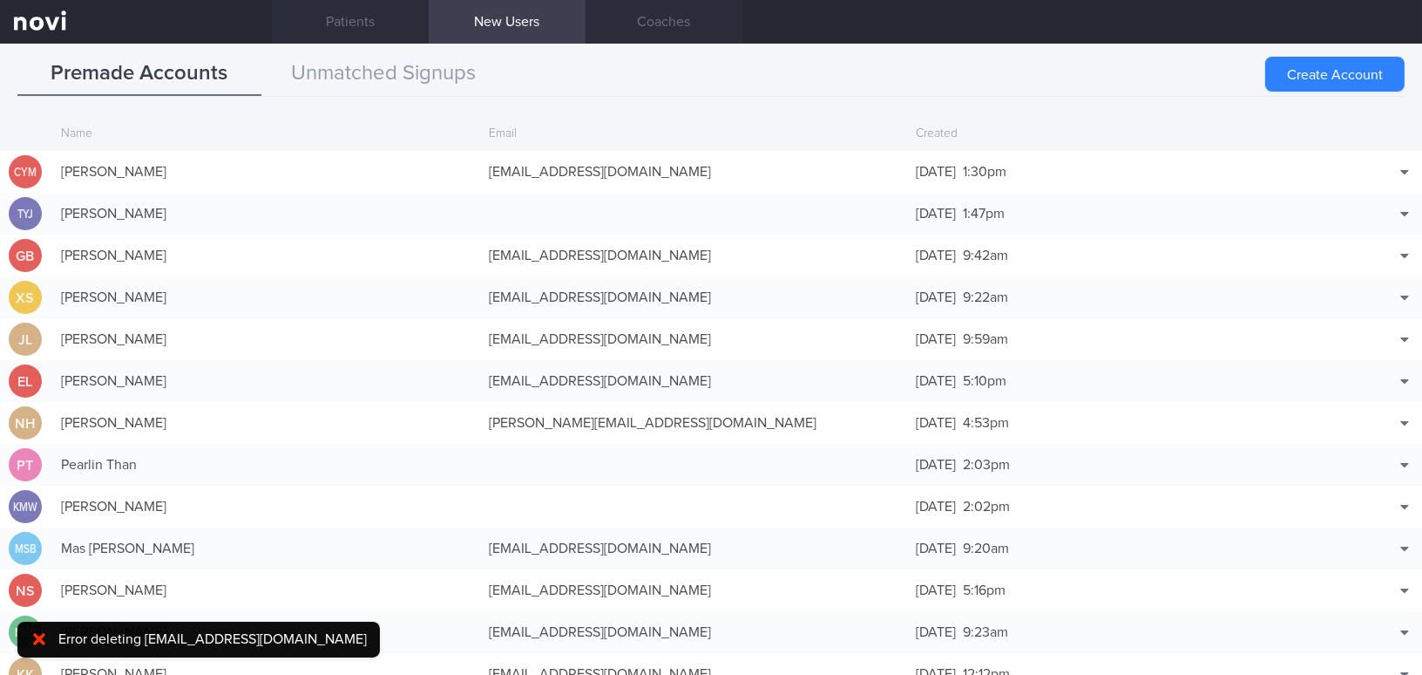
click at [43, 635] on icon at bounding box center [39, 638] width 12 height 17
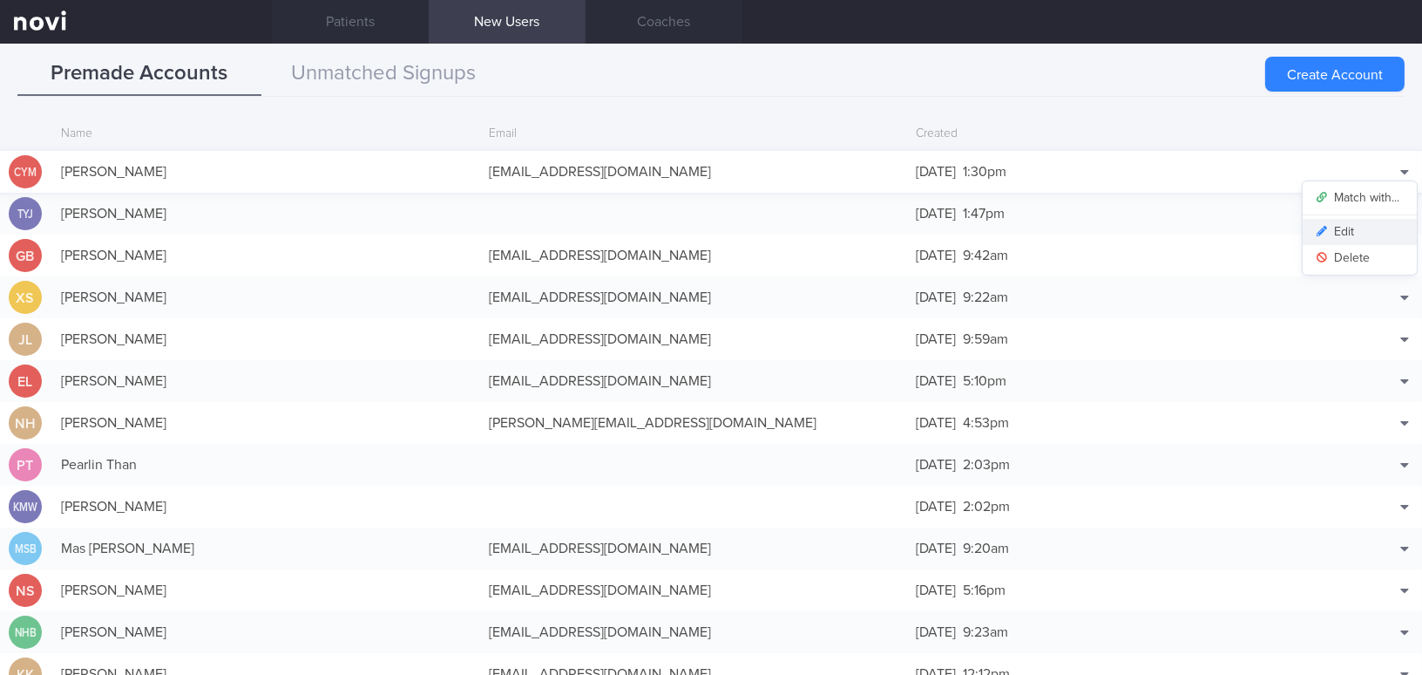
click at [1372, 226] on button "Edit" at bounding box center [1360, 232] width 114 height 26
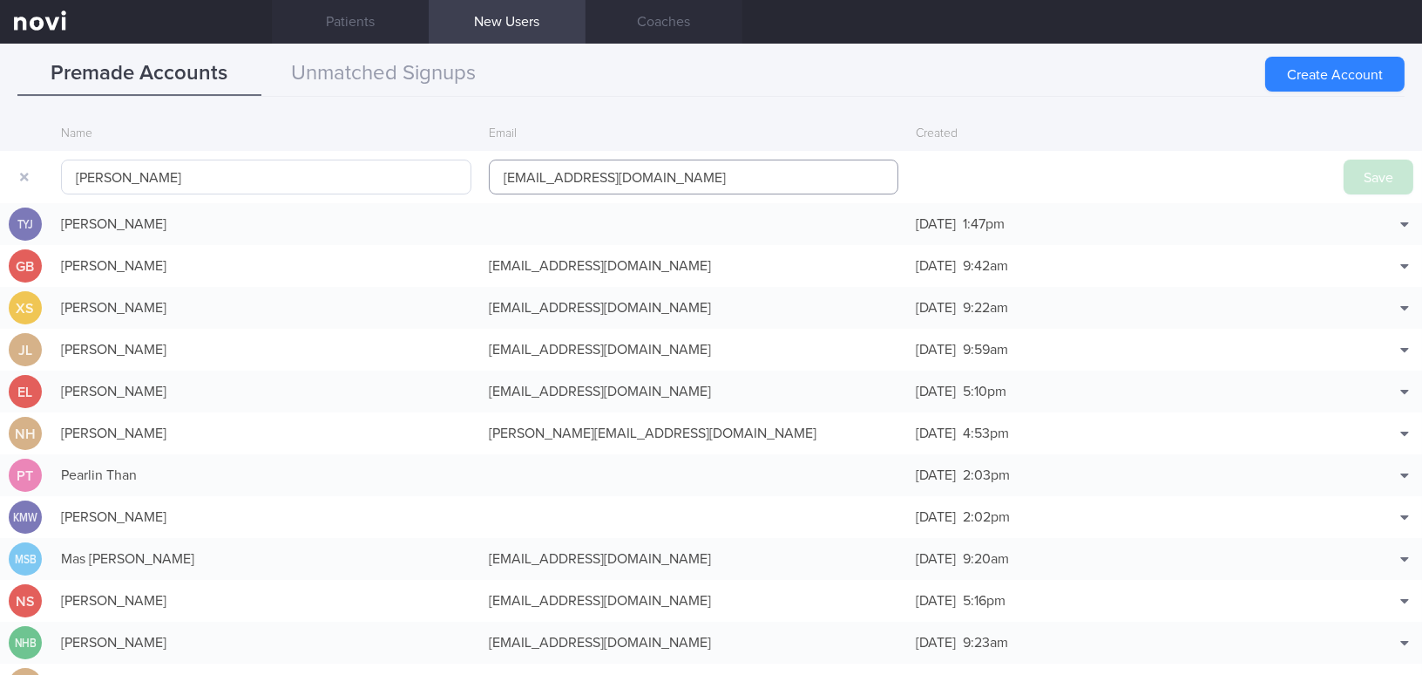
drag, startPoint x: 654, startPoint y: 173, endPoint x: 452, endPoint y: 173, distance: 201.3
click at [452, 173] on form "CHU YEN MIN ychu56a@gmail.com Save" at bounding box center [711, 177] width 1422 height 52
paste input "TAN WEI SHENG, WILSON"
type input "TAN WEI SHENG, WILSON"
drag, startPoint x: 216, startPoint y: 179, endPoint x: 16, endPoint y: 172, distance: 200.6
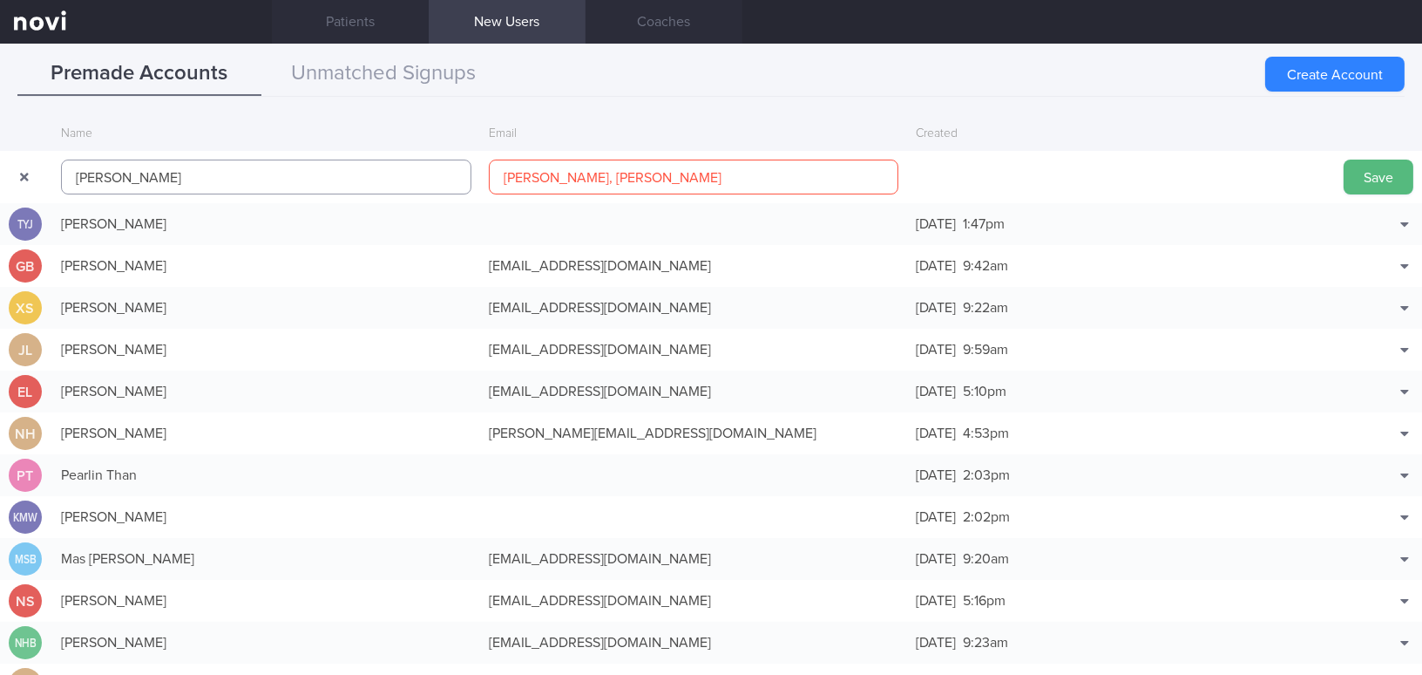
click at [16, 172] on form "CHU YEN MIN TAN WEI SHENG, WILSON Save" at bounding box center [711, 177] width 1422 height 52
paste input "TAN WEI SHENG, WILSO"
type input "TAN WEI SHENG, WILSON"
drag, startPoint x: 696, startPoint y: 174, endPoint x: 428, endPoint y: 170, distance: 268.5
click at [428, 170] on form "TAN WEI SHENG, WILSON TAN WEI SHENG, WILSON Save" at bounding box center [711, 177] width 1422 height 52
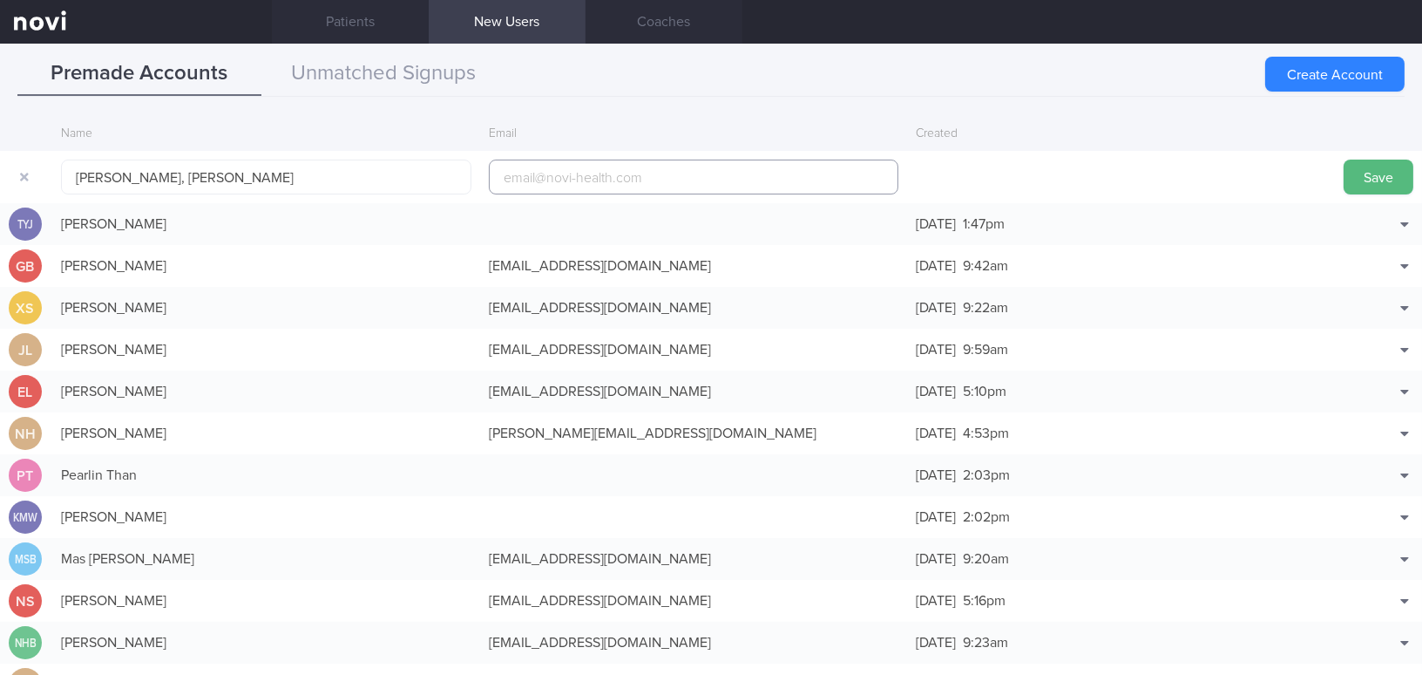
paste input "ims992003@yahoo.com.sg"
type input "ims992003@yahoo.com.sg"
click at [1344, 159] on button "Save" at bounding box center [1379, 176] width 70 height 35
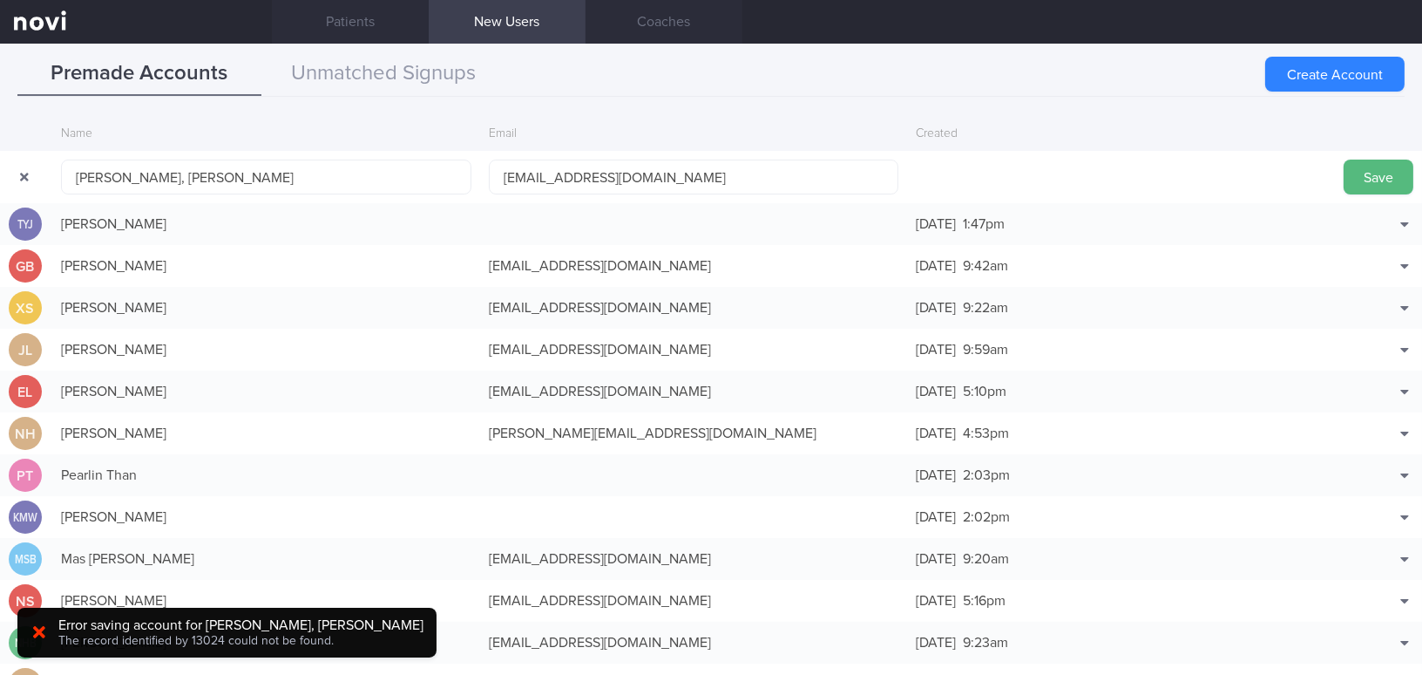
click at [28, 175] on button "button" at bounding box center [24, 176] width 31 height 31
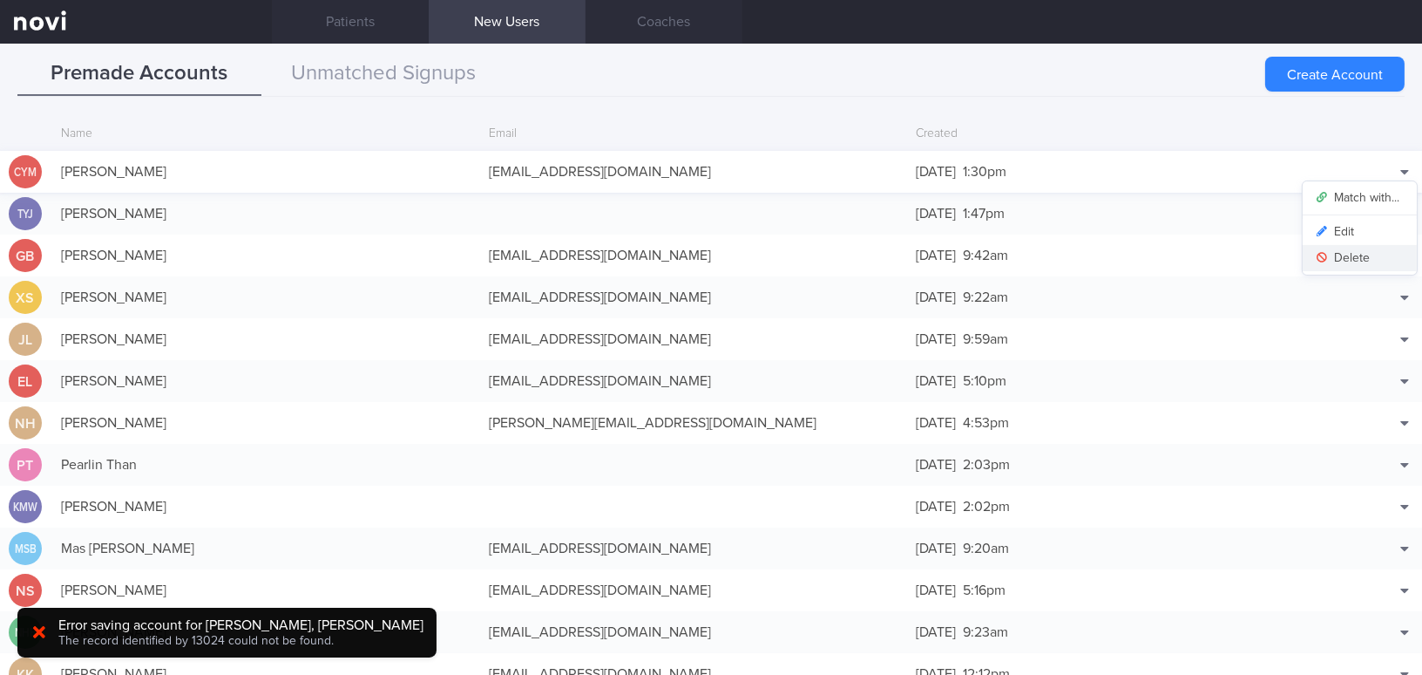
click at [1364, 256] on button "Delete" at bounding box center [1360, 258] width 114 height 26
click at [37, 634] on icon at bounding box center [39, 632] width 12 height 12
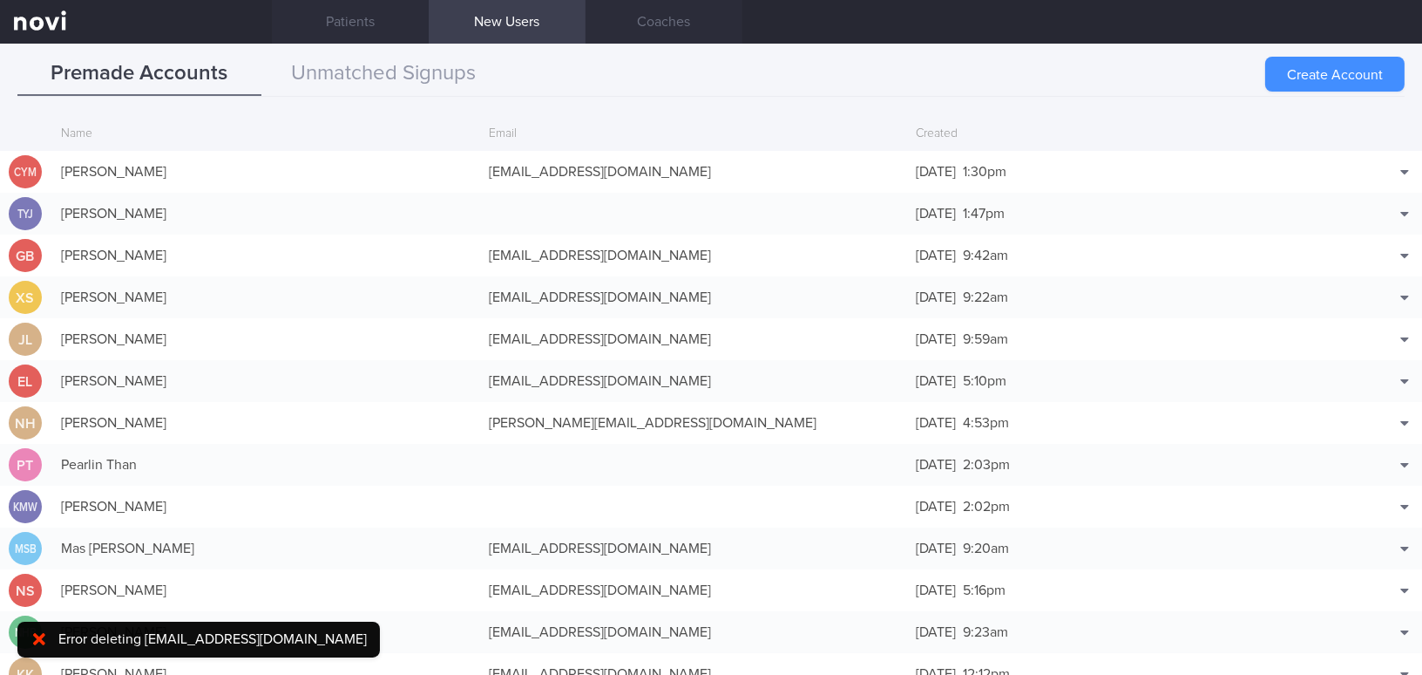
scroll to position [41, 0]
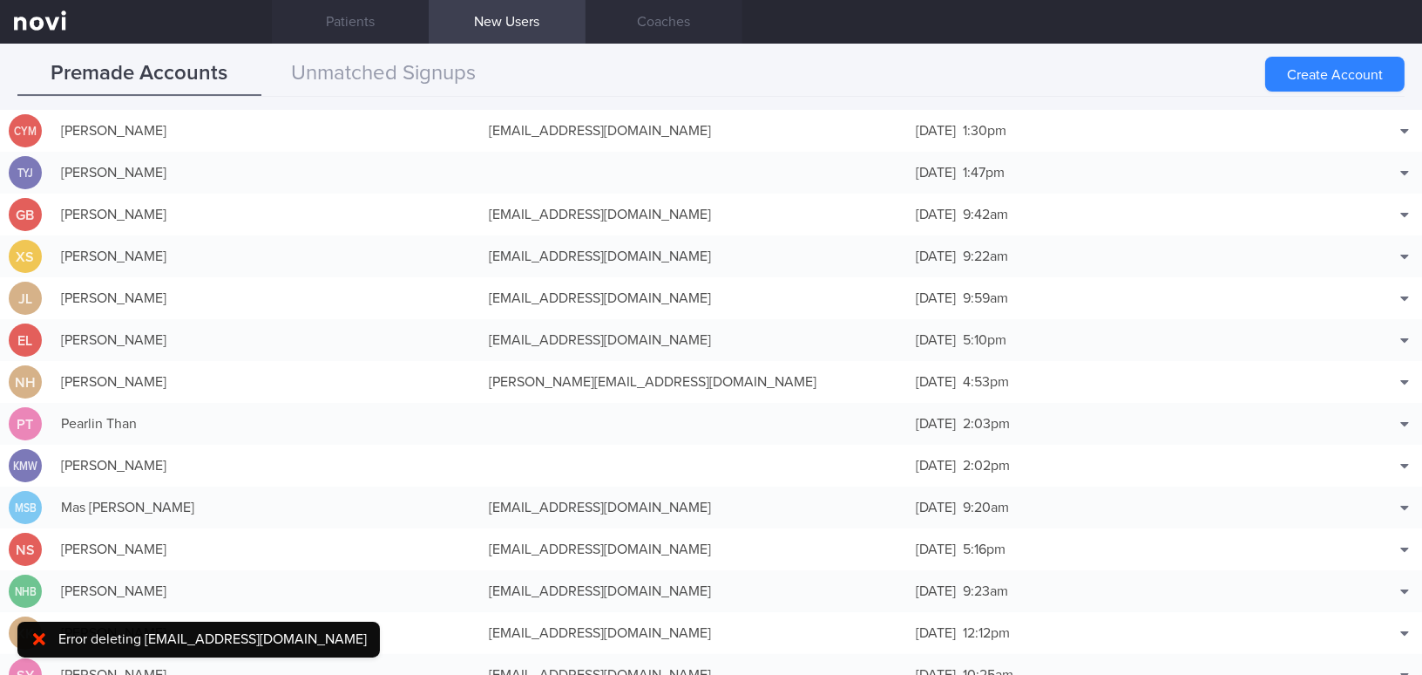
drag, startPoint x: 1327, startPoint y: 78, endPoint x: 1294, endPoint y: 62, distance: 37.0
click at [1323, 78] on button "Create Account" at bounding box center [1334, 74] width 139 height 35
click at [39, 634] on div "Error deleting ychu56a@gmail.com" at bounding box center [198, 646] width 363 height 50
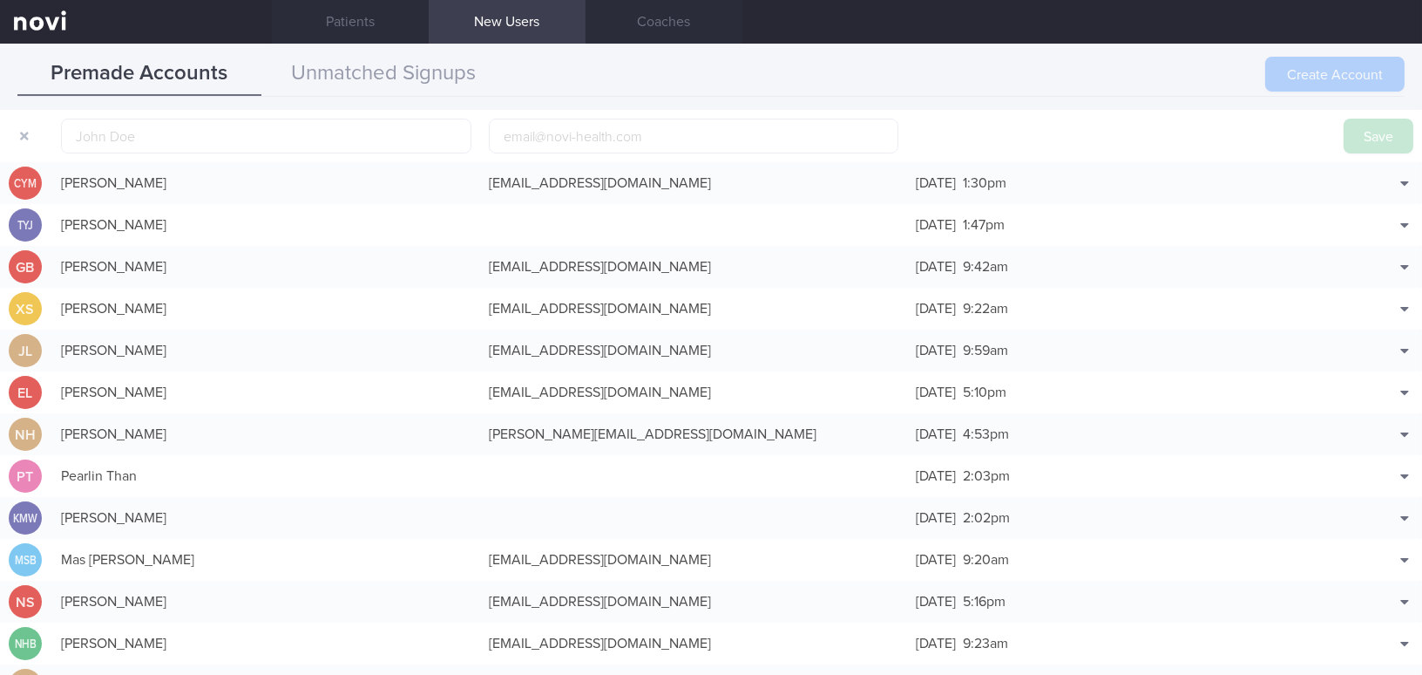
scroll to position [54, 0]
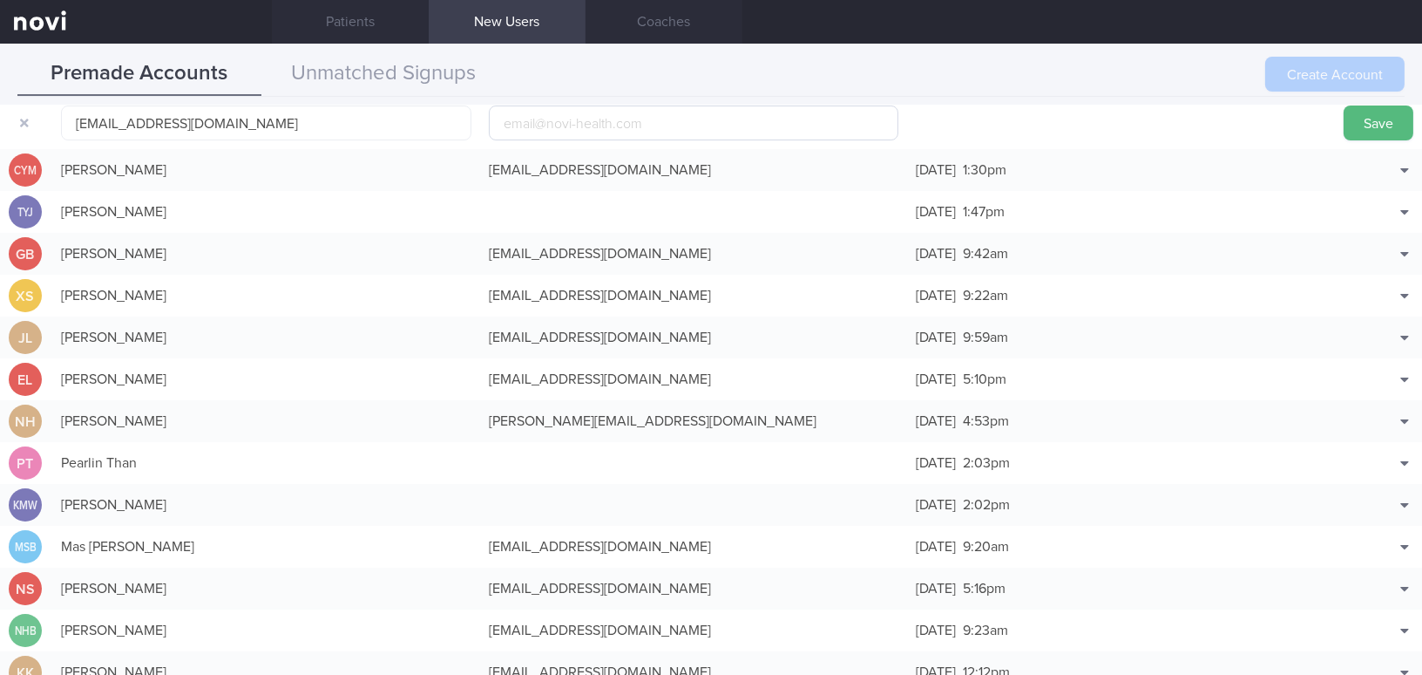
type input "ims992003@yahoo.com.sg"
click at [558, 130] on input "email" at bounding box center [694, 122] width 410 height 35
paste input "ims992003@yahoo.com.sg"
type input "ims992003@yahoo.com.sg"
drag, startPoint x: 224, startPoint y: 126, endPoint x: -106, endPoint y: 113, distance: 330.6
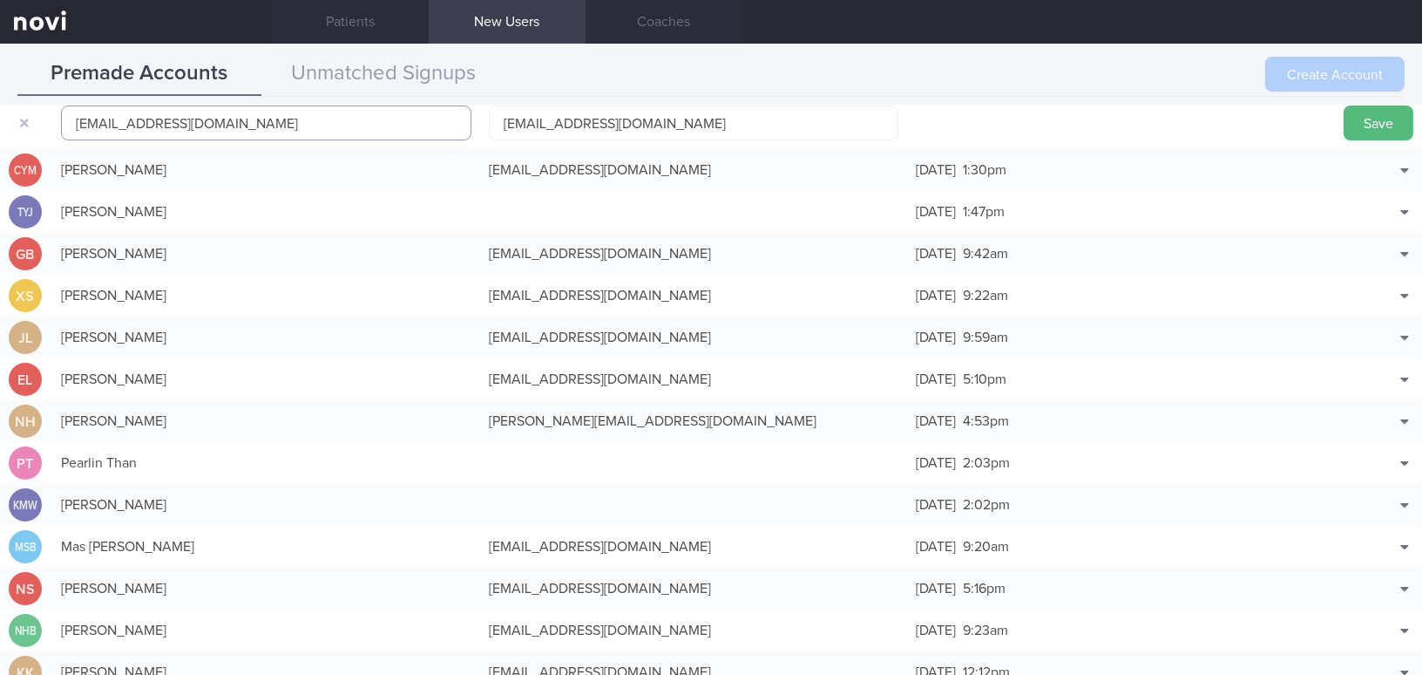
click at [0, 113] on html "You are offline! Some functionality will be unavailable Patients New Users Coac…" at bounding box center [711, 337] width 1422 height 675
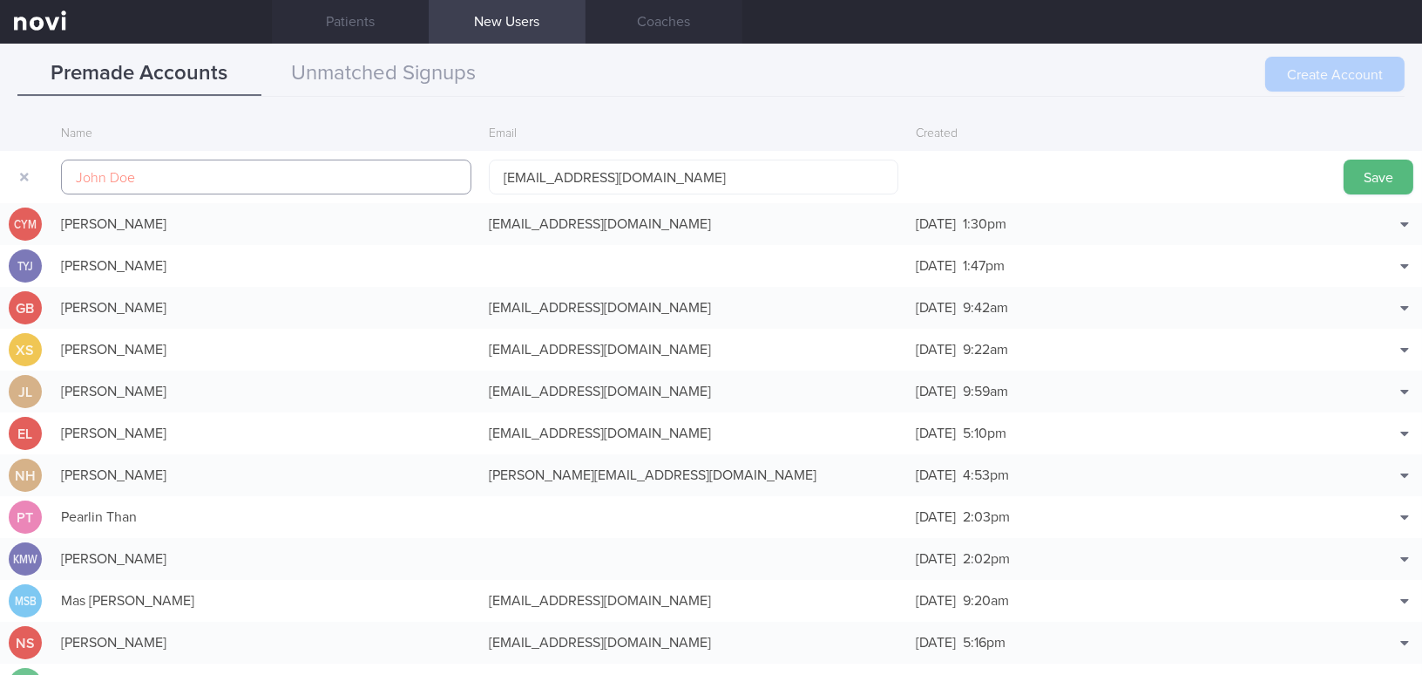
paste input "TAN WEI SHENG, WILSON"
type input "TAN WEI SHENG, WILSON"
click at [1363, 174] on button "Save" at bounding box center [1379, 176] width 70 height 35
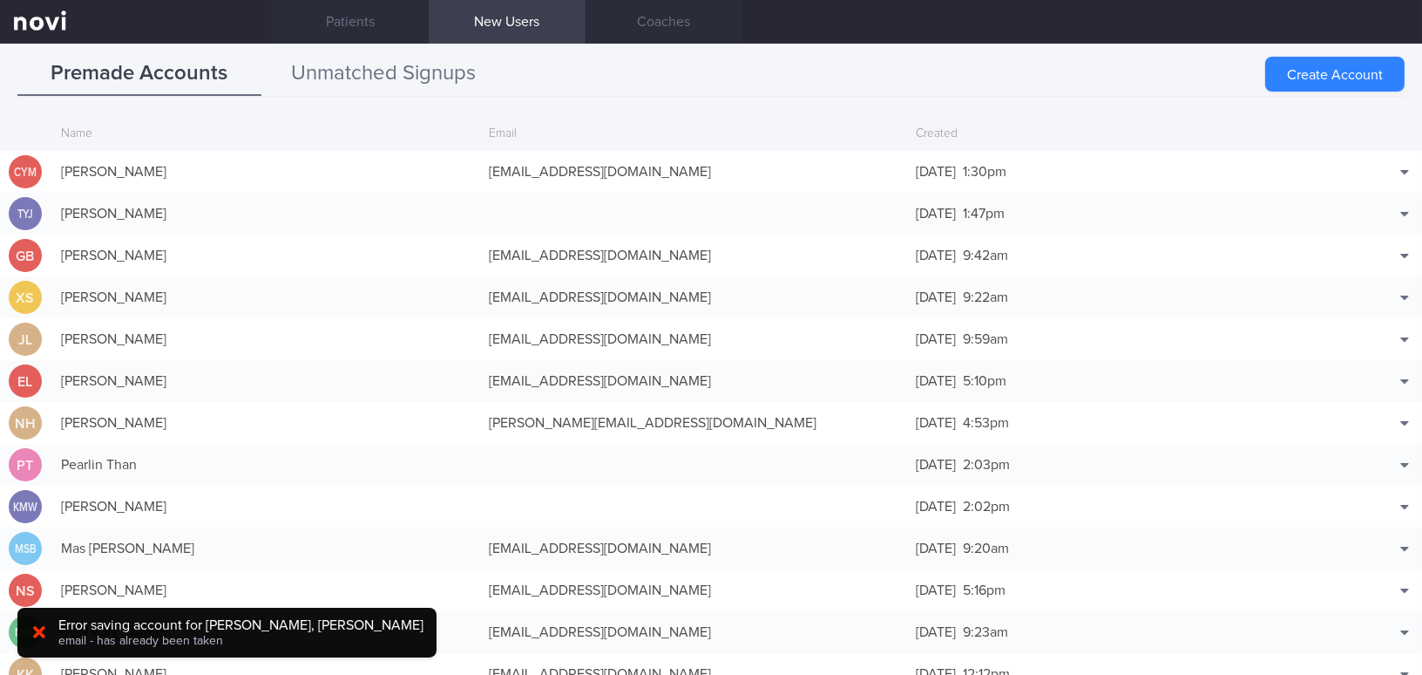
click at [455, 80] on button "Unmatched Signups" at bounding box center [383, 74] width 244 height 44
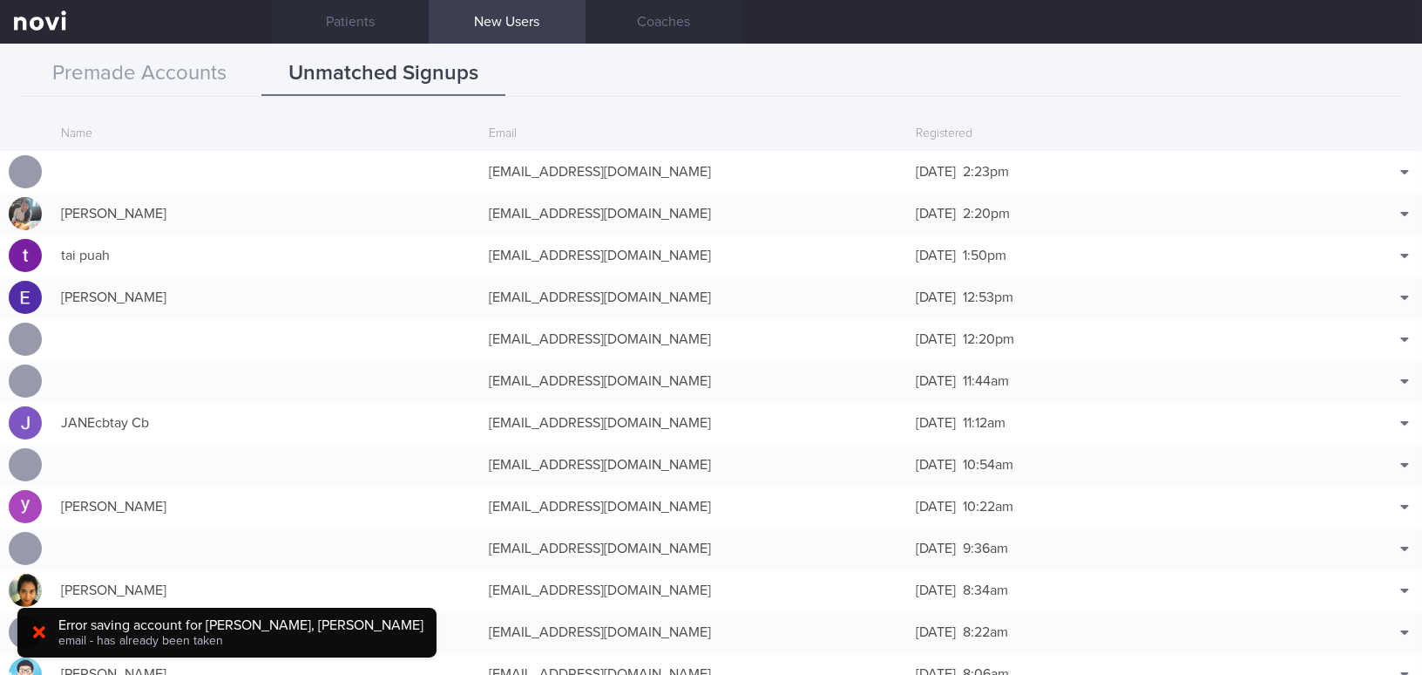
click at [1116, 67] on div "Premade Accounts Unmatched Signups" at bounding box center [710, 74] width 1387 height 44
click at [1032, 89] on div "Premade Accounts Unmatched Signups" at bounding box center [710, 74] width 1387 height 44
click at [714, 86] on div "Premade Accounts Unmatched Signups" at bounding box center [710, 74] width 1387 height 44
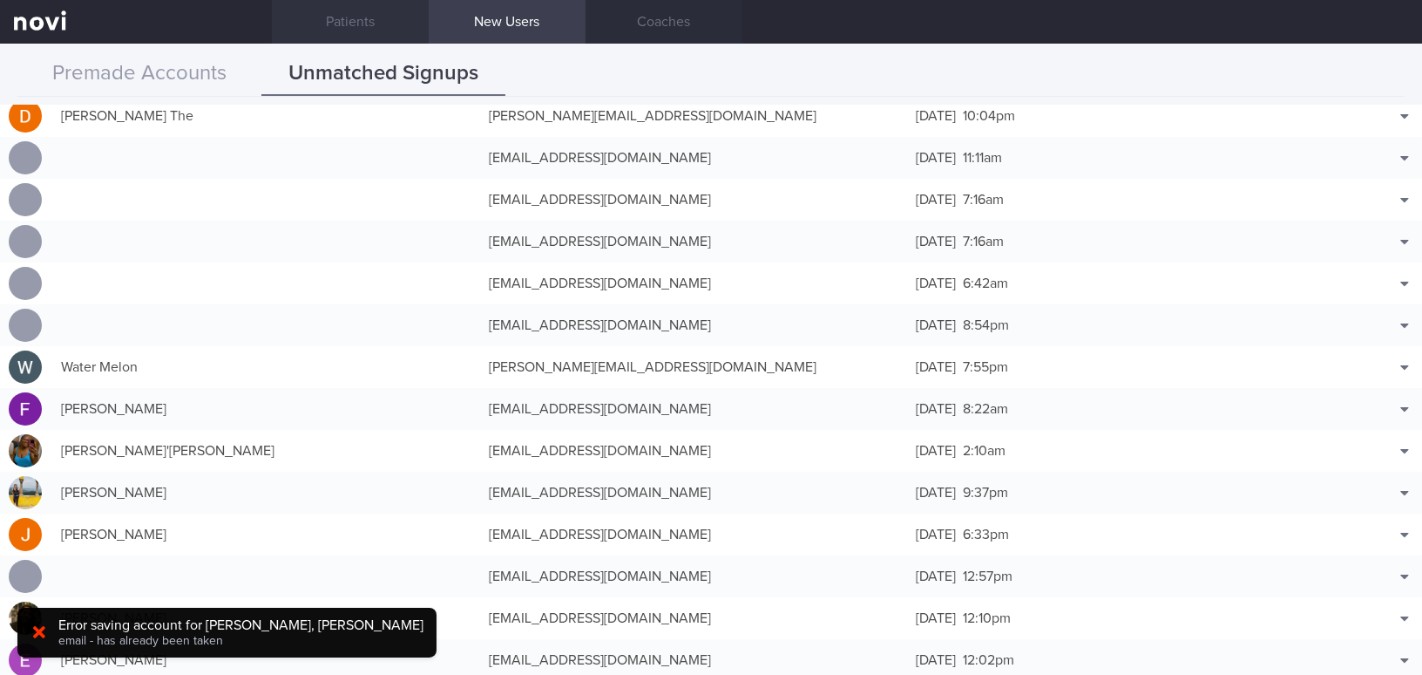
scroll to position [1664, 0]
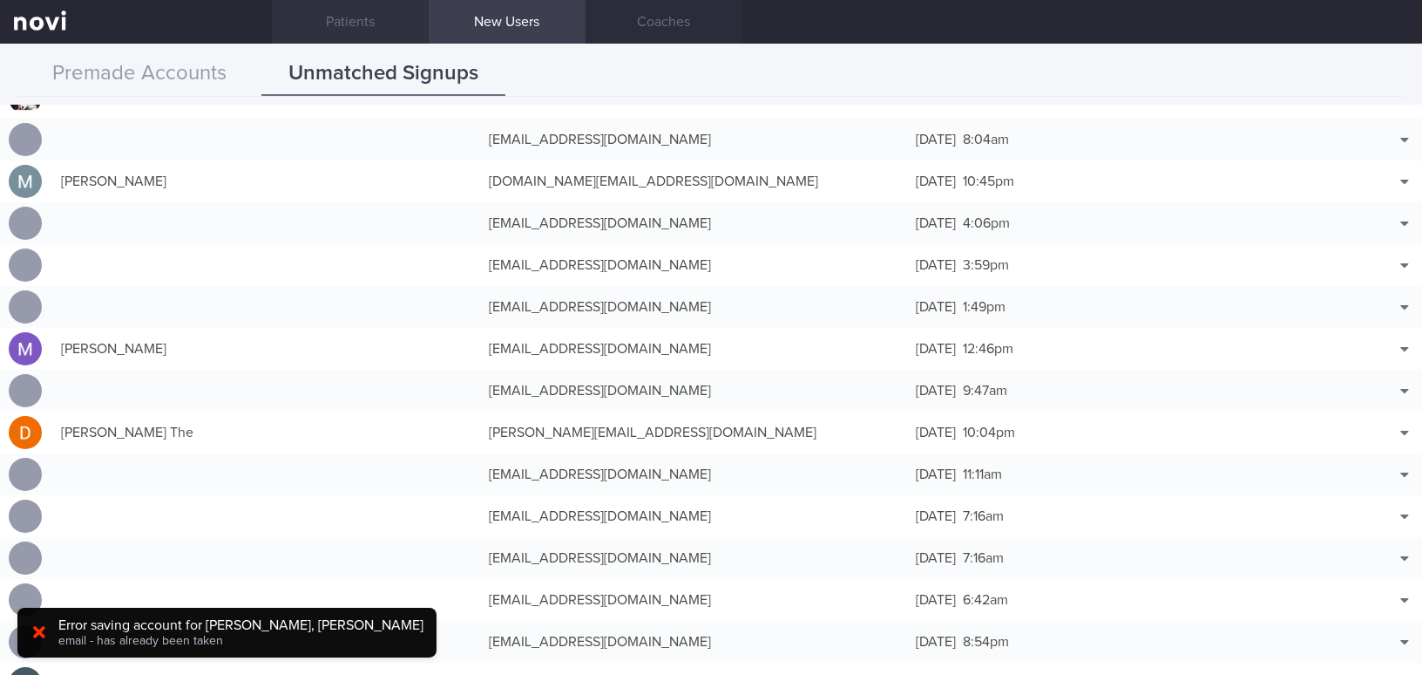
click at [339, 14] on link "Patients" at bounding box center [350, 22] width 157 height 44
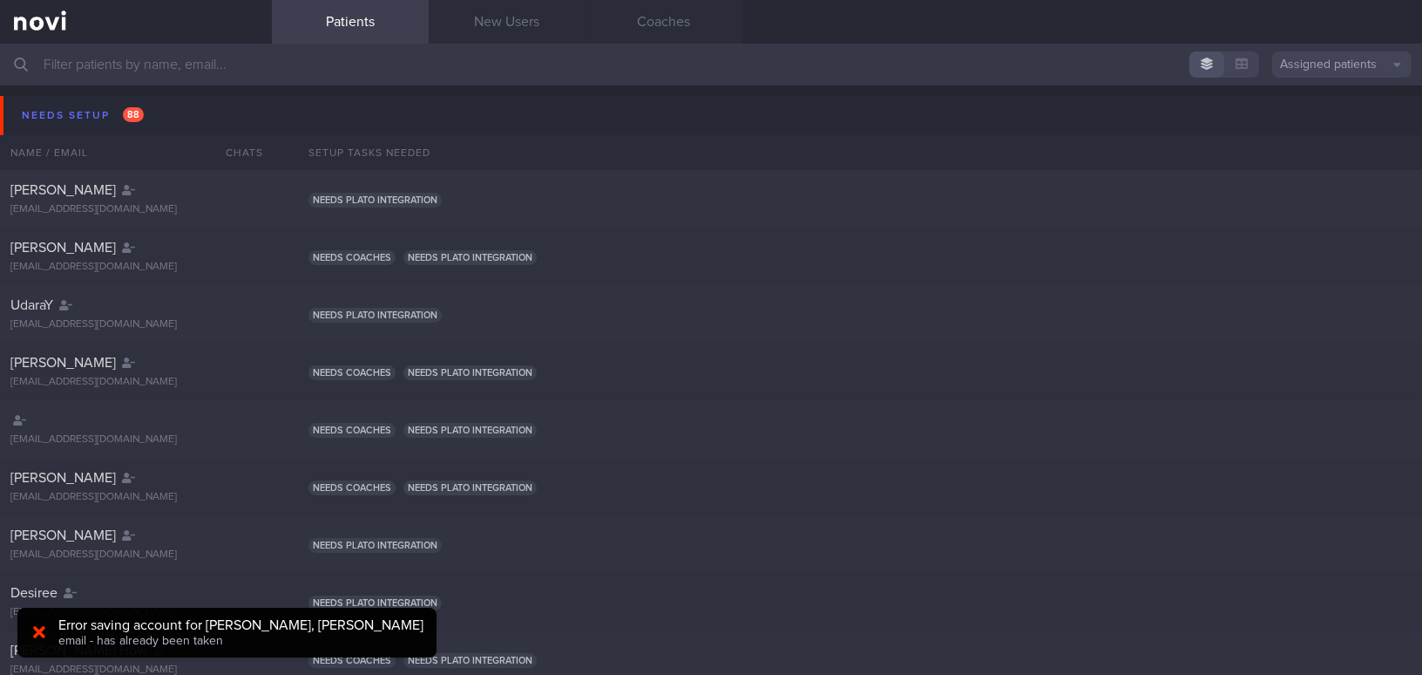
click at [163, 71] on input "text" at bounding box center [711, 65] width 1422 height 42
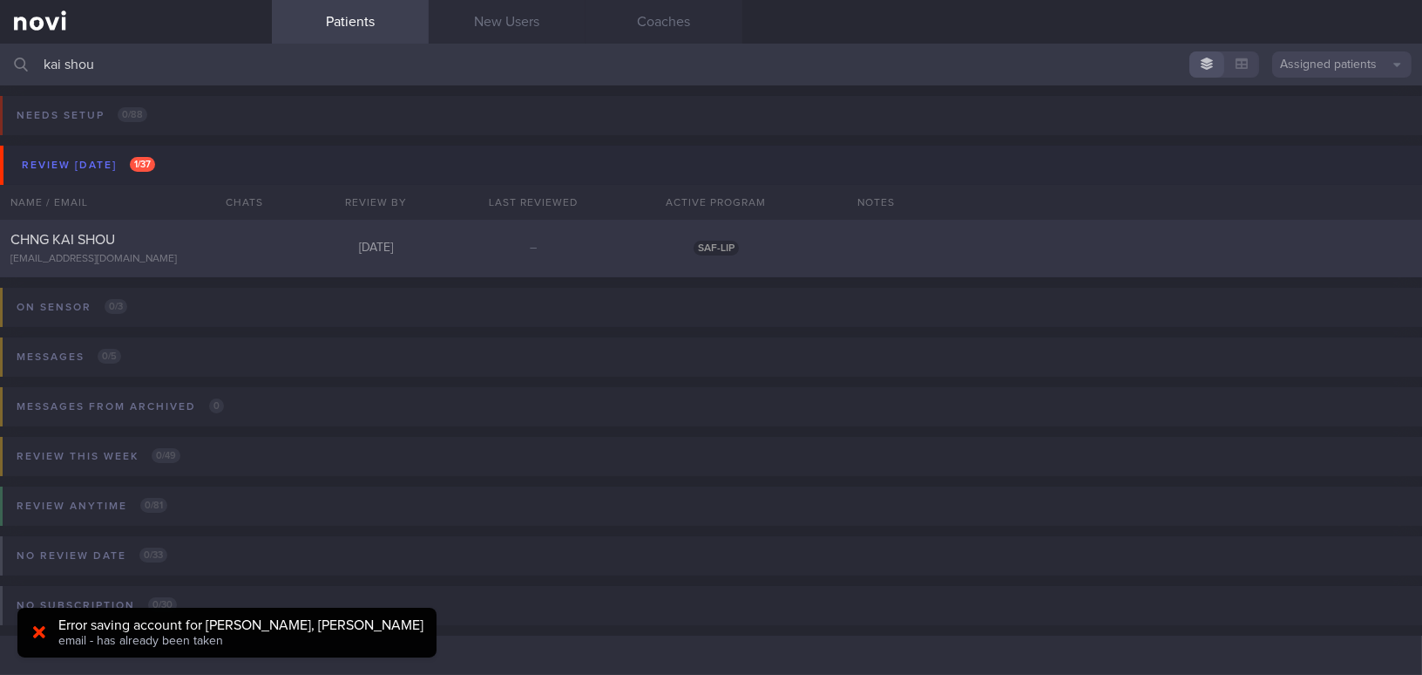
type input "kai shou"
click at [144, 254] on div "[EMAIL_ADDRESS][DOMAIN_NAME]" at bounding box center [135, 259] width 251 height 13
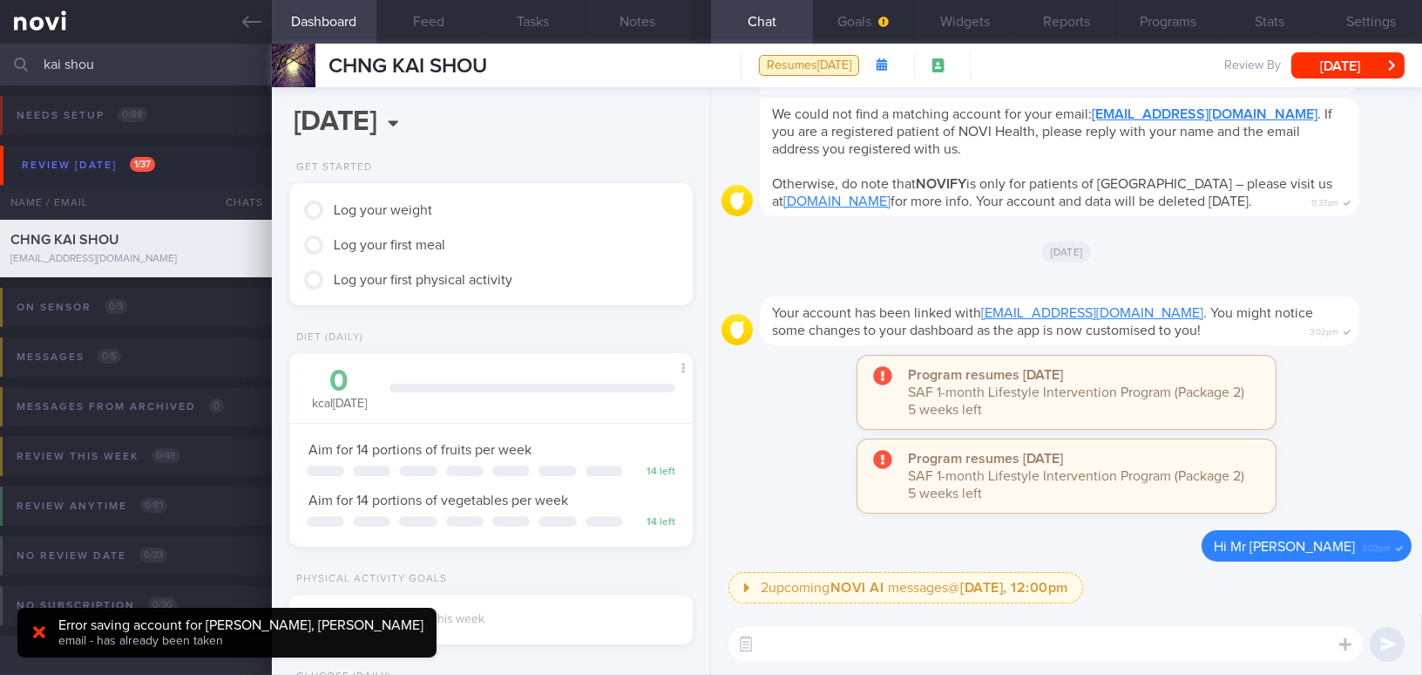
scroll to position [184, 367]
click at [1373, 30] on button "Settings" at bounding box center [1371, 22] width 102 height 44
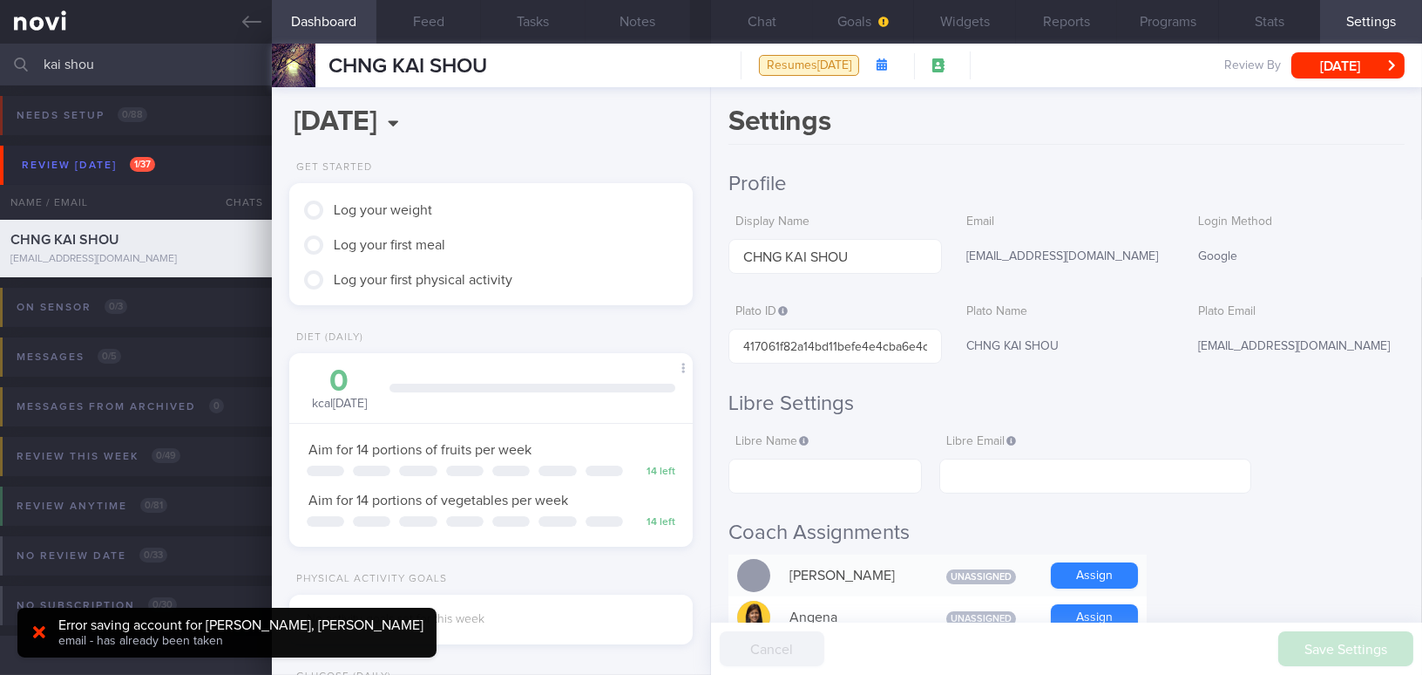
scroll to position [316, 0]
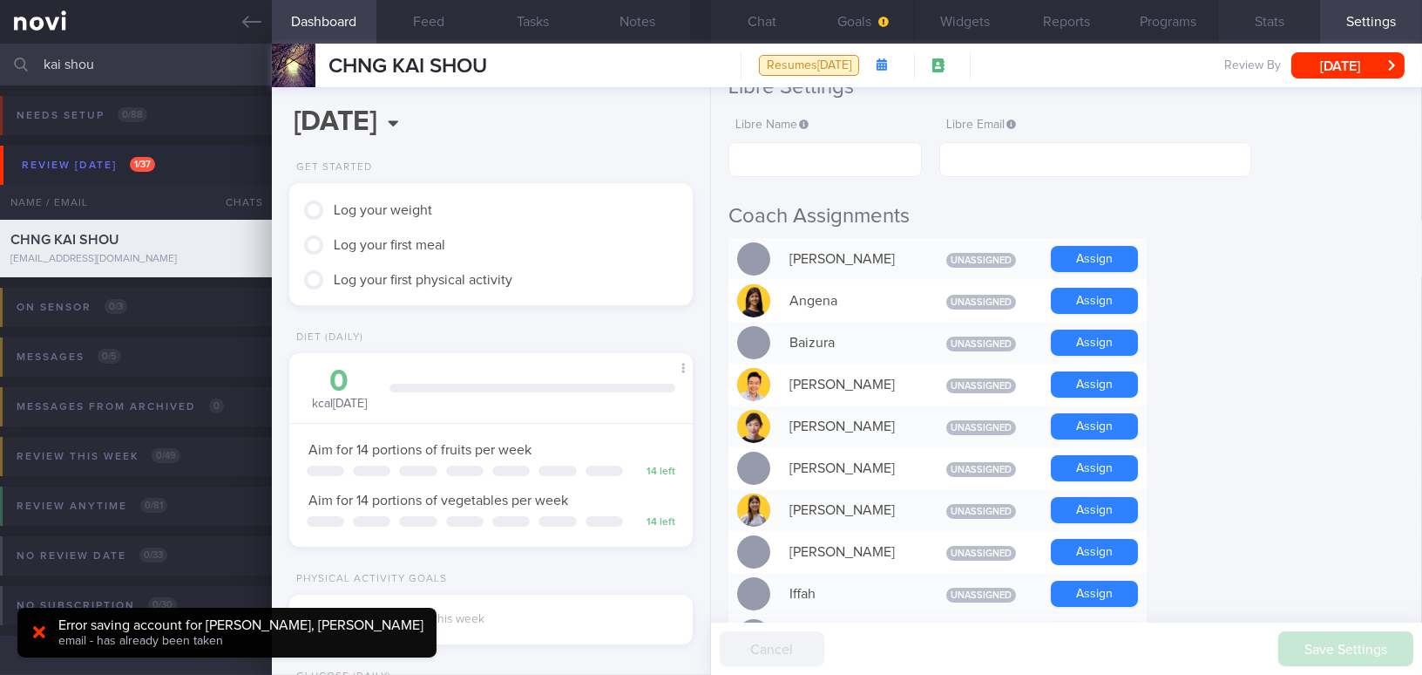
click at [1284, 17] on button "Stats" at bounding box center [1270, 22] width 102 height 44
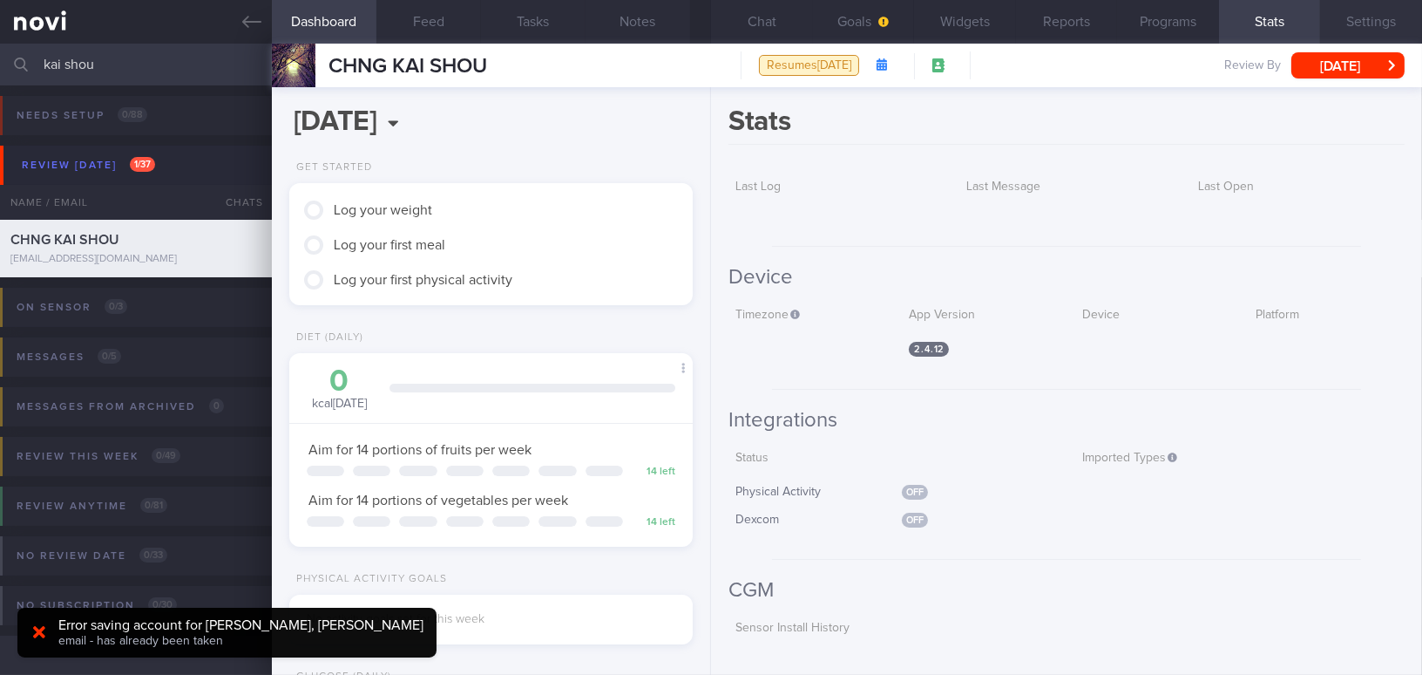
click at [1375, 27] on button "Settings" at bounding box center [1371, 22] width 102 height 44
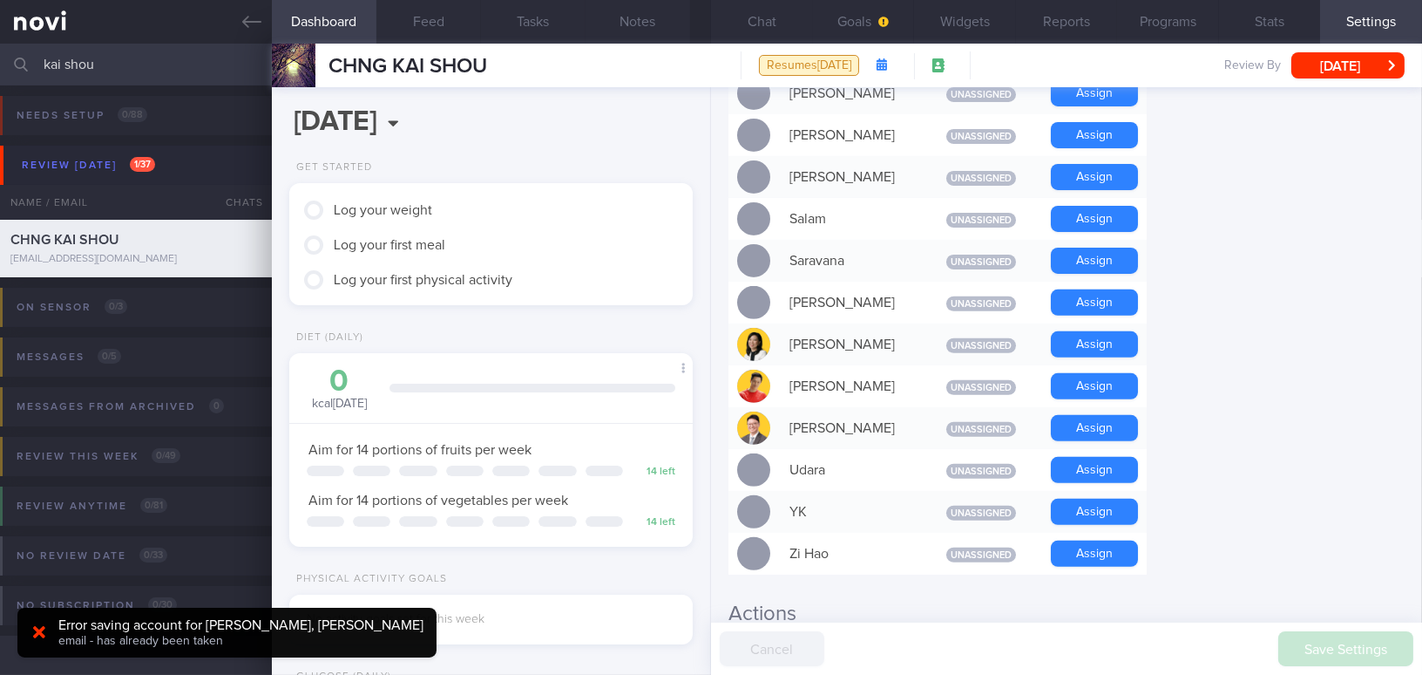
scroll to position [1617, 0]
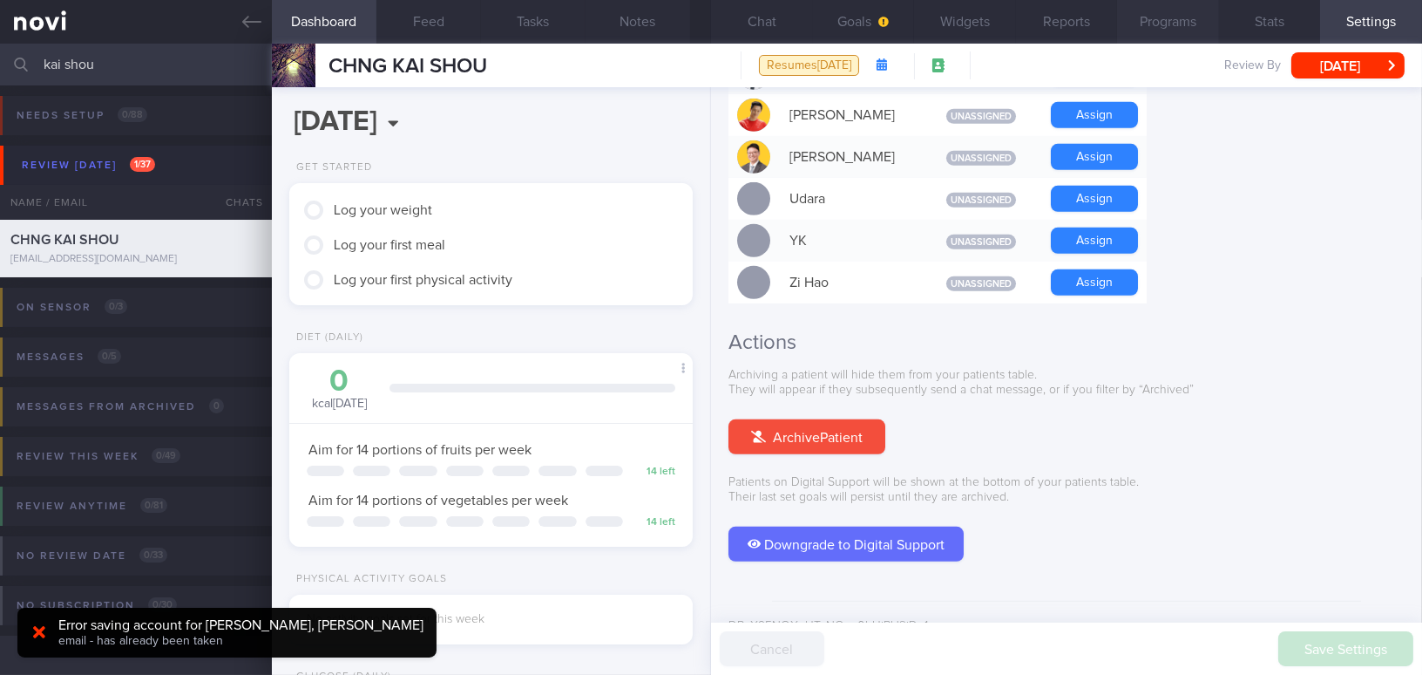
click at [1166, 27] on button "Programs" at bounding box center [1168, 22] width 102 height 44
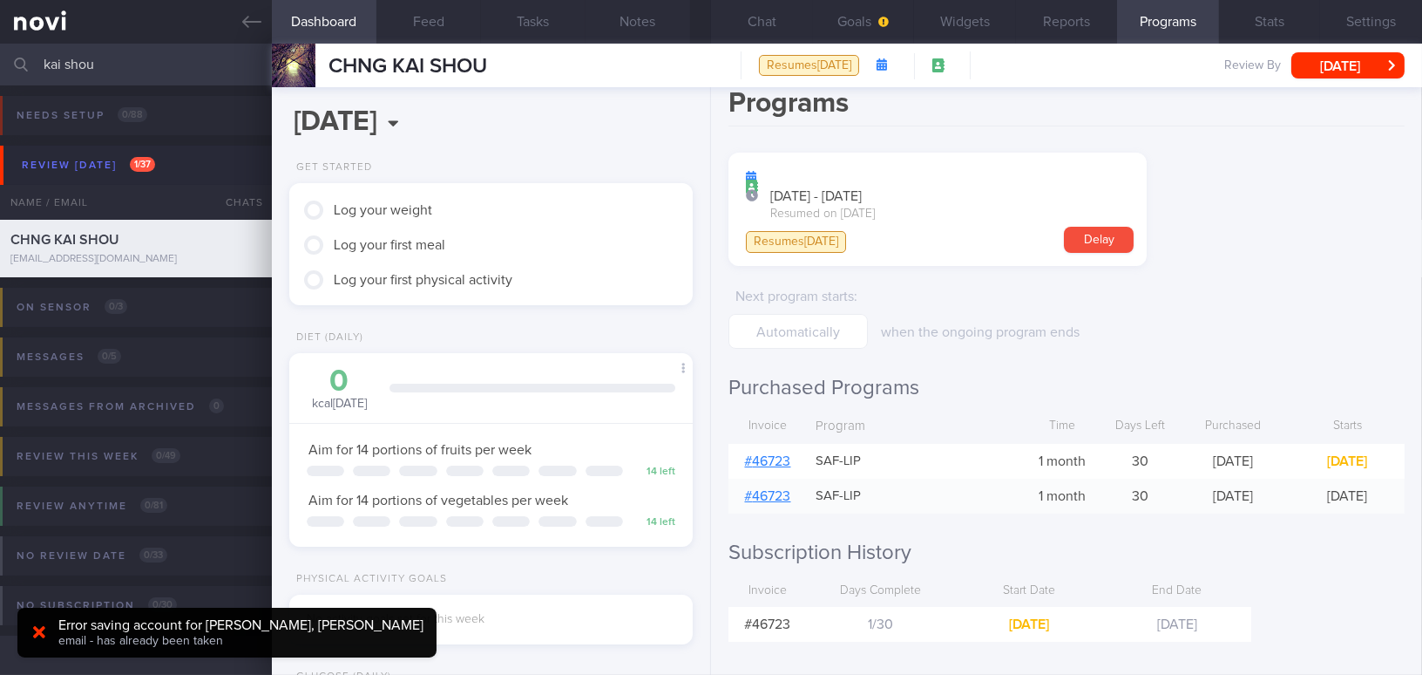
scroll to position [29, 0]
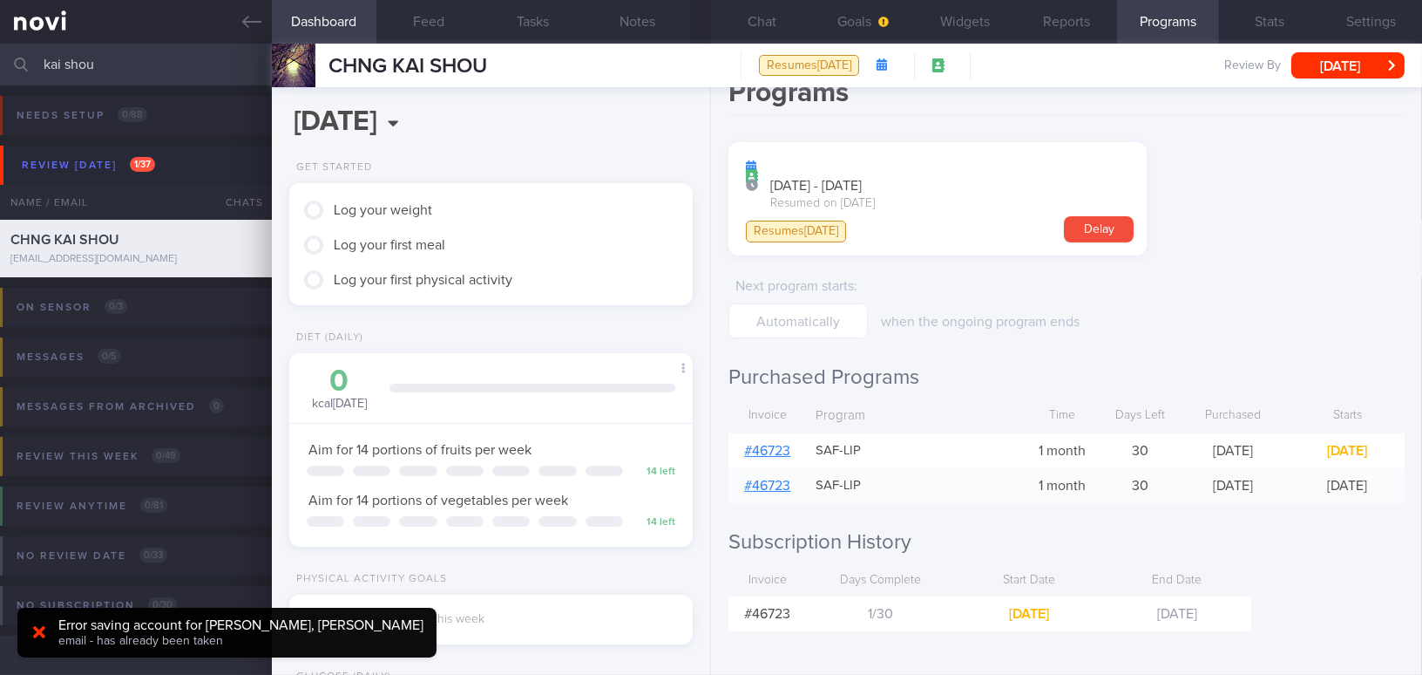
click at [764, 488] on link "# 46723" at bounding box center [768, 485] width 46 height 14
